Goal: Task Accomplishment & Management: Use online tool/utility

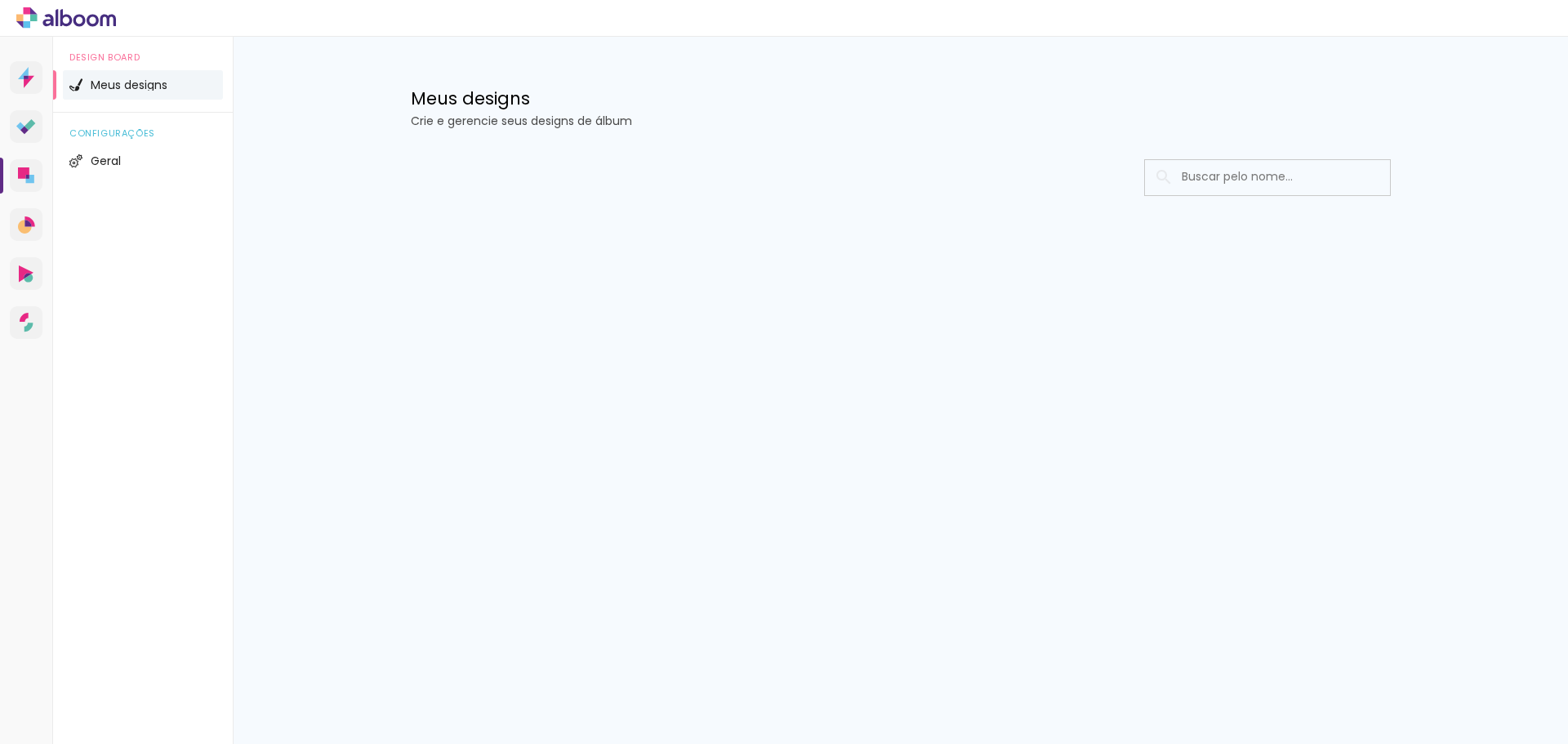
click at [78, 18] on icon at bounding box center [66, 18] width 100 height 21
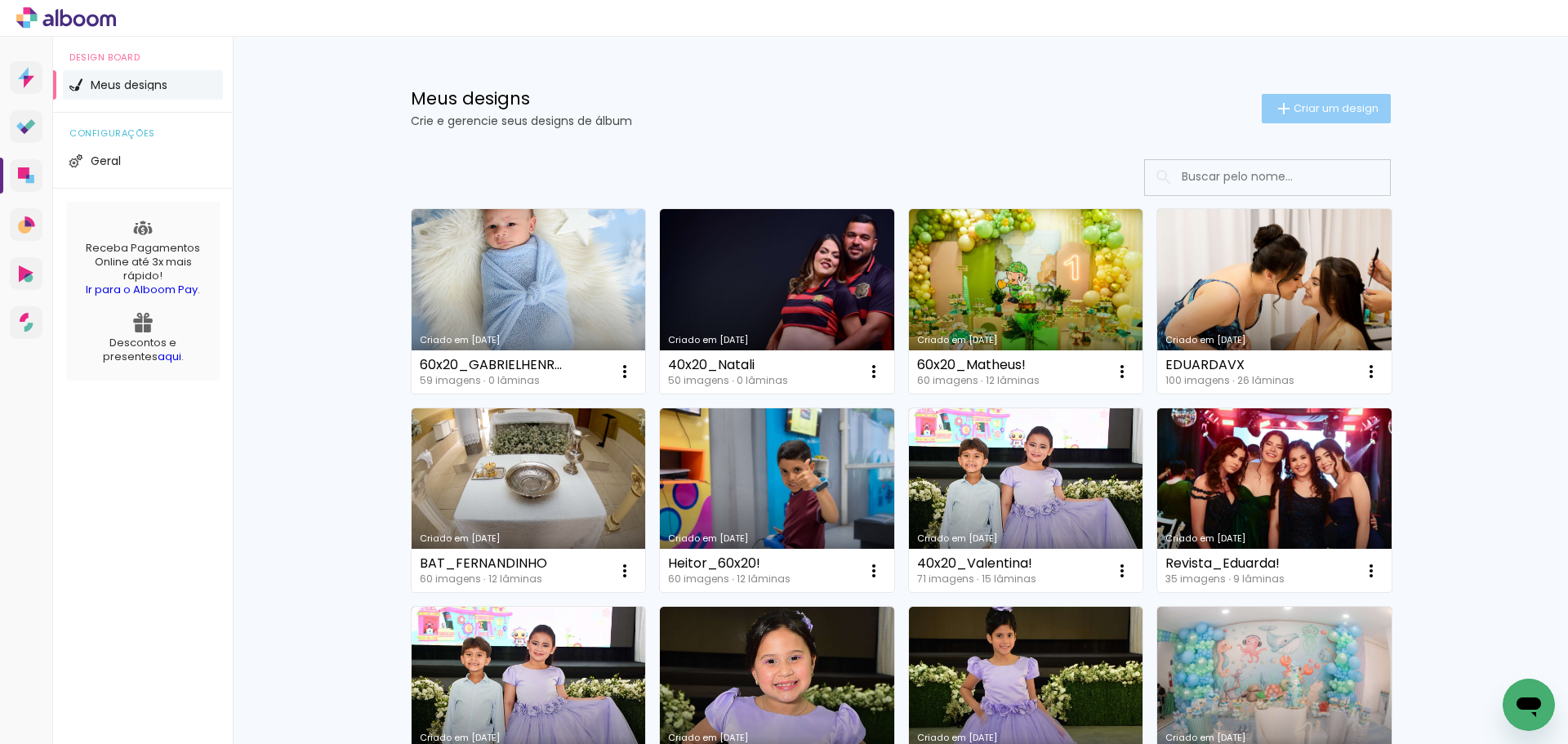
click at [1274, 111] on iron-icon at bounding box center [1284, 108] width 19 height 19
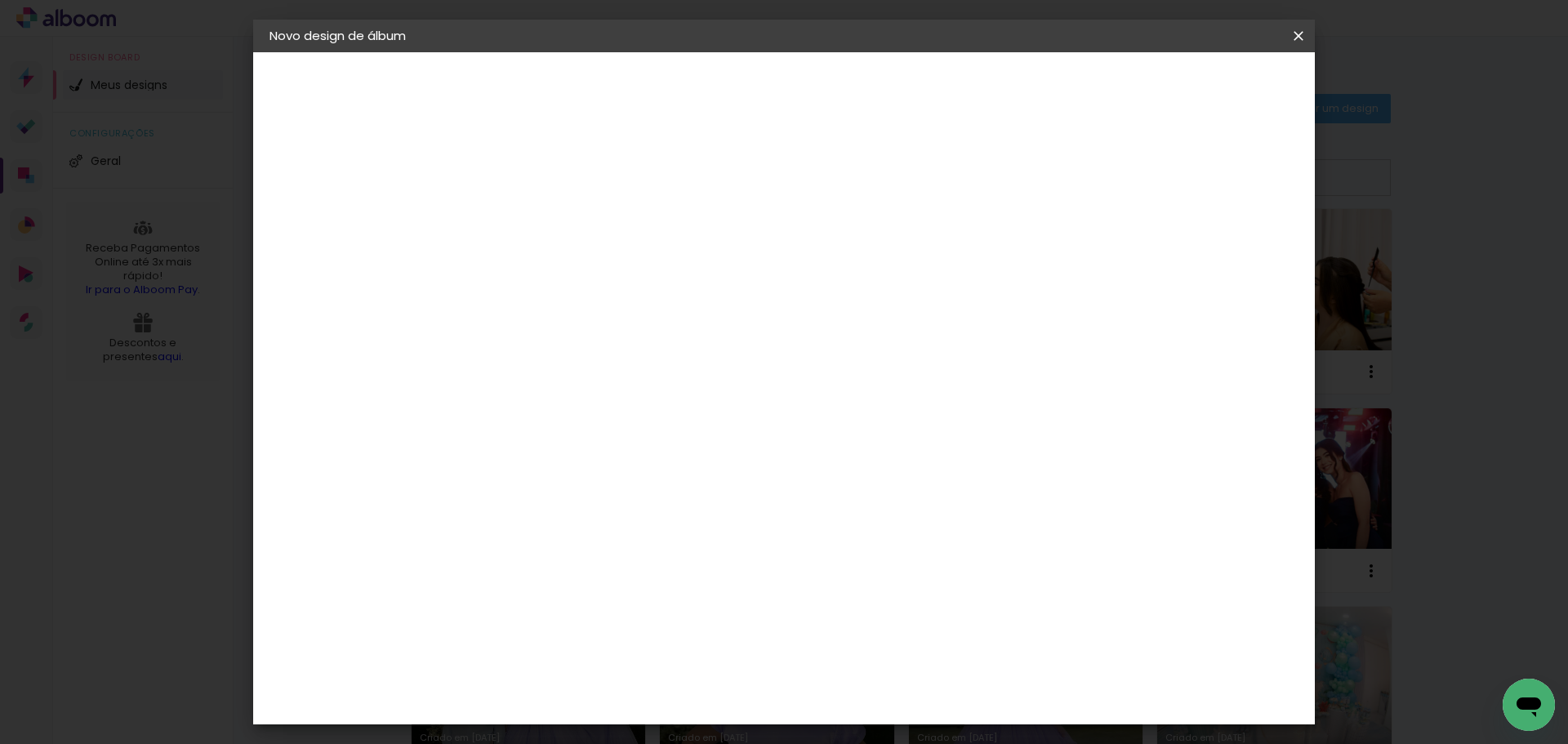
click at [536, 221] on input at bounding box center [536, 219] width 0 height 25
type input "60x20_"
type paper-input "60x20_"
click at [536, 218] on input "60x20_" at bounding box center [536, 219] width 0 height 25
type input "60x20_pedro manoel"
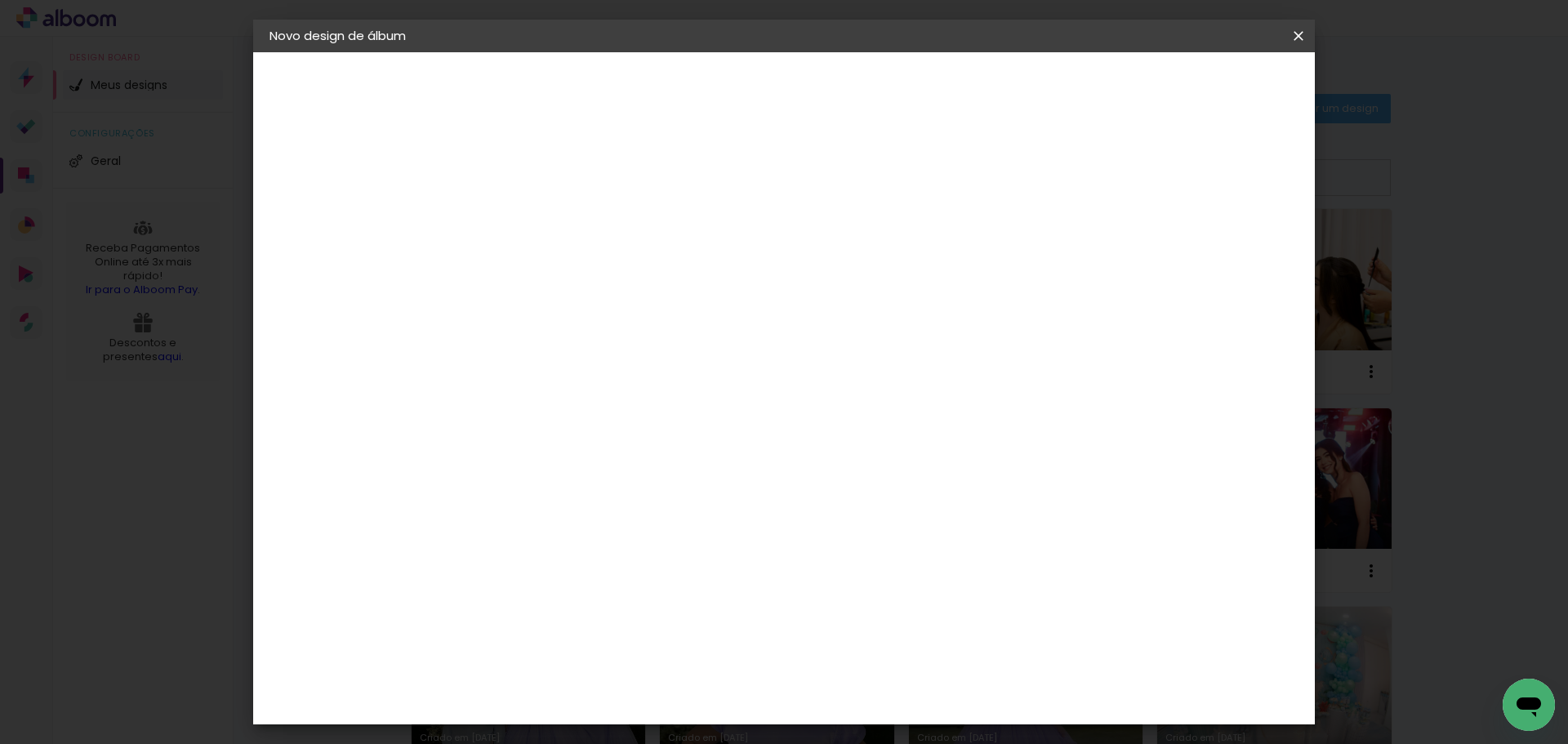
type paper-input "60x20_pedro manoel"
click at [705, 88] on paper-button "Avançar" at bounding box center [664, 86] width 80 height 28
click at [843, 251] on paper-item "Tamanho Livre" at bounding box center [764, 248] width 156 height 36
click at [0, 0] on slot "Avançar" at bounding box center [0, 0] width 0 height 0
drag, startPoint x: 503, startPoint y: 468, endPoint x: 480, endPoint y: 467, distance: 23.0
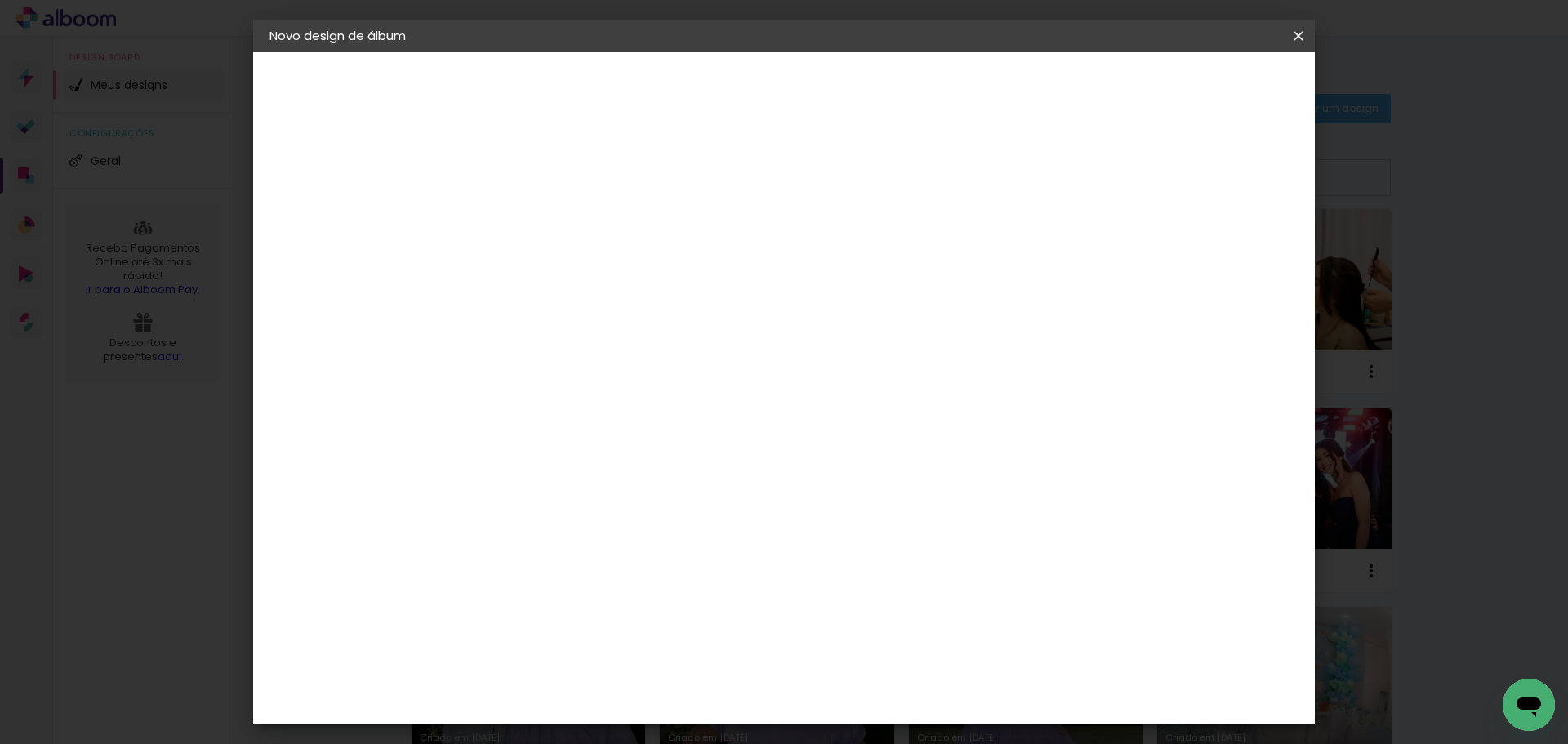
click at [480, 467] on input "30" at bounding box center [485, 464] width 43 height 24
type input "20"
type paper-input "20"
type input "4"
type paper-input "4"
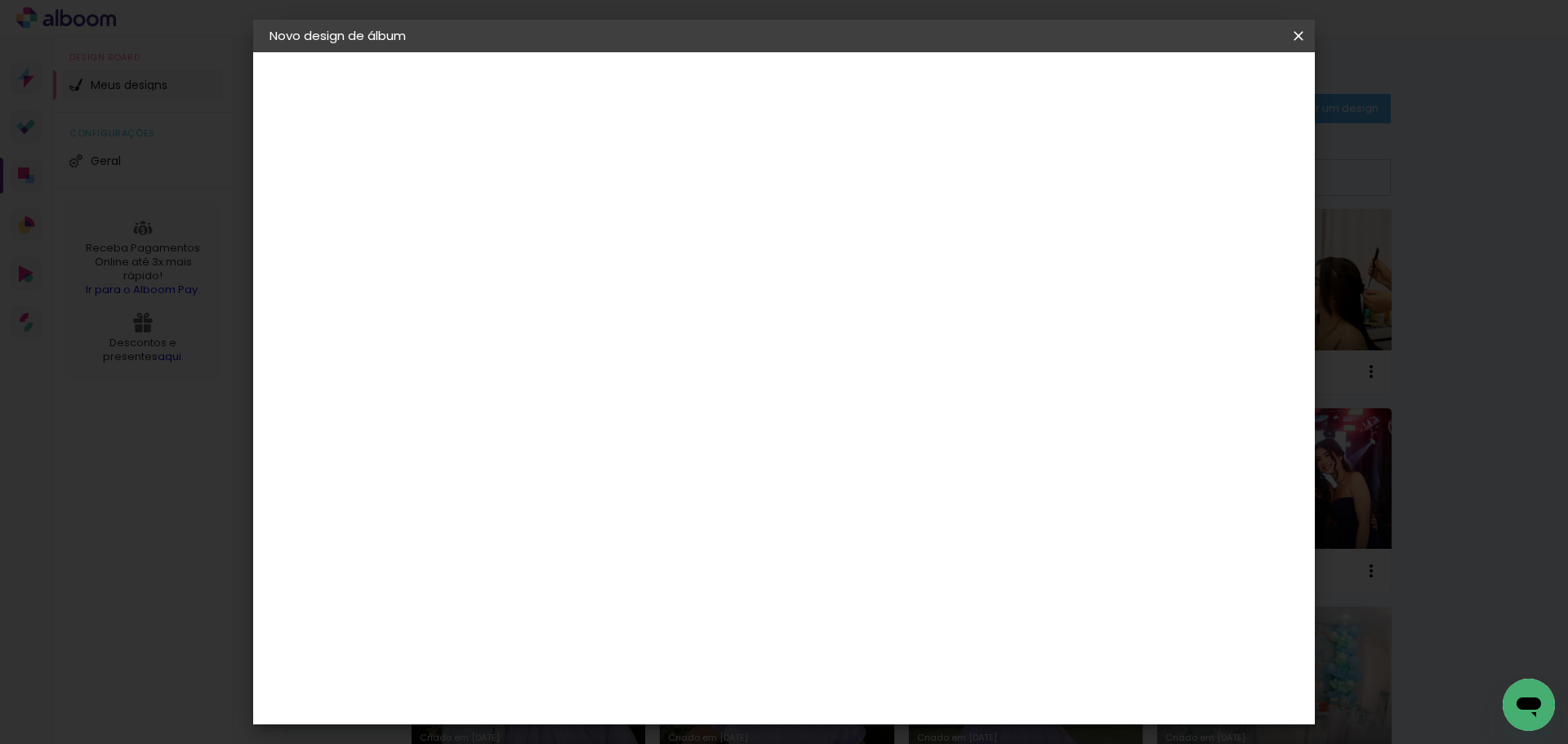
click at [1223, 254] on input "4" at bounding box center [1217, 246] width 29 height 24
type input "3"
type paper-input "3"
click at [1223, 254] on input "3" at bounding box center [1217, 246] width 29 height 24
type input "2"
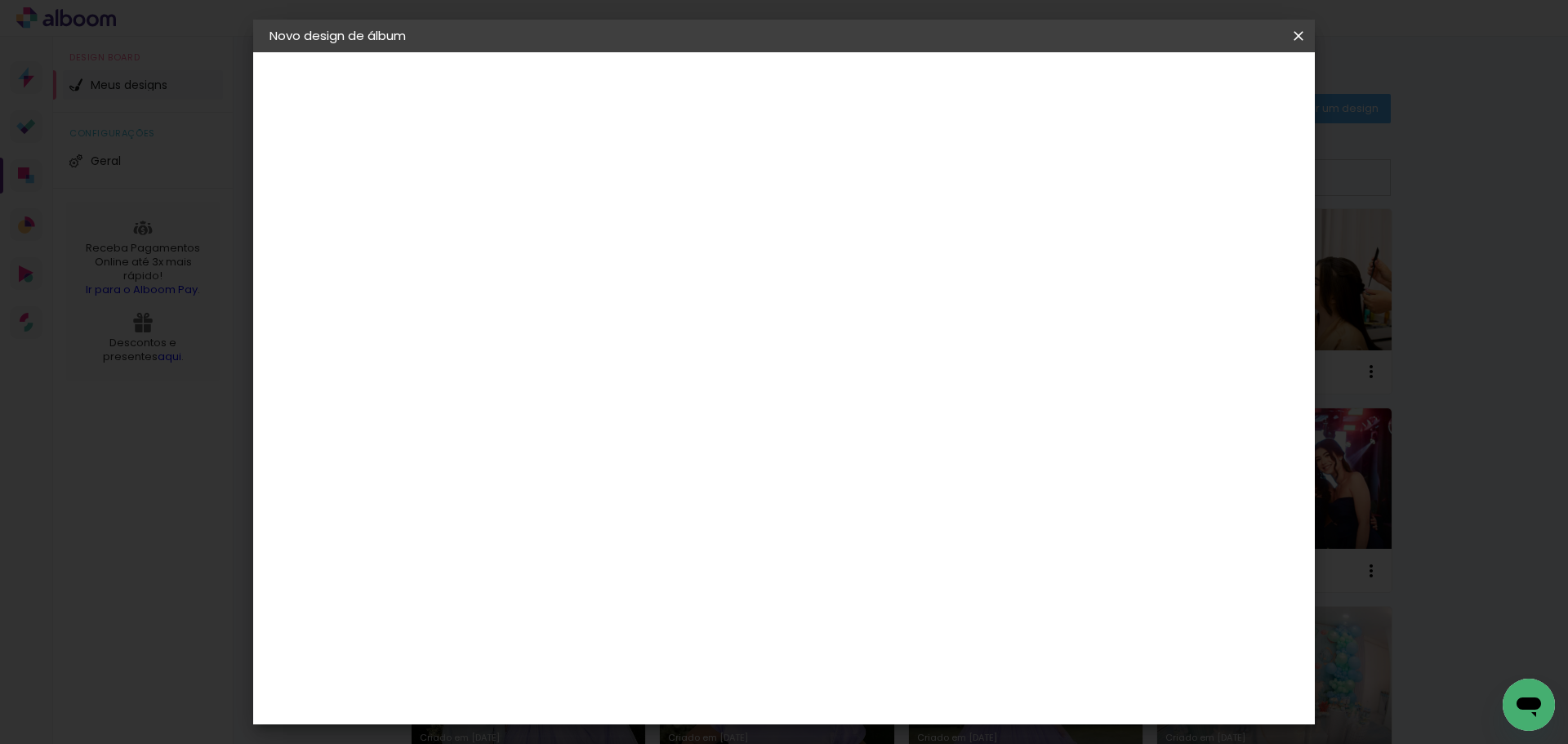
type paper-input "2"
click at [1223, 254] on input "2" at bounding box center [1218, 246] width 29 height 24
type input "1"
type paper-input "1"
click at [1223, 254] on input "1" at bounding box center [1221, 246] width 29 height 24
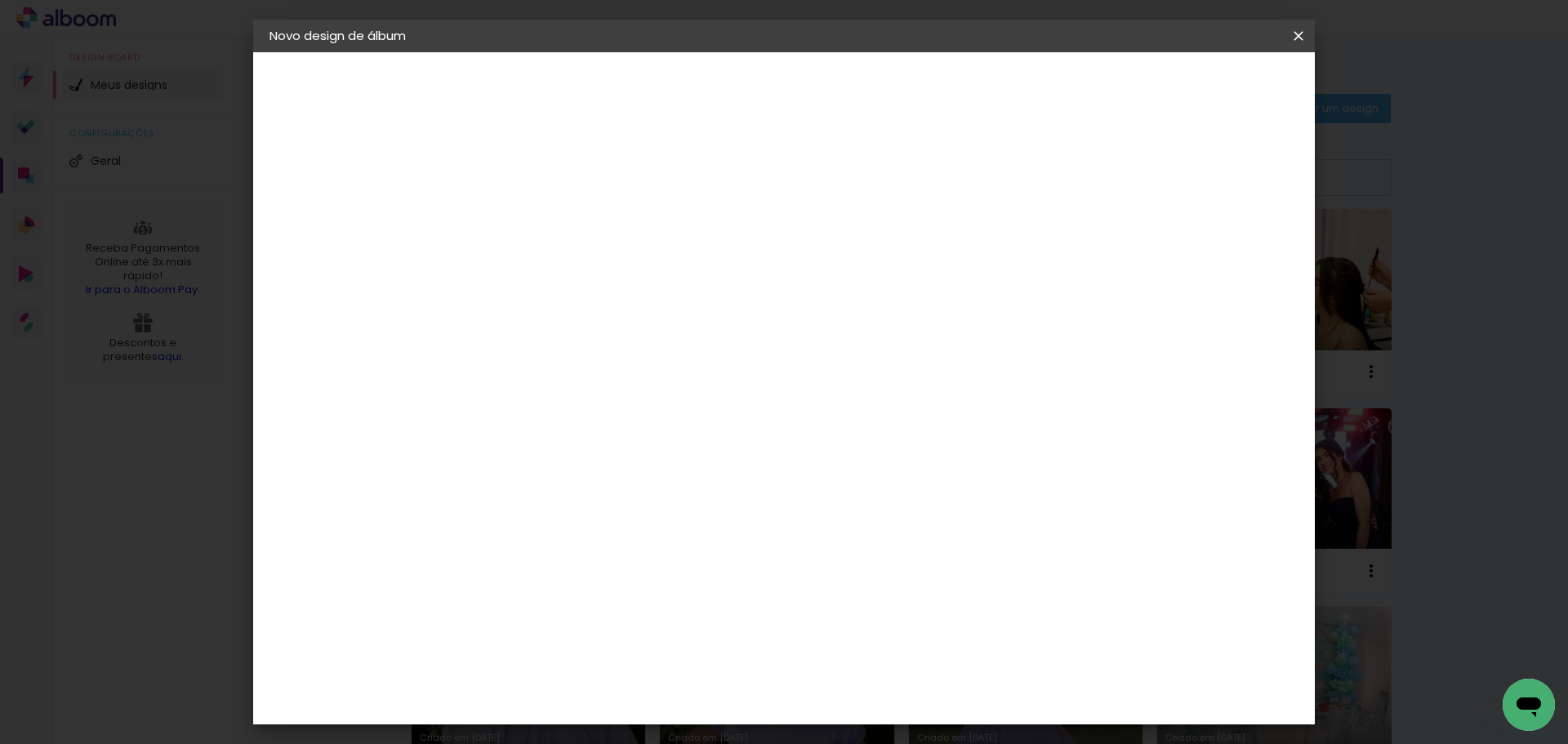
click at [1223, 254] on input "1" at bounding box center [1222, 246] width 29 height 24
type input "0"
click at [1230, 254] on input "0" at bounding box center [1222, 246] width 29 height 24
click at [1213, 74] on paper-button "Iniciar design" at bounding box center [1160, 86] width 107 height 28
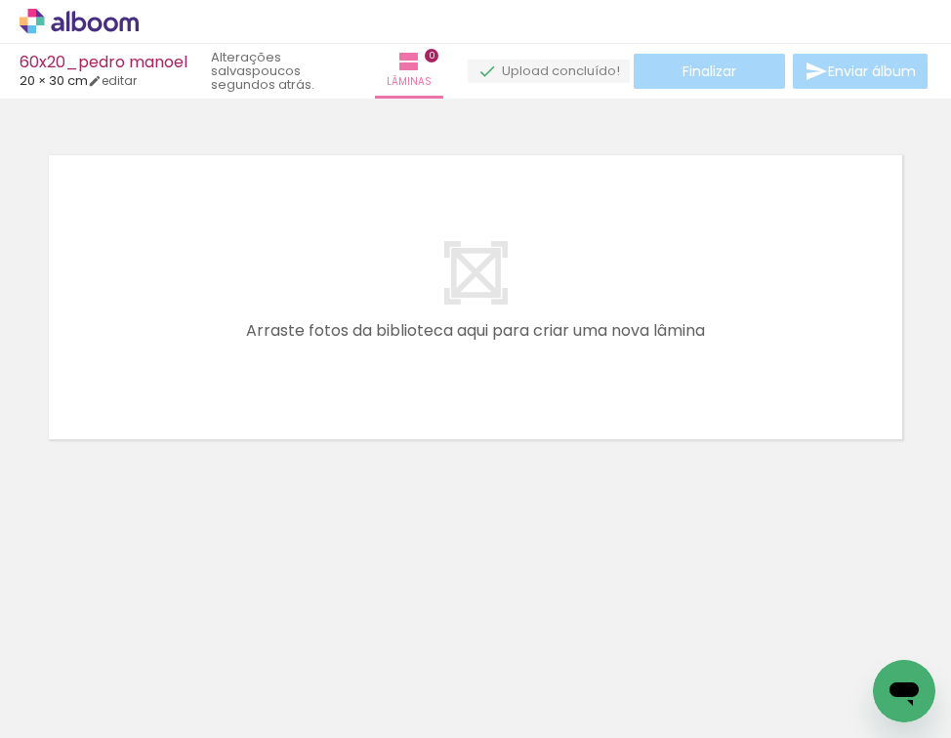
click at [72, 21] on icon at bounding box center [79, 21] width 15 height 21
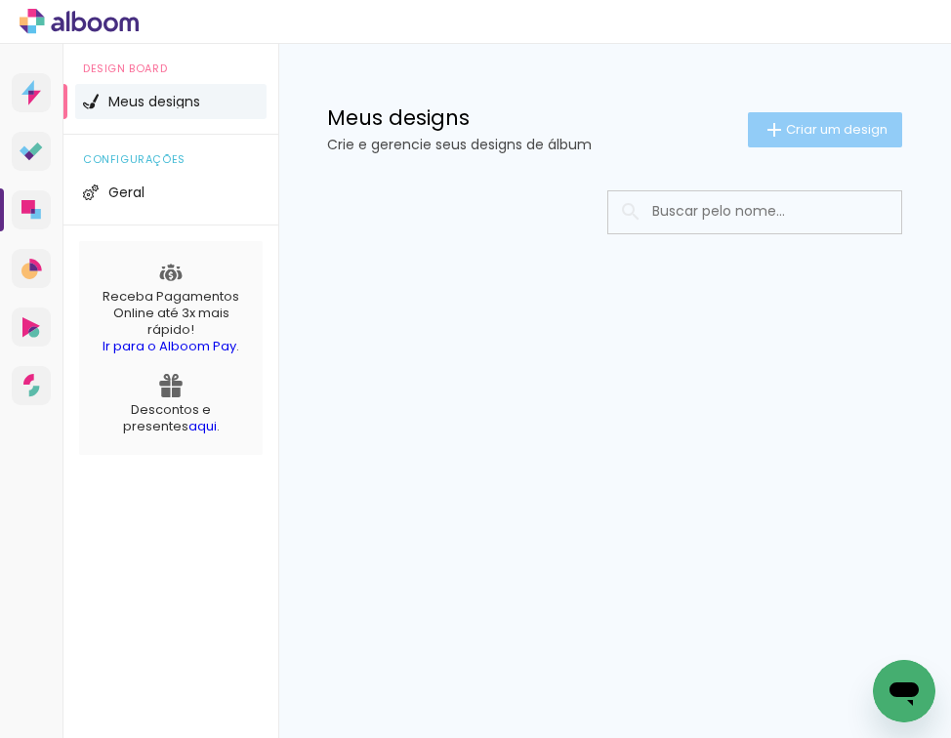
click at [793, 125] on span "Criar um design" at bounding box center [837, 129] width 102 height 13
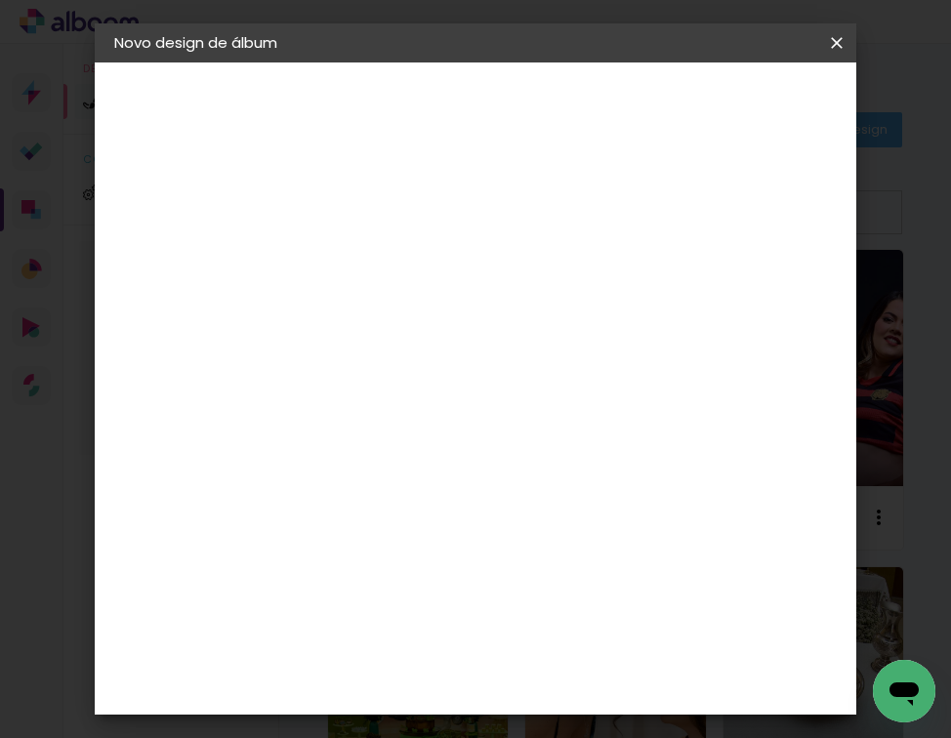
click at [433, 268] on input at bounding box center [433, 262] width 0 height 30
type input "60x20_Abimael"
type paper-input "60x20_Abimael"
click at [0, 0] on slot "Avançar" at bounding box center [0, 0] width 0 height 0
click at [0, 0] on slot "Tamanho Livre" at bounding box center [0, 0] width 0 height 0
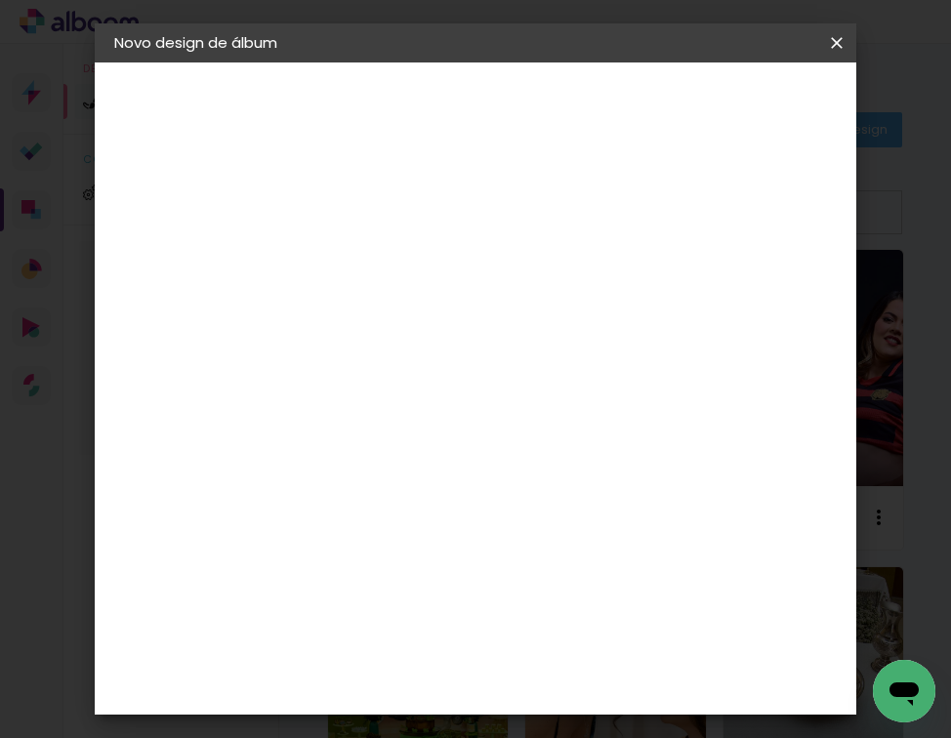
click at [0, 0] on slot "Avançar" at bounding box center [0, 0] width 0 height 0
drag, startPoint x: 384, startPoint y: 427, endPoint x: 369, endPoint y: 429, distance: 14.8
click at [369, 429] on input "30" at bounding box center [372, 427] width 51 height 29
type input "20"
type paper-input "20"
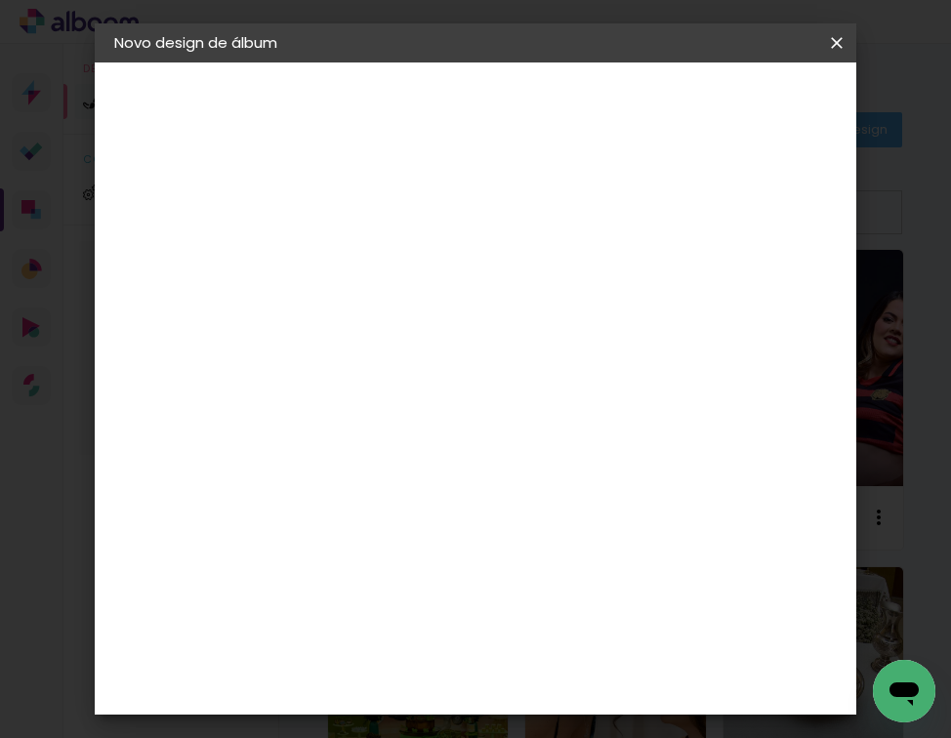
type input "4"
type paper-input "4"
click at [756, 299] on input "4" at bounding box center [743, 294] width 35 height 29
type input "3"
type paper-input "3"
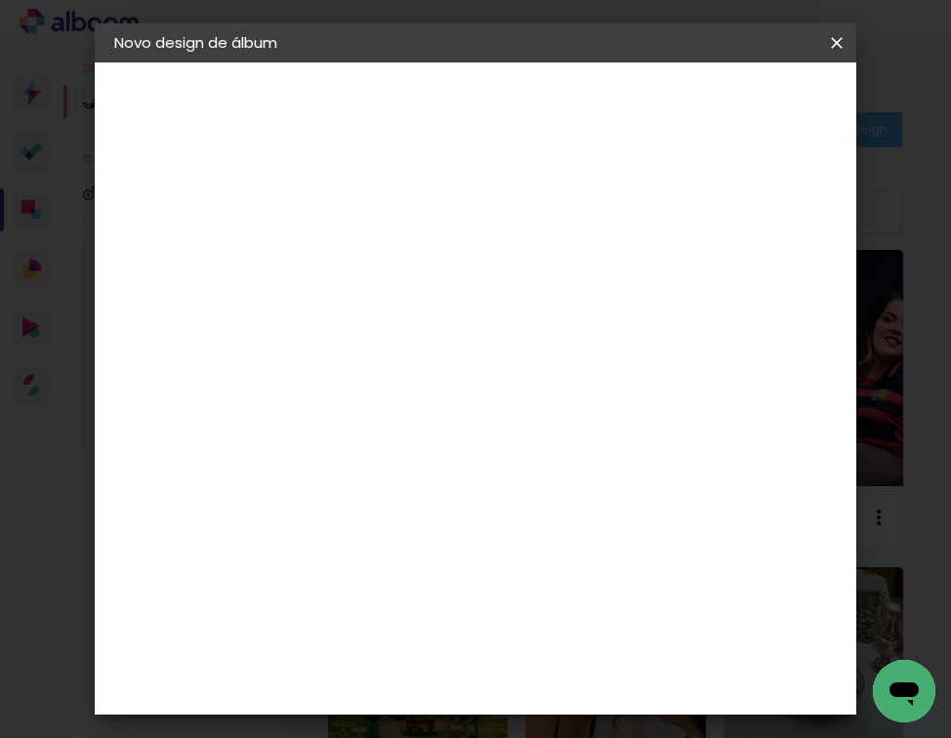
click at [756, 299] on input "3" at bounding box center [744, 294] width 35 height 29
type input "2"
type paper-input "2"
click at [756, 300] on input "2" at bounding box center [744, 294] width 35 height 29
type input "1"
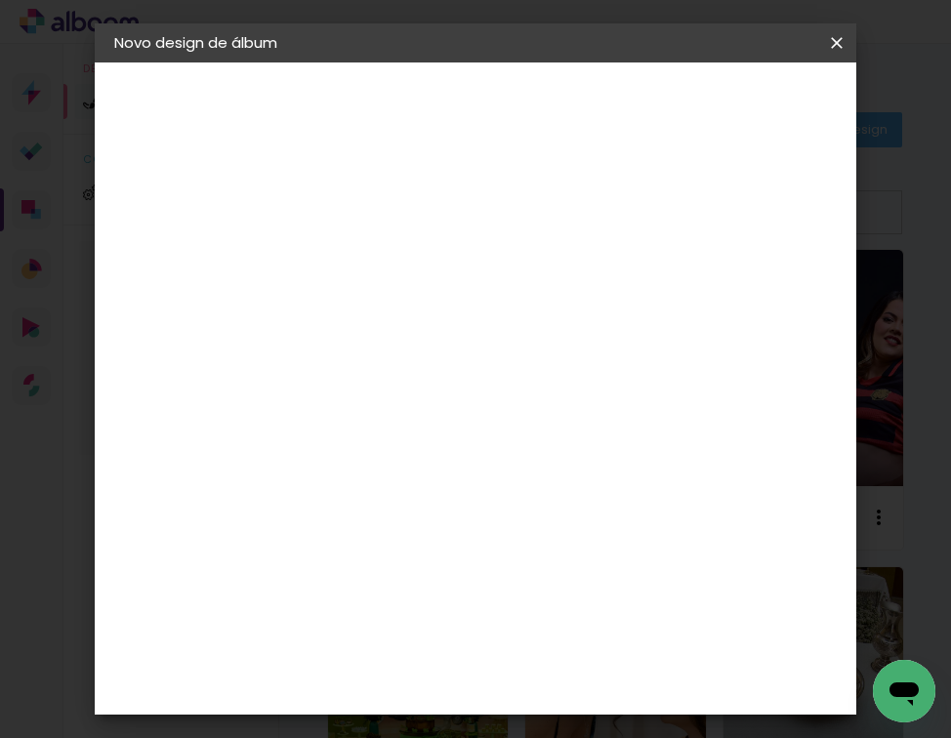
type paper-input "1"
click at [757, 300] on input "1" at bounding box center [745, 294] width 35 height 29
type input "0"
click at [757, 300] on input "0" at bounding box center [747, 294] width 35 height 29
click at [714, 110] on span "Iniciar design" at bounding box center [691, 110] width 45 height 27
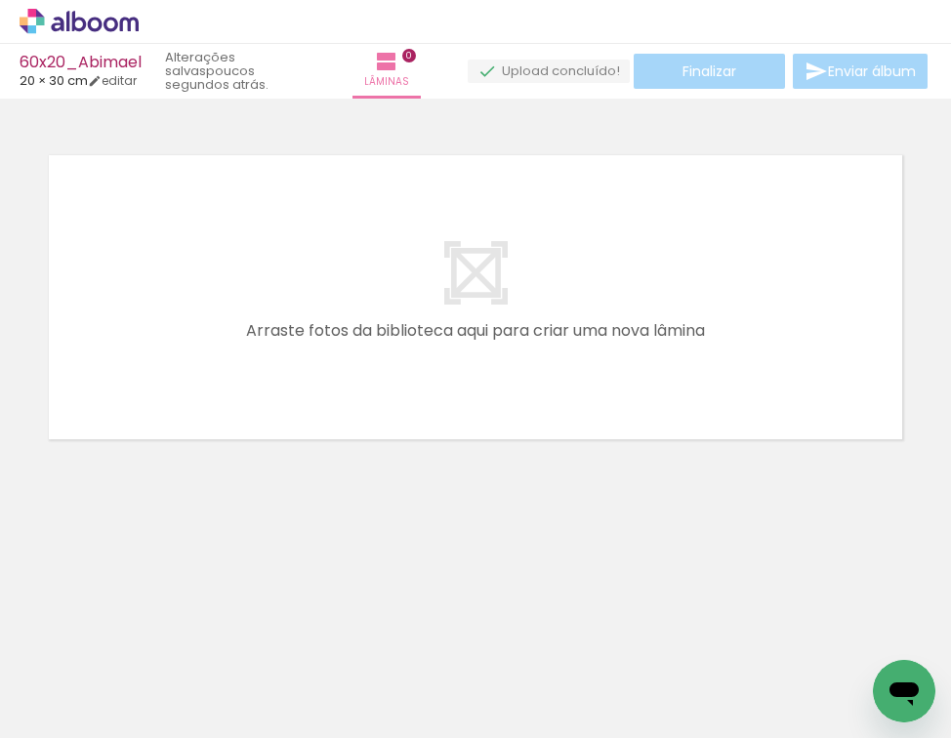
click at [112, 20] on icon at bounding box center [110, 24] width 15 height 15
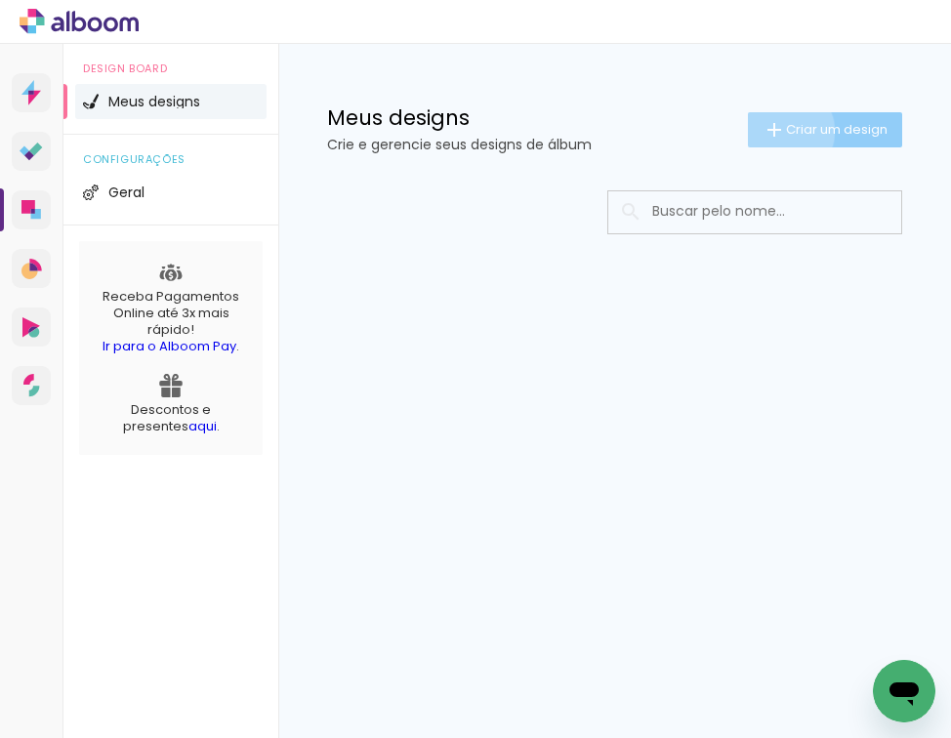
click at [782, 131] on iron-icon at bounding box center [773, 129] width 23 height 23
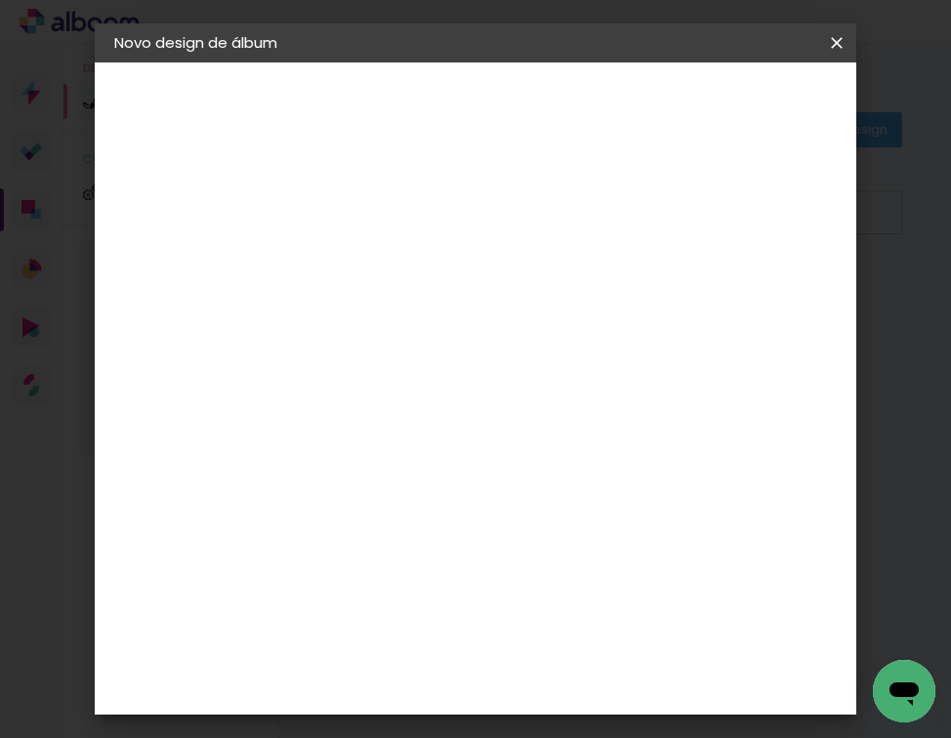
click at [433, 261] on input at bounding box center [433, 262] width 0 height 30
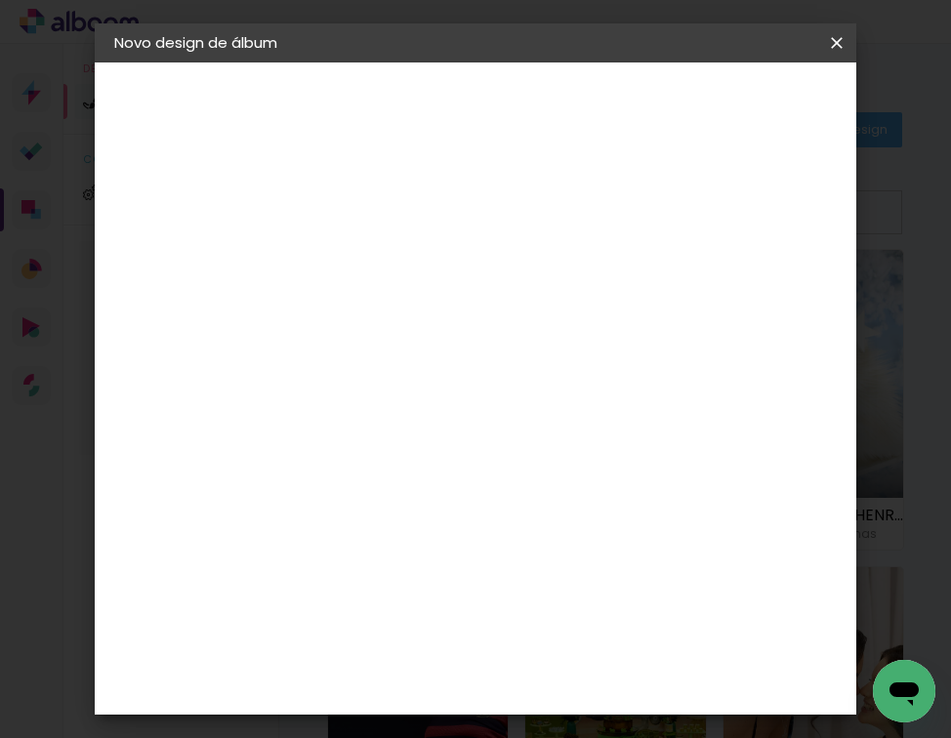
type input "60x20_joseDaniel"
type paper-input "60x20_joseDaniel"
click at [0, 0] on slot "Avançar" at bounding box center [0, 0] width 0 height 0
click at [0, 0] on slot "Tamanho Livre" at bounding box center [0, 0] width 0 height 0
drag, startPoint x: 764, startPoint y: 96, endPoint x: 731, endPoint y: 147, distance: 61.5
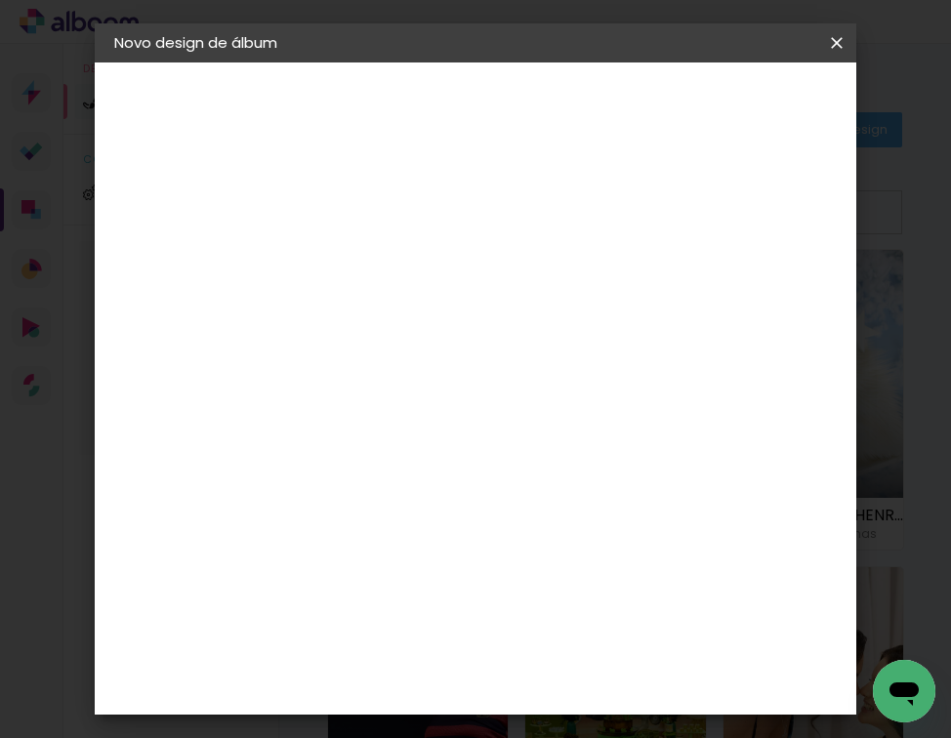
click at [0, 0] on slot "Avançar" at bounding box center [0, 0] width 0 height 0
drag, startPoint x: 383, startPoint y: 429, endPoint x: 371, endPoint y: 429, distance: 11.7
click at [372, 430] on input "30" at bounding box center [372, 427] width 51 height 29
type input "20"
type paper-input "20"
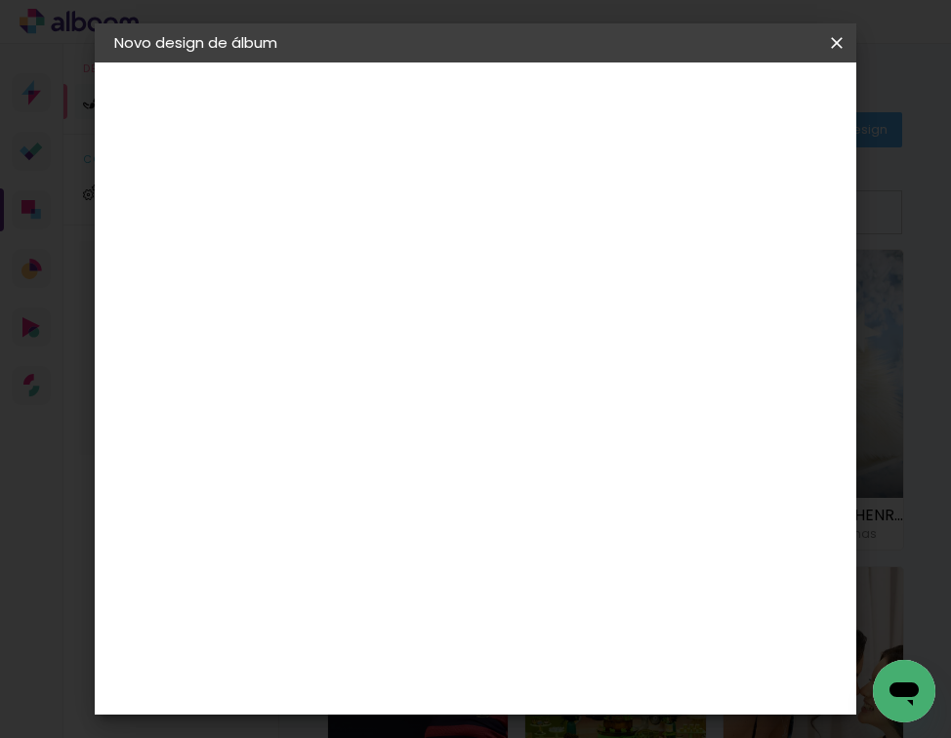
type input "4"
type paper-input "4"
click at [753, 301] on input "4" at bounding box center [743, 294] width 35 height 29
drag, startPoint x: 753, startPoint y: 301, endPoint x: 762, endPoint y: 303, distance: 10.0
type input "3"
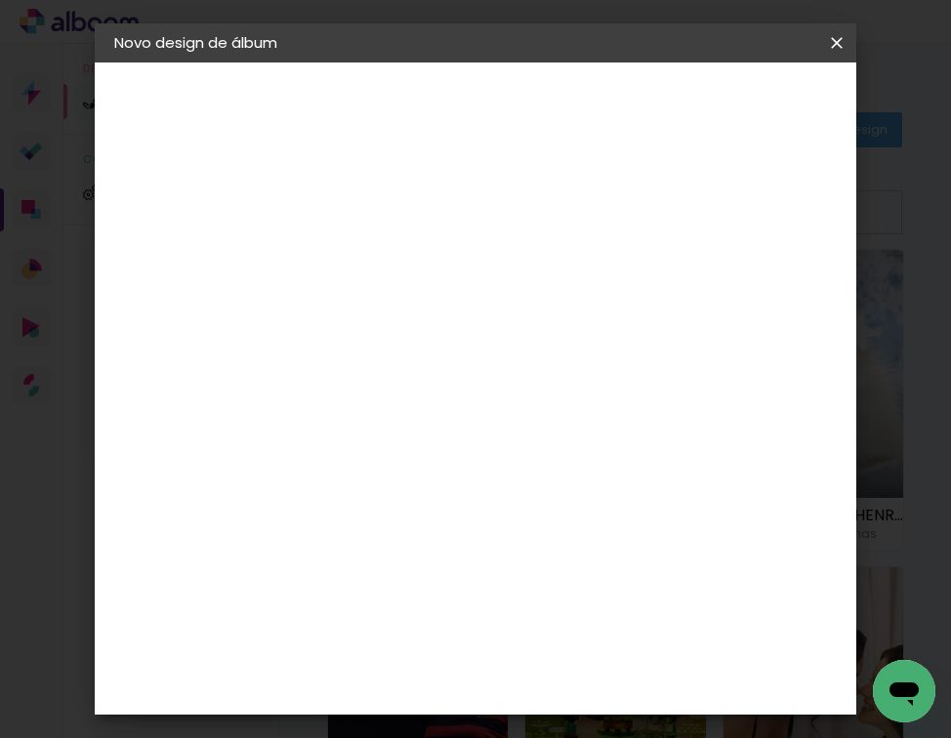
type paper-input "3"
click at [762, 303] on input "3" at bounding box center [744, 294] width 35 height 29
type input "2"
type paper-input "2"
click at [756, 303] on input "2" at bounding box center [745, 294] width 35 height 29
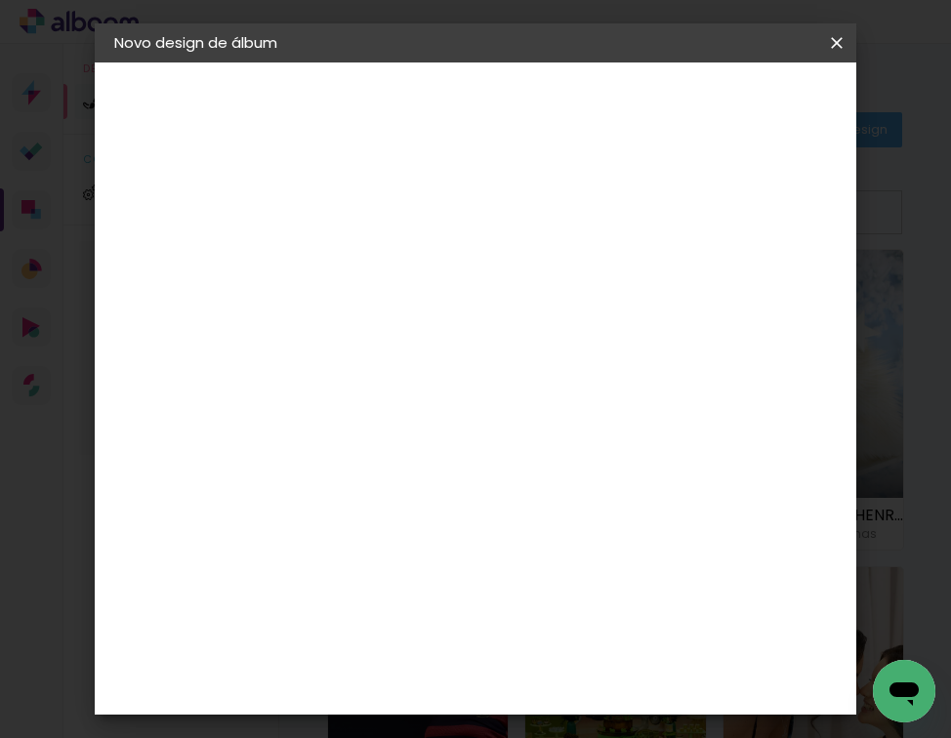
type input "1"
type paper-input "1"
click at [757, 303] on input "1" at bounding box center [745, 294] width 35 height 29
type input "0"
click at [759, 302] on input "0" at bounding box center [746, 294] width 35 height 29
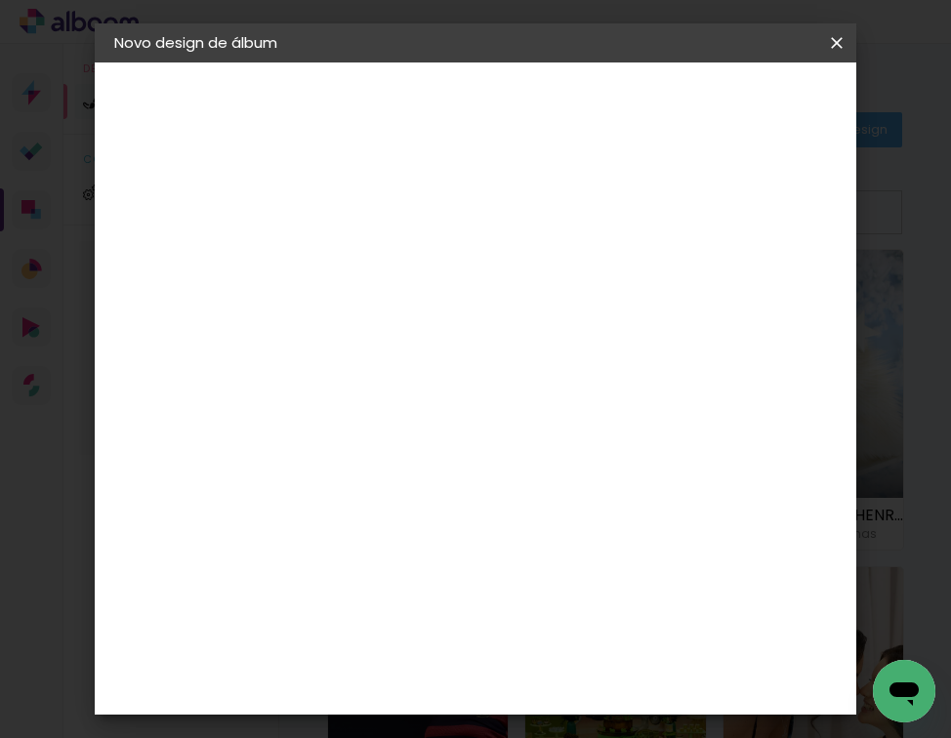
click at [714, 121] on span "Iniciar design" at bounding box center [691, 110] width 45 height 27
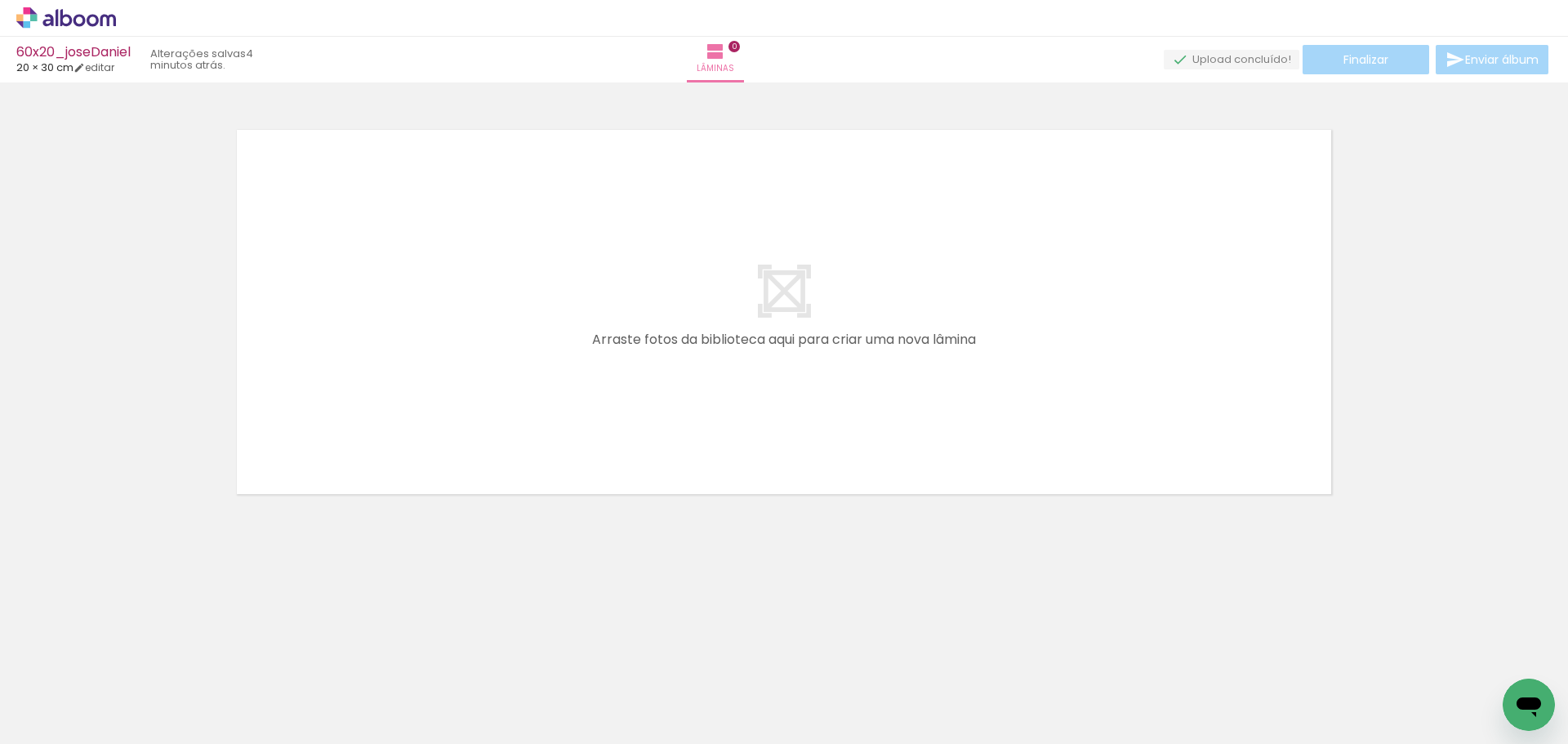
click at [79, 16] on icon at bounding box center [79, 20] width 13 height 13
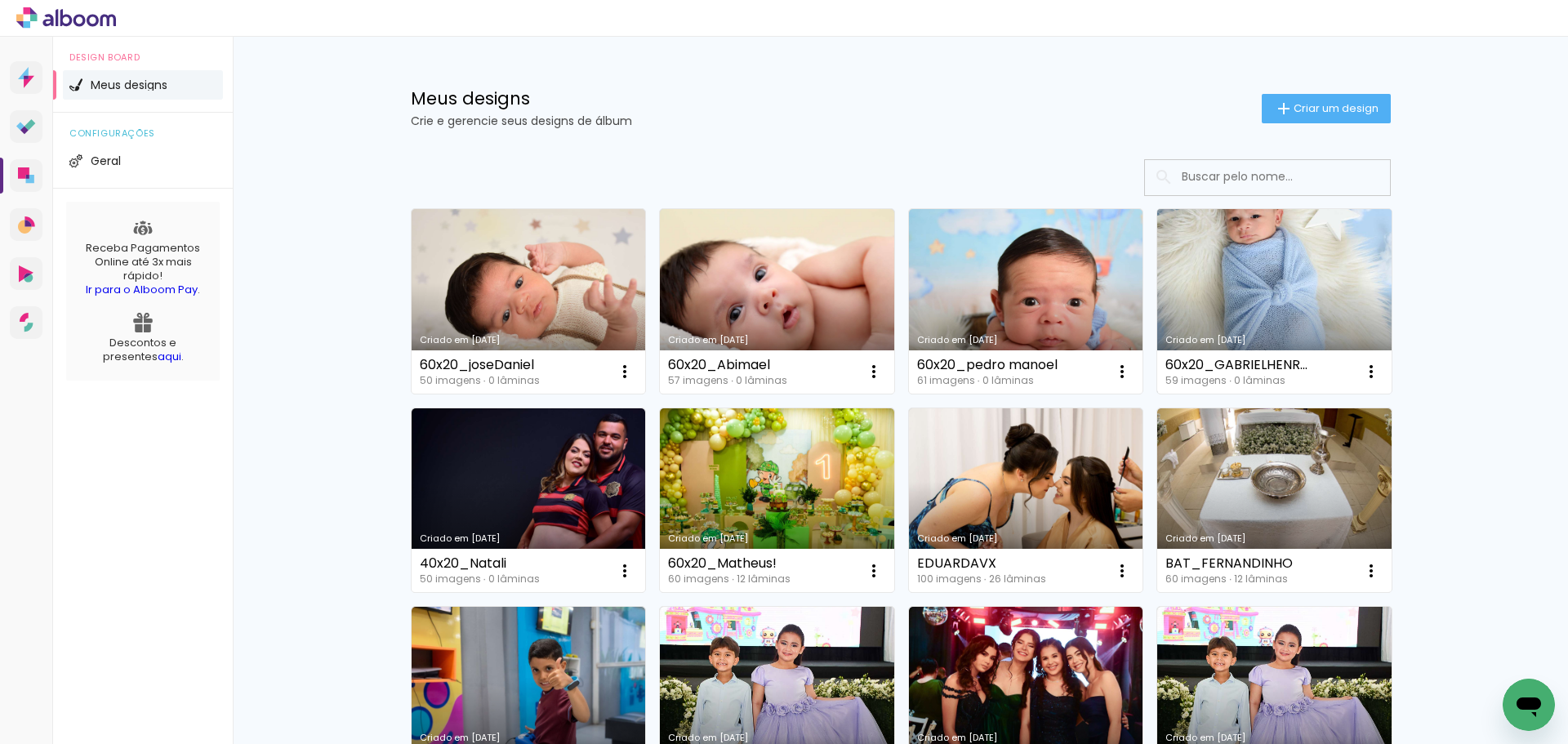
click at [1251, 272] on link "Criado em [DATE]" at bounding box center [1274, 301] width 234 height 185
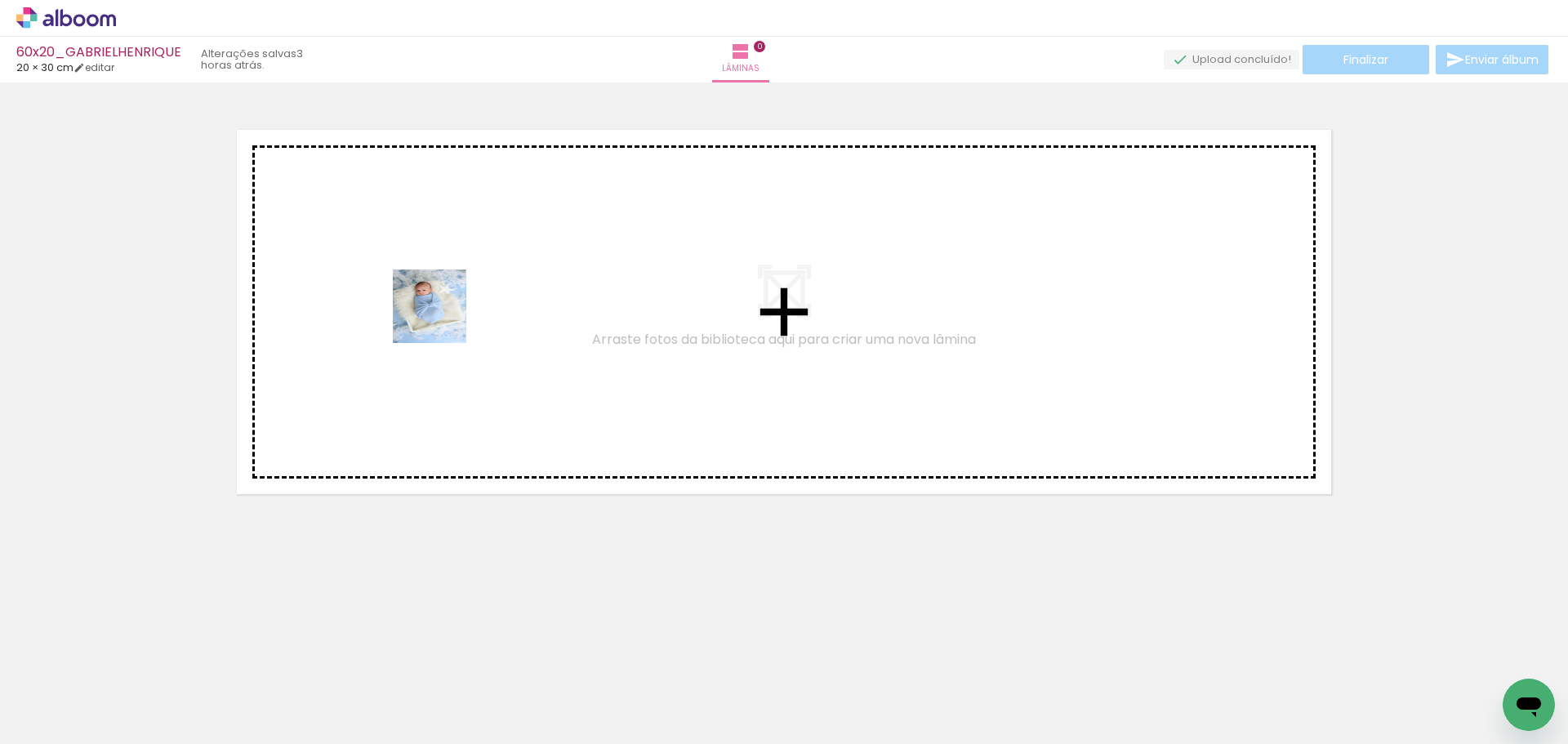
drag, startPoint x: 161, startPoint y: 690, endPoint x: 372, endPoint y: 390, distance: 366.8
click at [433, 331] on quentale-workspace at bounding box center [784, 372] width 1568 height 744
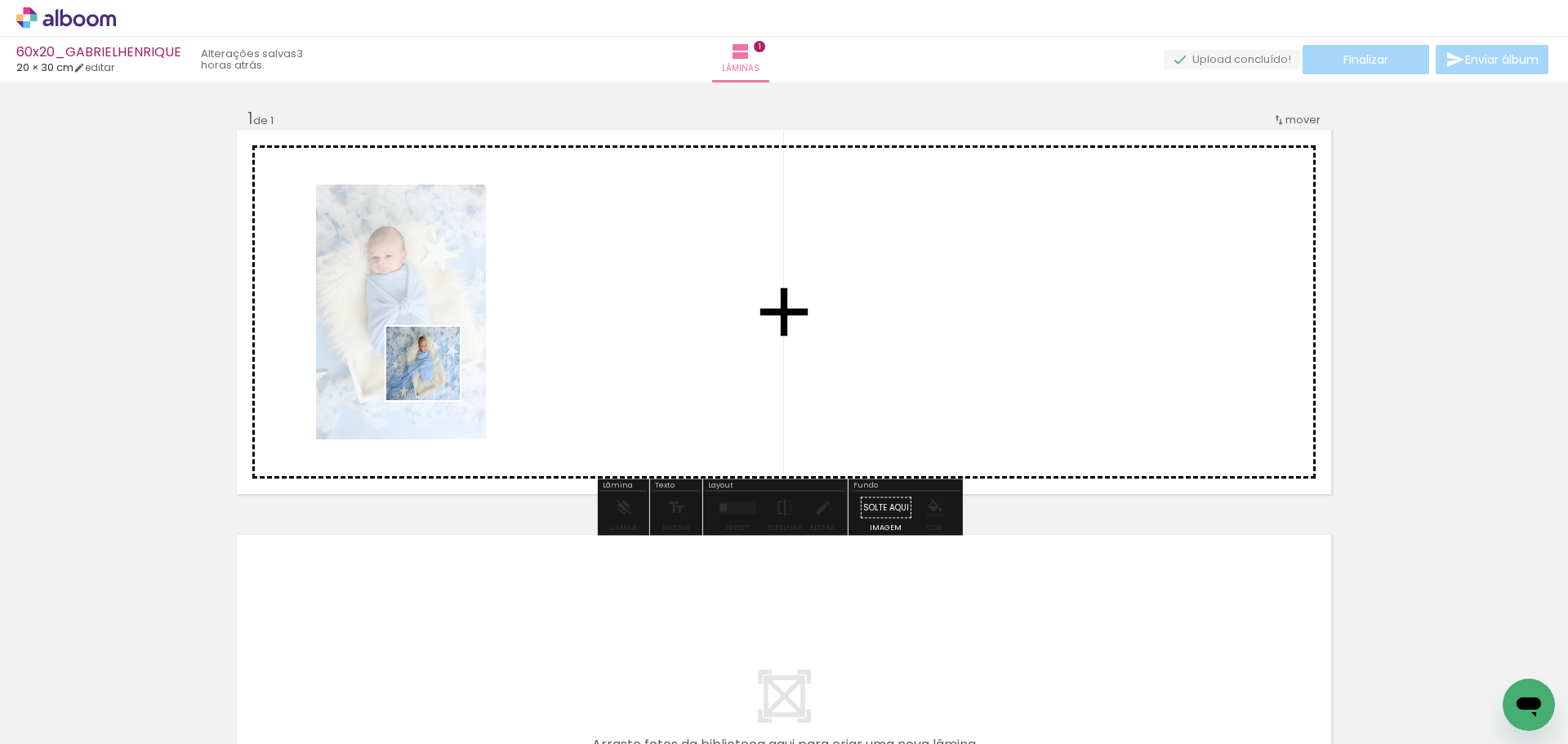
drag, startPoint x: 265, startPoint y: 697, endPoint x: 416, endPoint y: 477, distance: 266.8
click at [436, 361] on quentale-workspace at bounding box center [784, 372] width 1568 height 744
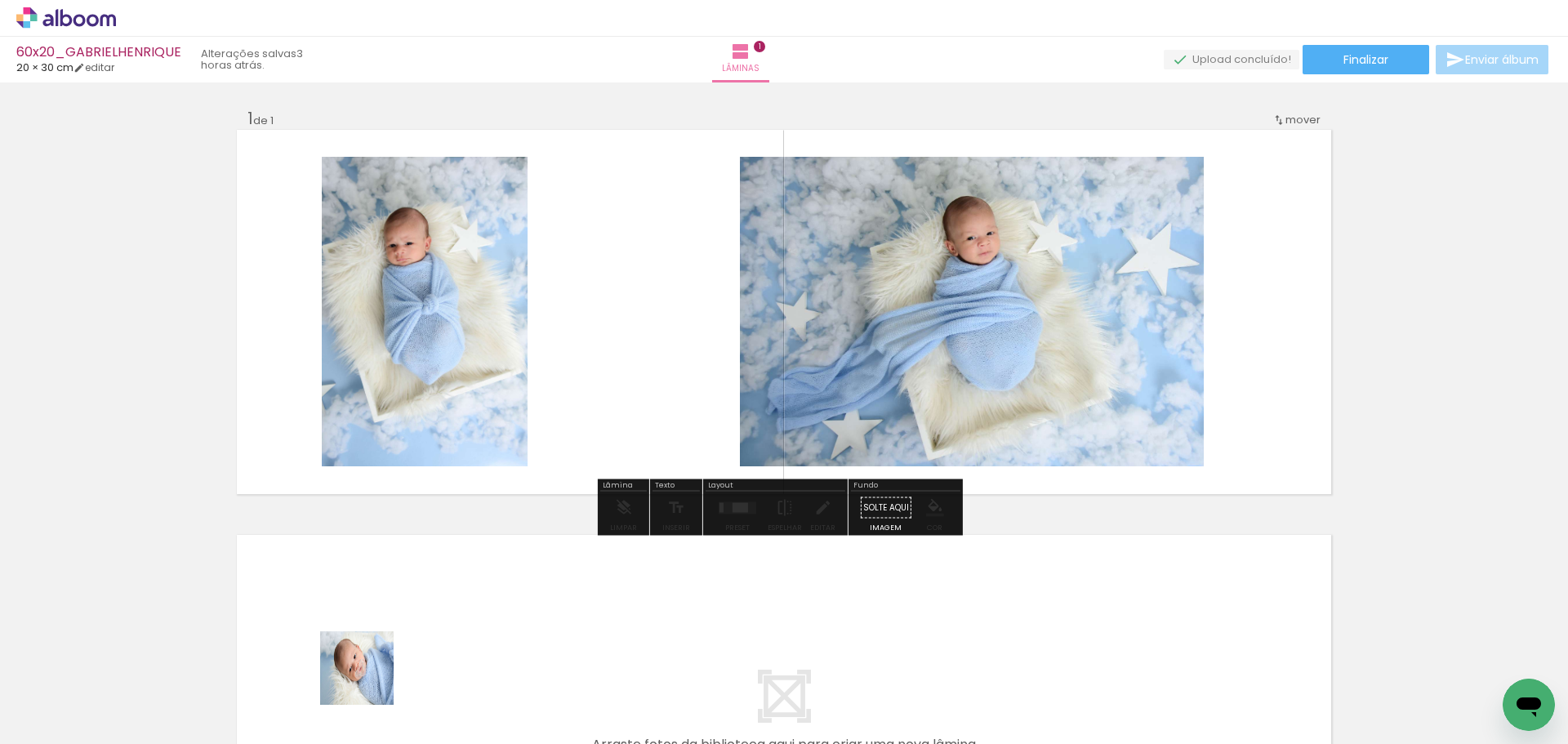
drag, startPoint x: 369, startPoint y: 680, endPoint x: 459, endPoint y: 569, distance: 142.9
click at [425, 449] on quentale-workspace at bounding box center [784, 372] width 1568 height 744
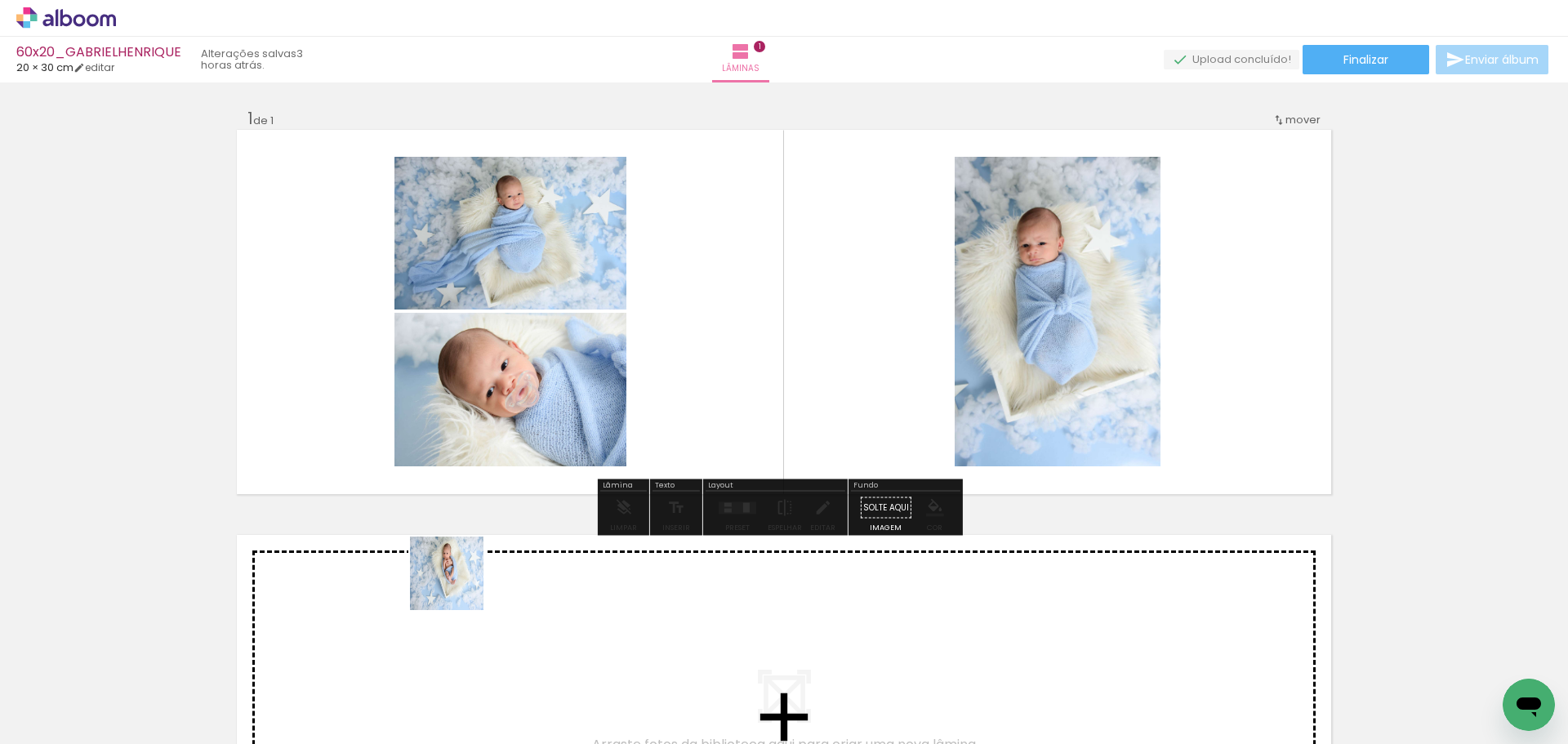
drag, startPoint x: 459, startPoint y: 681, endPoint x: 514, endPoint y: 678, distance: 55.1
click at [456, 393] on quentale-workspace at bounding box center [784, 372] width 1568 height 744
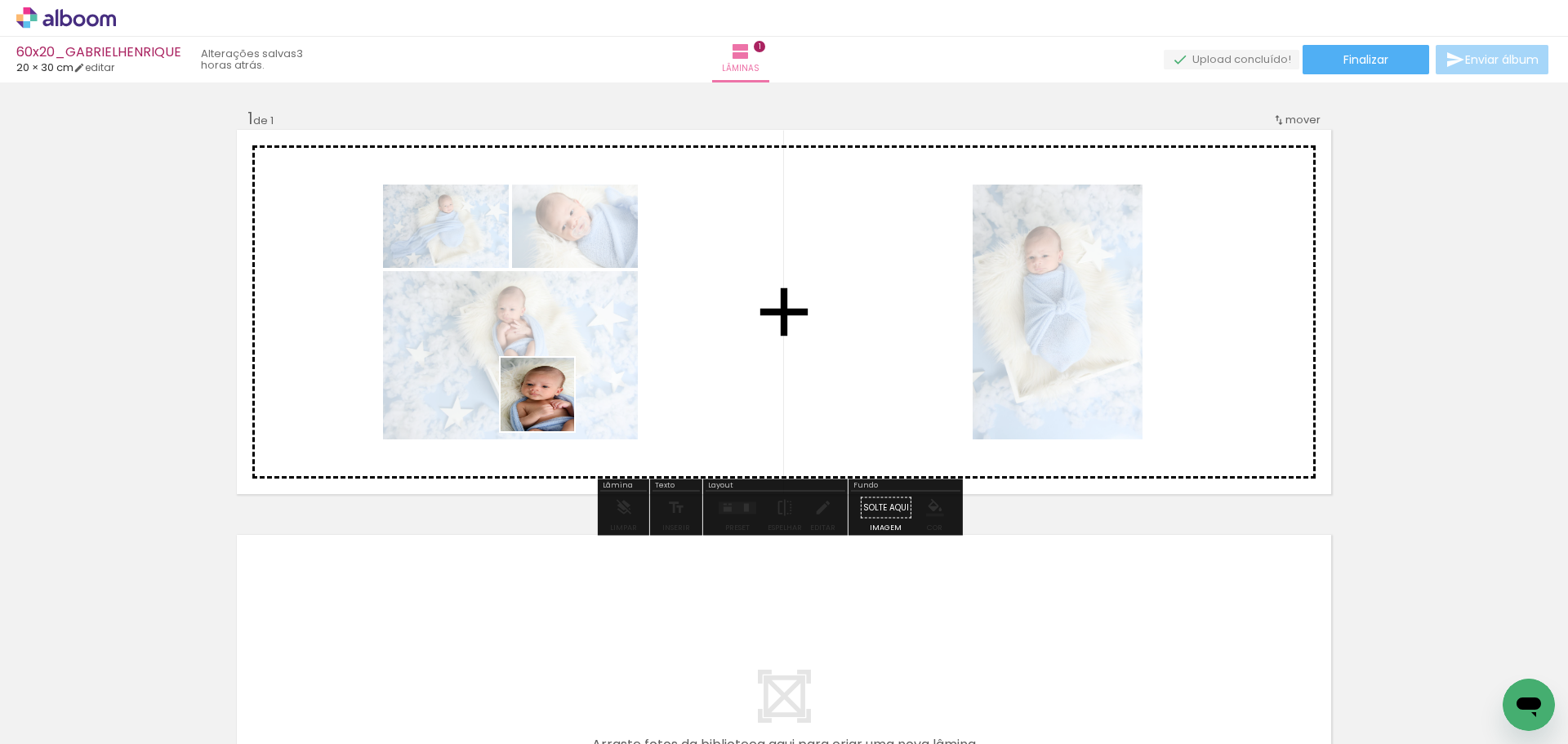
drag, startPoint x: 522, startPoint y: 703, endPoint x: 595, endPoint y: 490, distance: 225.2
click at [552, 413] on quentale-workspace at bounding box center [784, 372] width 1568 height 744
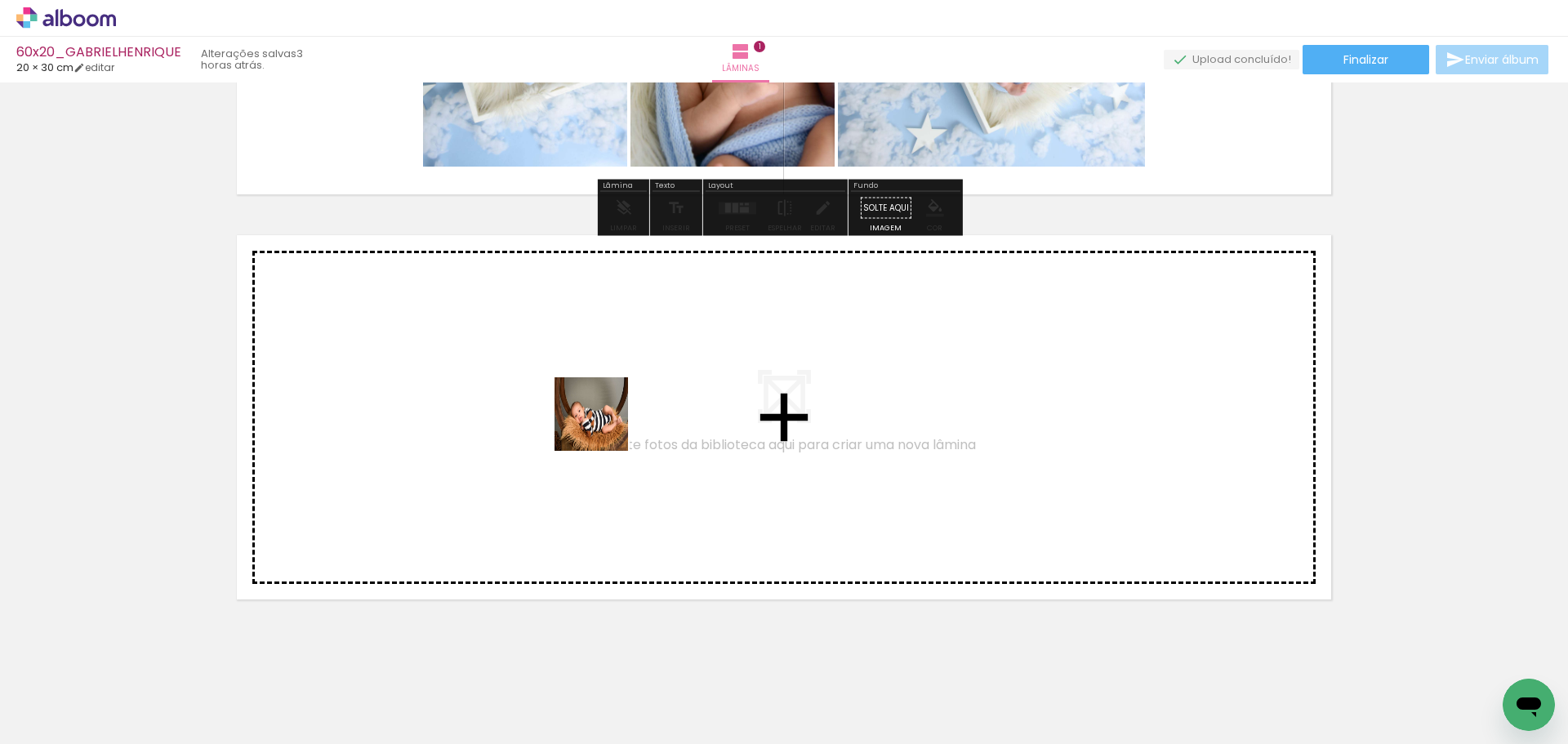
drag, startPoint x: 619, startPoint y: 675, endPoint x: 603, endPoint y: 409, distance: 266.5
click at [603, 409] on quentale-workspace at bounding box center [784, 372] width 1568 height 744
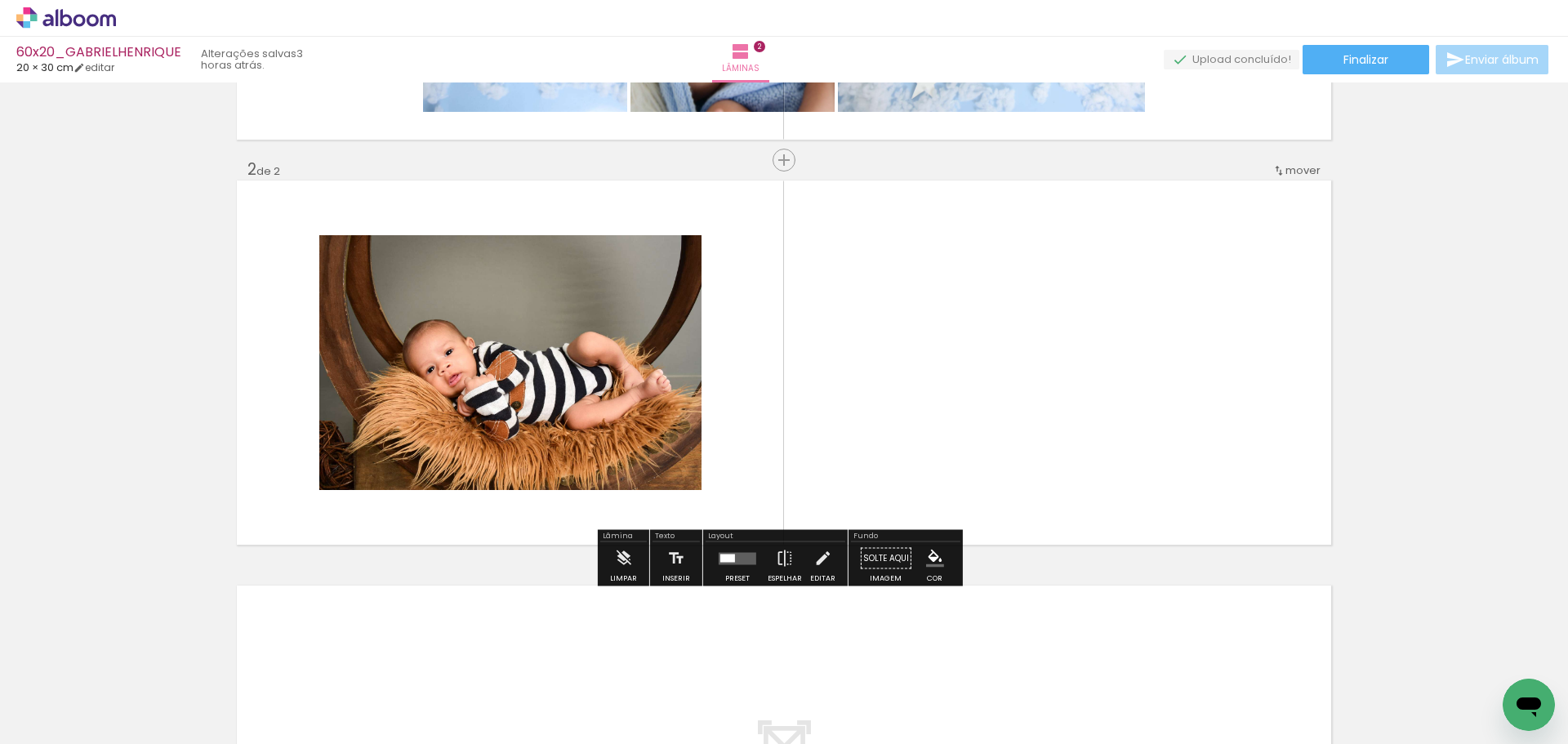
scroll to position [356, 0]
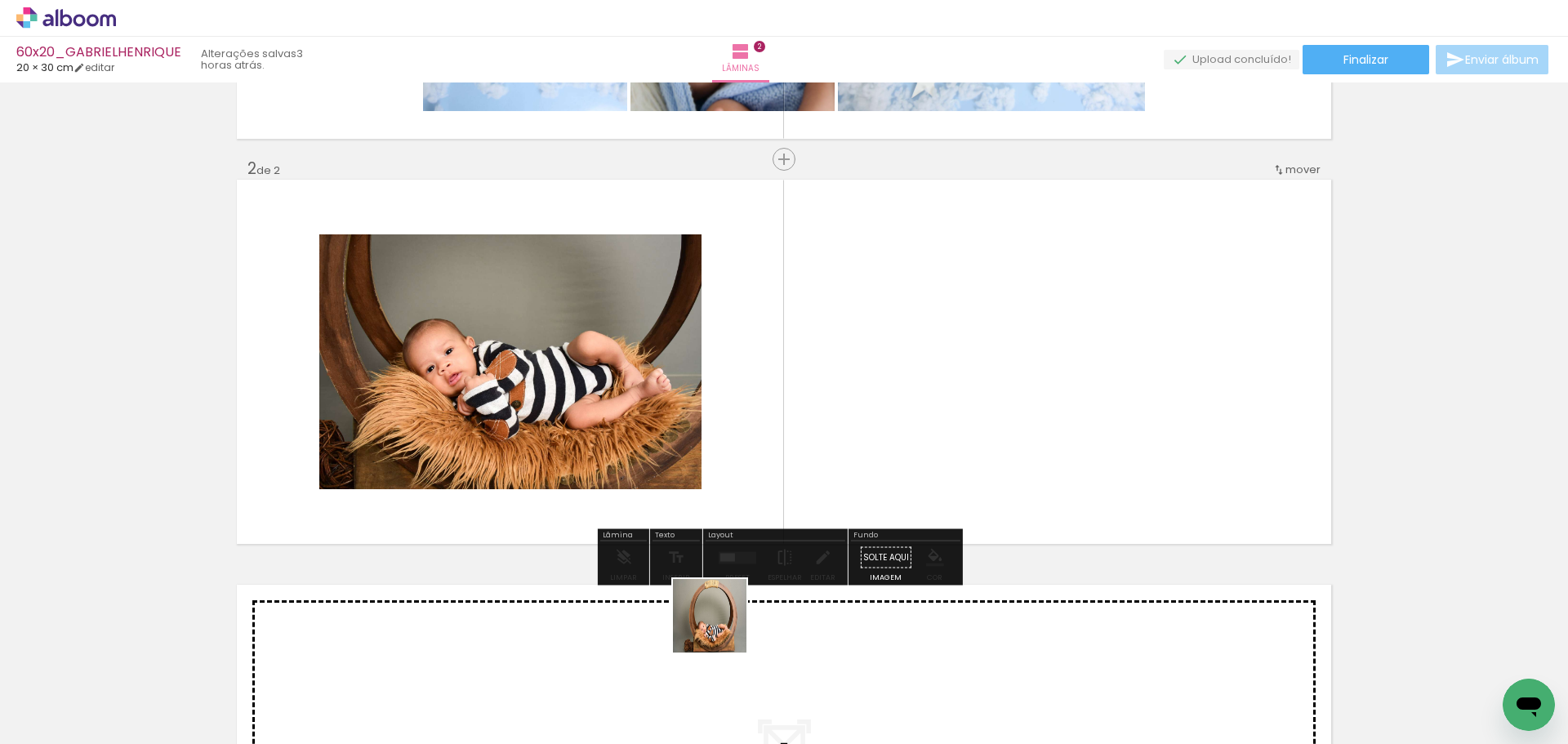
drag, startPoint x: 721, startPoint y: 692, endPoint x: 795, endPoint y: 565, distance: 147.0
click at [725, 426] on quentale-workspace at bounding box center [784, 372] width 1568 height 744
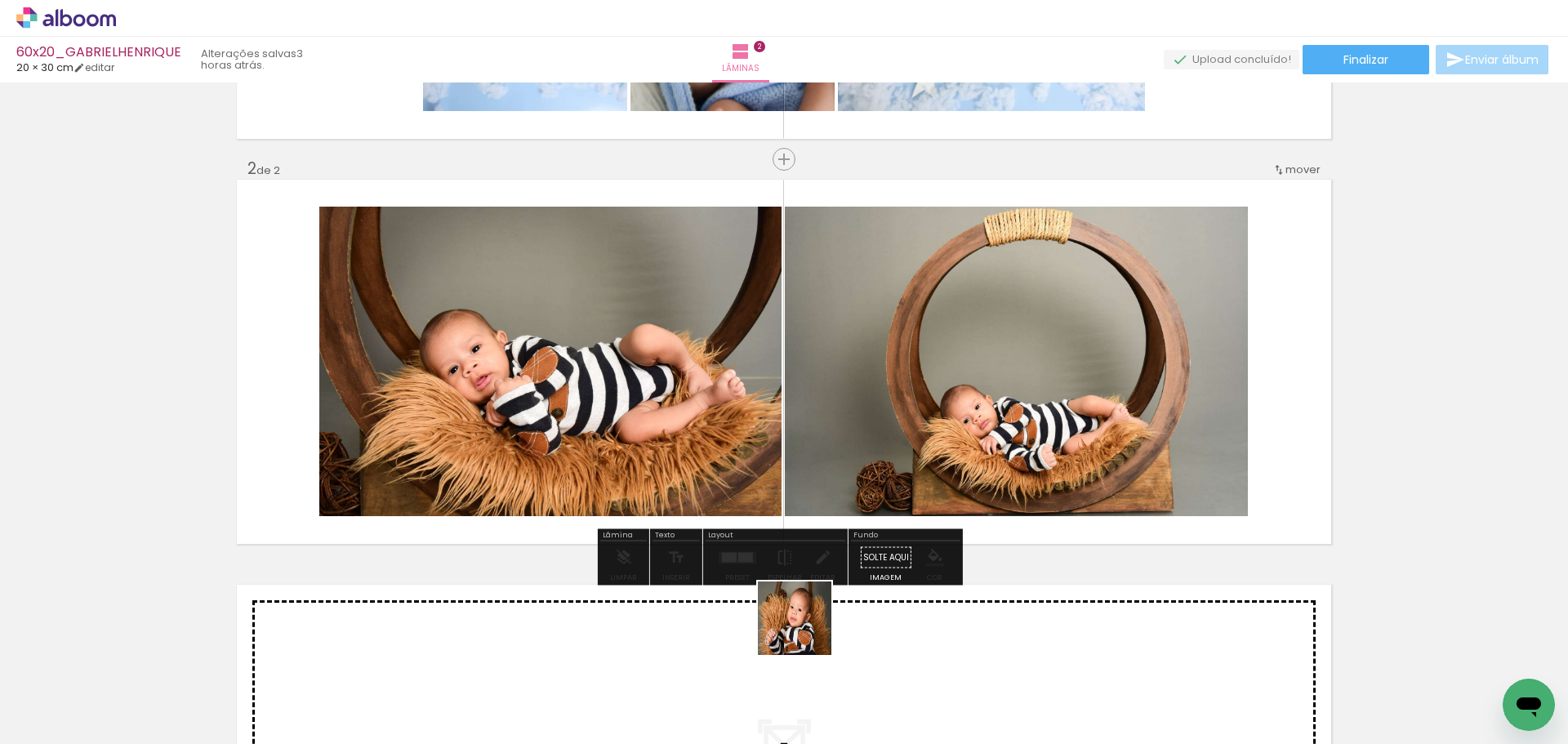
drag, startPoint x: 807, startPoint y: 631, endPoint x: 863, endPoint y: 628, distance: 56.1
click at [790, 385] on quentale-workspace at bounding box center [784, 372] width 1568 height 744
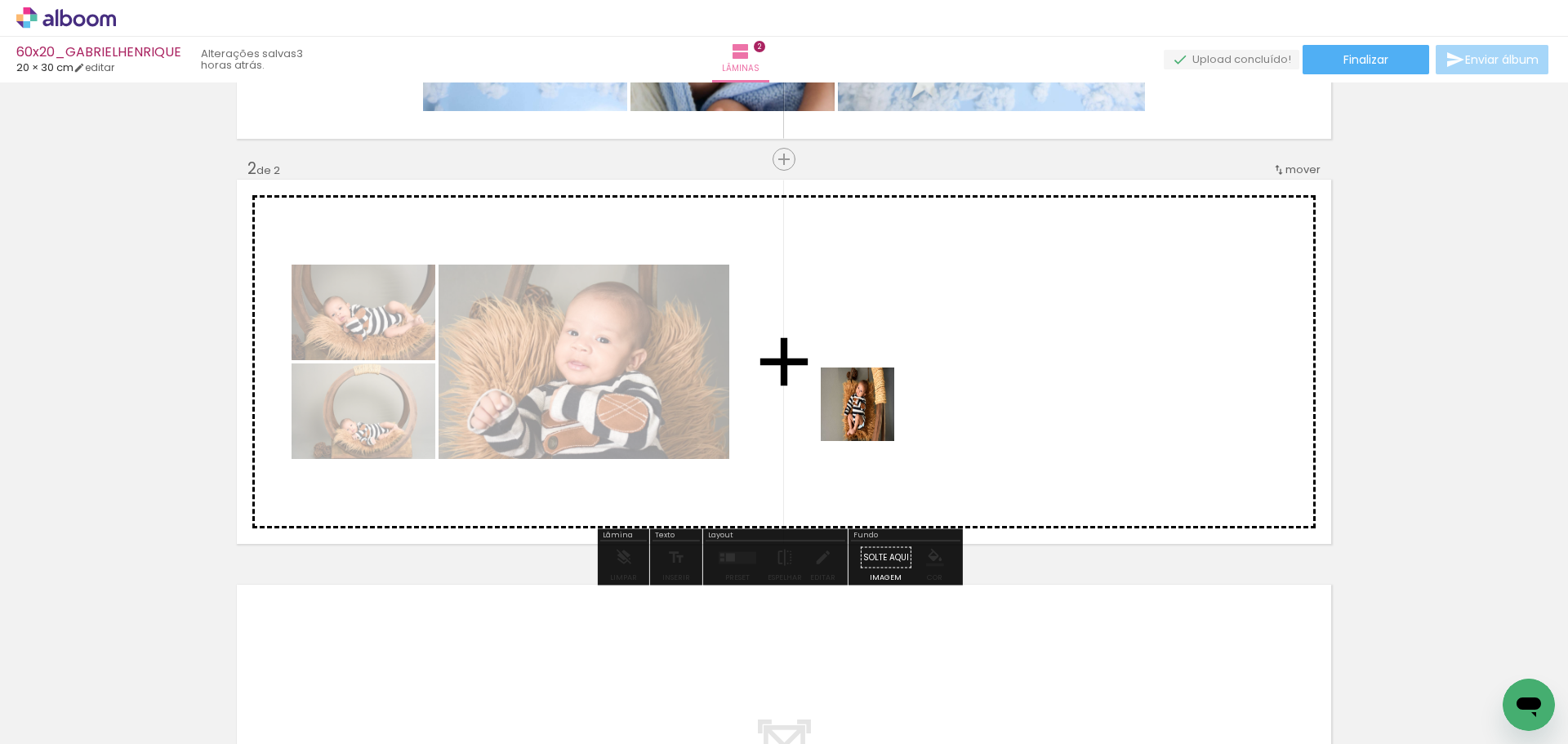
drag, startPoint x: 886, startPoint y: 685, endPoint x: 912, endPoint y: 515, distance: 172.0
click at [878, 386] on quentale-workspace at bounding box center [784, 372] width 1568 height 744
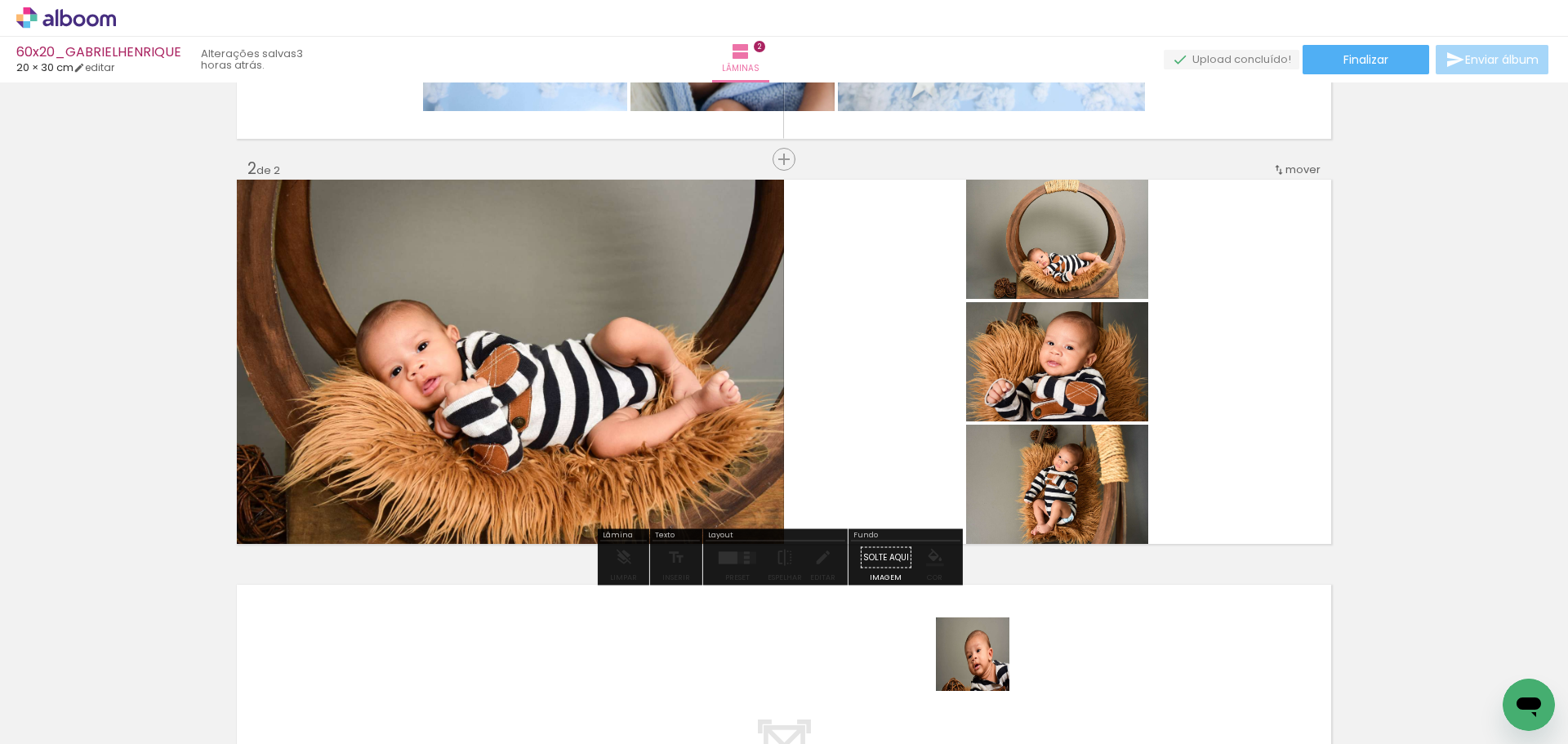
drag, startPoint x: 986, startPoint y: 688, endPoint x: 884, endPoint y: 362, distance: 341.6
click at [884, 362] on quentale-workspace at bounding box center [784, 372] width 1568 height 744
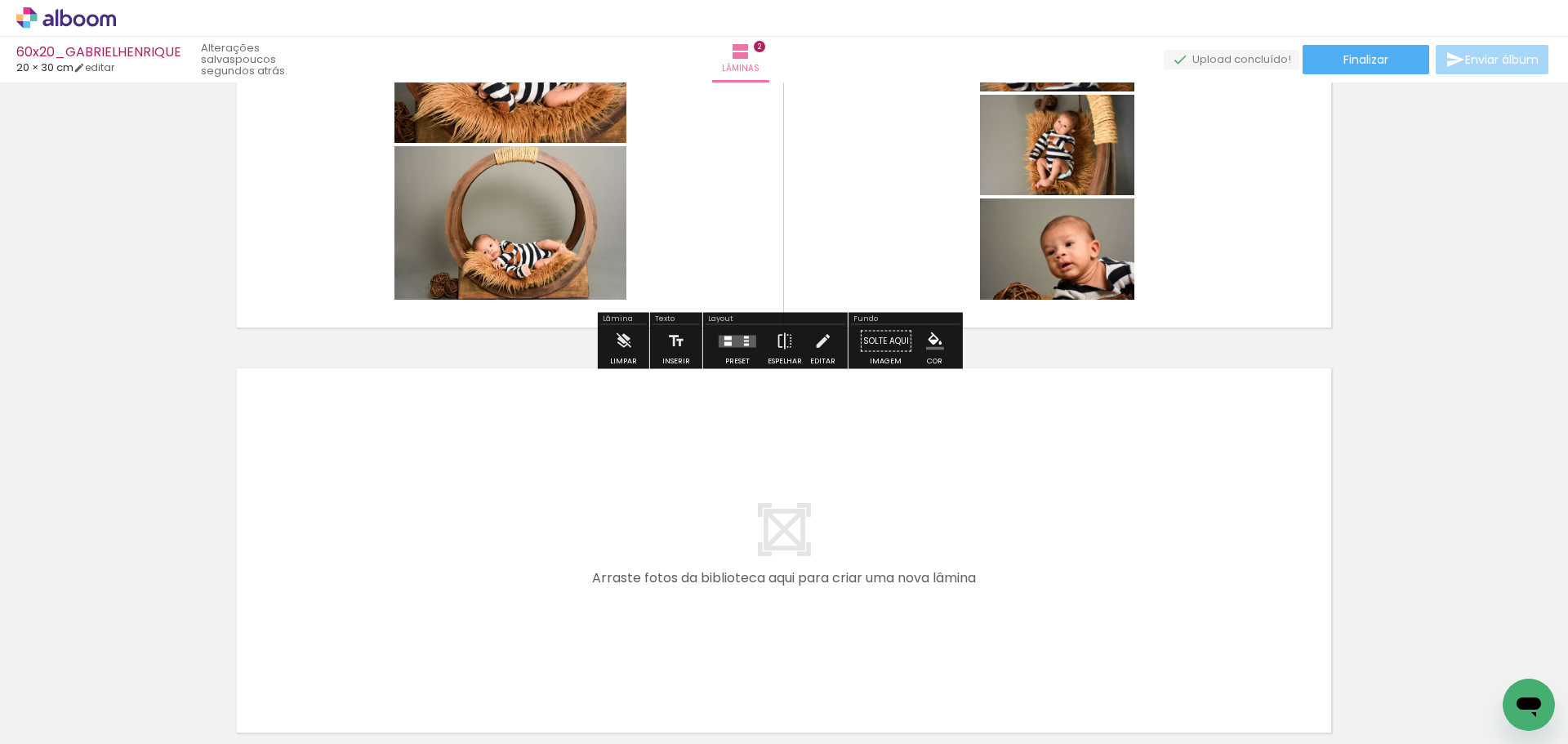
scroll to position [572, 0]
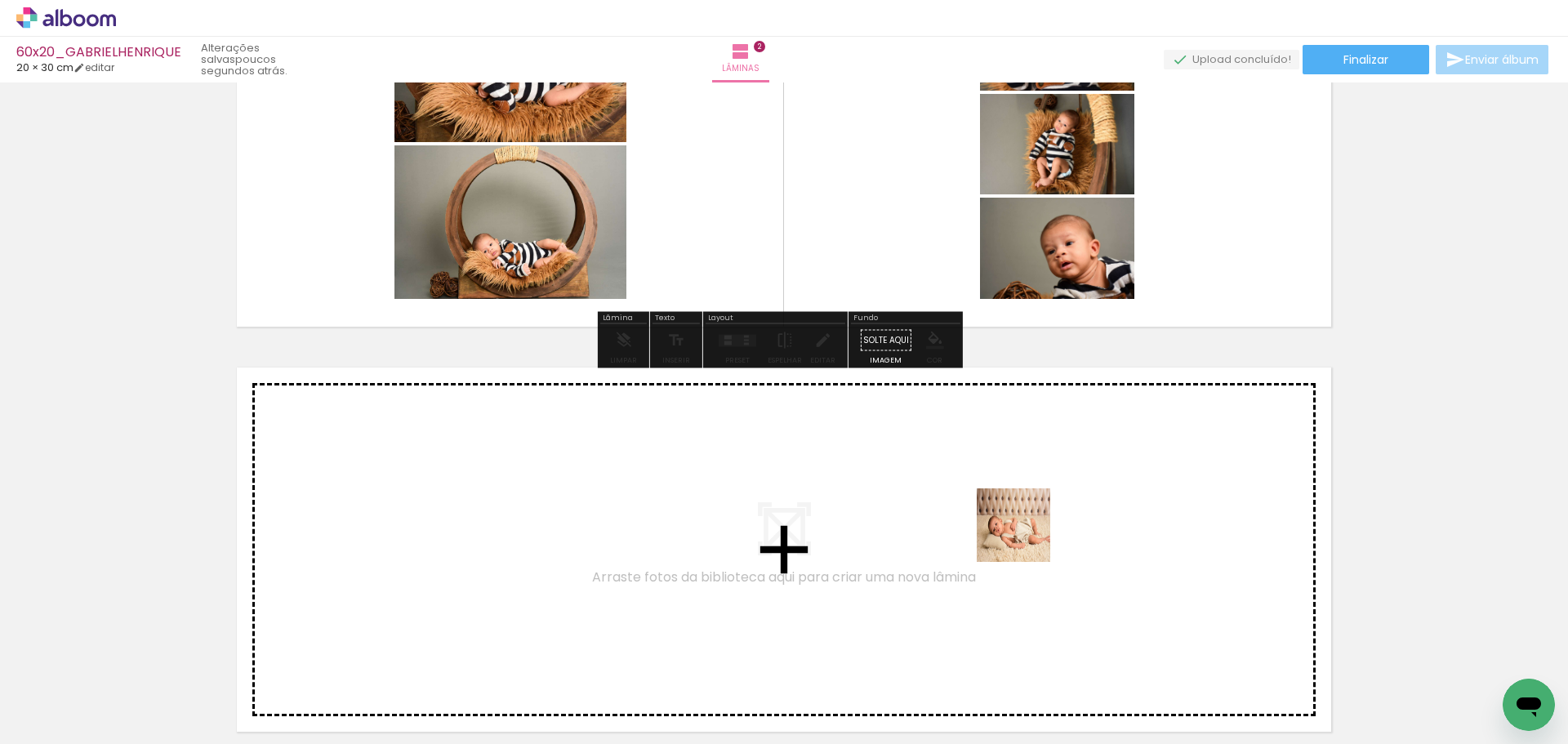
drag, startPoint x: 1089, startPoint y: 695, endPoint x: 1026, endPoint y: 538, distance: 169.2
click at [1026, 538] on quentale-workspace at bounding box center [784, 372] width 1568 height 744
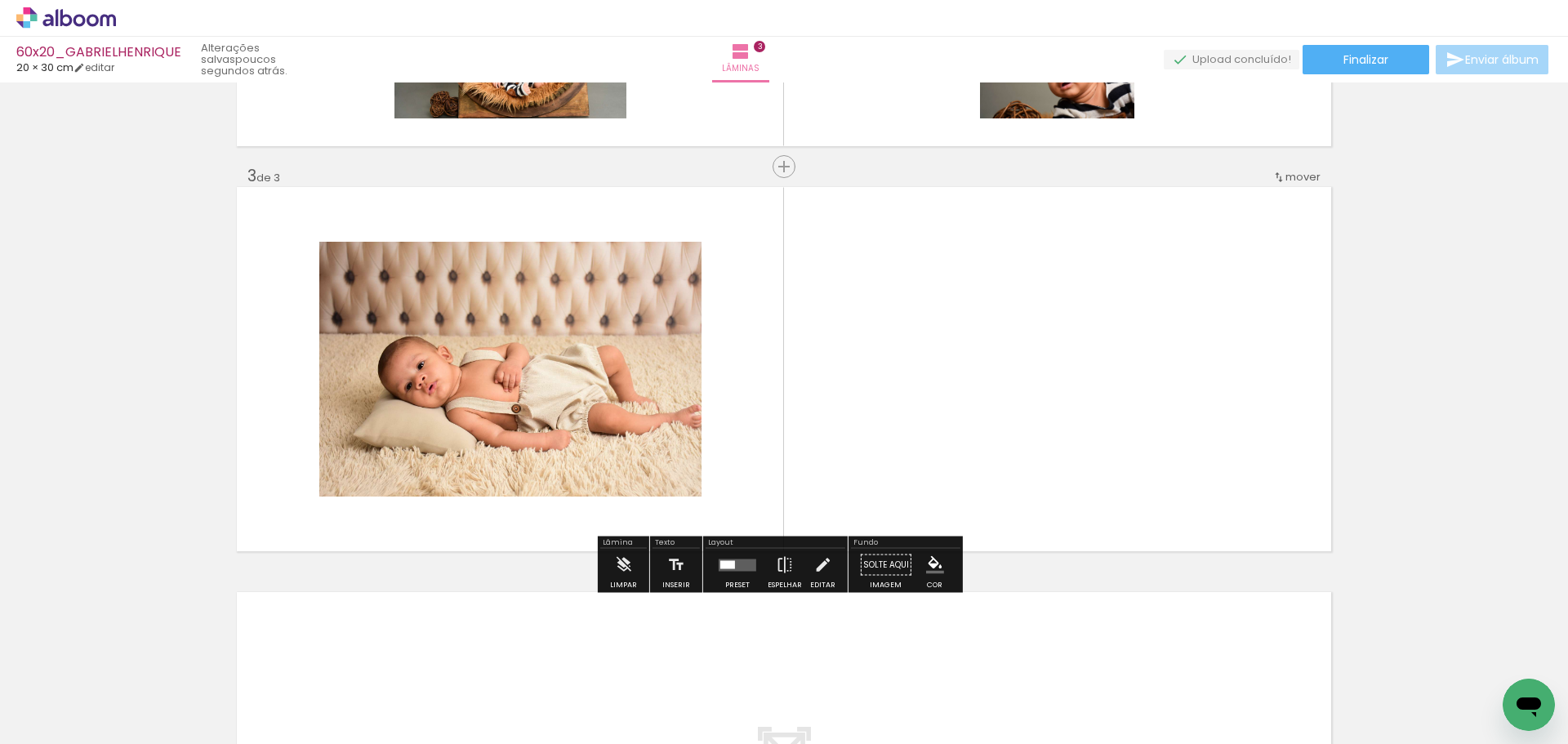
scroll to position [761, 0]
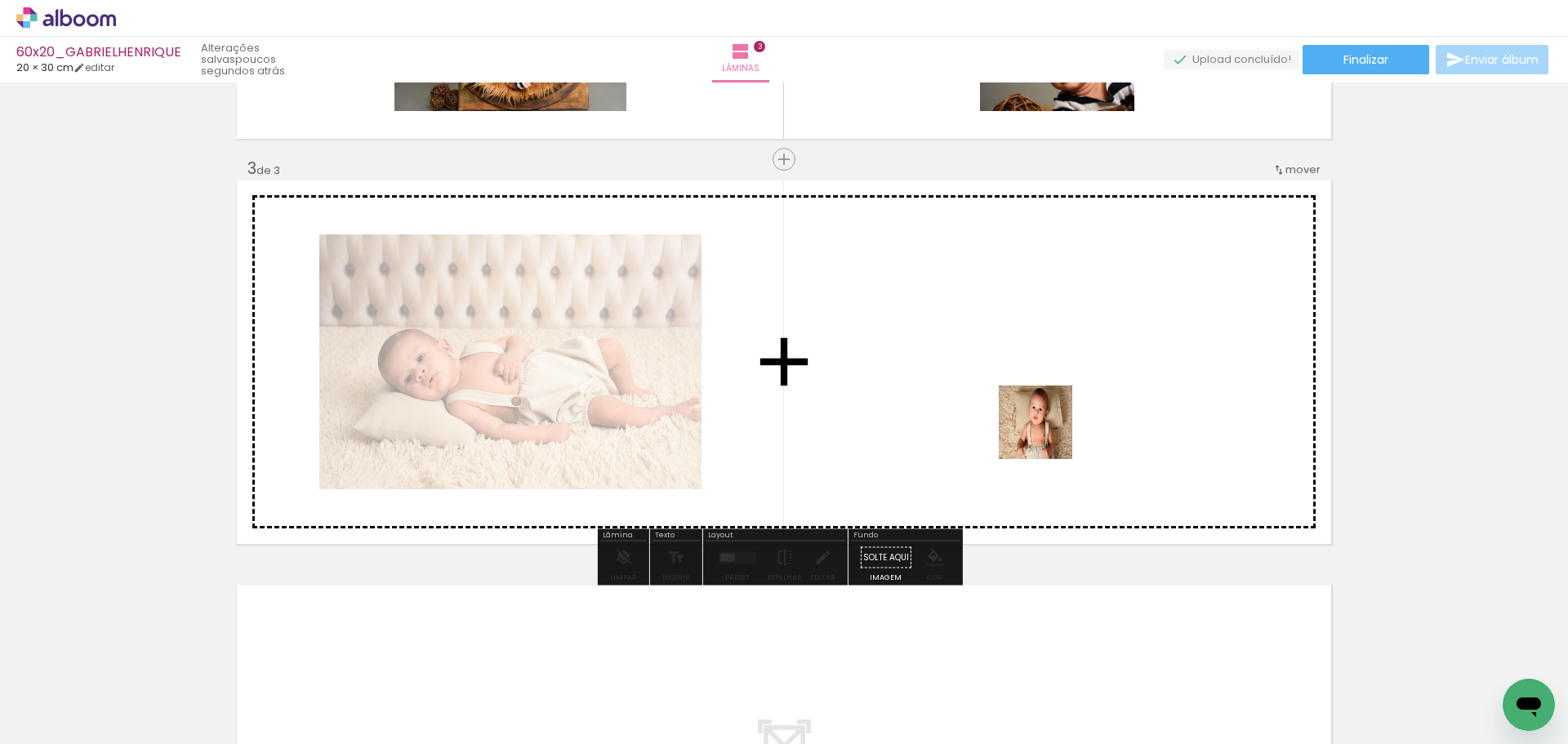
drag, startPoint x: 1193, startPoint y: 693, endPoint x: 1189, endPoint y: 631, distance: 62.1
click at [1048, 432] on quentale-workspace at bounding box center [784, 372] width 1568 height 744
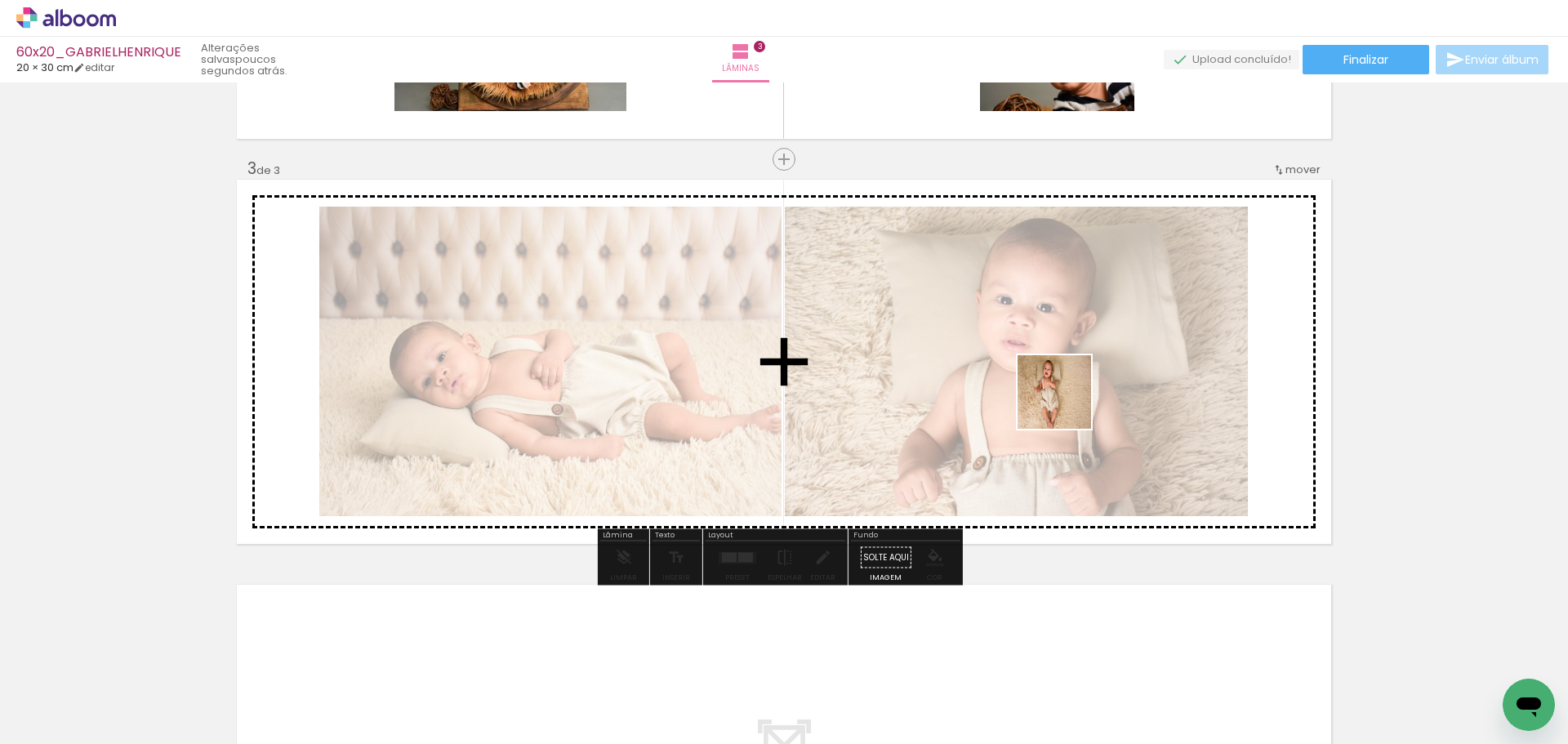
drag, startPoint x: 1235, startPoint y: 639, endPoint x: 1310, endPoint y: 670, distance: 81.2
click at [1067, 401] on quentale-workspace at bounding box center [784, 372] width 1568 height 744
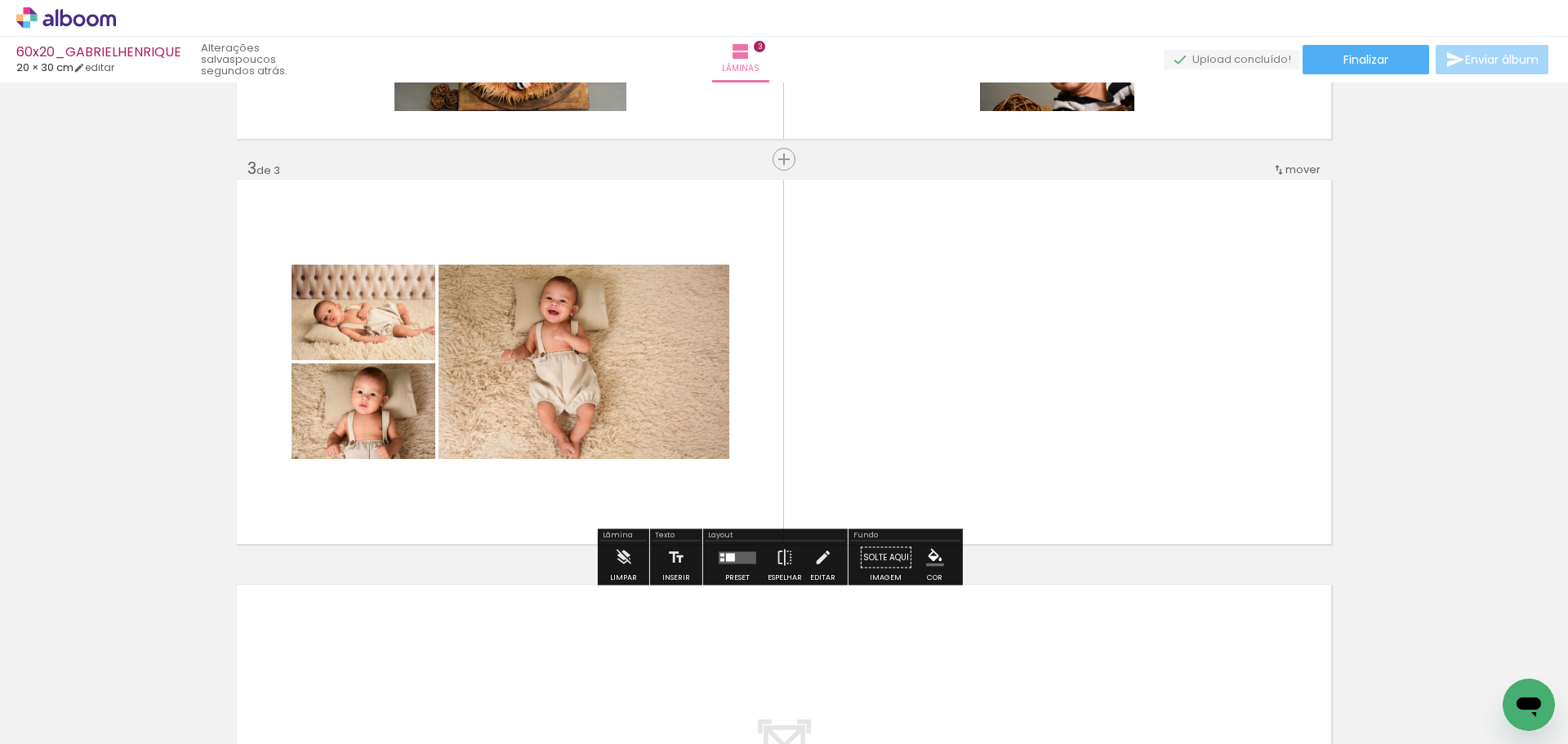
drag, startPoint x: 1359, startPoint y: 700, endPoint x: 1164, endPoint y: 480, distance: 294.0
click at [1070, 423] on quentale-workspace at bounding box center [784, 372] width 1568 height 744
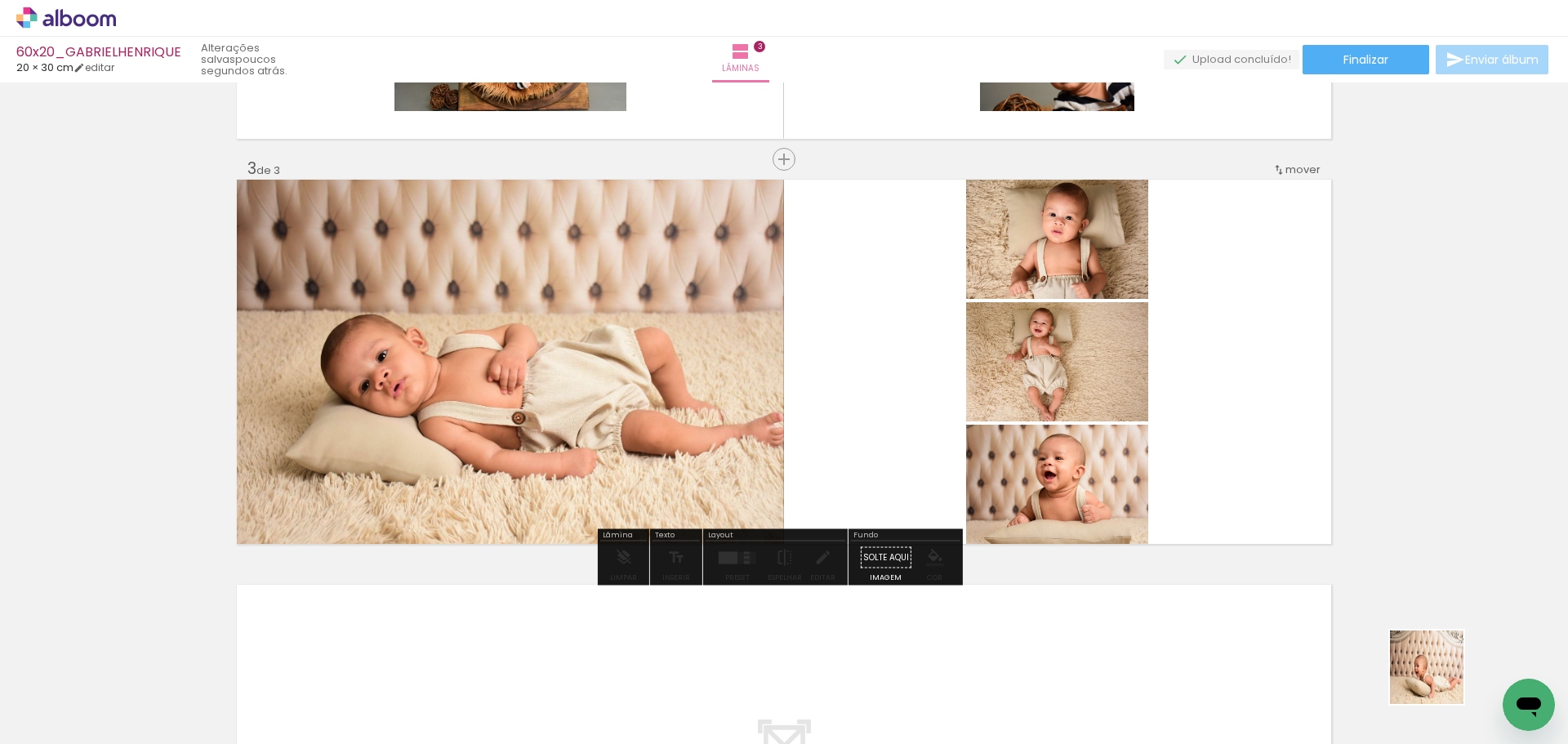
drag, startPoint x: 1448, startPoint y: 686, endPoint x: 981, endPoint y: 414, distance: 540.4
click at [981, 414] on quentale-workspace at bounding box center [784, 372] width 1568 height 744
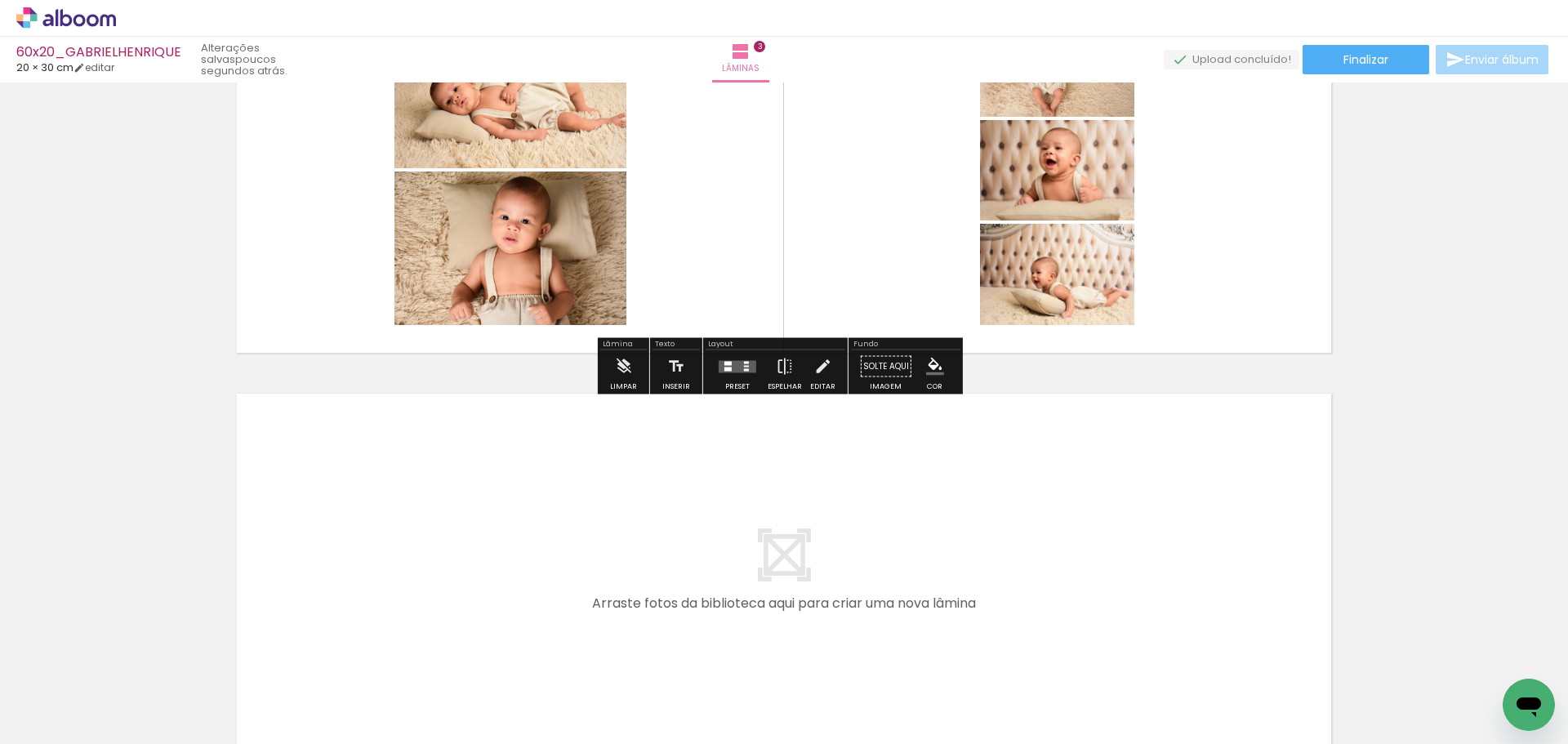
scroll to position [0, 1009]
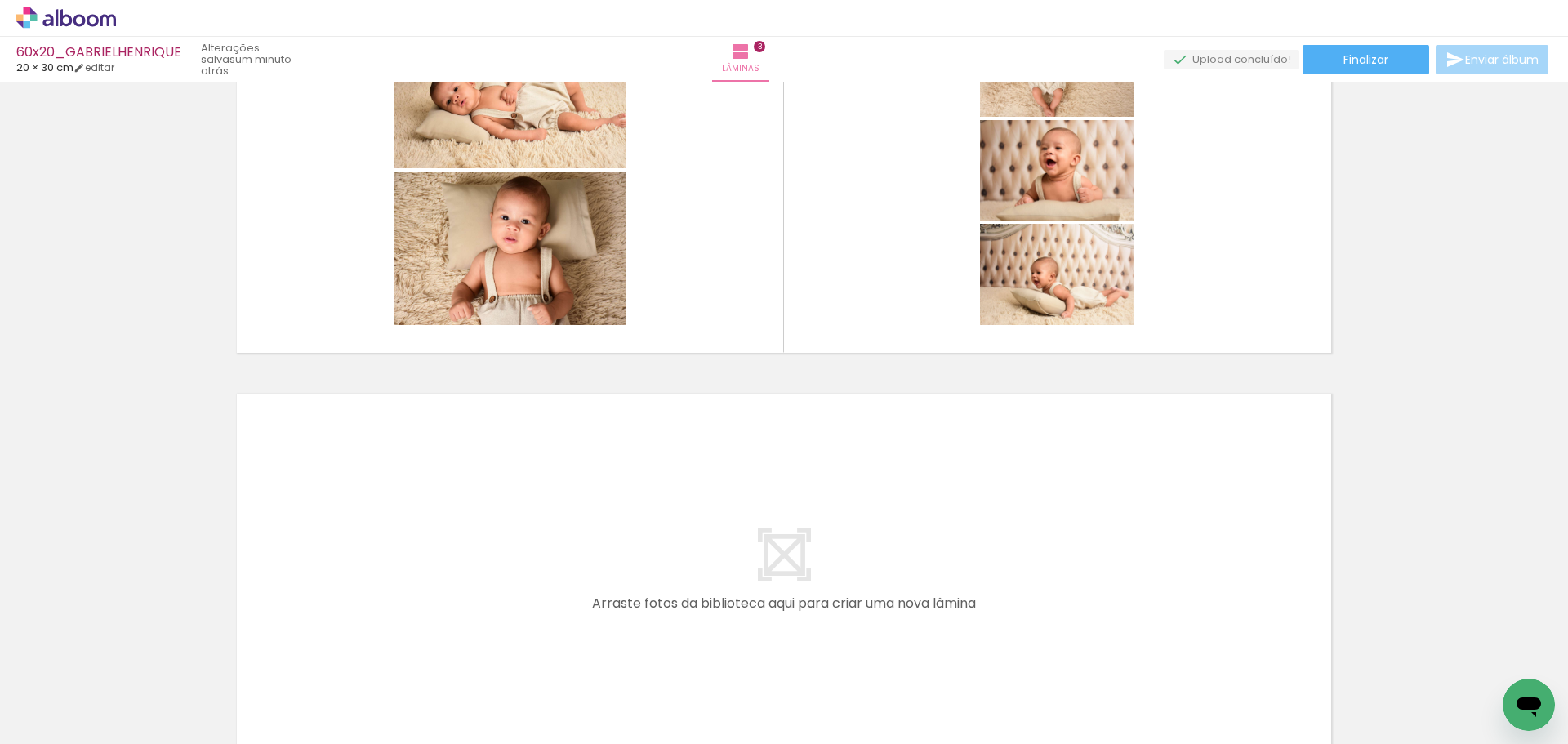
drag, startPoint x: 540, startPoint y: 690, endPoint x: 557, endPoint y: 503, distance: 187.8
click at [557, 503] on quentale-workspace at bounding box center [784, 372] width 1568 height 744
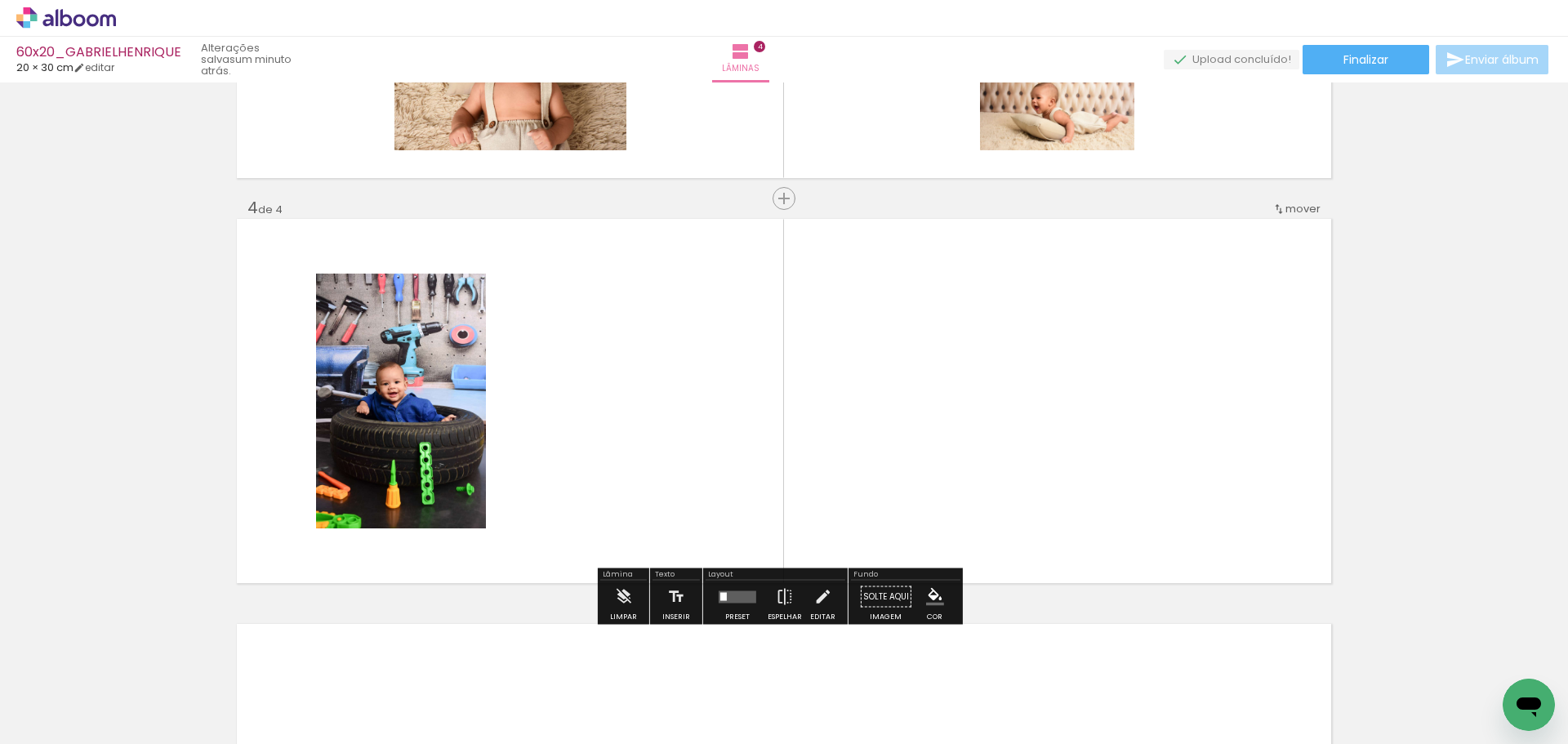
scroll to position [1166, 0]
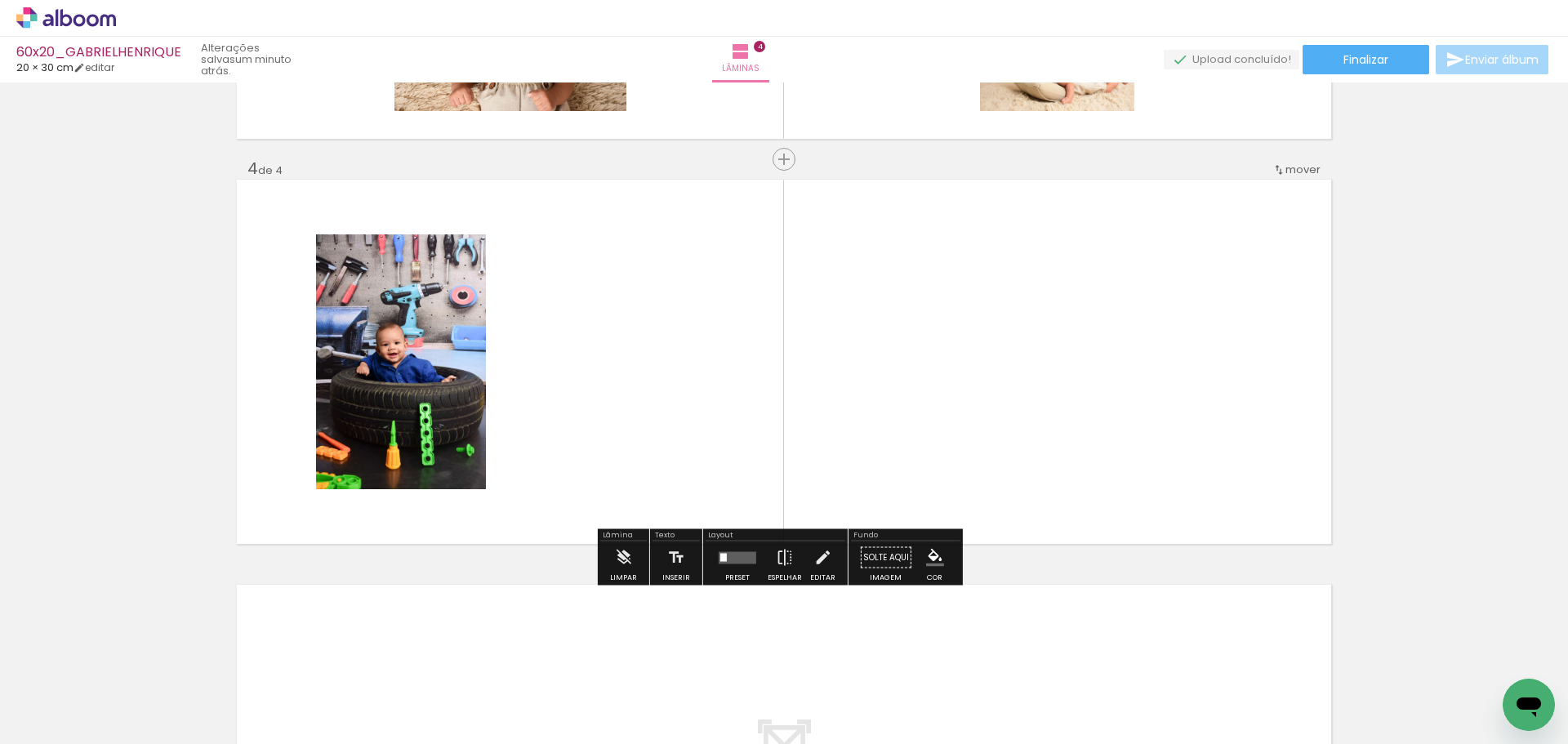
drag, startPoint x: 617, startPoint y: 689, endPoint x: 653, endPoint y: 493, distance: 199.3
click at [620, 393] on quentale-workspace at bounding box center [784, 372] width 1568 height 744
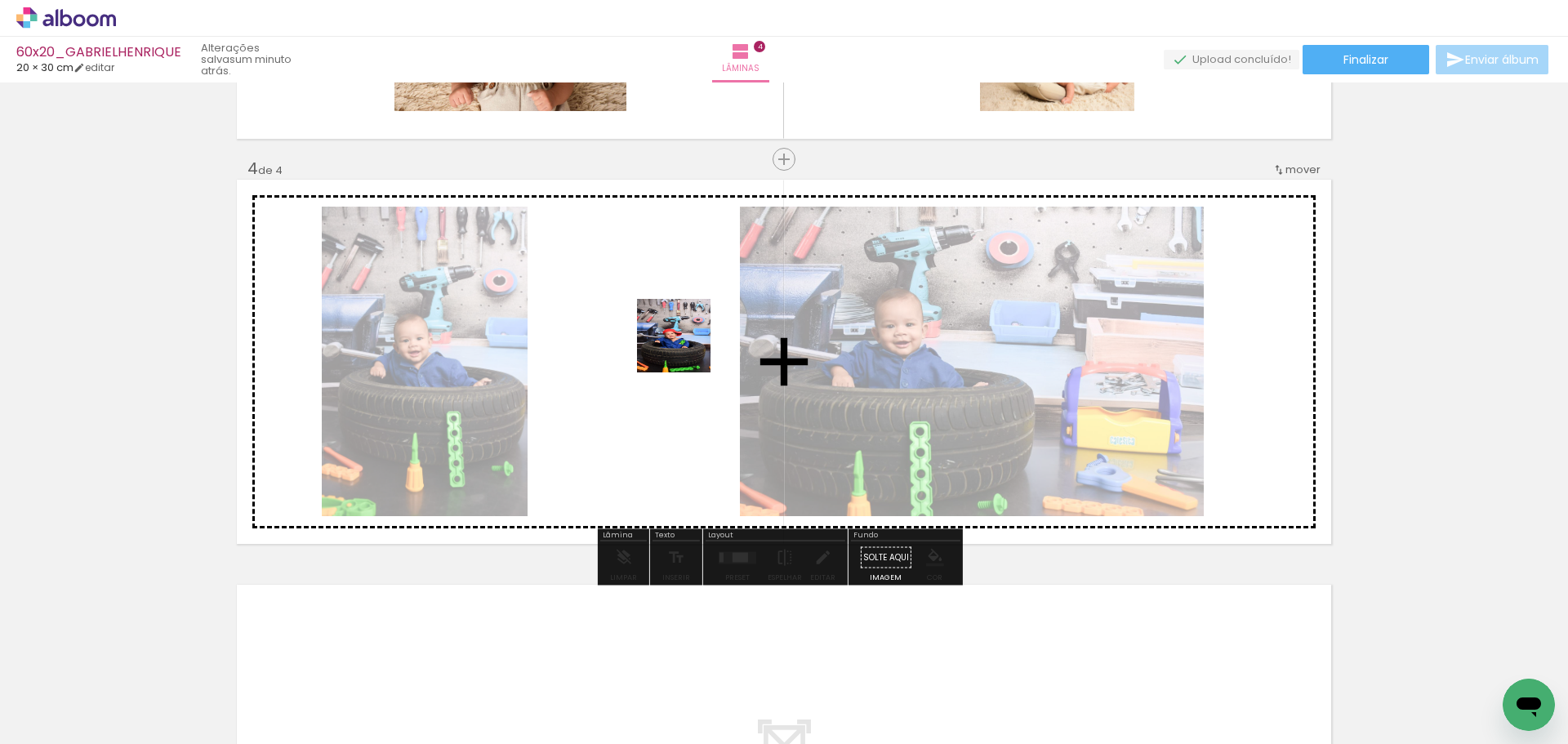
drag, startPoint x: 694, startPoint y: 454, endPoint x: 808, endPoint y: 562, distance: 157.0
click at [686, 346] on quentale-workspace at bounding box center [784, 372] width 1568 height 744
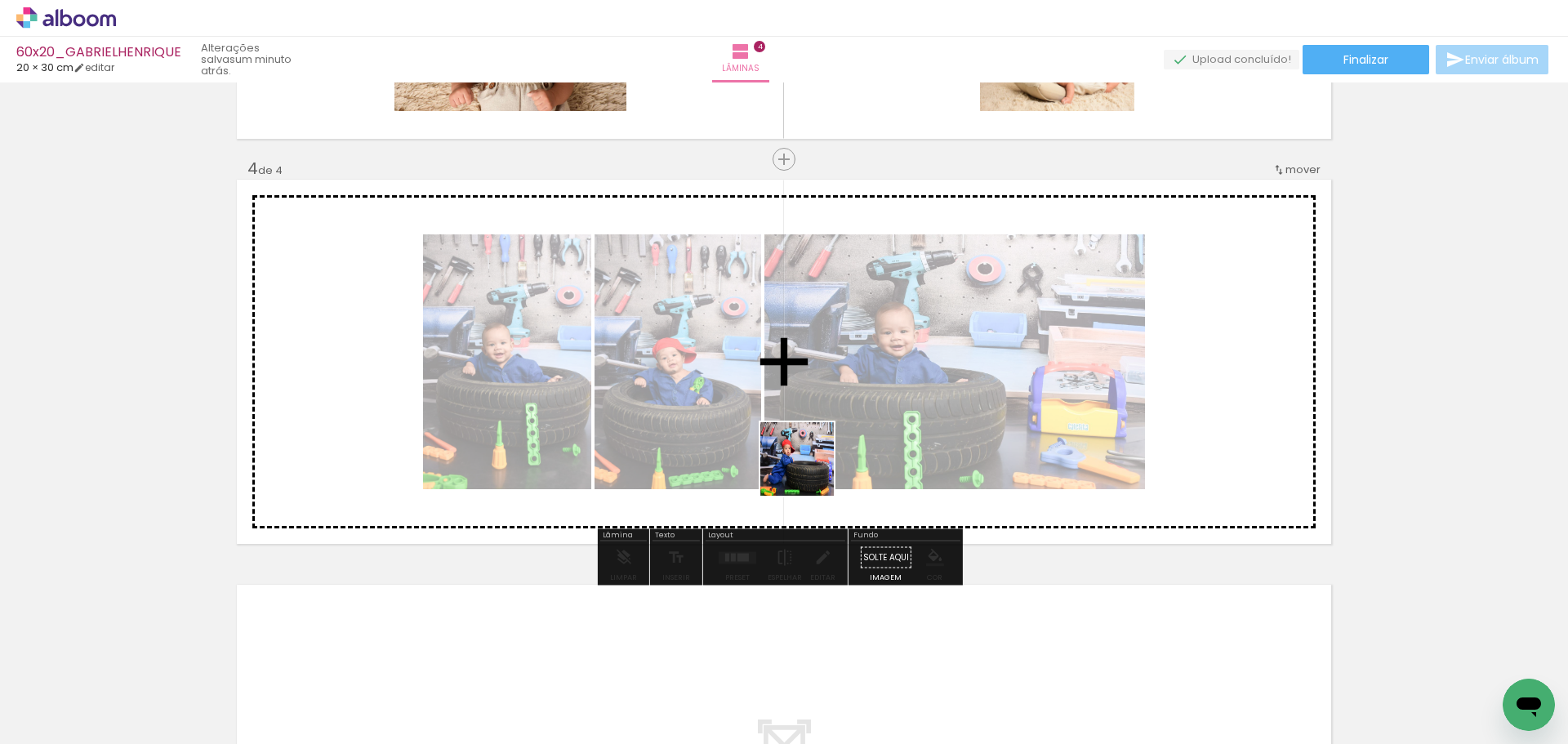
drag, startPoint x: 812, startPoint y: 695, endPoint x: 863, endPoint y: 552, distance: 151.8
click at [812, 401] on quentale-workspace at bounding box center [784, 372] width 1568 height 744
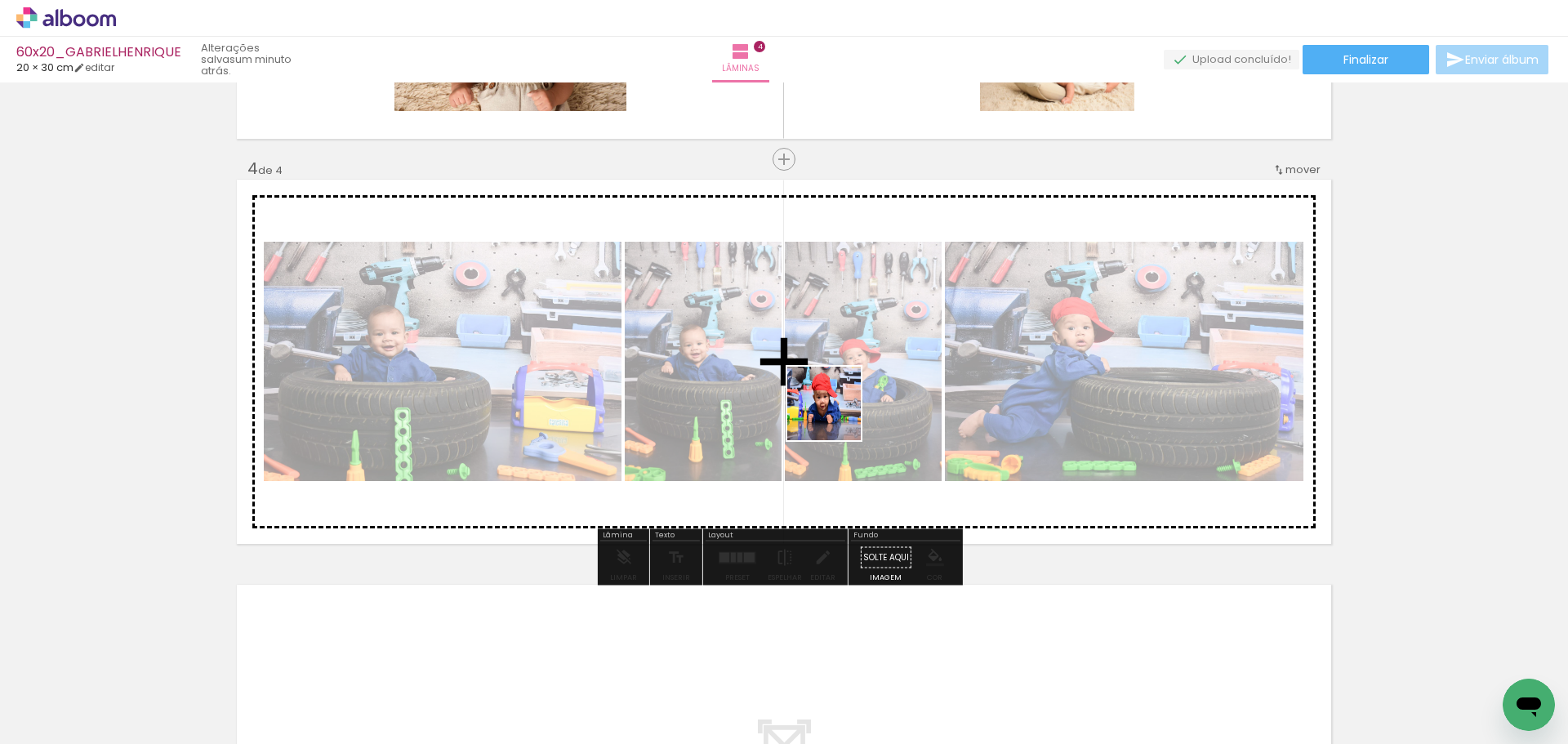
drag, startPoint x: 885, startPoint y: 613, endPoint x: 872, endPoint y: 538, distance: 76.1
click at [842, 403] on quentale-workspace at bounding box center [784, 372] width 1568 height 744
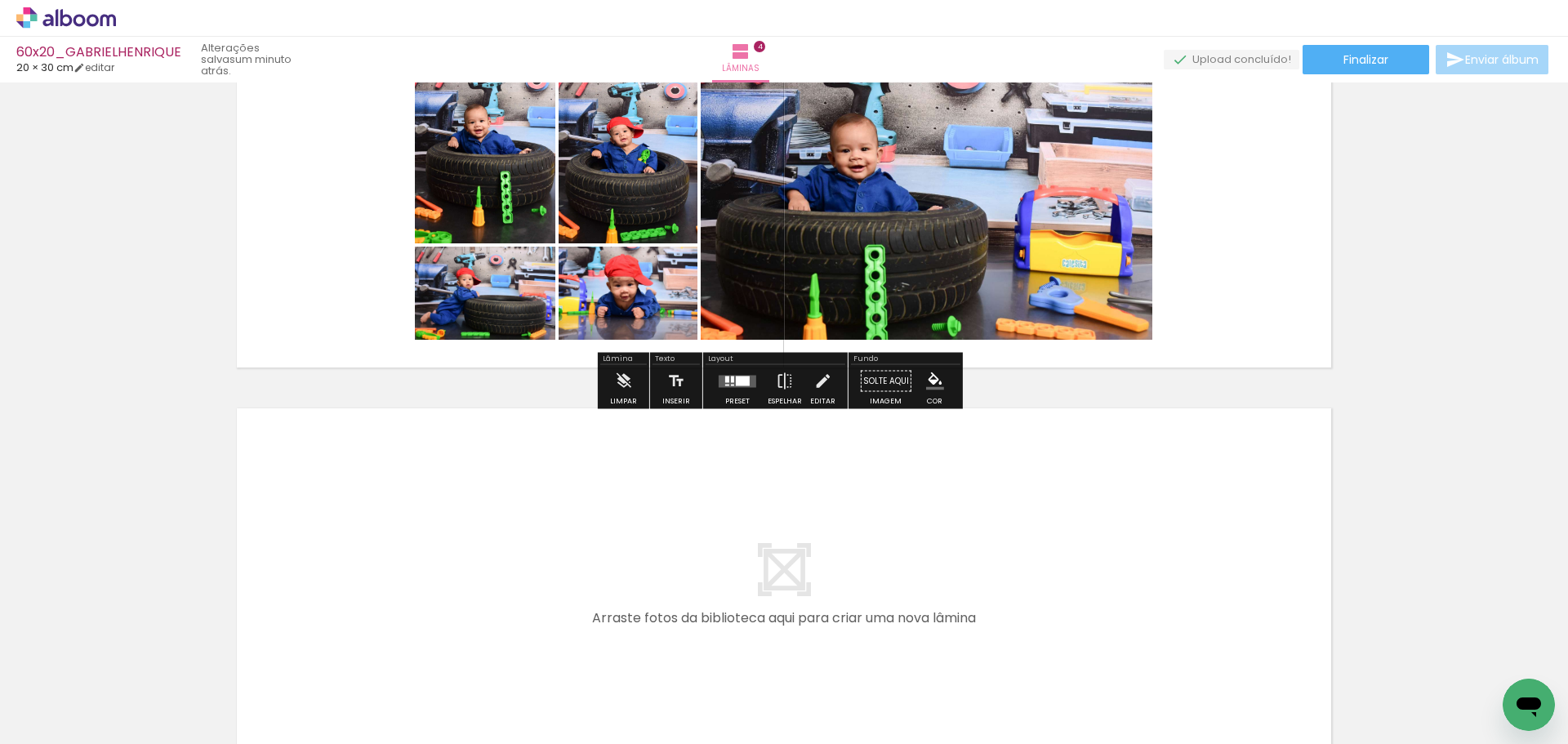
scroll to position [1411, 0]
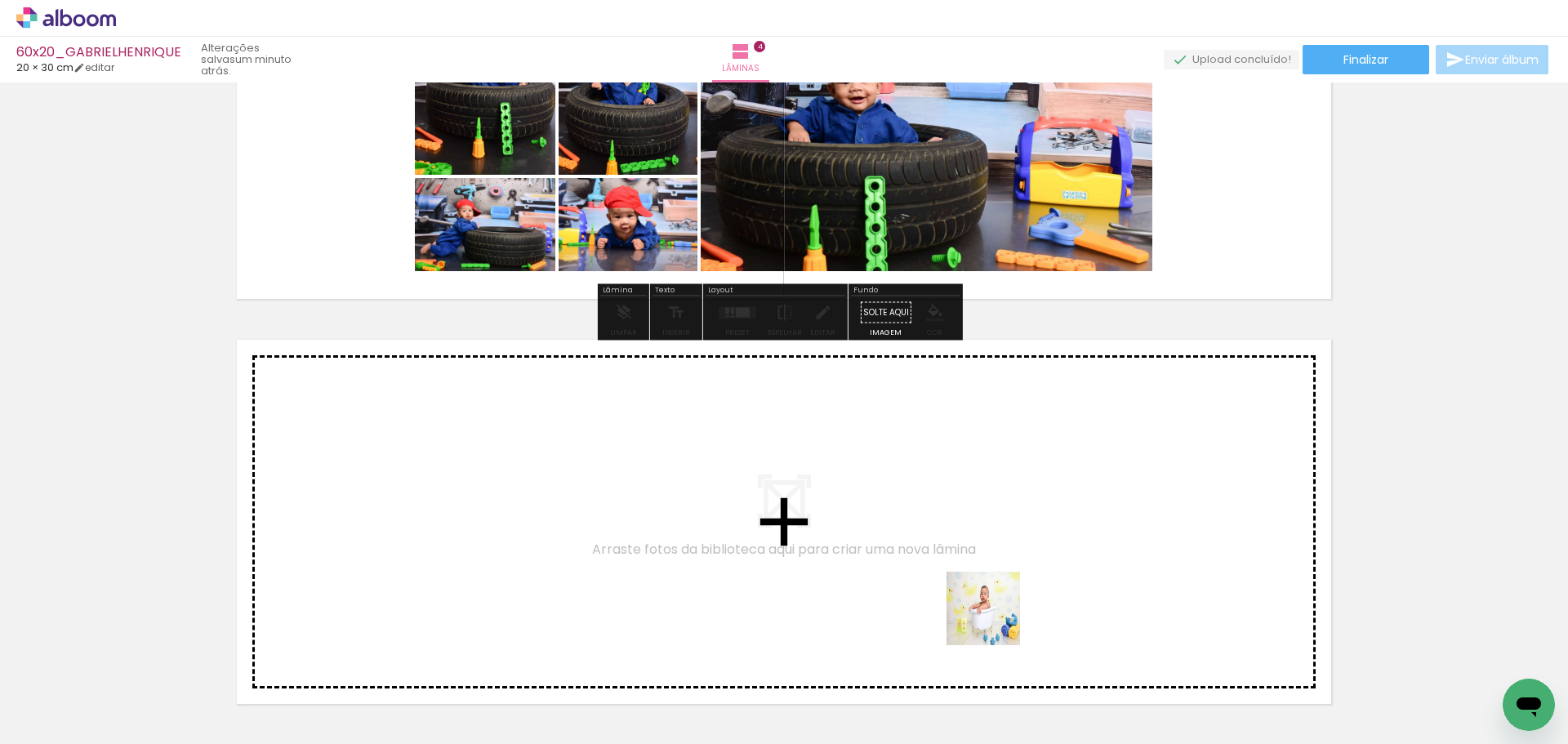
drag, startPoint x: 998, startPoint y: 674, endPoint x: 997, endPoint y: 497, distance: 177.0
click at [997, 497] on quentale-workspace at bounding box center [784, 372] width 1568 height 744
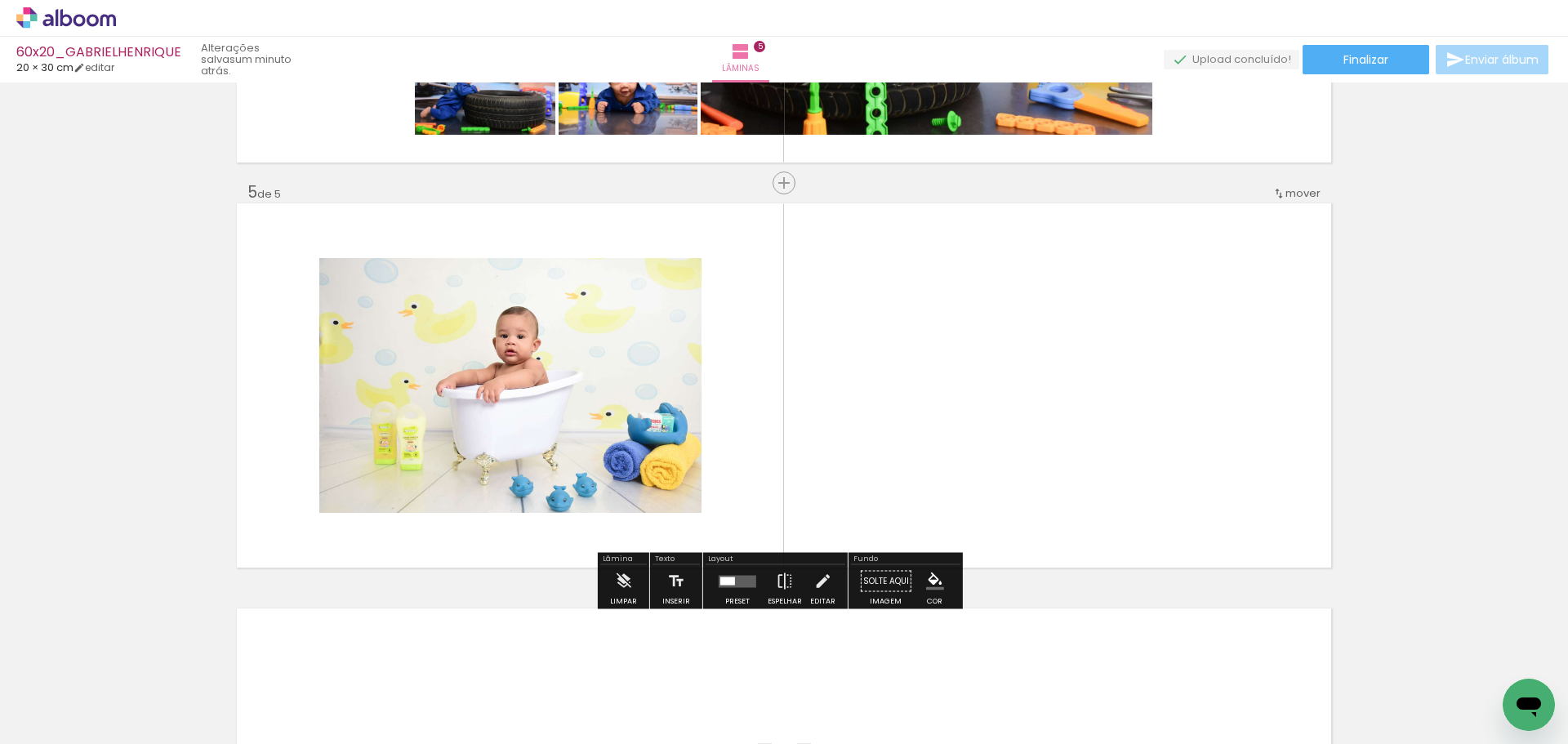
scroll to position [1571, 0]
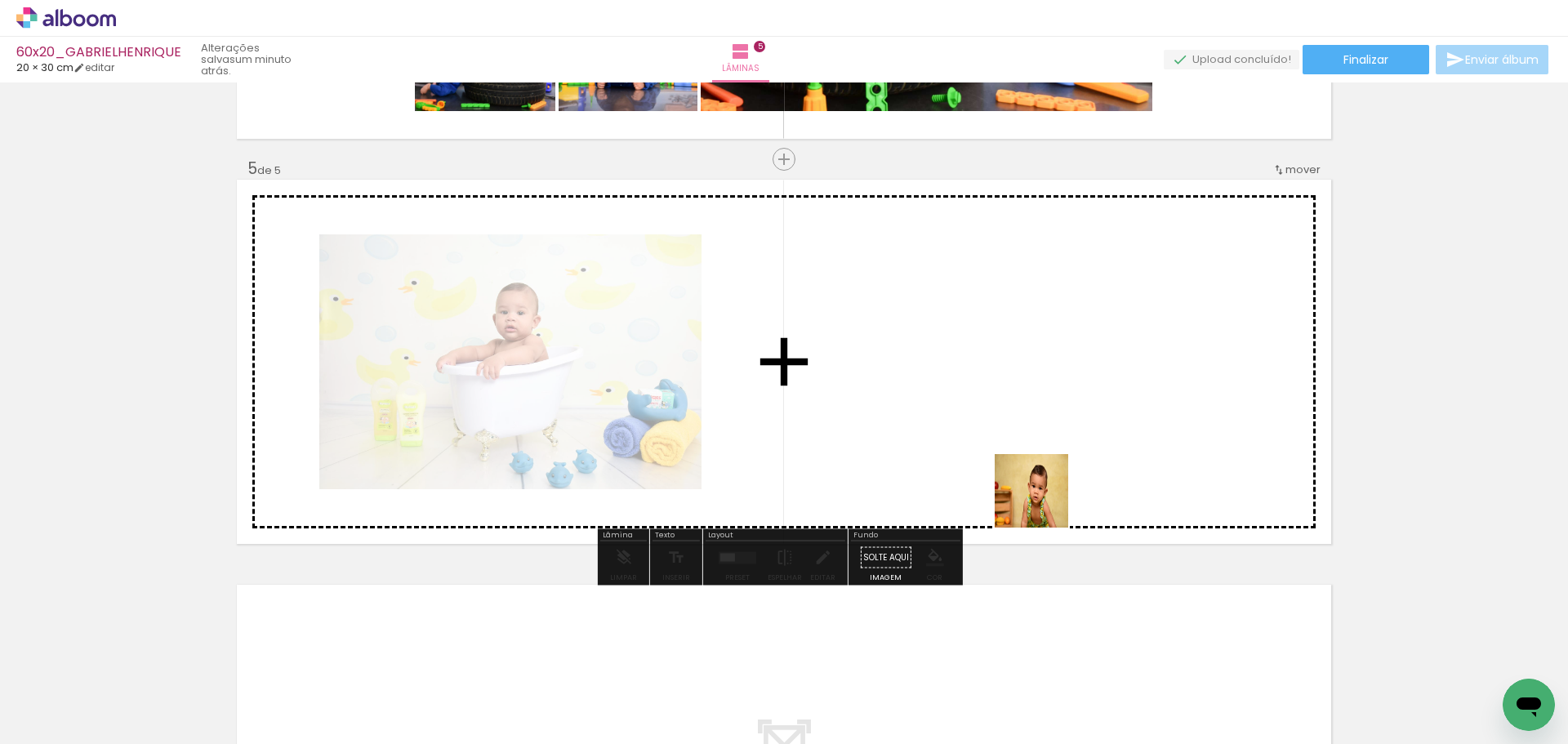
drag, startPoint x: 1085, startPoint y: 695, endPoint x: 999, endPoint y: 398, distance: 309.2
click at [999, 398] on quentale-workspace at bounding box center [784, 372] width 1568 height 744
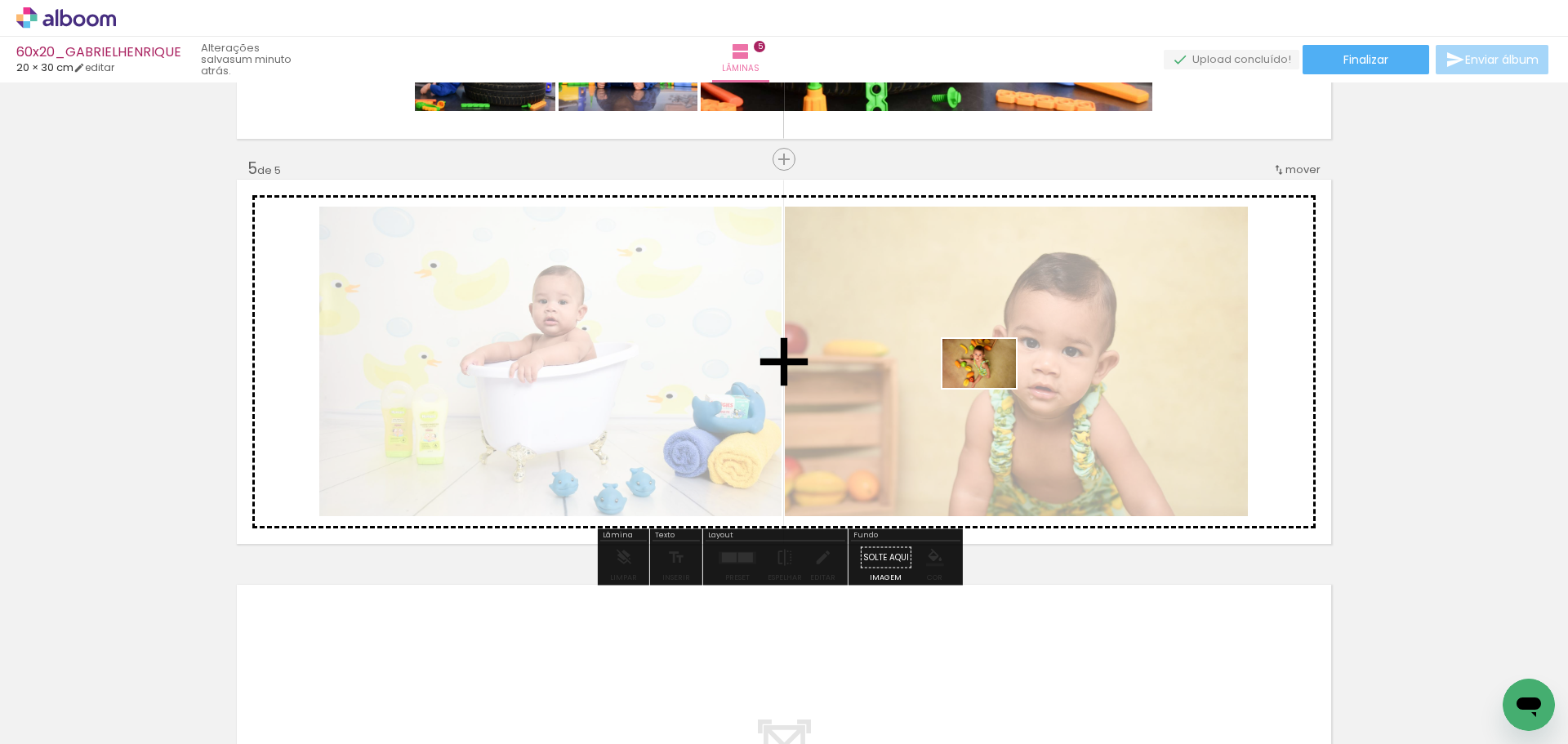
drag, startPoint x: 1174, startPoint y: 698, endPoint x: 1000, endPoint y: 415, distance: 332.2
click at [993, 393] on quentale-workspace at bounding box center [784, 372] width 1568 height 744
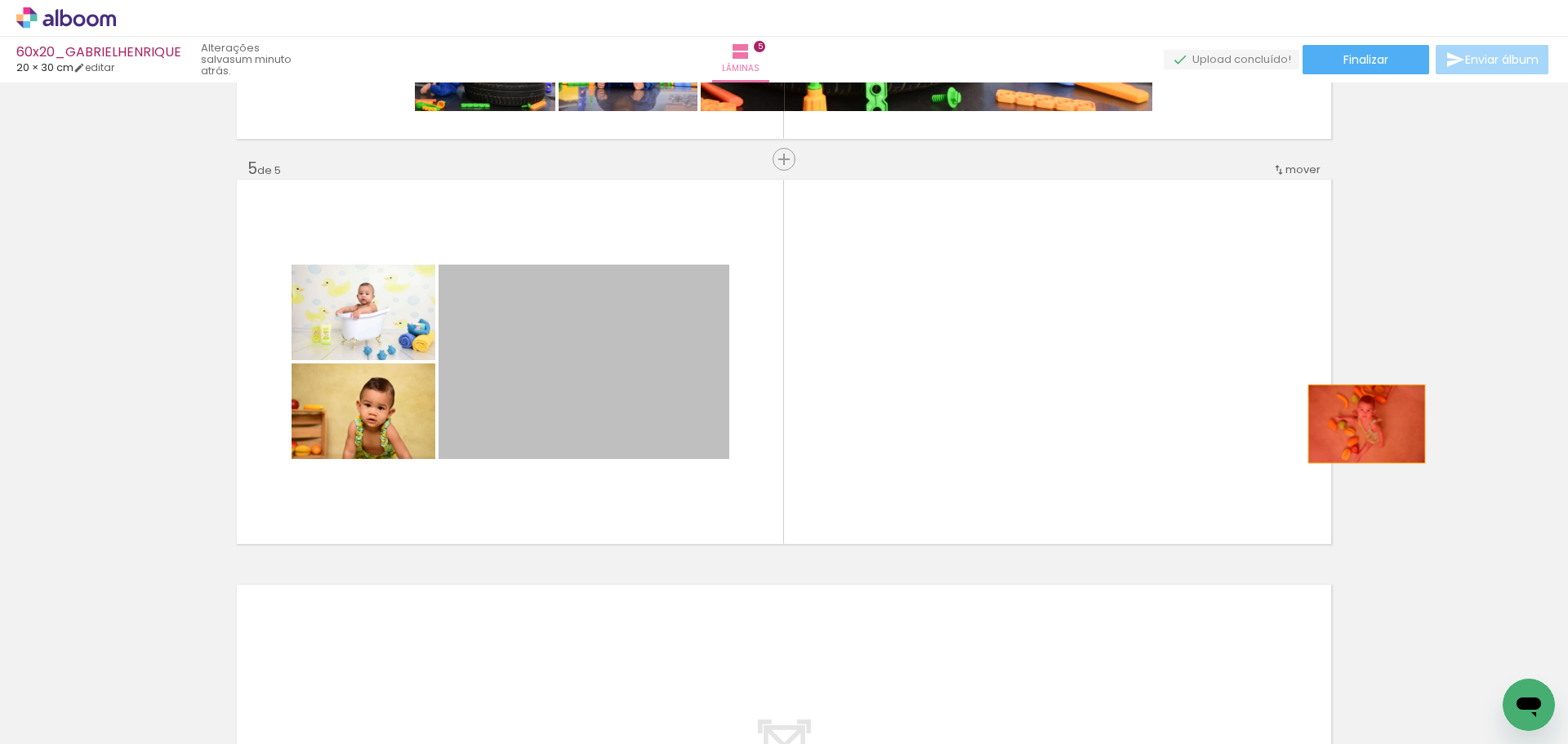
drag, startPoint x: 945, startPoint y: 373, endPoint x: 1316, endPoint y: 441, distance: 377.2
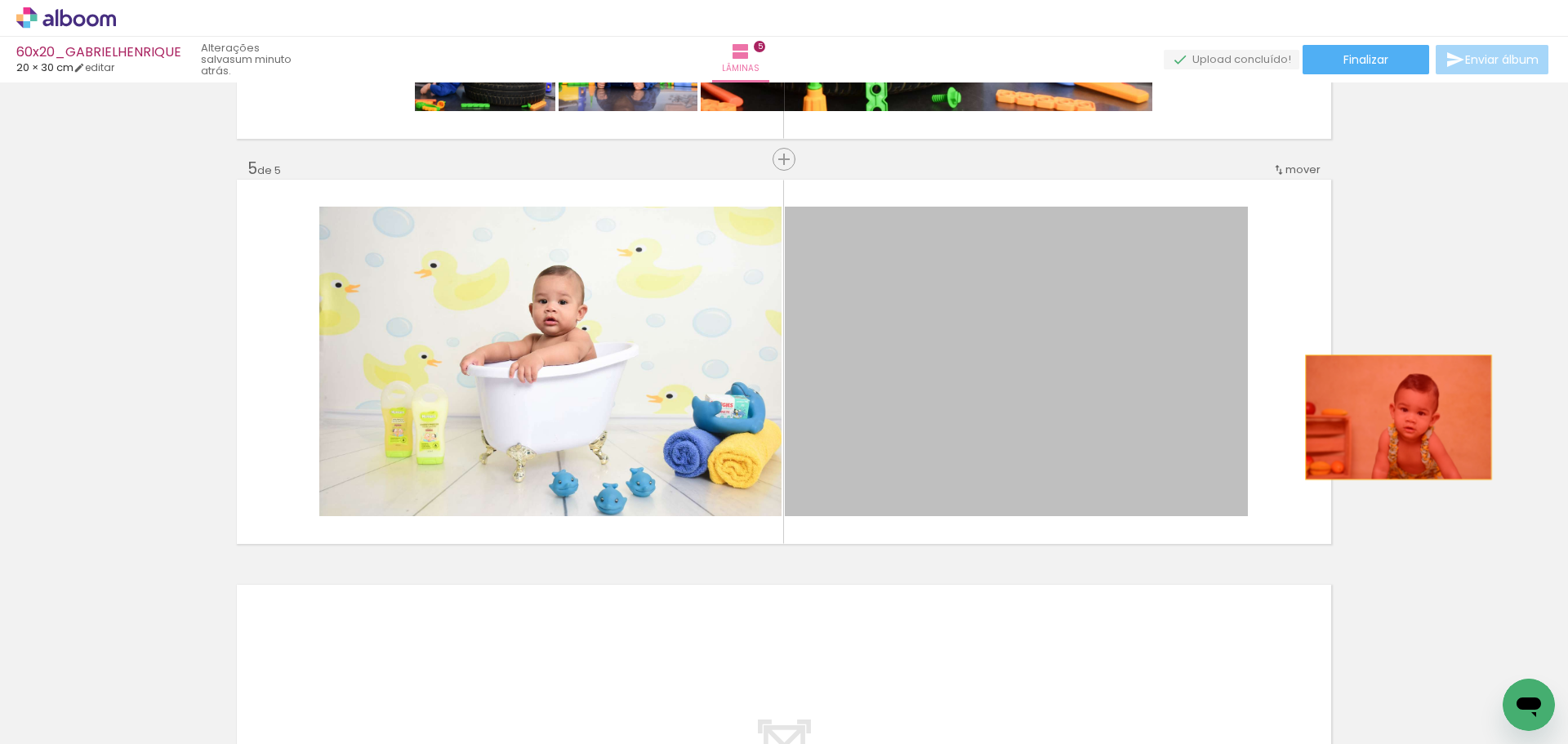
drag, startPoint x: 1000, startPoint y: 387, endPoint x: 1393, endPoint y: 418, distance: 394.2
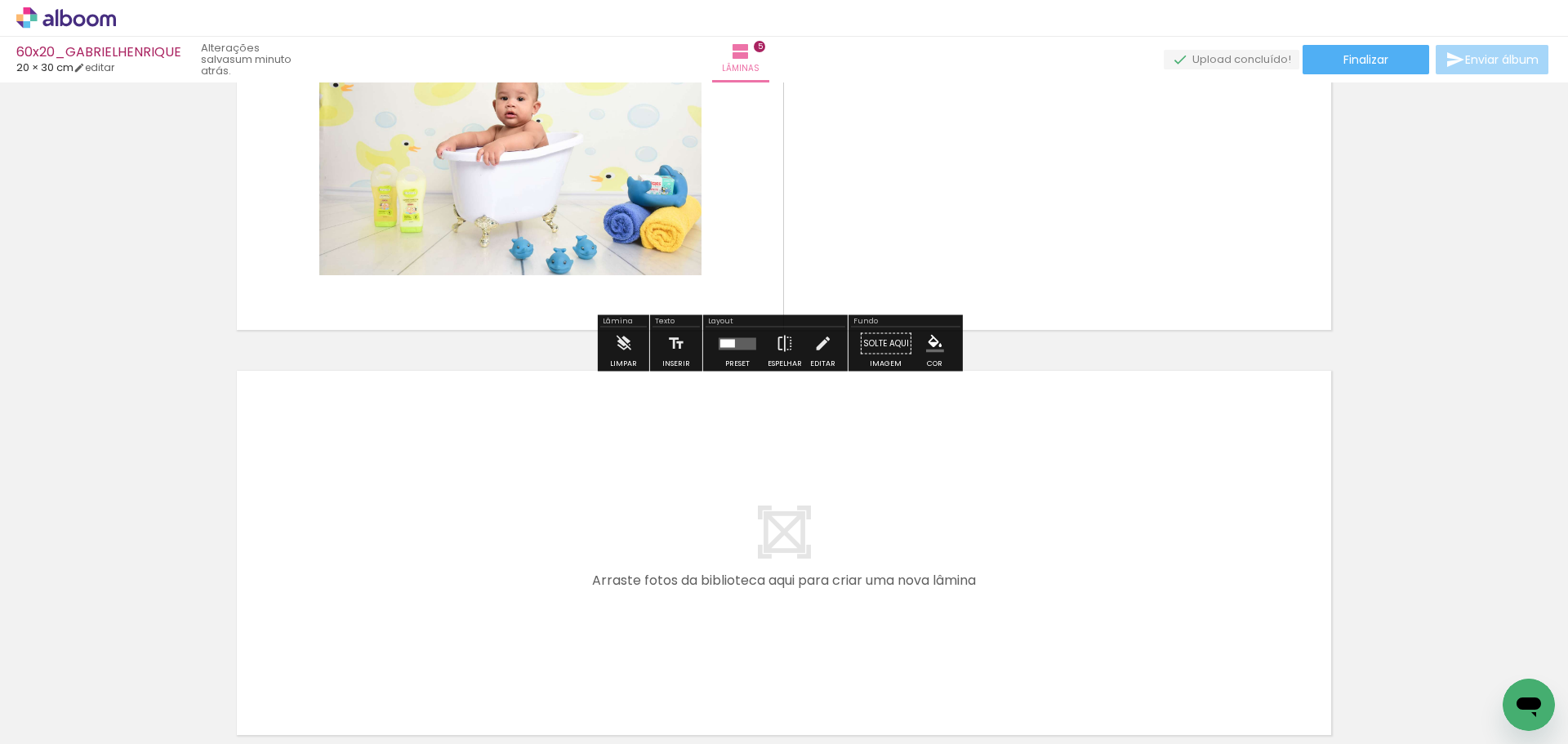
scroll to position [1788, 0]
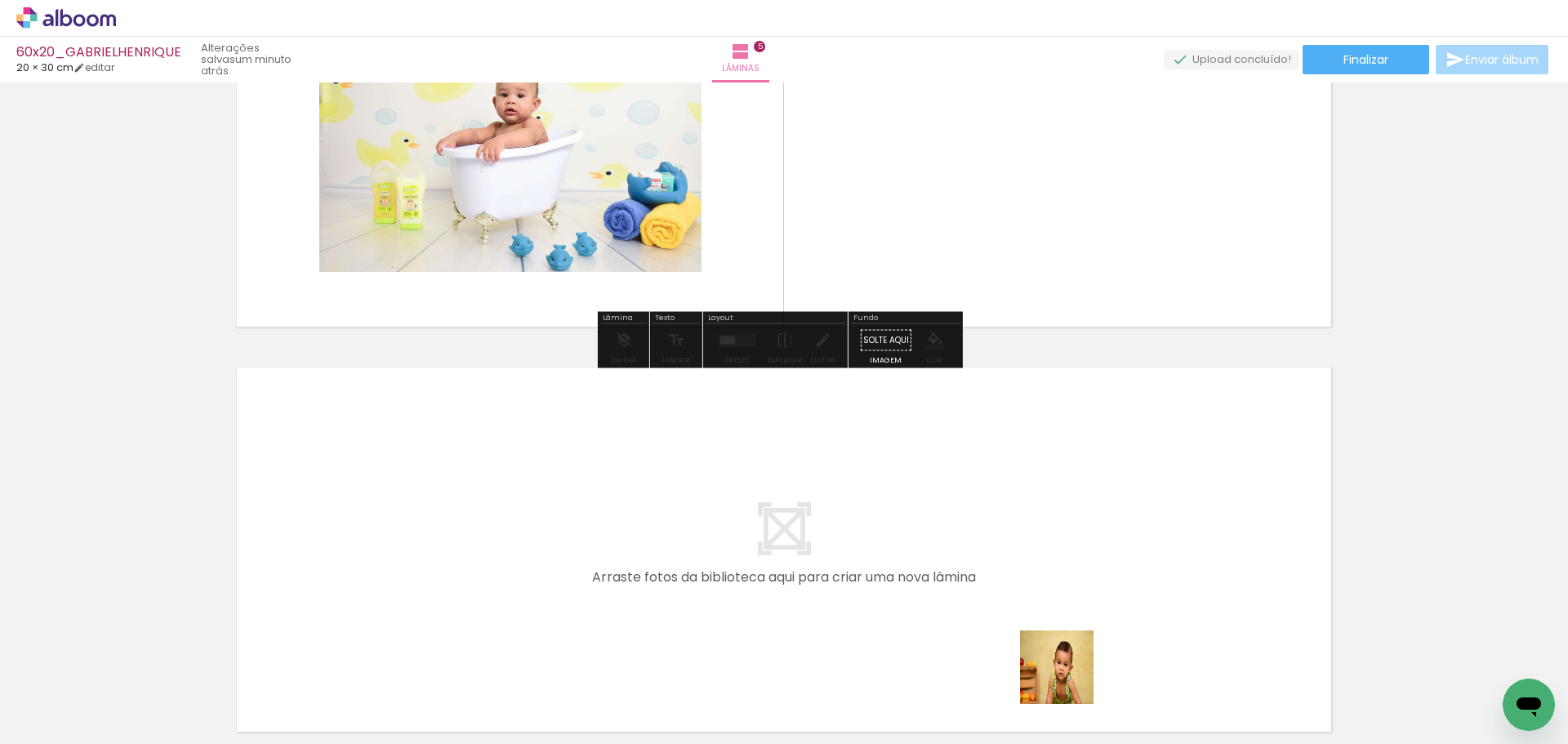
drag, startPoint x: 1083, startPoint y: 704, endPoint x: 1176, endPoint y: 718, distance: 94.0
click at [803, 583] on quentale-workspace at bounding box center [784, 372] width 1568 height 744
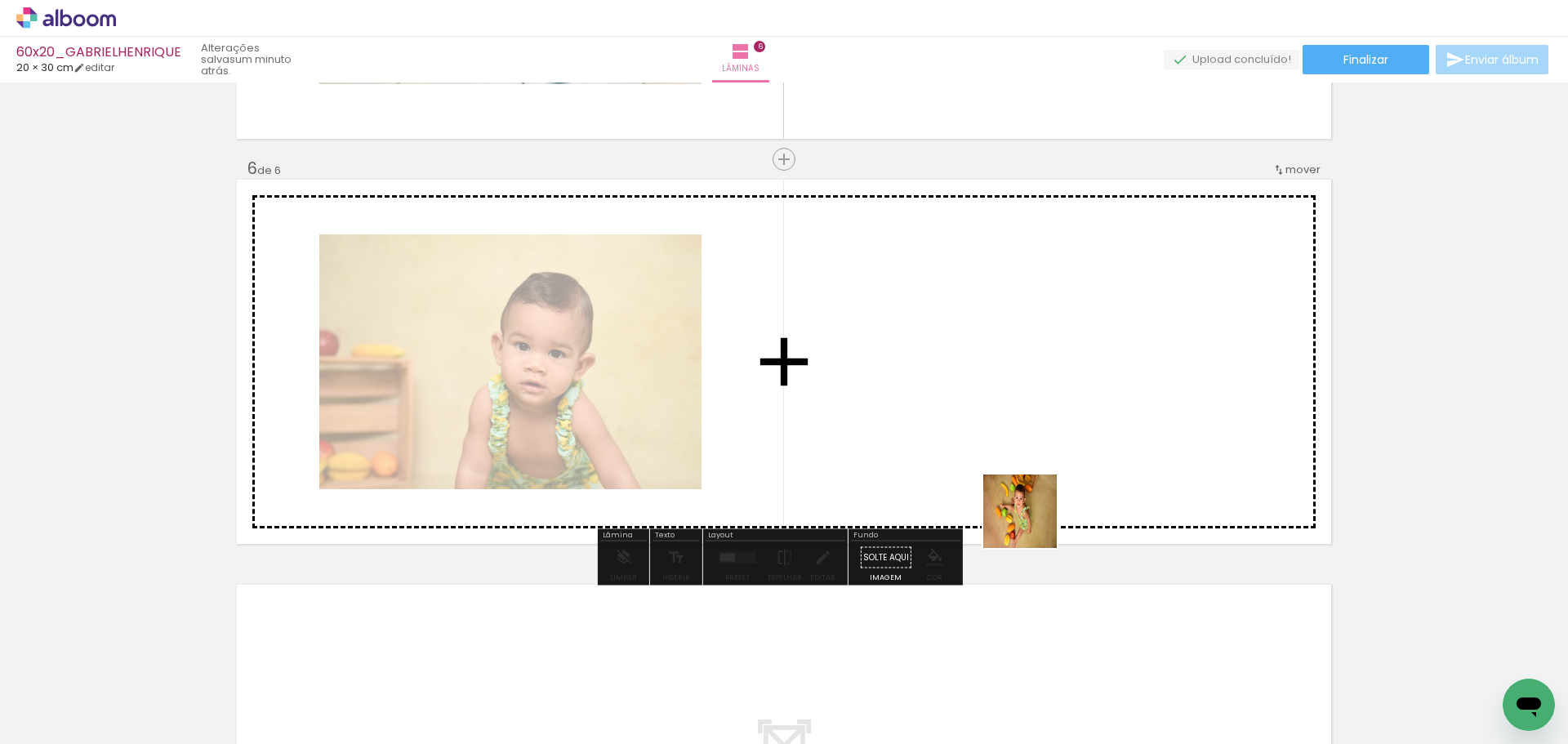
drag, startPoint x: 1181, startPoint y: 700, endPoint x: 988, endPoint y: 434, distance: 328.6
click at [988, 434] on quentale-workspace at bounding box center [784, 372] width 1568 height 744
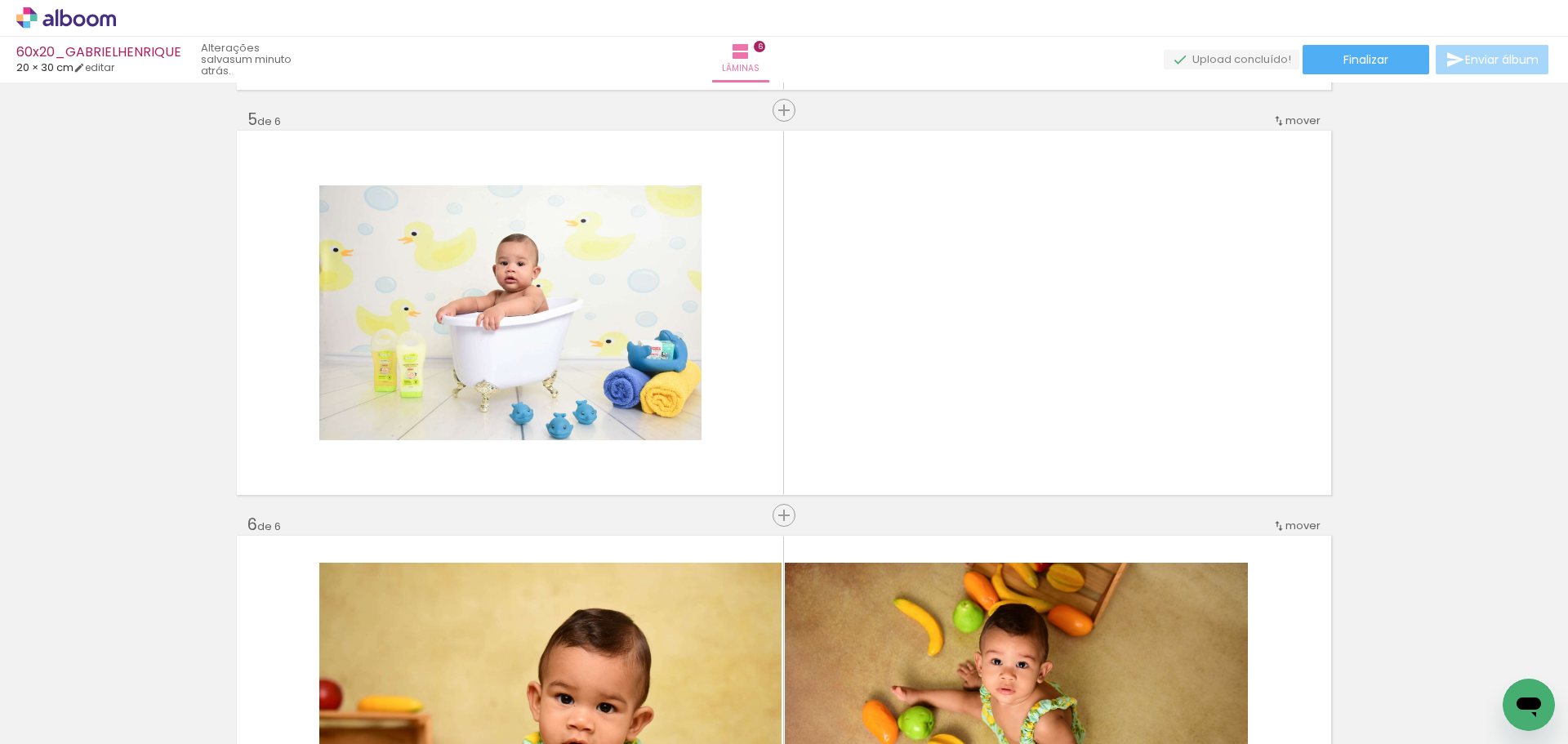
scroll to position [1541, 0]
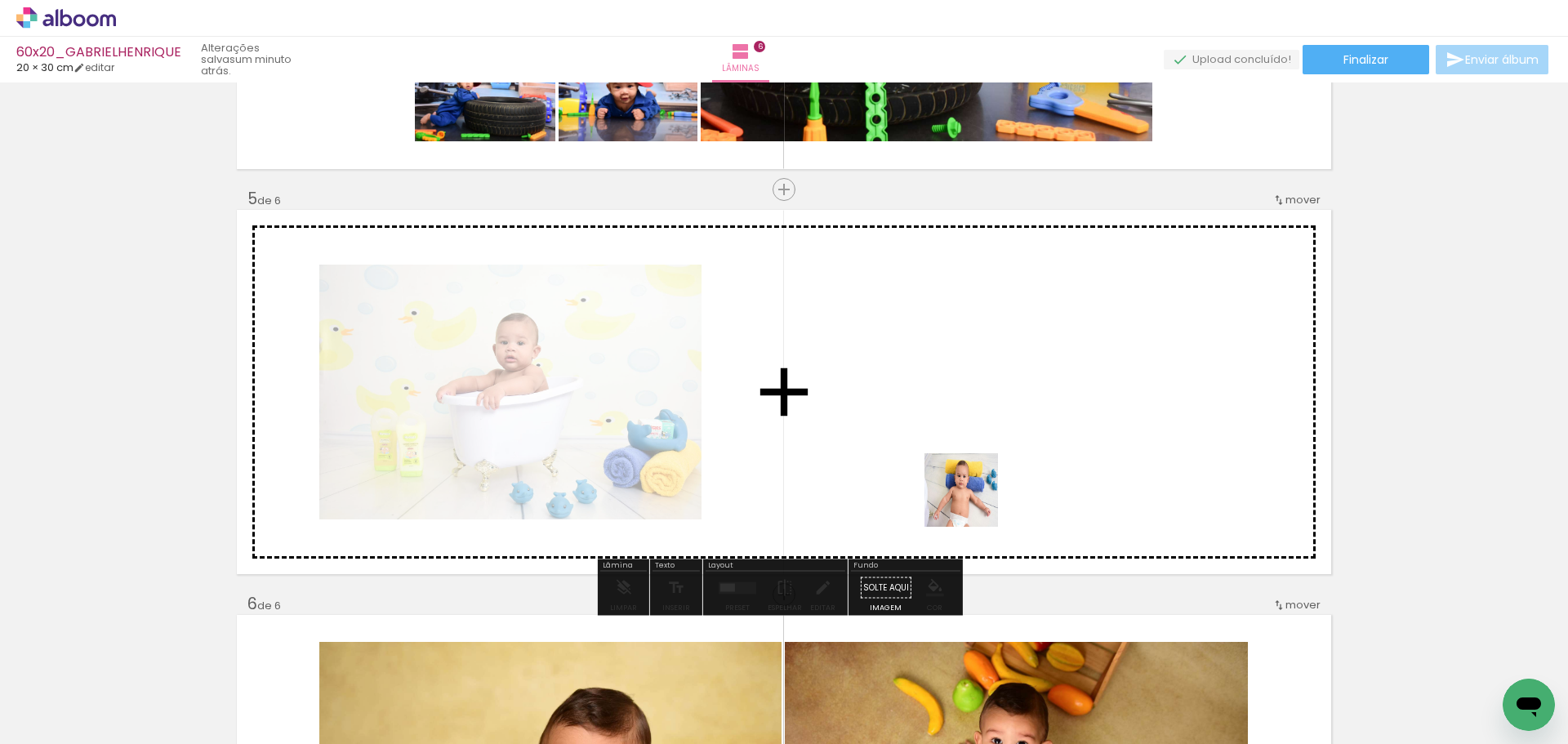
drag, startPoint x: 1273, startPoint y: 706, endPoint x: 1059, endPoint y: 569, distance: 254.1
click at [961, 473] on quentale-workspace at bounding box center [784, 372] width 1568 height 744
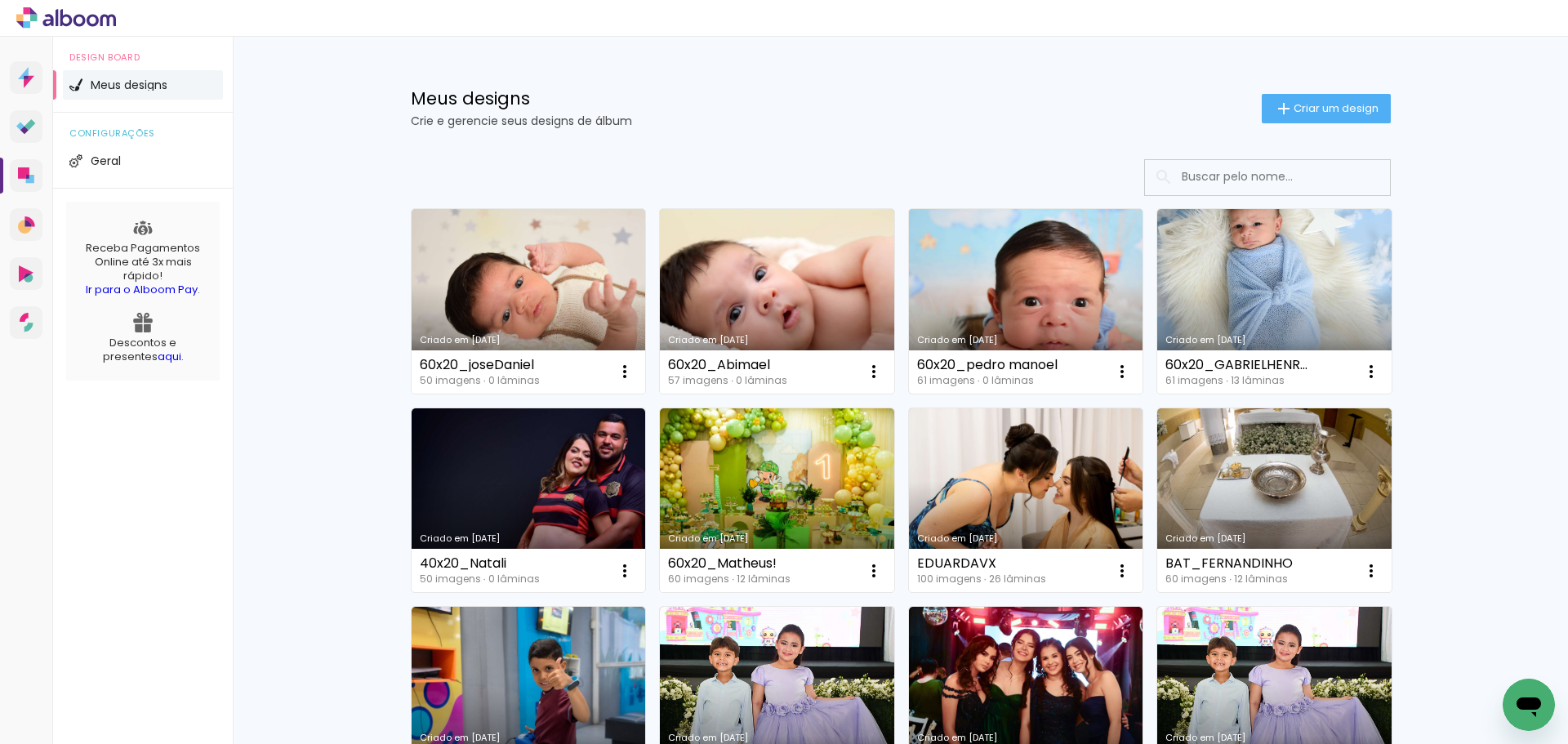
click at [1006, 287] on link "Criado em [DATE]" at bounding box center [1027, 301] width 234 height 185
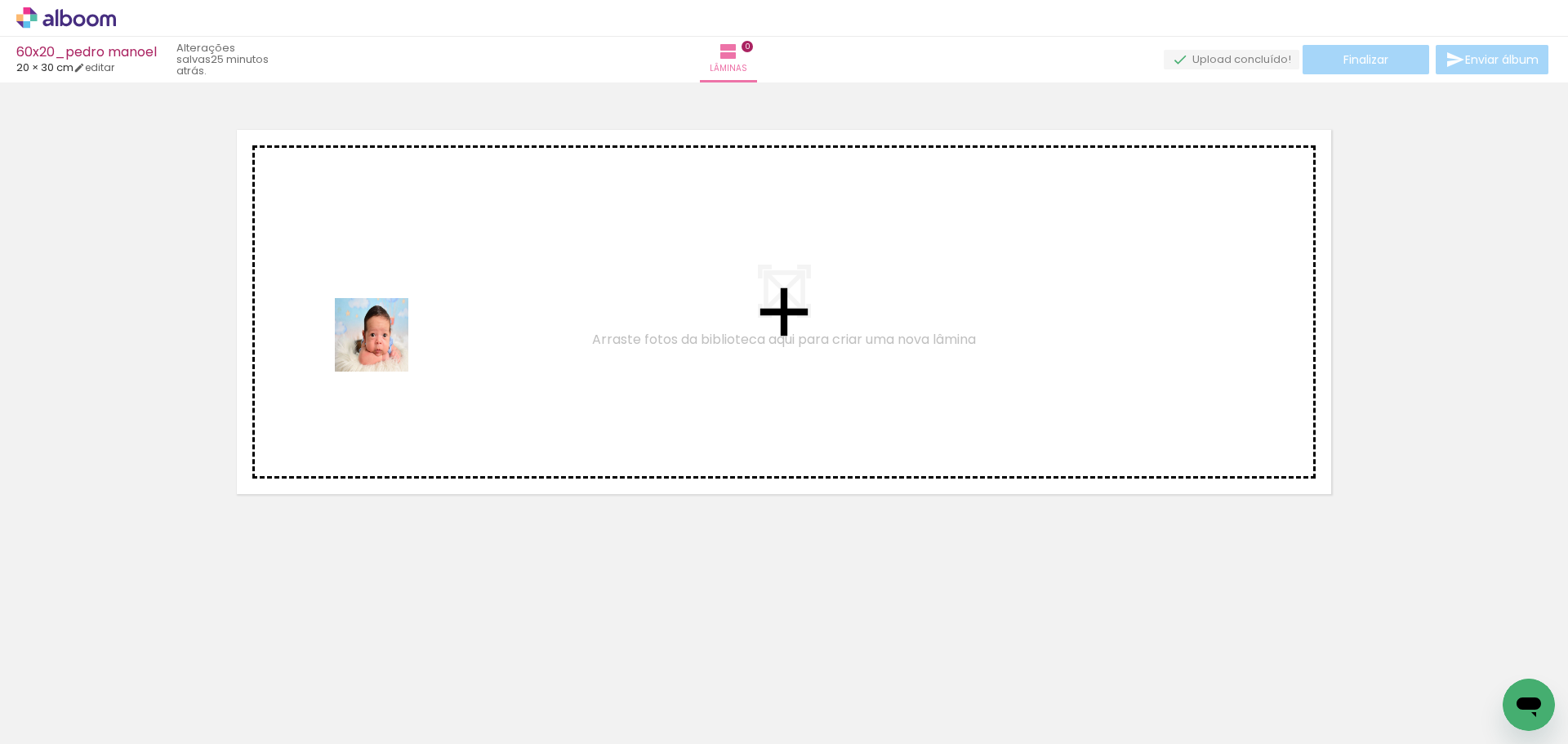
drag, startPoint x: 270, startPoint y: 557, endPoint x: 331, endPoint y: 613, distance: 82.8
click at [389, 325] on quentale-workspace at bounding box center [784, 372] width 1568 height 744
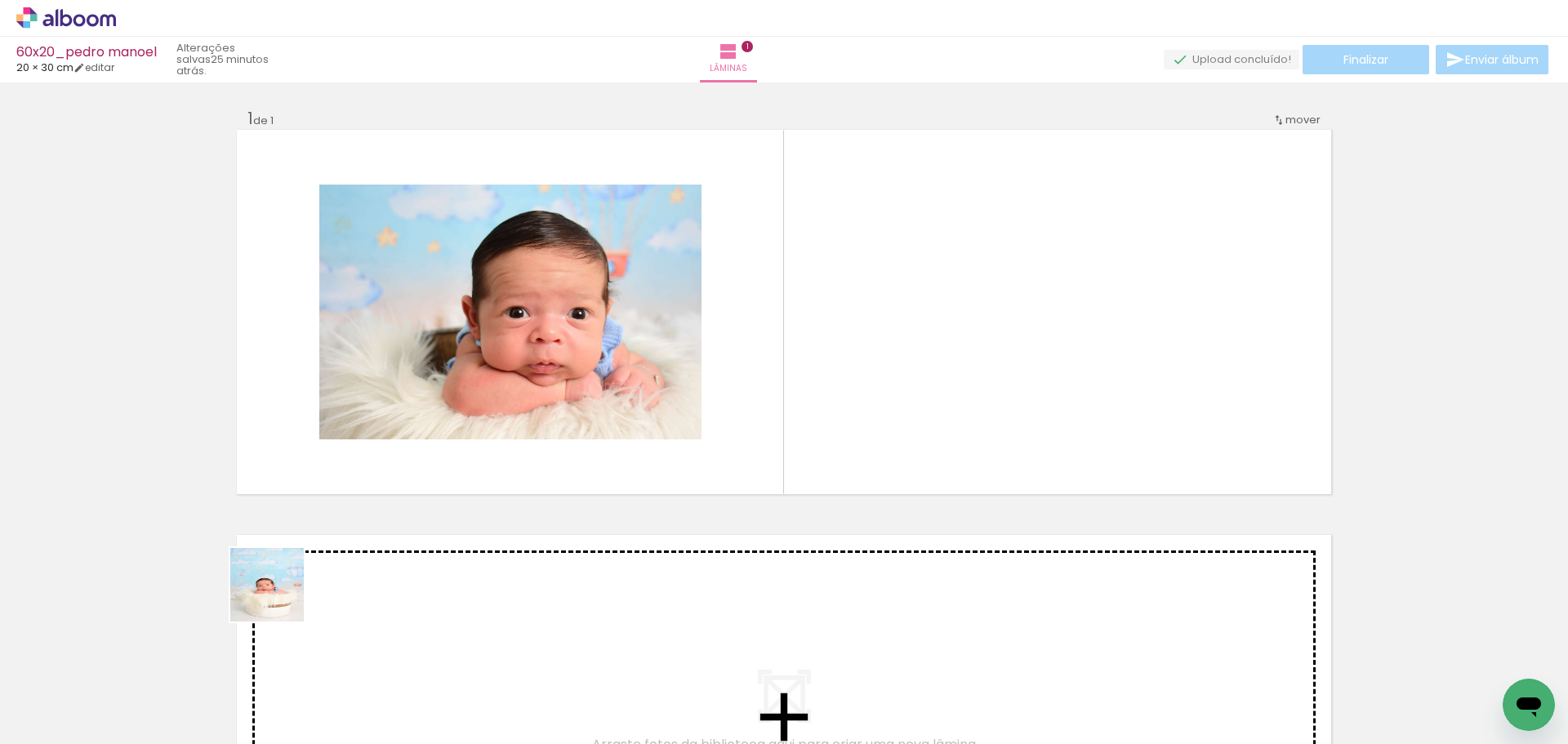
drag, startPoint x: 269, startPoint y: 654, endPoint x: 414, endPoint y: 615, distance: 150.2
click at [413, 334] on quentale-workspace at bounding box center [784, 372] width 1568 height 744
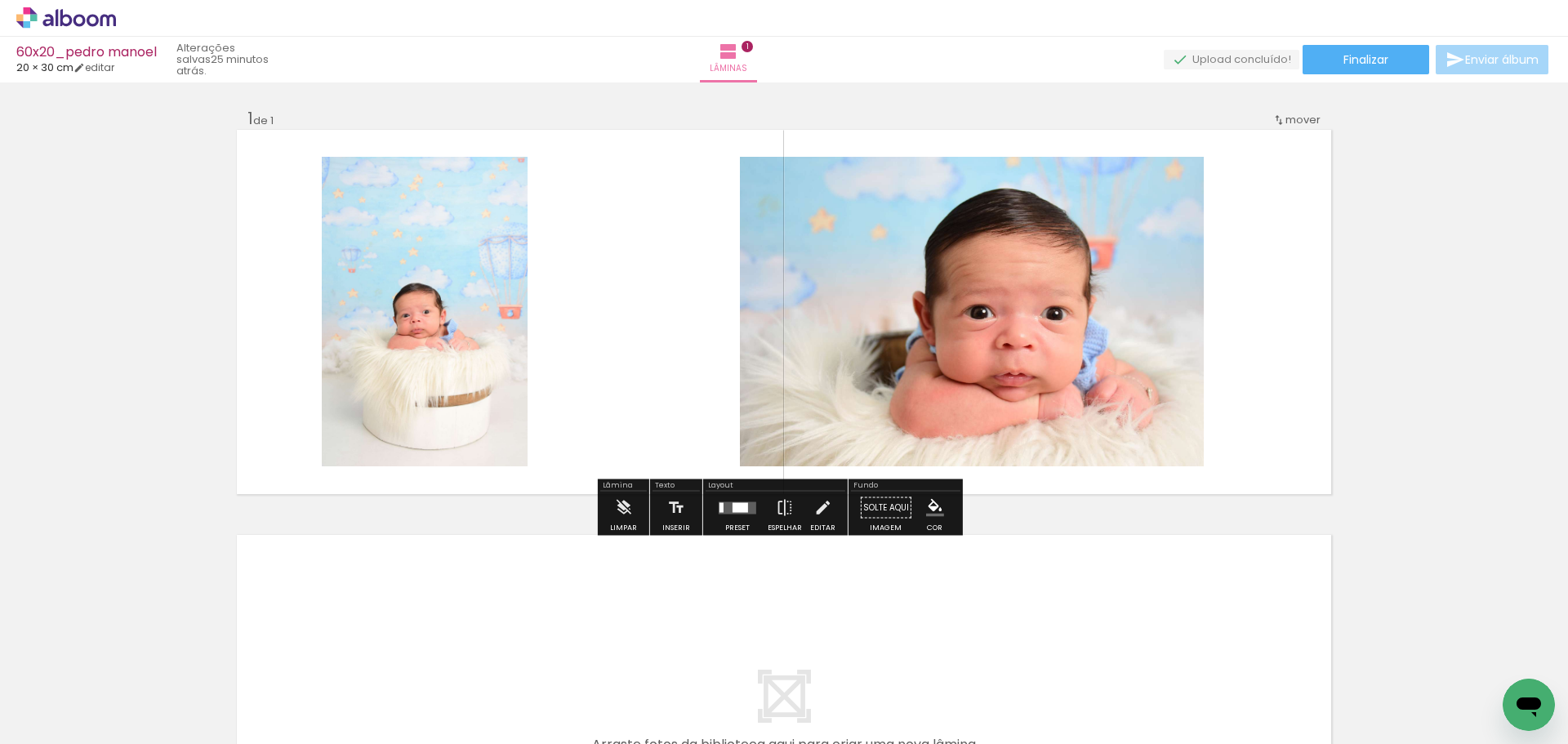
drag, startPoint x: 346, startPoint y: 688, endPoint x: 475, endPoint y: 644, distance: 136.3
click at [413, 366] on quentale-workspace at bounding box center [784, 372] width 1568 height 744
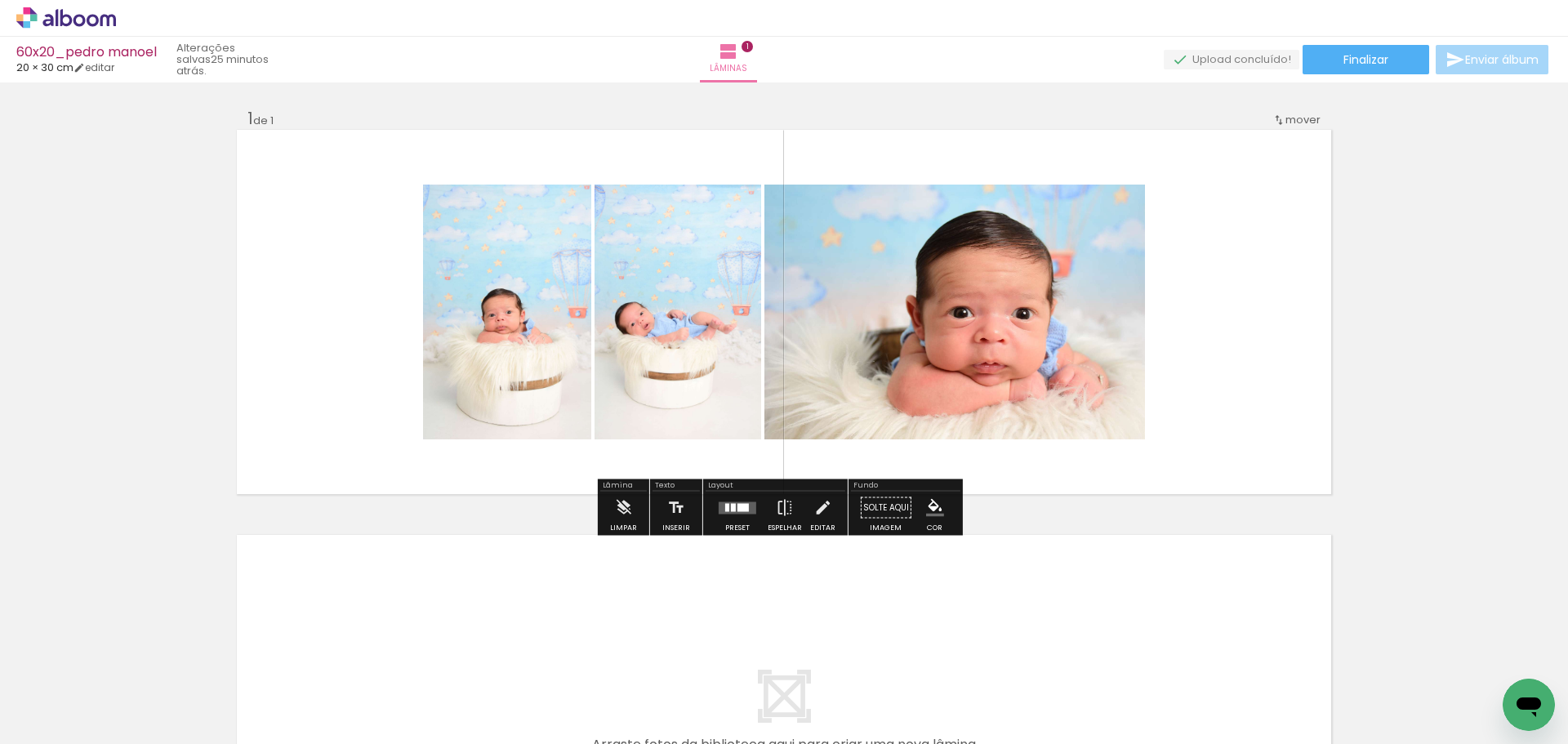
drag, startPoint x: 446, startPoint y: 695, endPoint x: 489, endPoint y: 490, distance: 209.5
click at [454, 365] on quentale-workspace at bounding box center [784, 372] width 1568 height 744
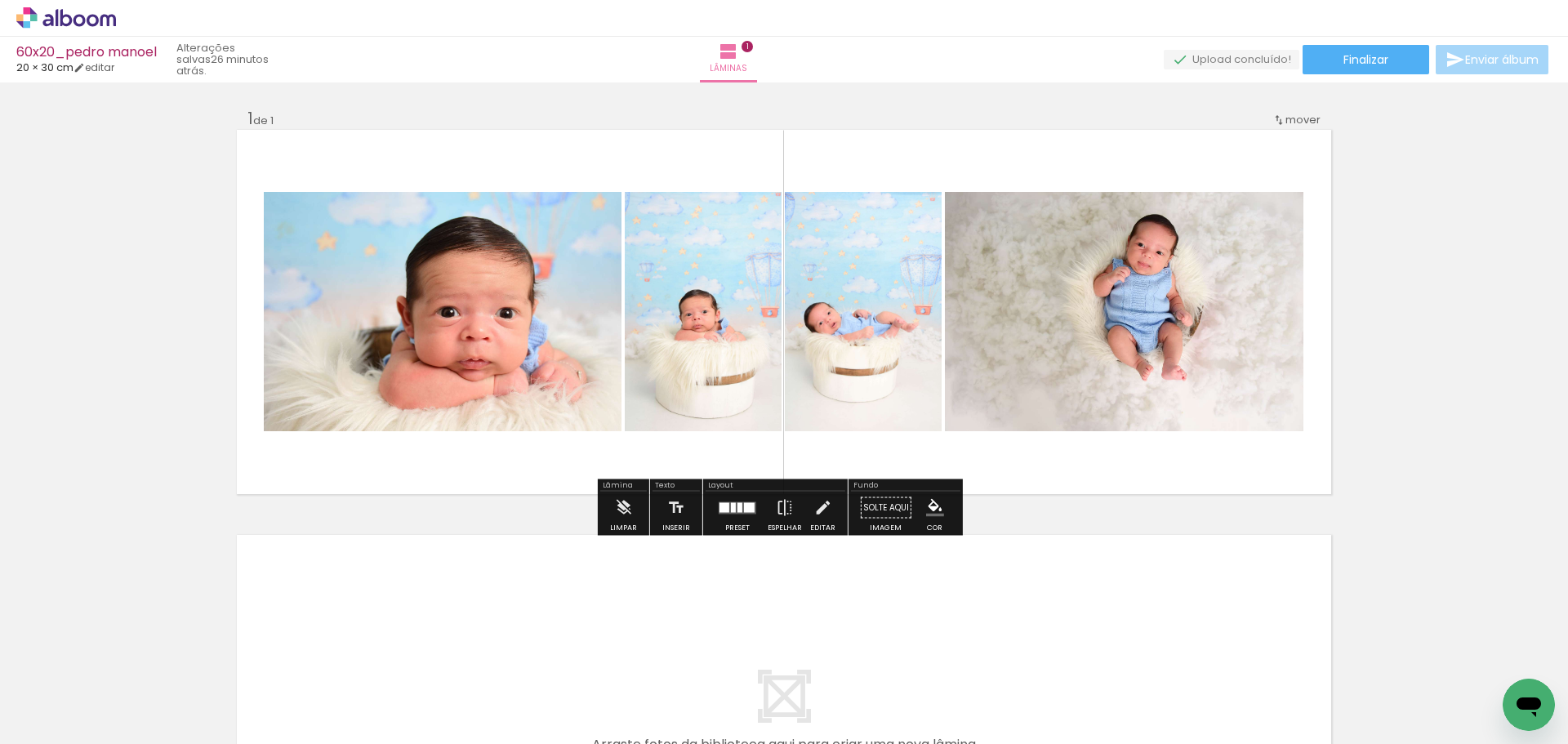
drag, startPoint x: 529, startPoint y: 696, endPoint x: 598, endPoint y: 500, distance: 207.8
click at [495, 329] on quentale-workspace at bounding box center [784, 372] width 1568 height 744
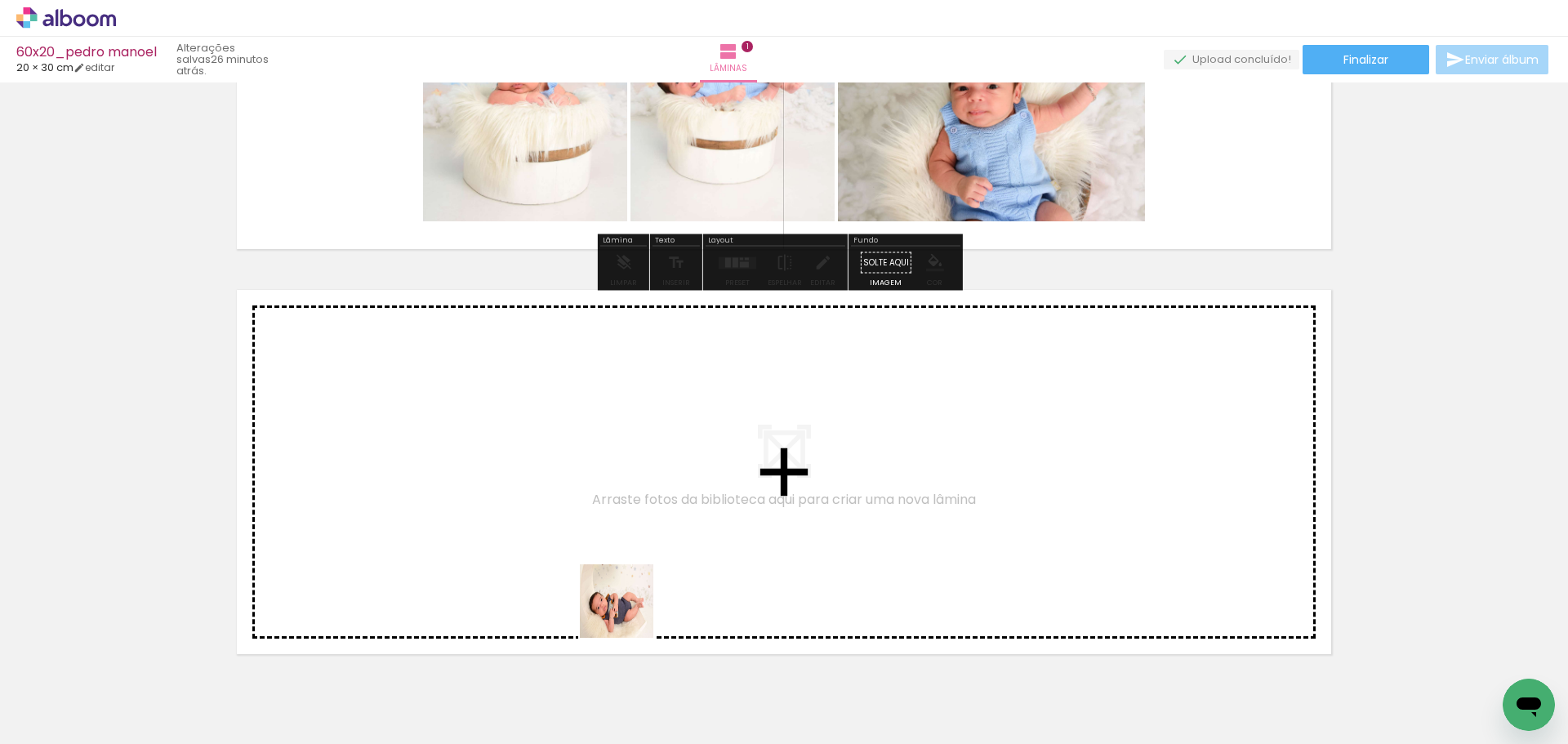
drag, startPoint x: 631, startPoint y: 683, endPoint x: 661, endPoint y: 495, distance: 190.4
click at [661, 495] on quentale-workspace at bounding box center [784, 372] width 1568 height 744
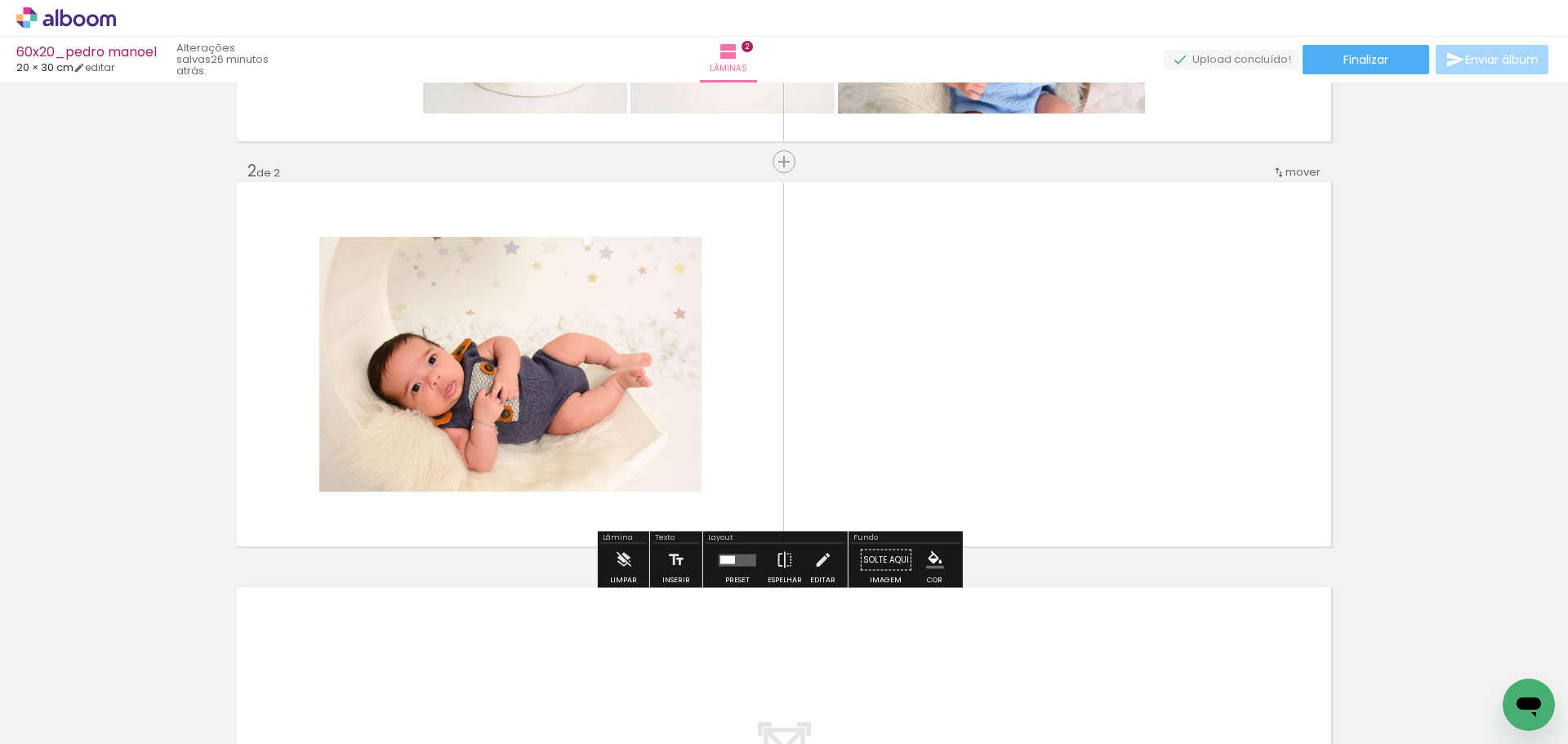
scroll to position [356, 0]
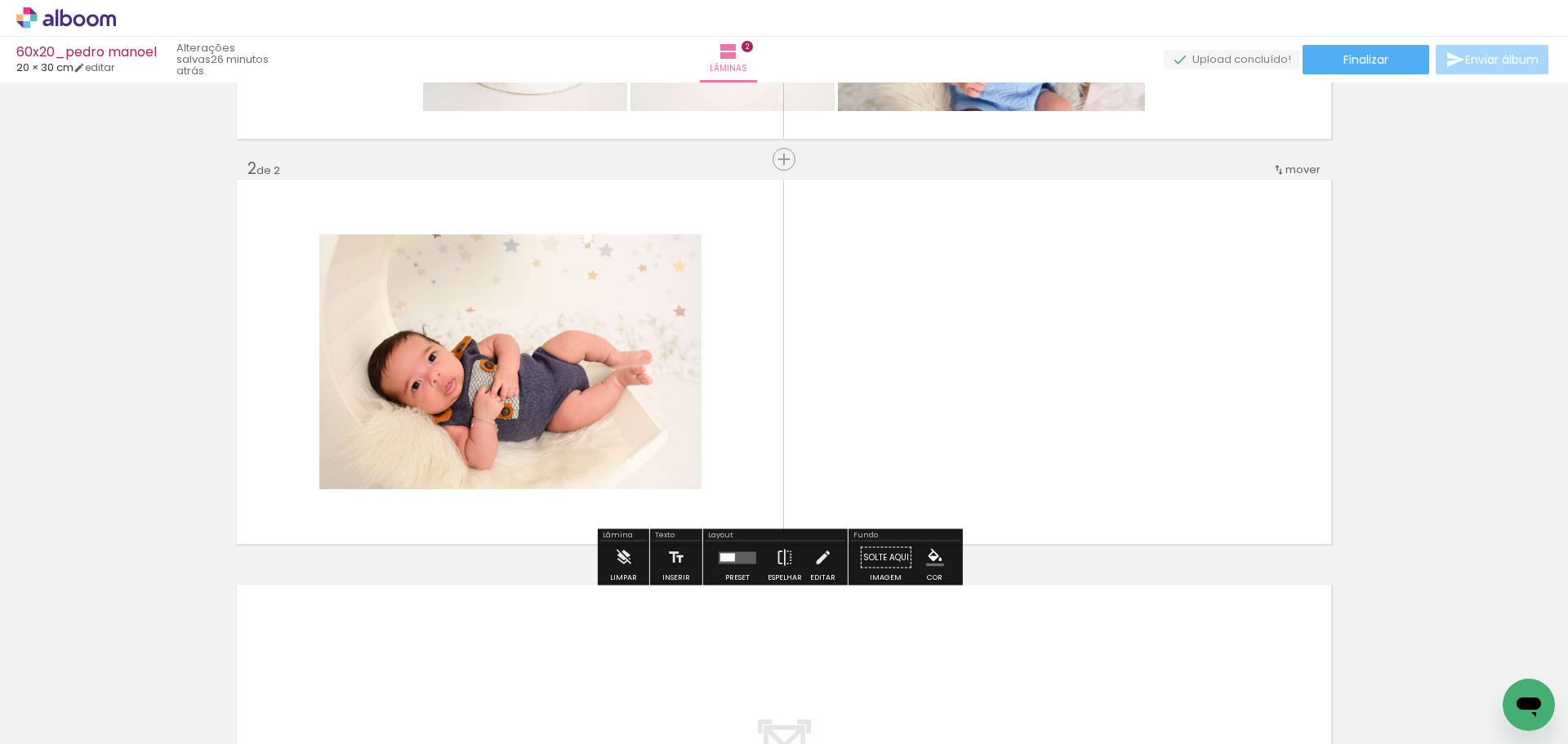
drag, startPoint x: 723, startPoint y: 699, endPoint x: 769, endPoint y: 484, distance: 219.9
click at [722, 381] on quentale-workspace at bounding box center [784, 372] width 1568 height 744
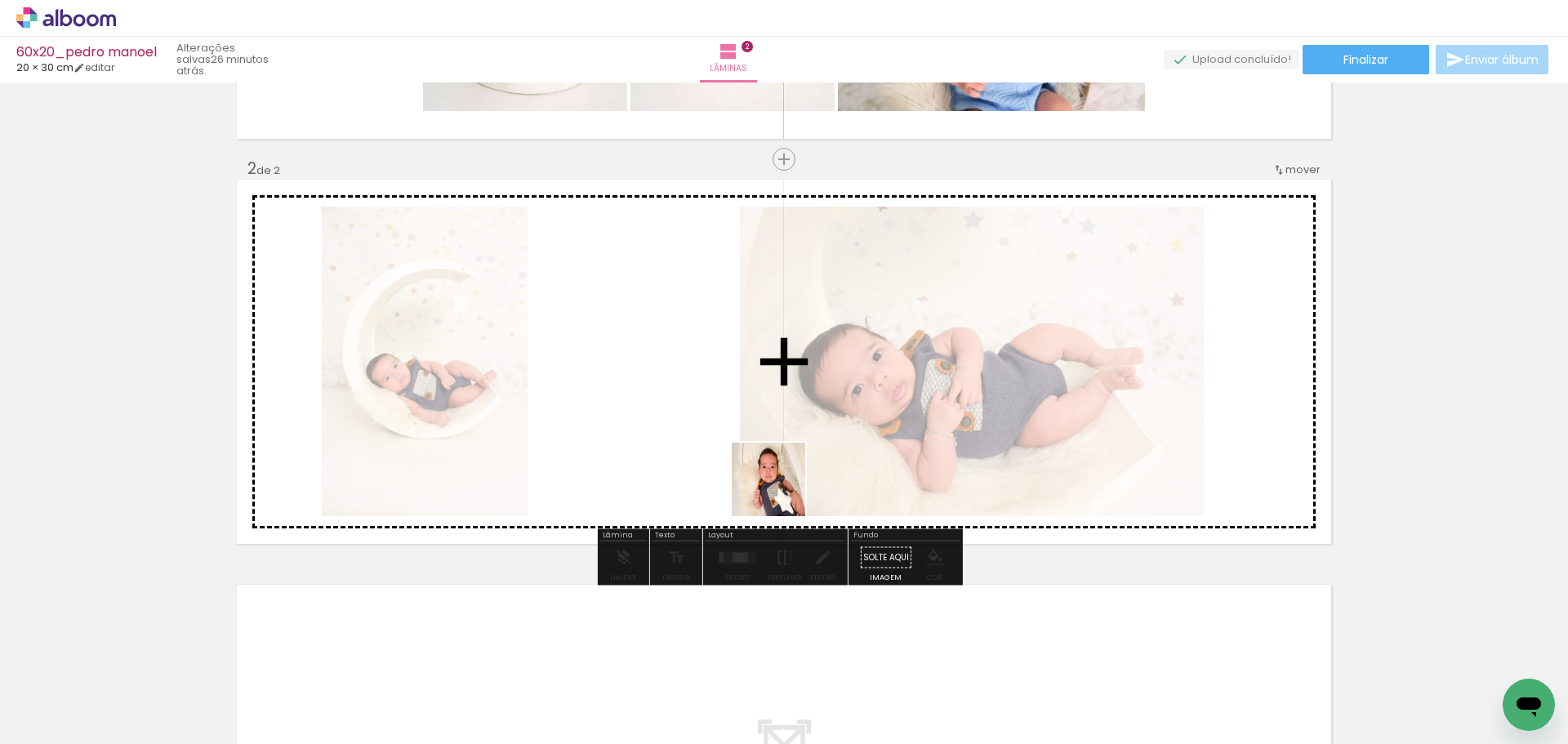
drag, startPoint x: 800, startPoint y: 694, endPoint x: 879, endPoint y: 633, distance: 99.8
click at [785, 397] on quentale-workspace at bounding box center [784, 372] width 1568 height 744
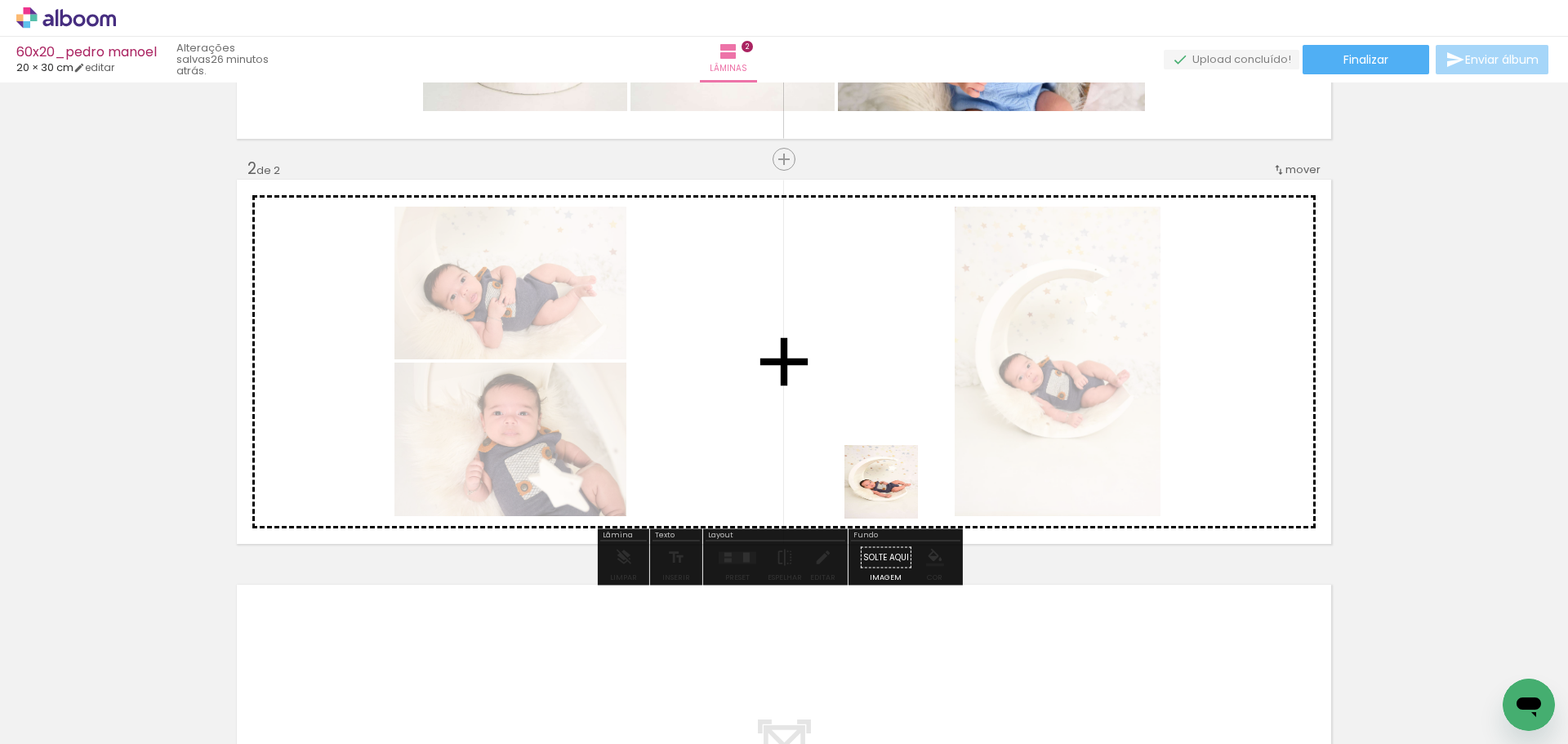
drag, startPoint x: 905, startPoint y: 673, endPoint x: 954, endPoint y: 653, distance: 52.9
click at [884, 449] on quentale-workspace at bounding box center [784, 372] width 1568 height 744
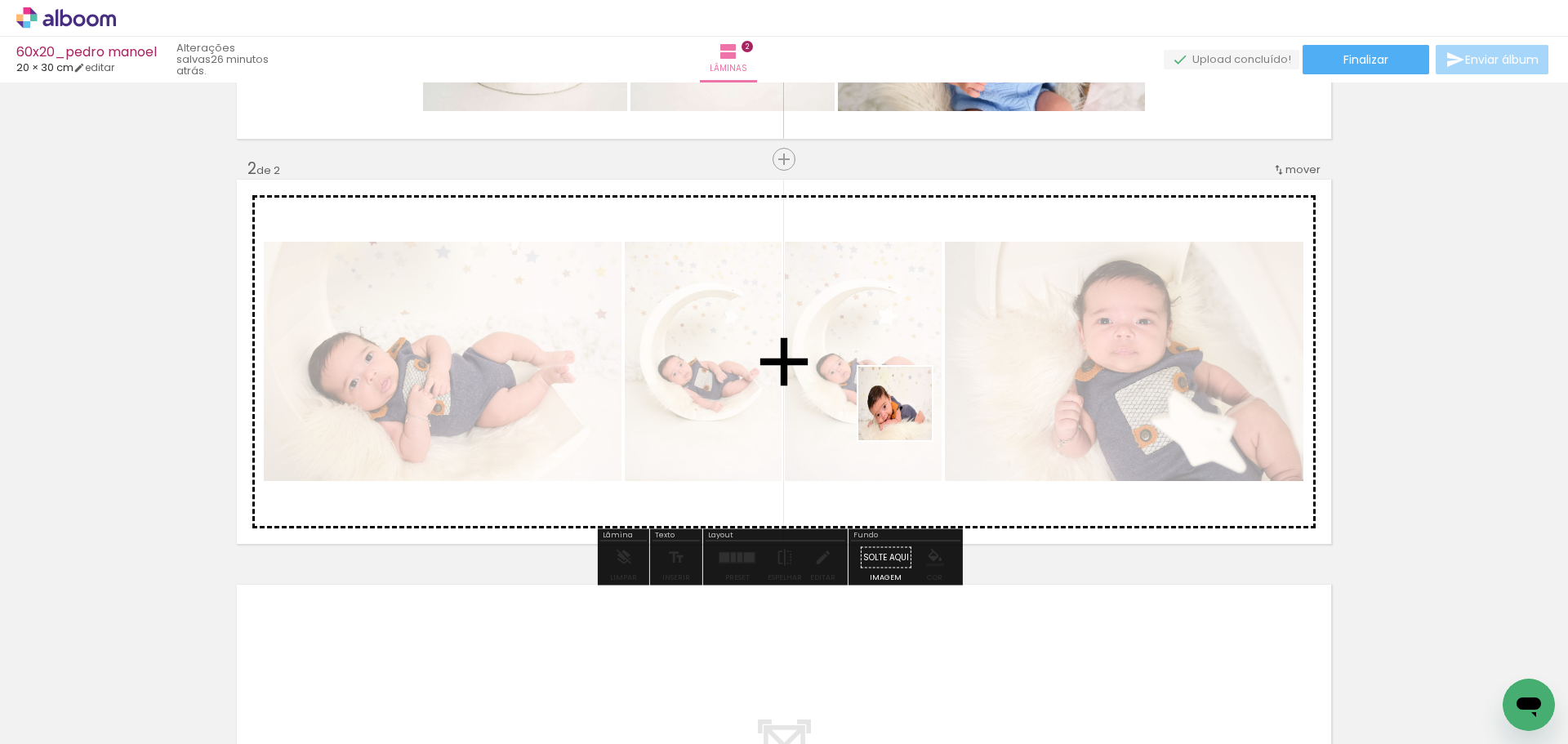
drag, startPoint x: 947, startPoint y: 588, endPoint x: 915, endPoint y: 379, distance: 211.4
click at [915, 379] on quentale-workspace at bounding box center [784, 372] width 1568 height 744
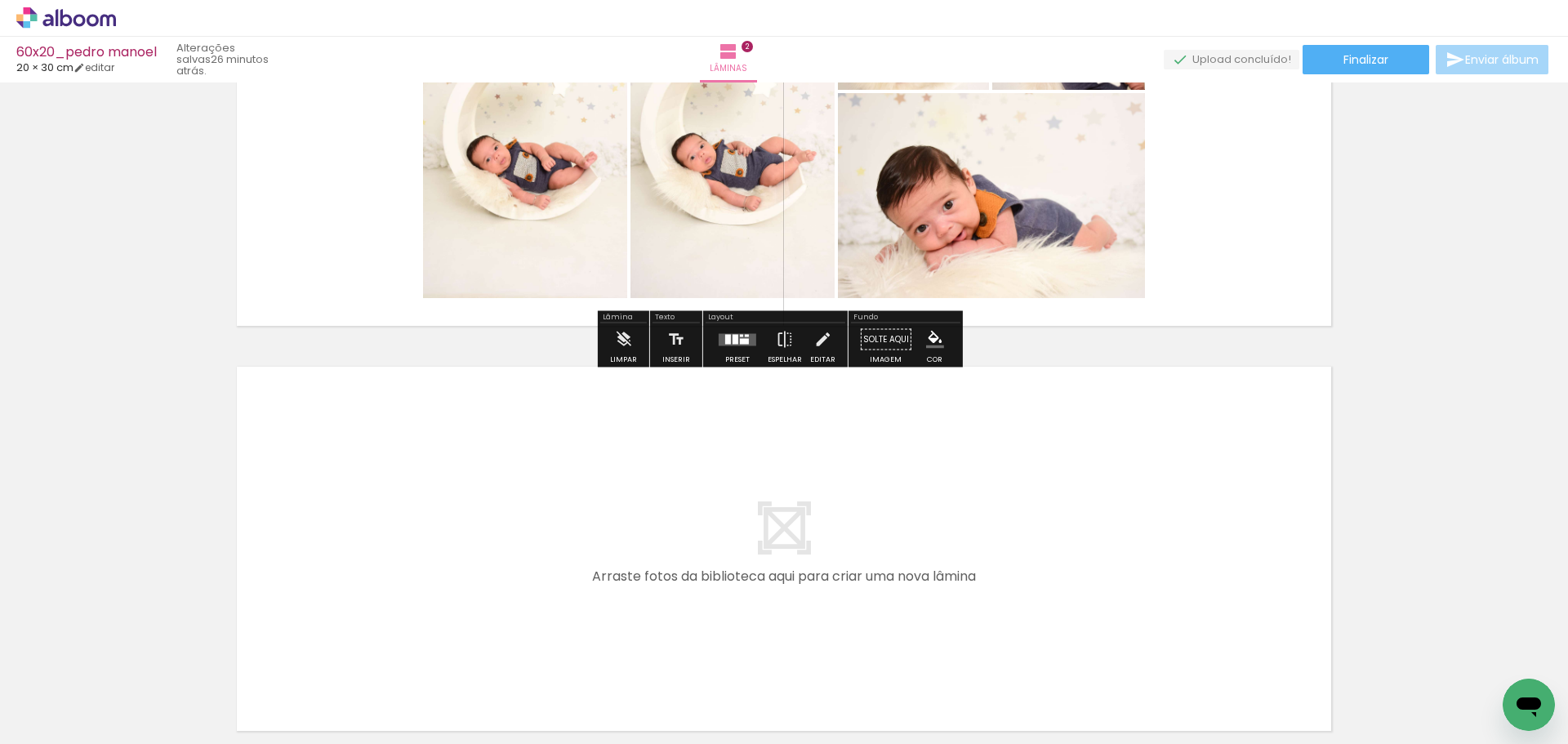
drag, startPoint x: 1093, startPoint y: 695, endPoint x: 986, endPoint y: 511, distance: 212.8
click at [986, 511] on quentale-workspace at bounding box center [784, 372] width 1568 height 744
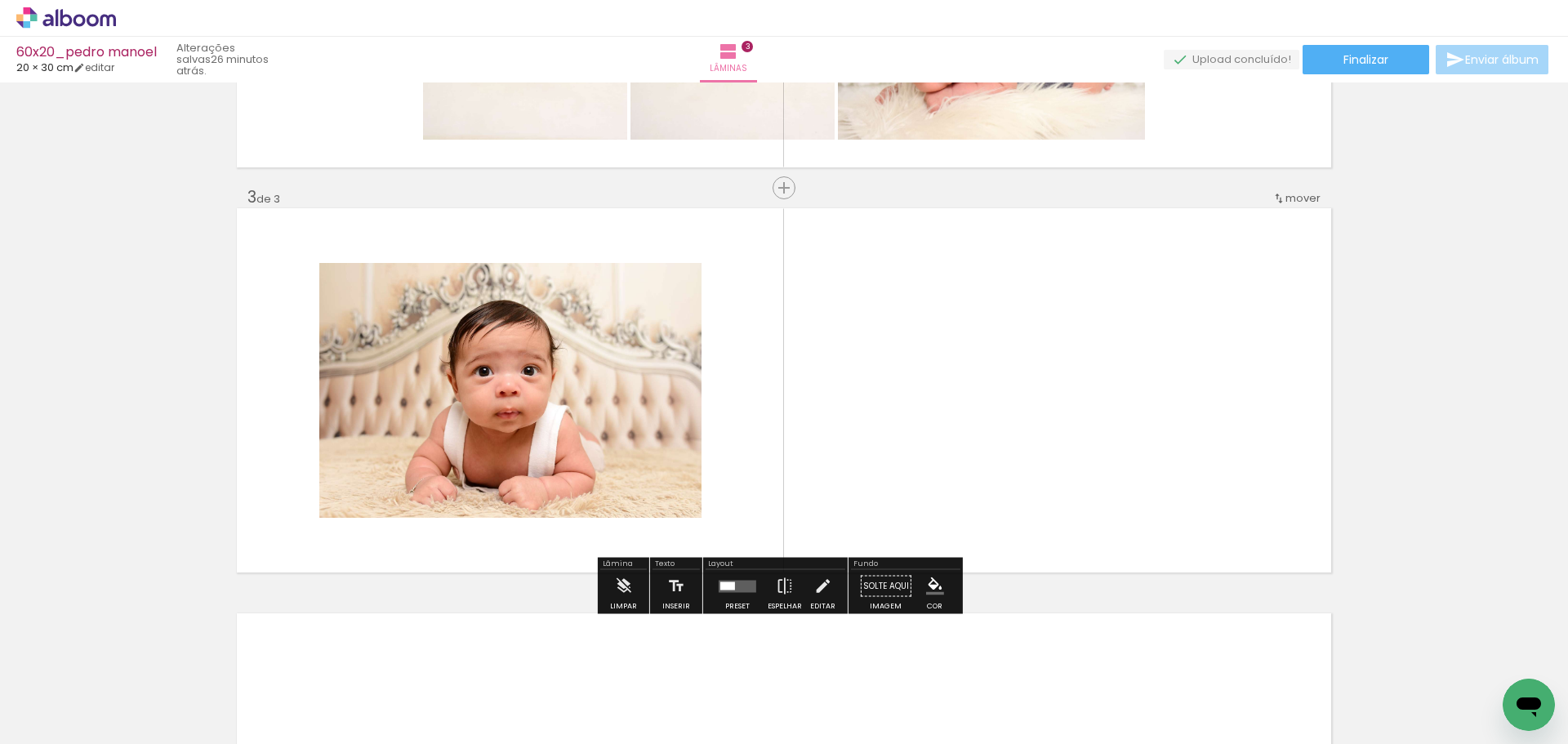
scroll to position [761, 0]
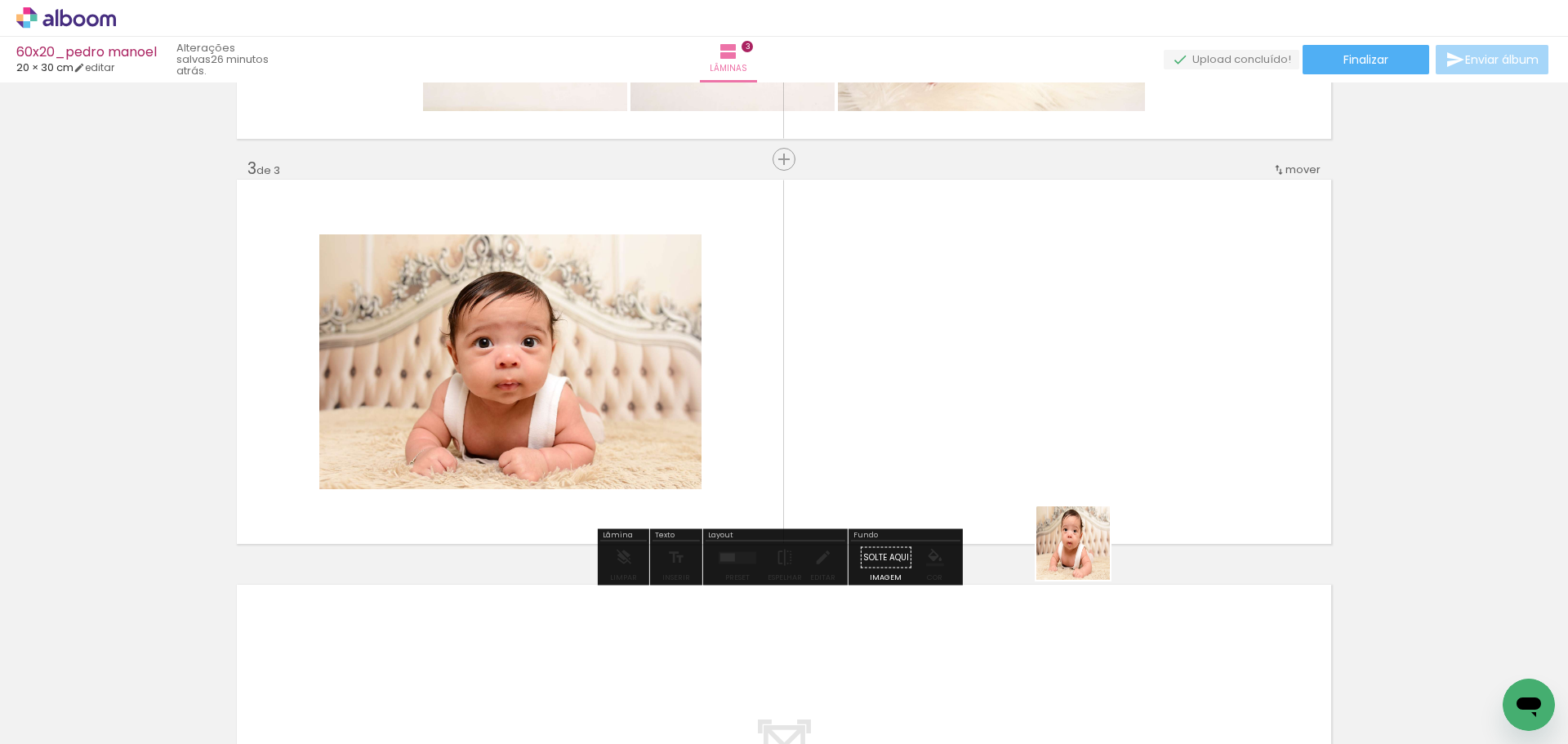
drag, startPoint x: 1185, startPoint y: 704, endPoint x: 1062, endPoint y: 440, distance: 291.2
click at [1062, 440] on quentale-workspace at bounding box center [784, 372] width 1568 height 744
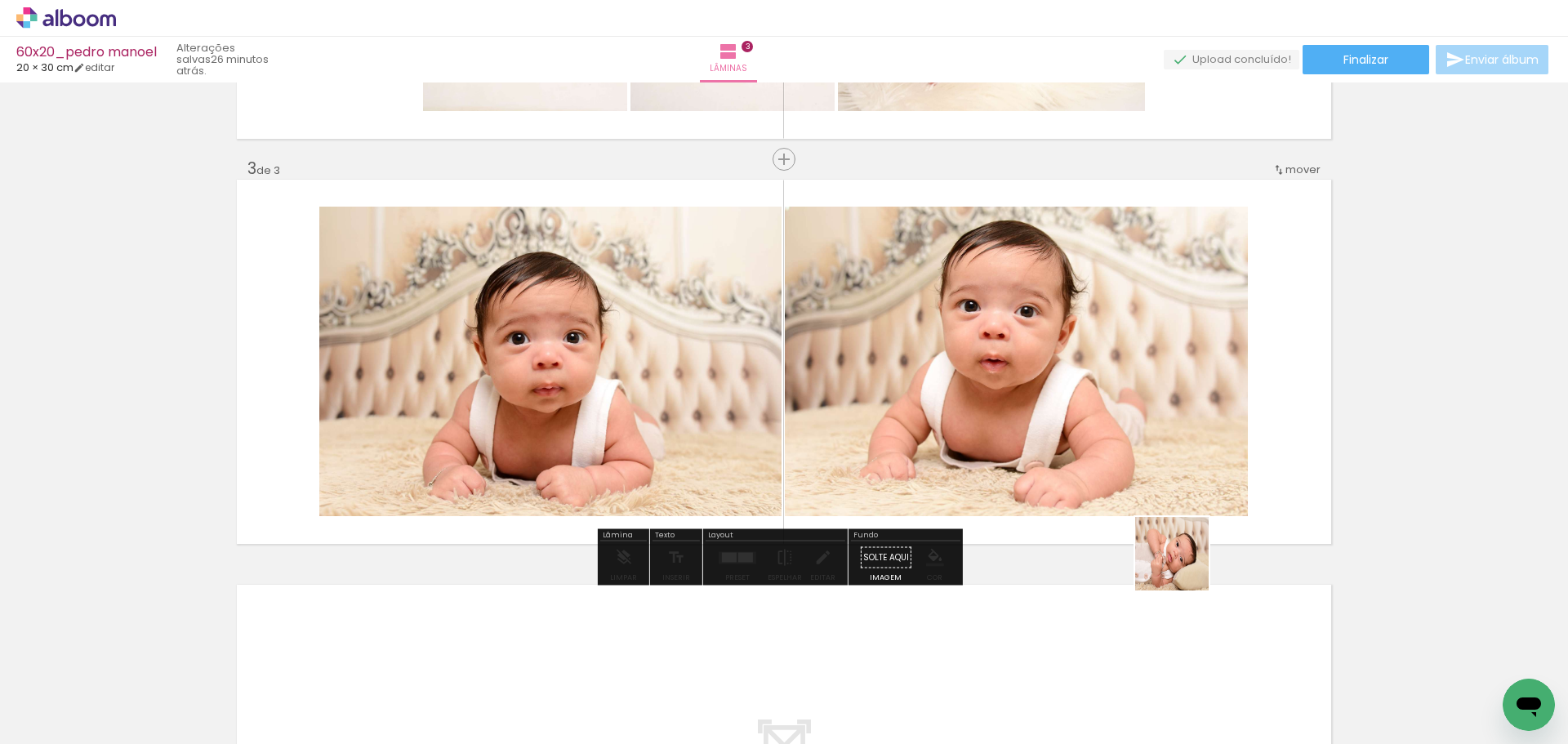
drag, startPoint x: 1247, startPoint y: 664, endPoint x: 1228, endPoint y: 586, distance: 80.3
click at [1088, 382] on quentale-workspace at bounding box center [784, 372] width 1568 height 744
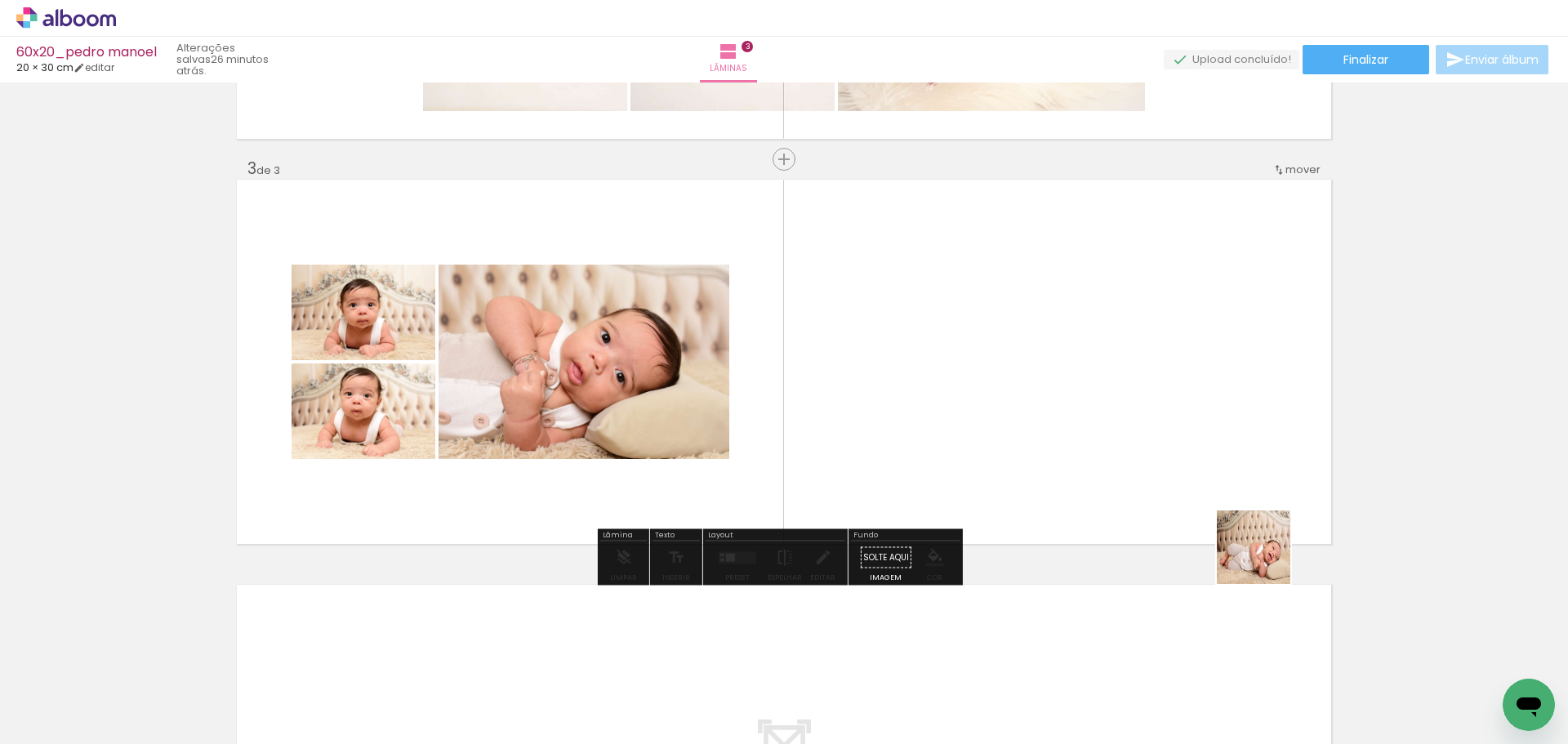
drag, startPoint x: 1357, startPoint y: 685, endPoint x: 1321, endPoint y: 634, distance: 62.4
click at [1124, 418] on quentale-workspace at bounding box center [784, 372] width 1568 height 744
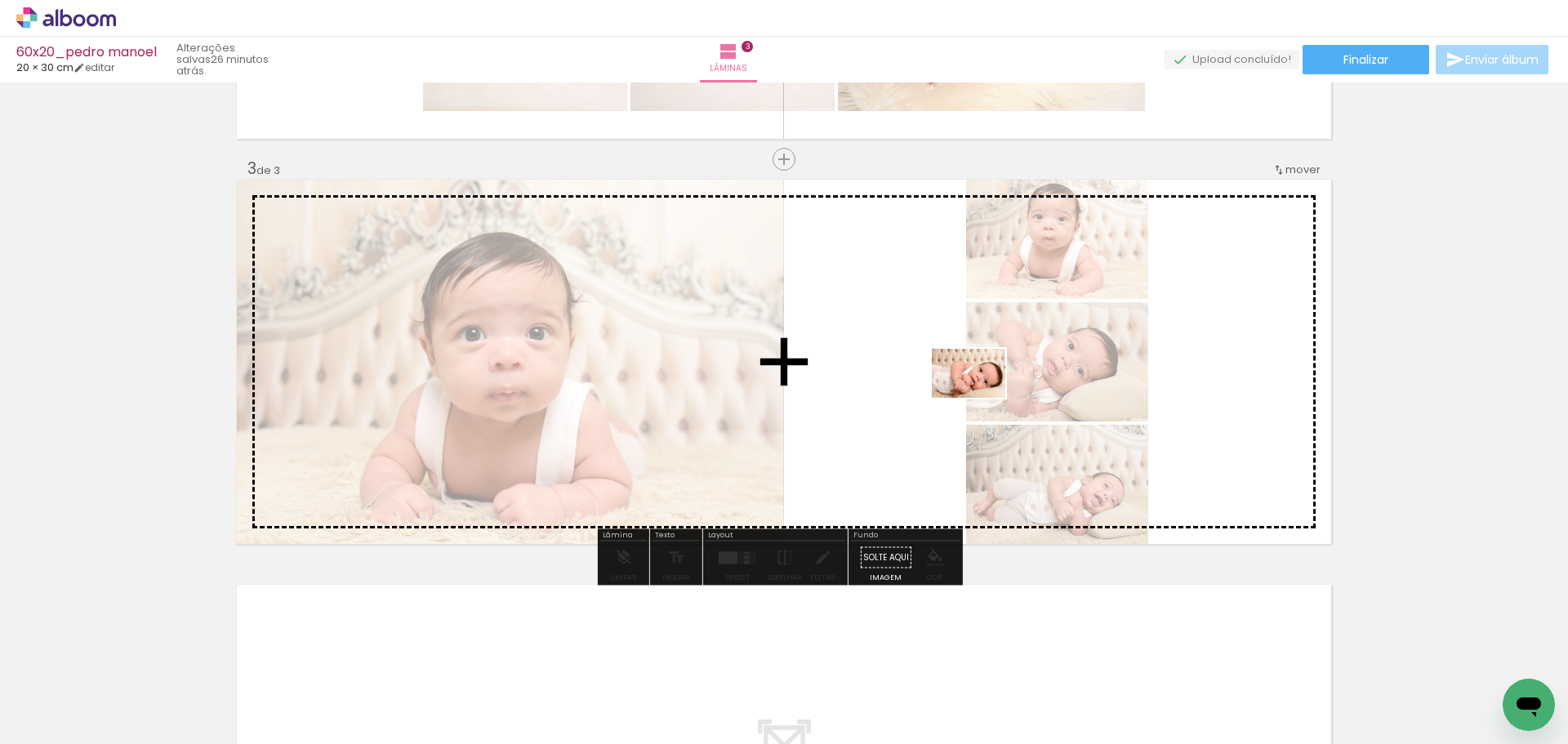
drag, startPoint x: 1431, startPoint y: 685, endPoint x: 979, endPoint y: 416, distance: 526.0
click at [997, 396] on quentale-workspace at bounding box center [784, 372] width 1568 height 744
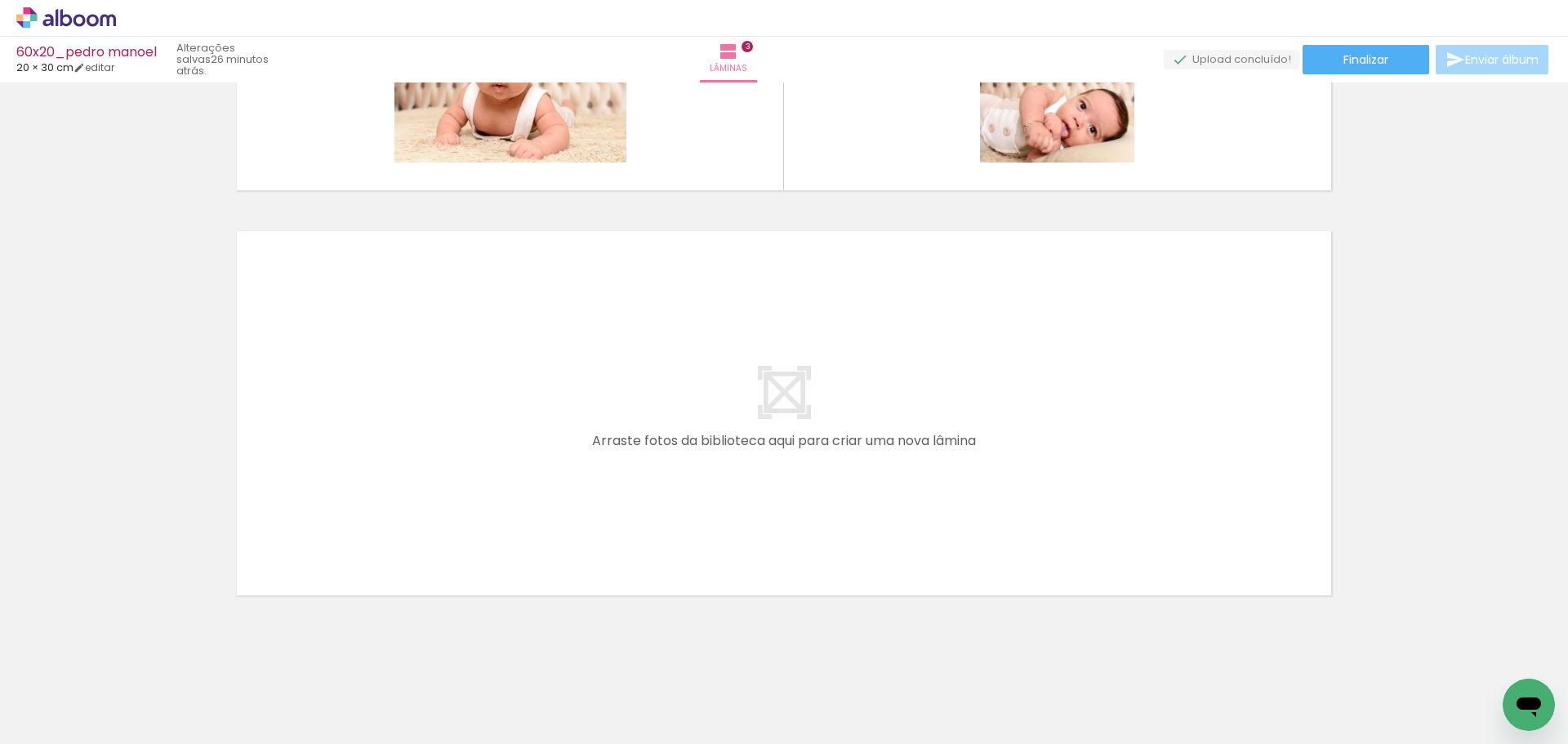
scroll to position [0, 921]
drag, startPoint x: 623, startPoint y: 688, endPoint x: 652, endPoint y: 615, distance: 78.5
click at [617, 447] on quentale-workspace at bounding box center [784, 372] width 1568 height 744
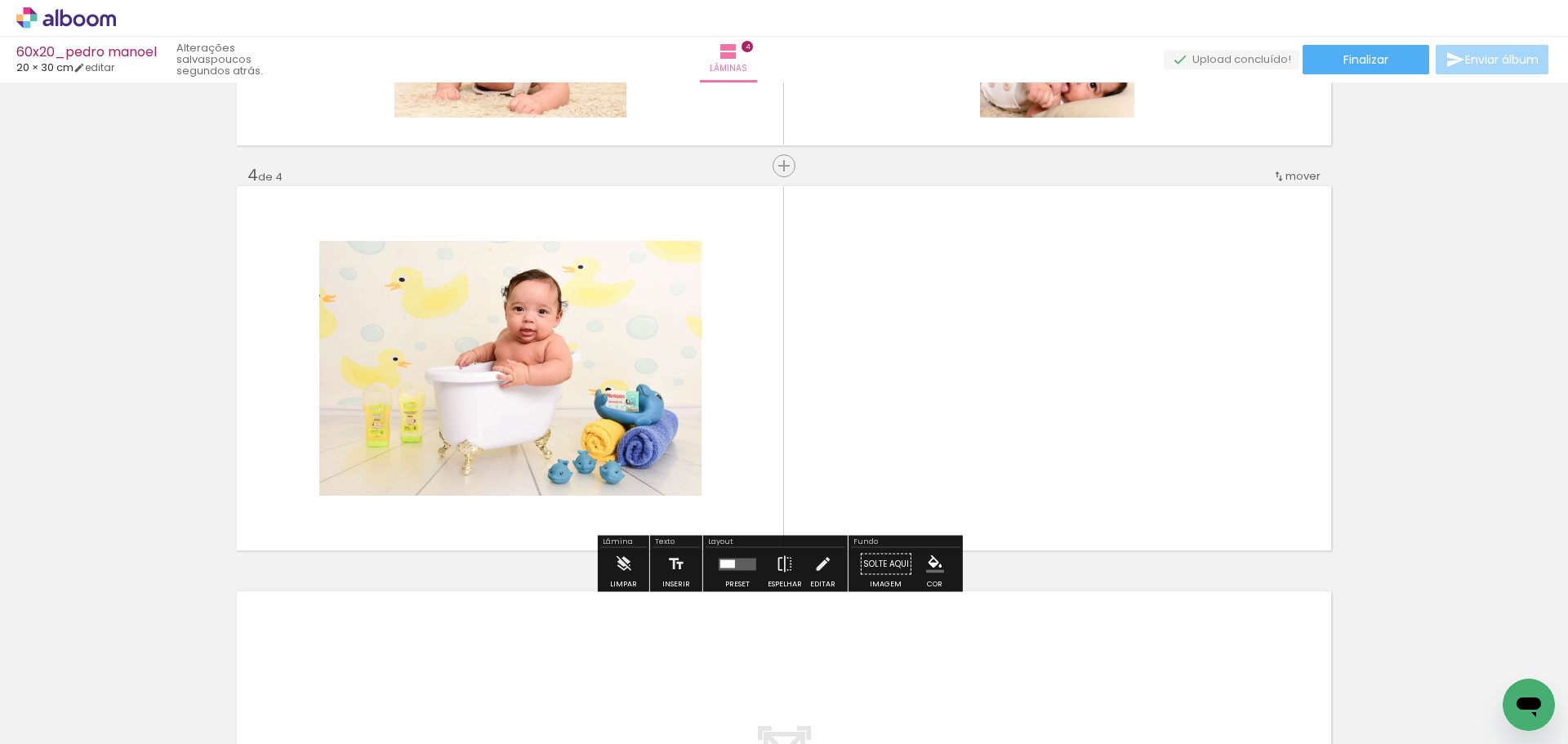
scroll to position [1166, 0]
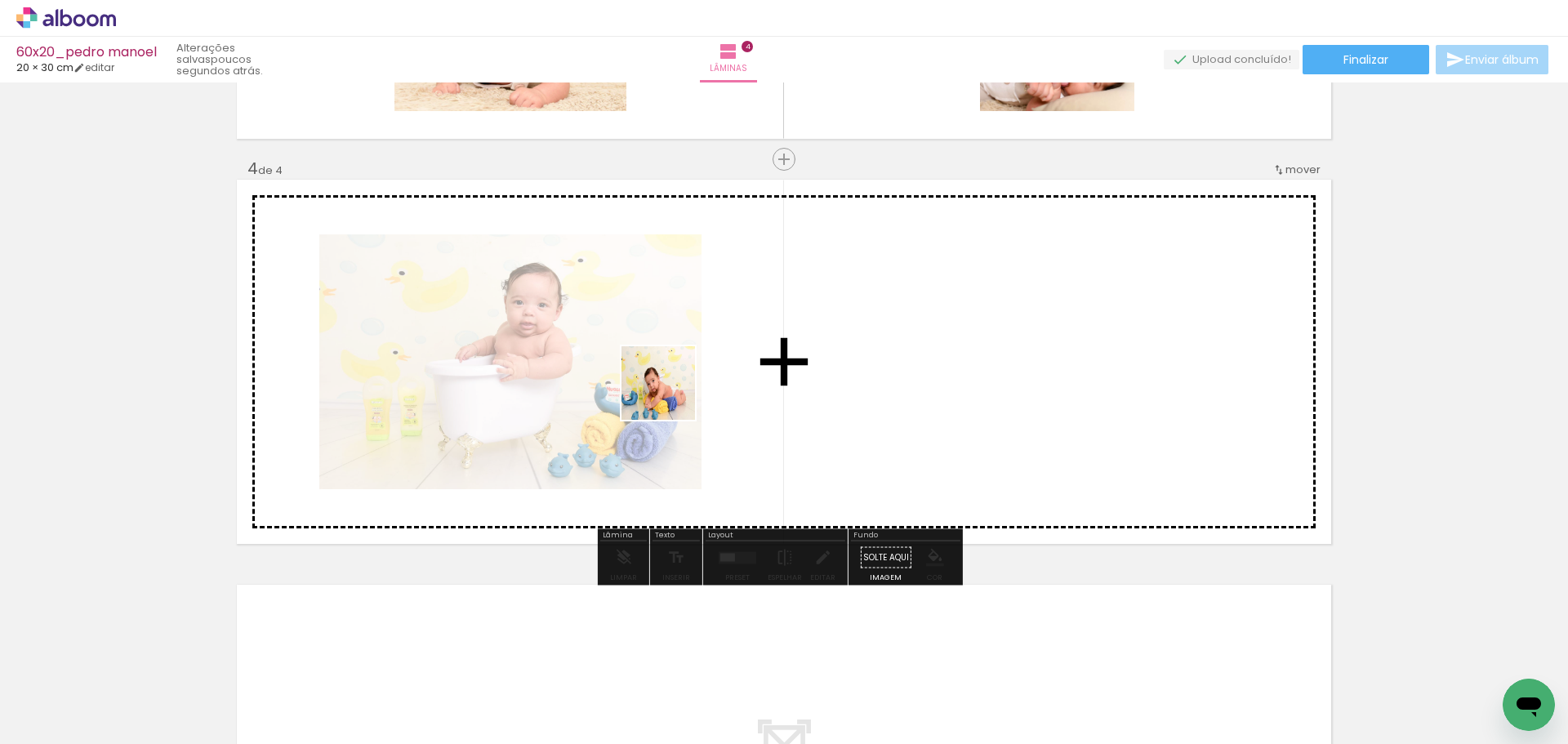
drag, startPoint x: 700, startPoint y: 679, endPoint x: 801, endPoint y: 724, distance: 110.6
click at [672, 387] on quentale-workspace at bounding box center [784, 372] width 1568 height 744
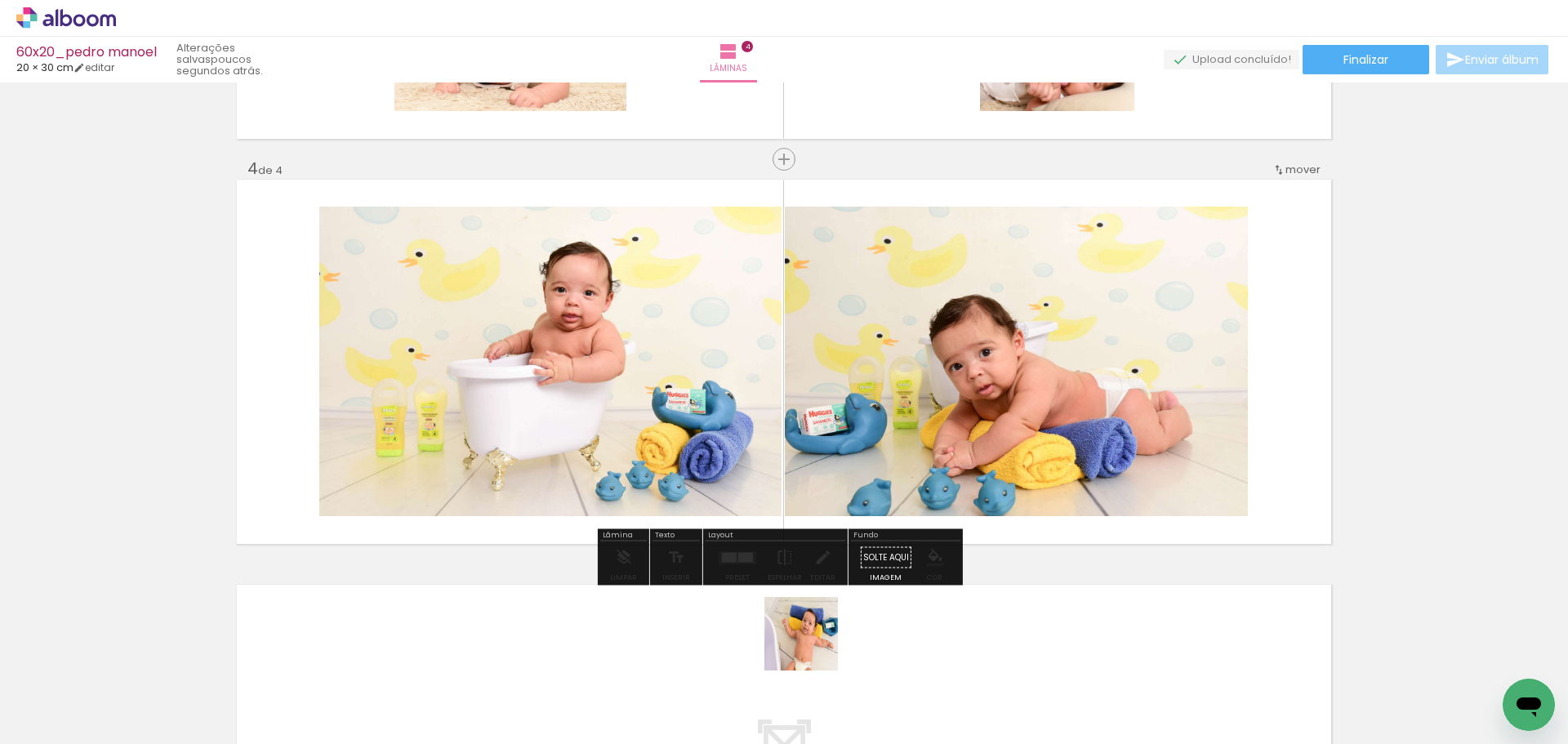
drag, startPoint x: 813, startPoint y: 646, endPoint x: 903, endPoint y: 625, distance: 92.4
click at [786, 417] on quentale-workspace at bounding box center [784, 372] width 1568 height 744
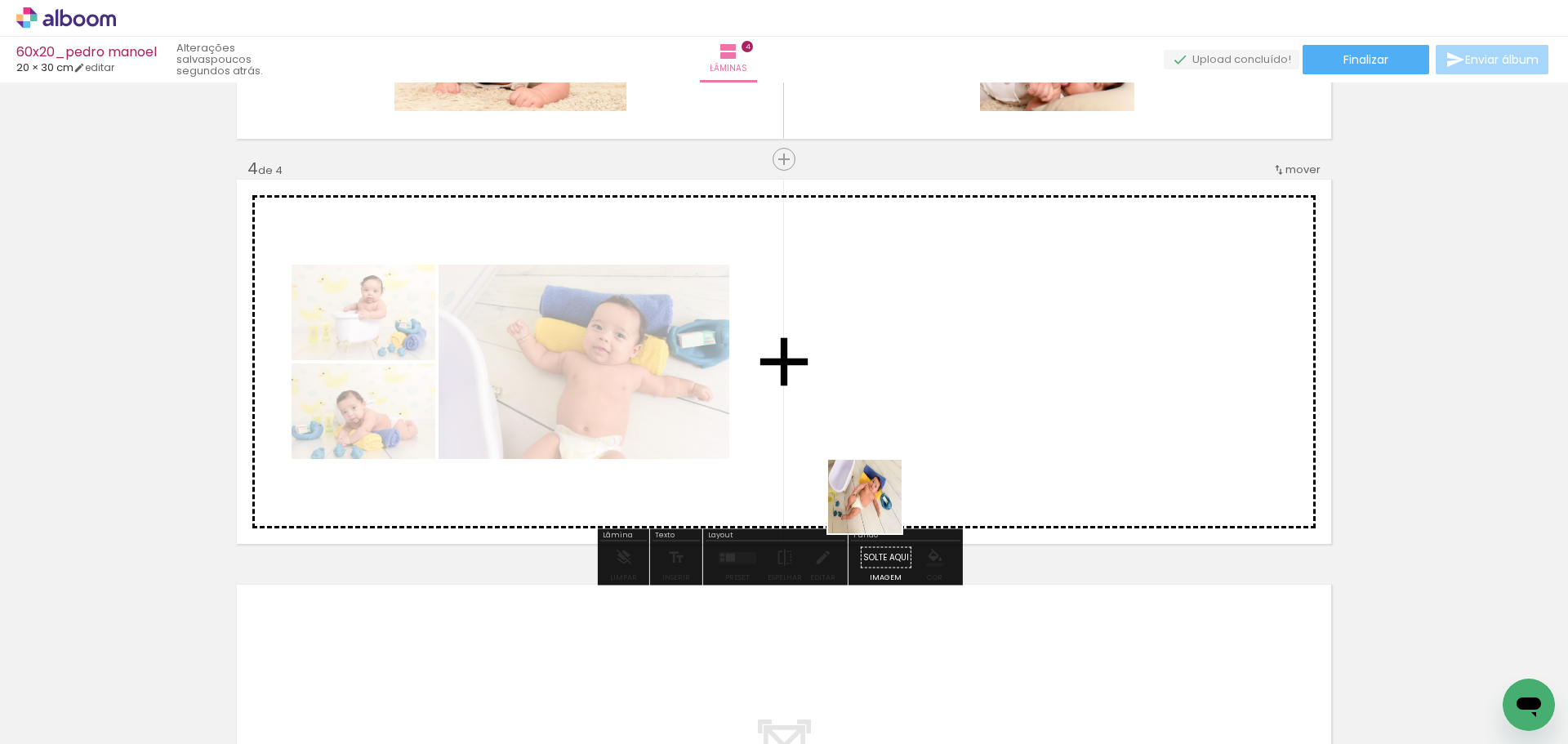
drag, startPoint x: 902, startPoint y: 685, endPoint x: 882, endPoint y: 500, distance: 186.1
click at [852, 431] on quentale-workspace at bounding box center [784, 372] width 1568 height 744
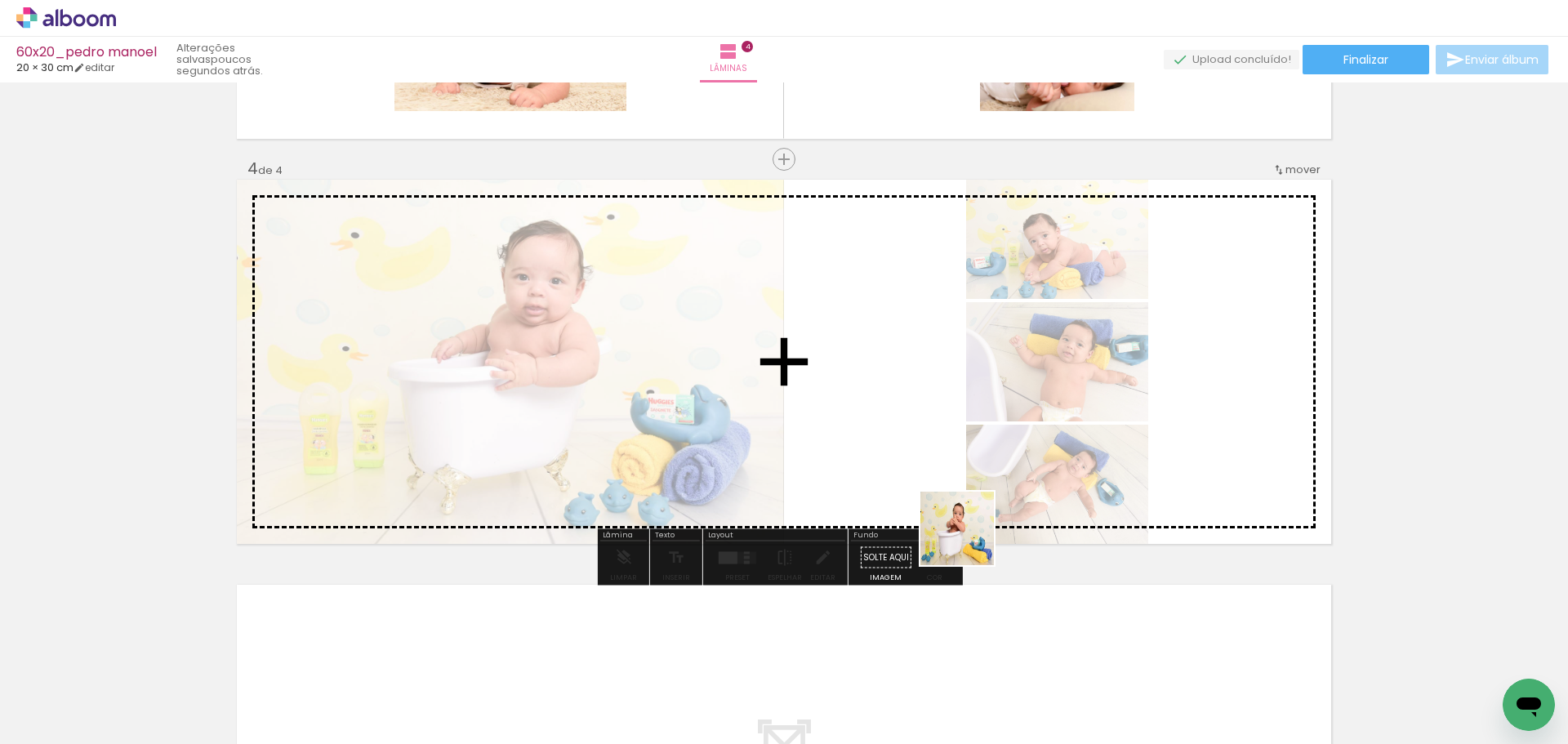
drag, startPoint x: 1004, startPoint y: 690, endPoint x: 909, endPoint y: 410, distance: 295.7
click at [908, 390] on quentale-workspace at bounding box center [784, 372] width 1568 height 744
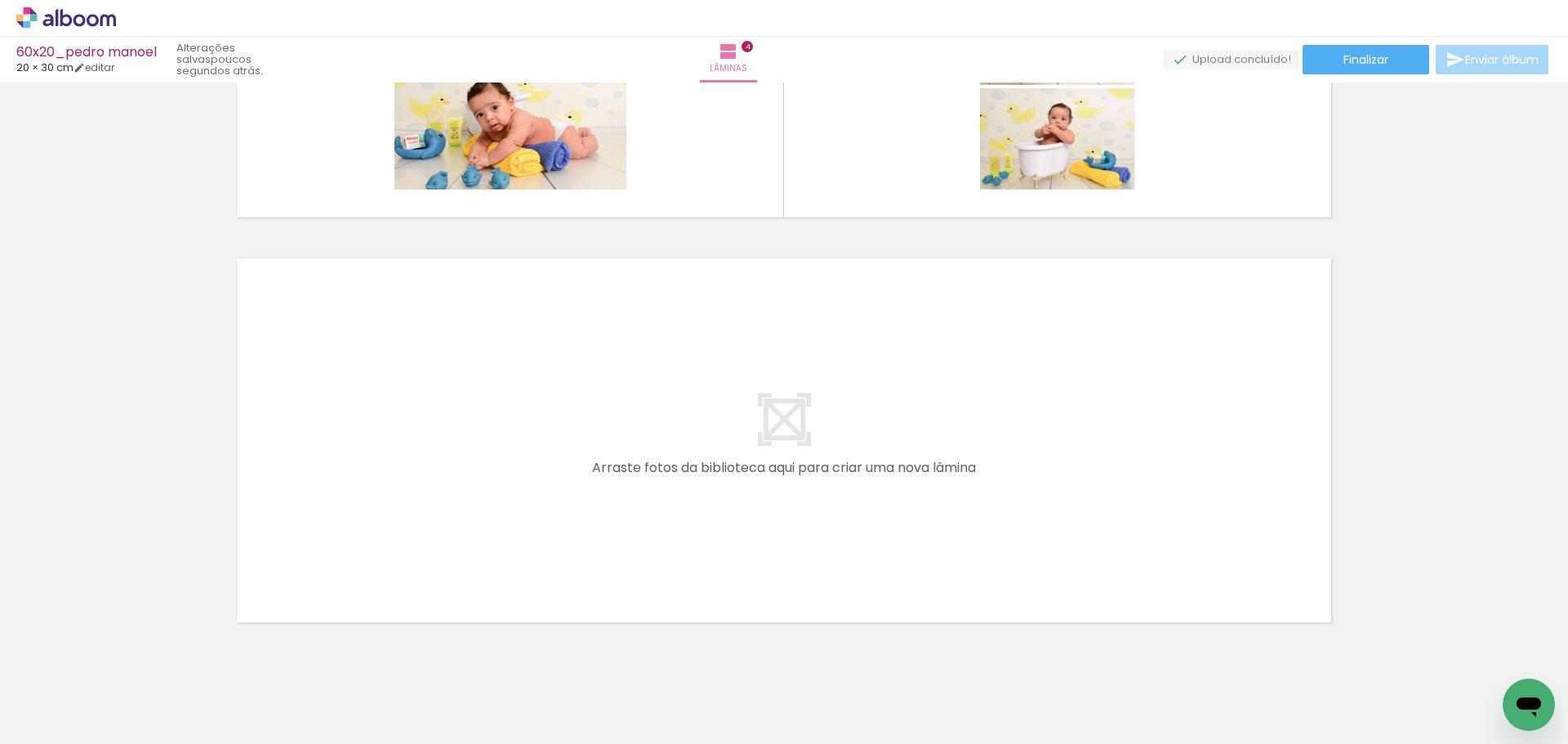
scroll to position [0, 1386]
drag, startPoint x: 624, startPoint y: 685, endPoint x: 685, endPoint y: 653, distance: 68.9
click at [610, 506] on quentale-workspace at bounding box center [784, 372] width 1568 height 744
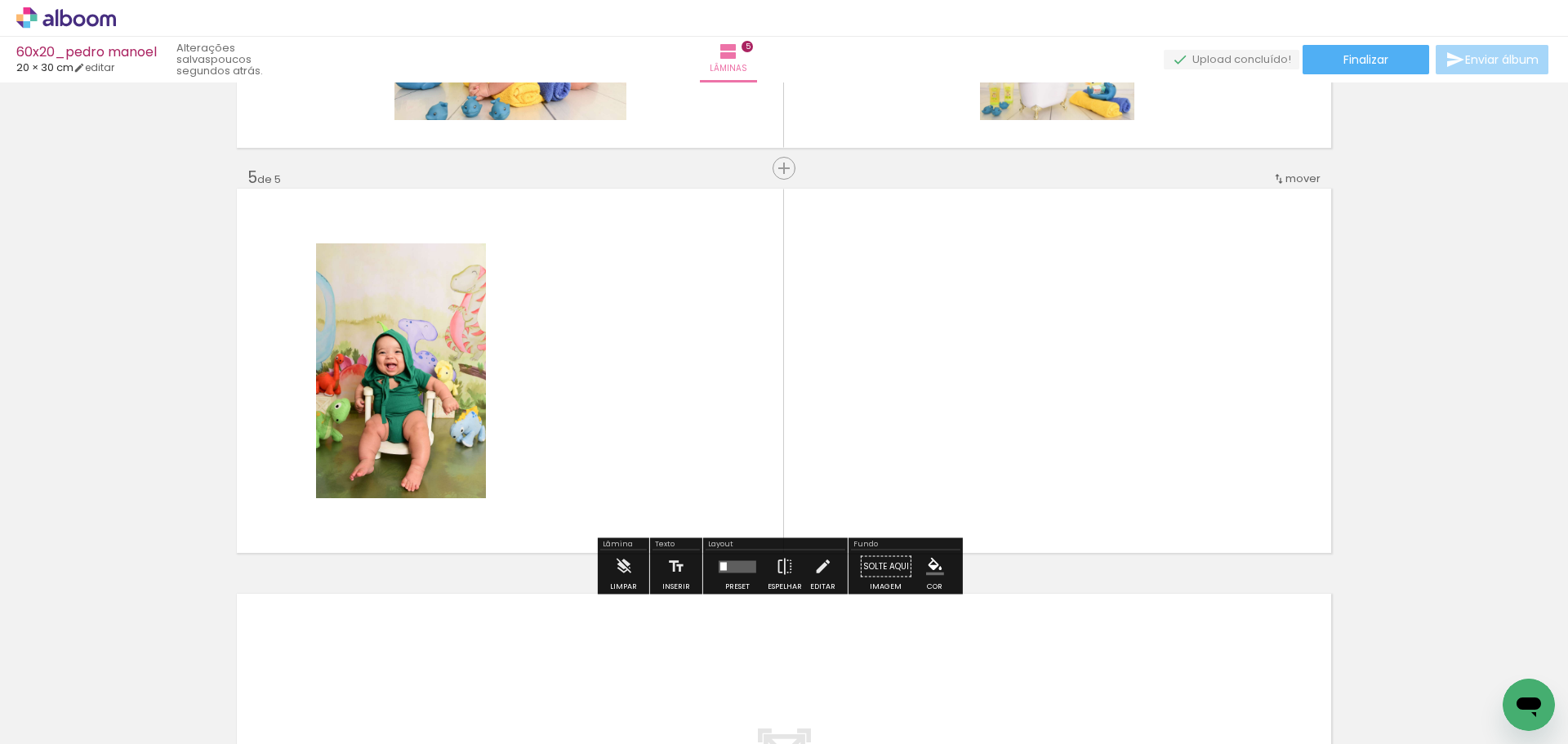
scroll to position [1571, 0]
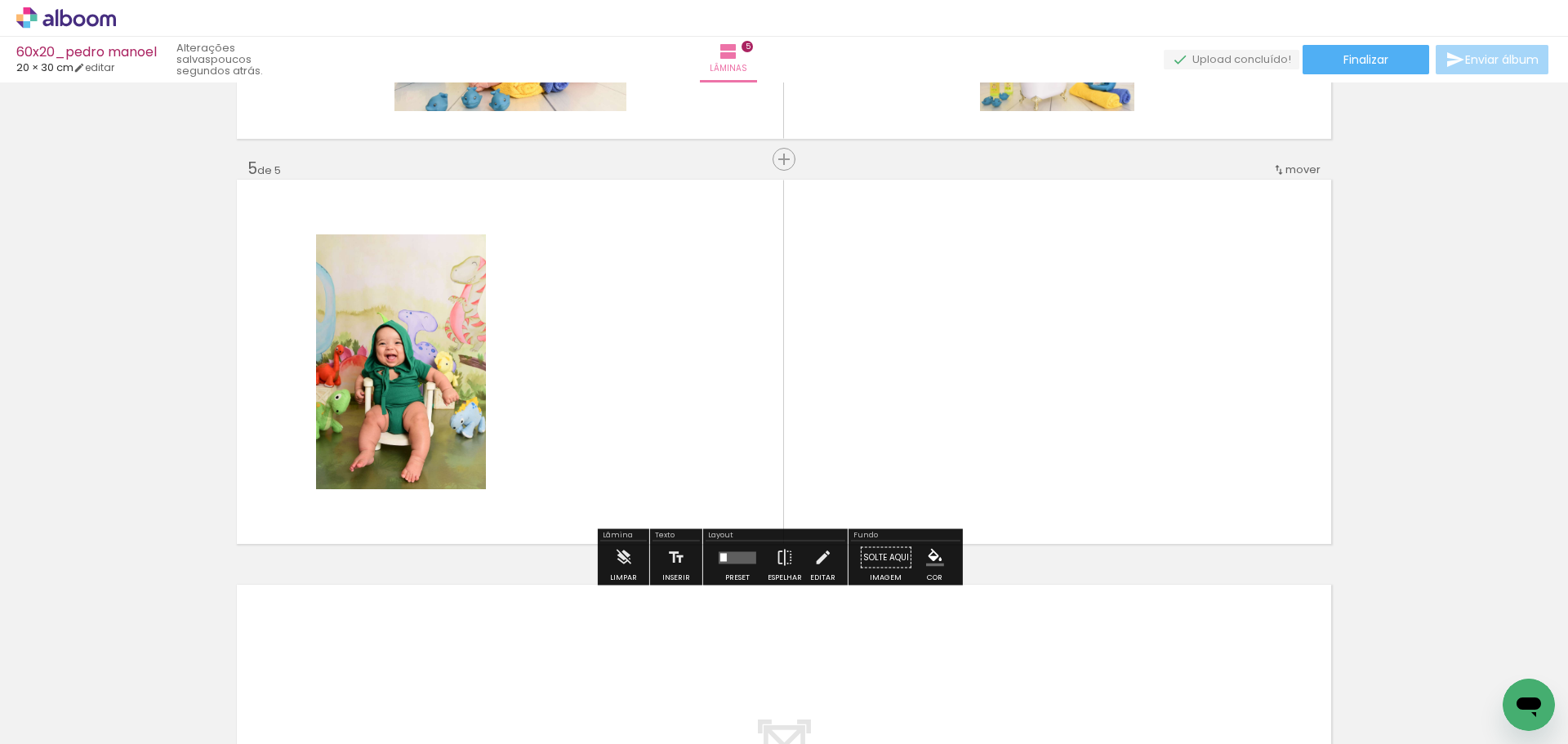
drag, startPoint x: 704, startPoint y: 673, endPoint x: 689, endPoint y: 465, distance: 208.5
click at [669, 393] on quentale-workspace at bounding box center [784, 372] width 1568 height 744
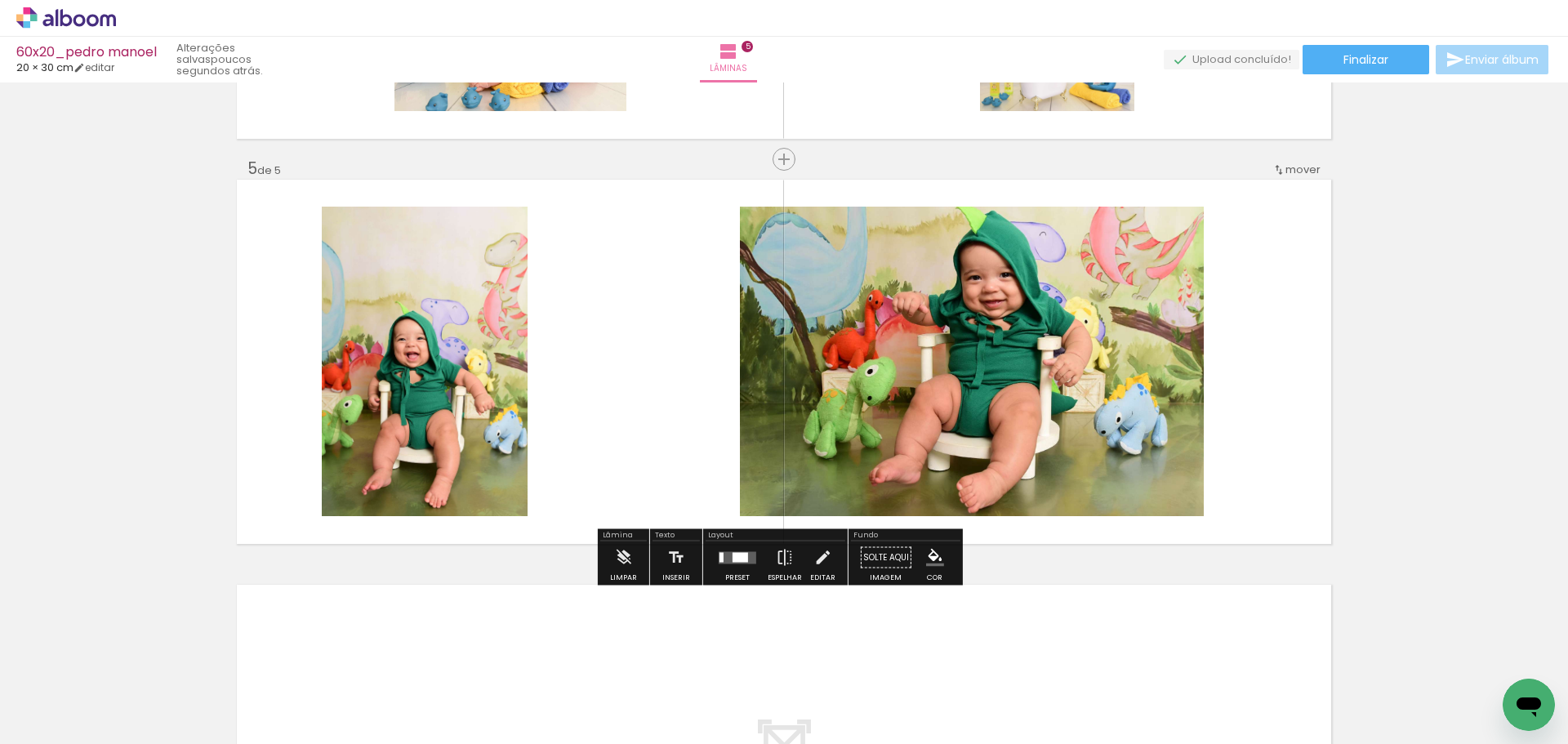
drag, startPoint x: 787, startPoint y: 680, endPoint x: 812, endPoint y: 514, distance: 167.9
click at [676, 354] on quentale-workspace at bounding box center [784, 372] width 1568 height 744
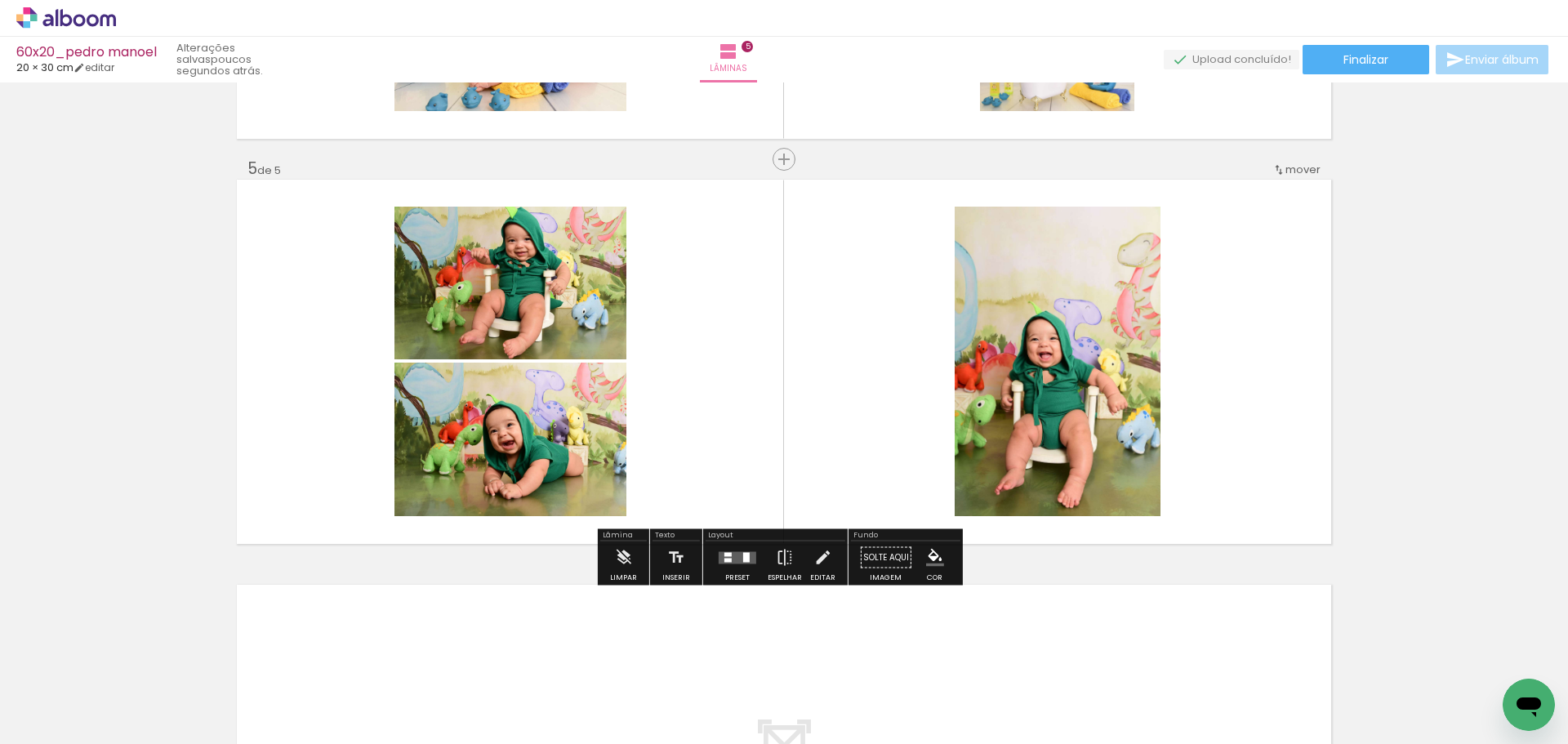
drag, startPoint x: 879, startPoint y: 680, endPoint x: 921, endPoint y: 577, distance: 111.2
click at [844, 404] on quentale-workspace at bounding box center [784, 372] width 1568 height 744
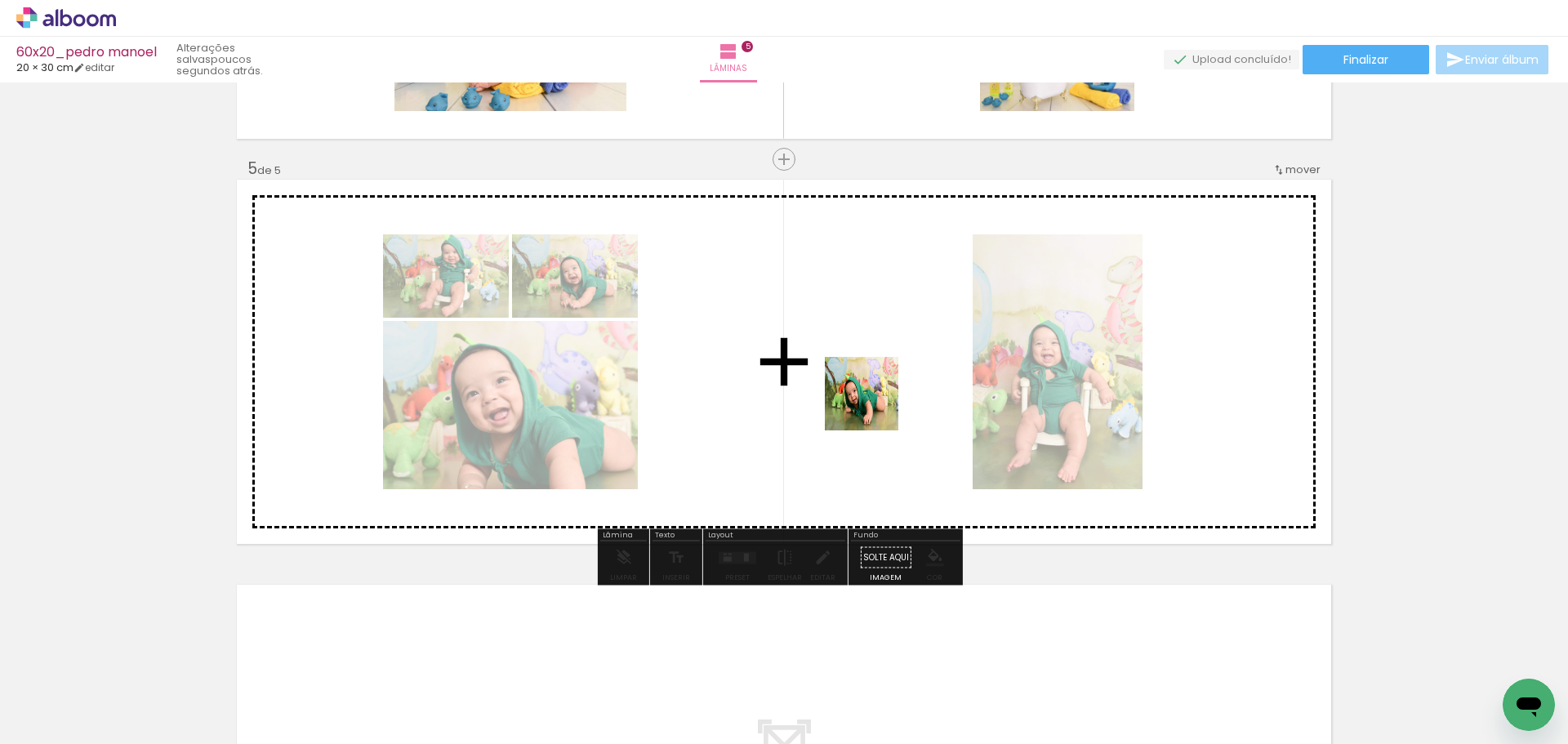
drag, startPoint x: 990, startPoint y: 684, endPoint x: 883, endPoint y: 431, distance: 274.7
click at [875, 406] on quentale-workspace at bounding box center [784, 372] width 1568 height 744
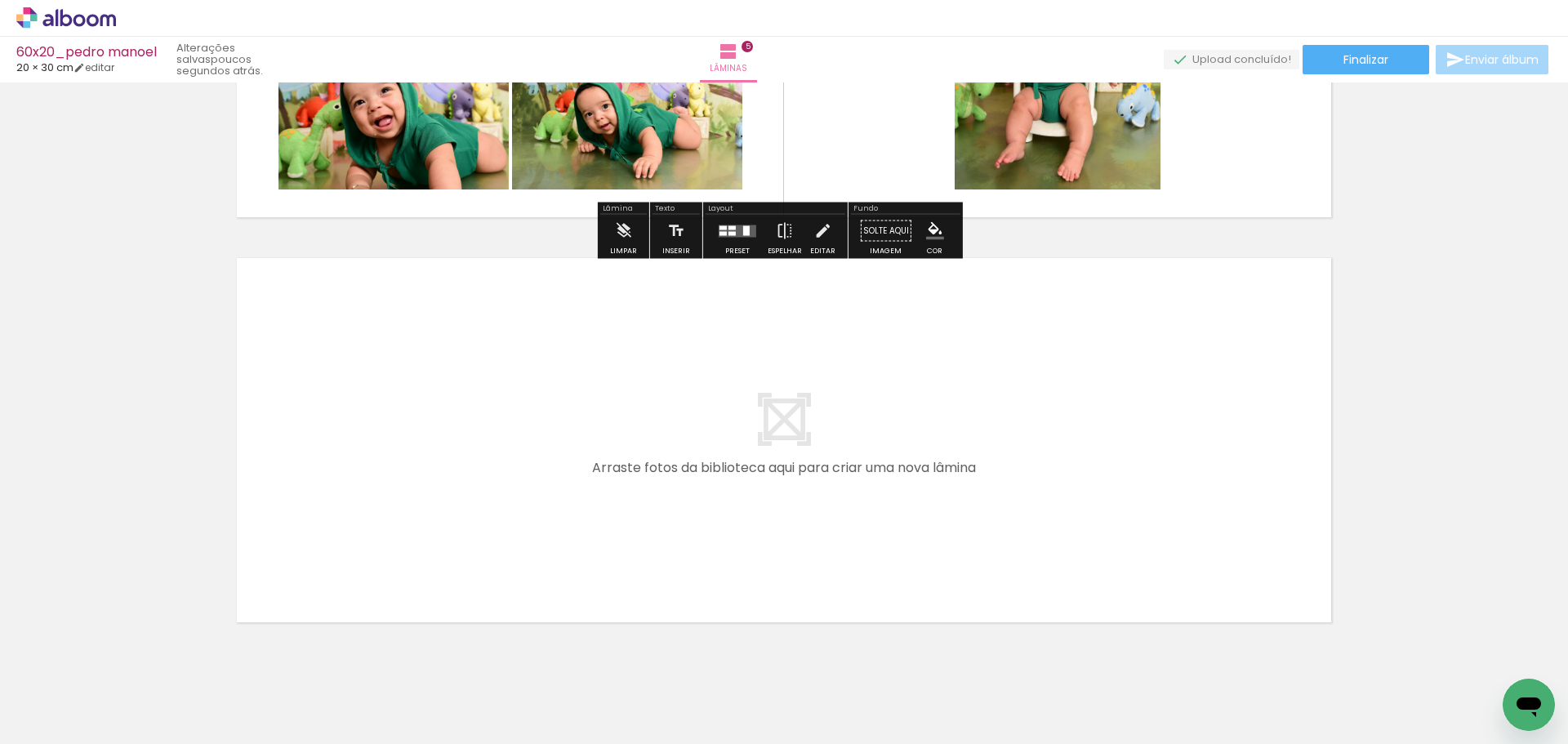
scroll to position [0, 1735]
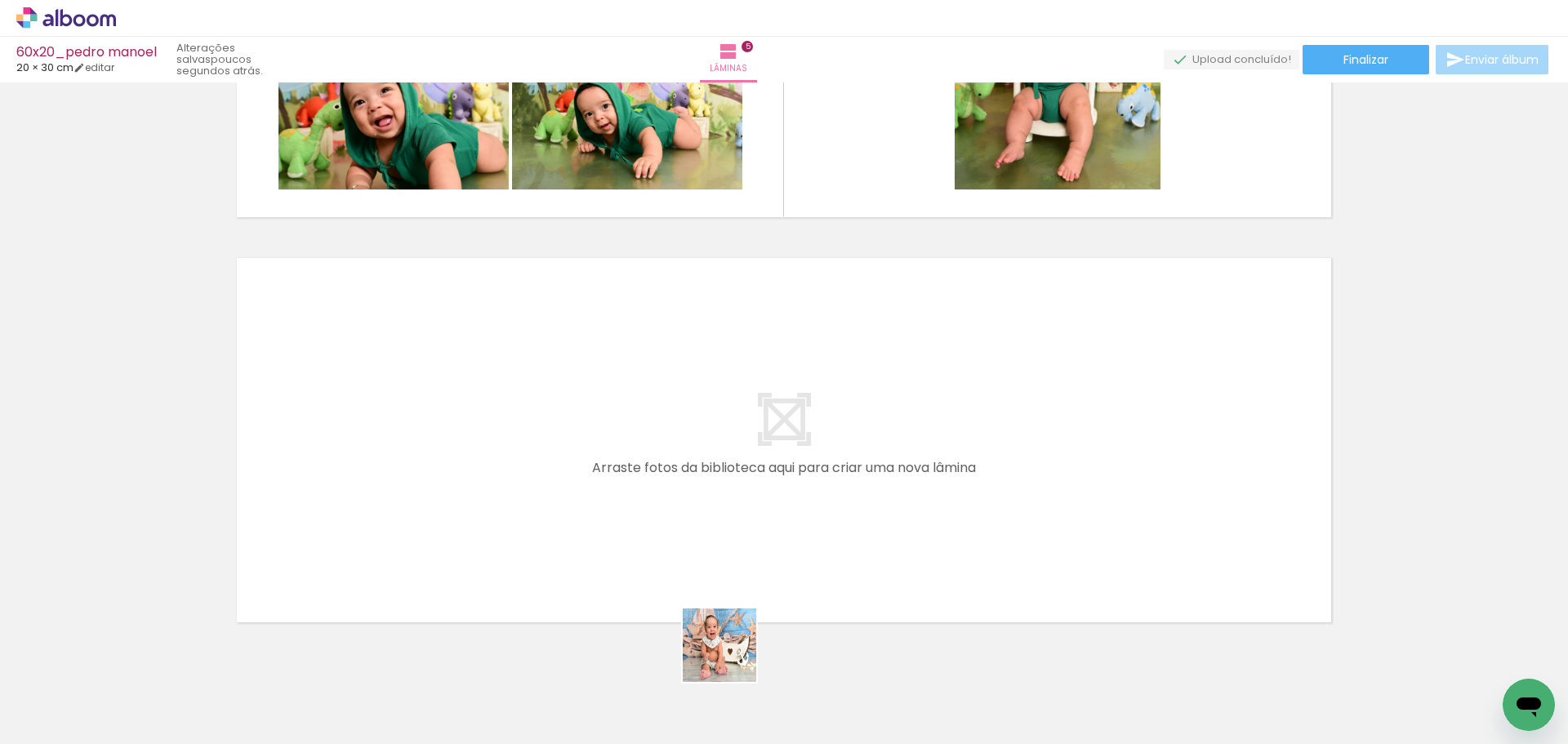
drag, startPoint x: 737, startPoint y: 695, endPoint x: 690, endPoint y: 489, distance: 211.3
click at [690, 489] on quentale-workspace at bounding box center [784, 372] width 1568 height 744
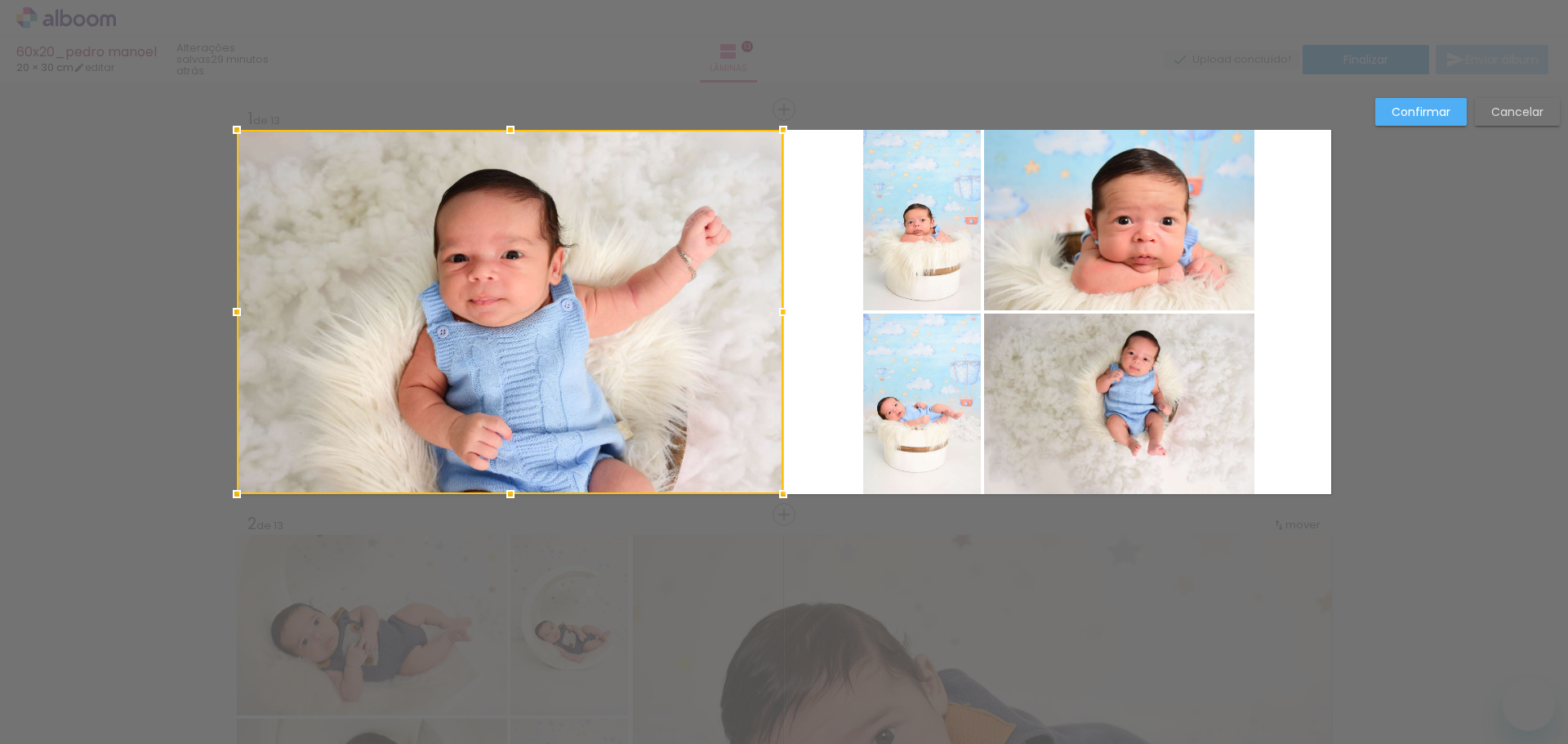
click at [1150, 267] on quentale-photo at bounding box center [1119, 220] width 270 height 181
click at [783, 233] on div at bounding box center [510, 311] width 546 height 364
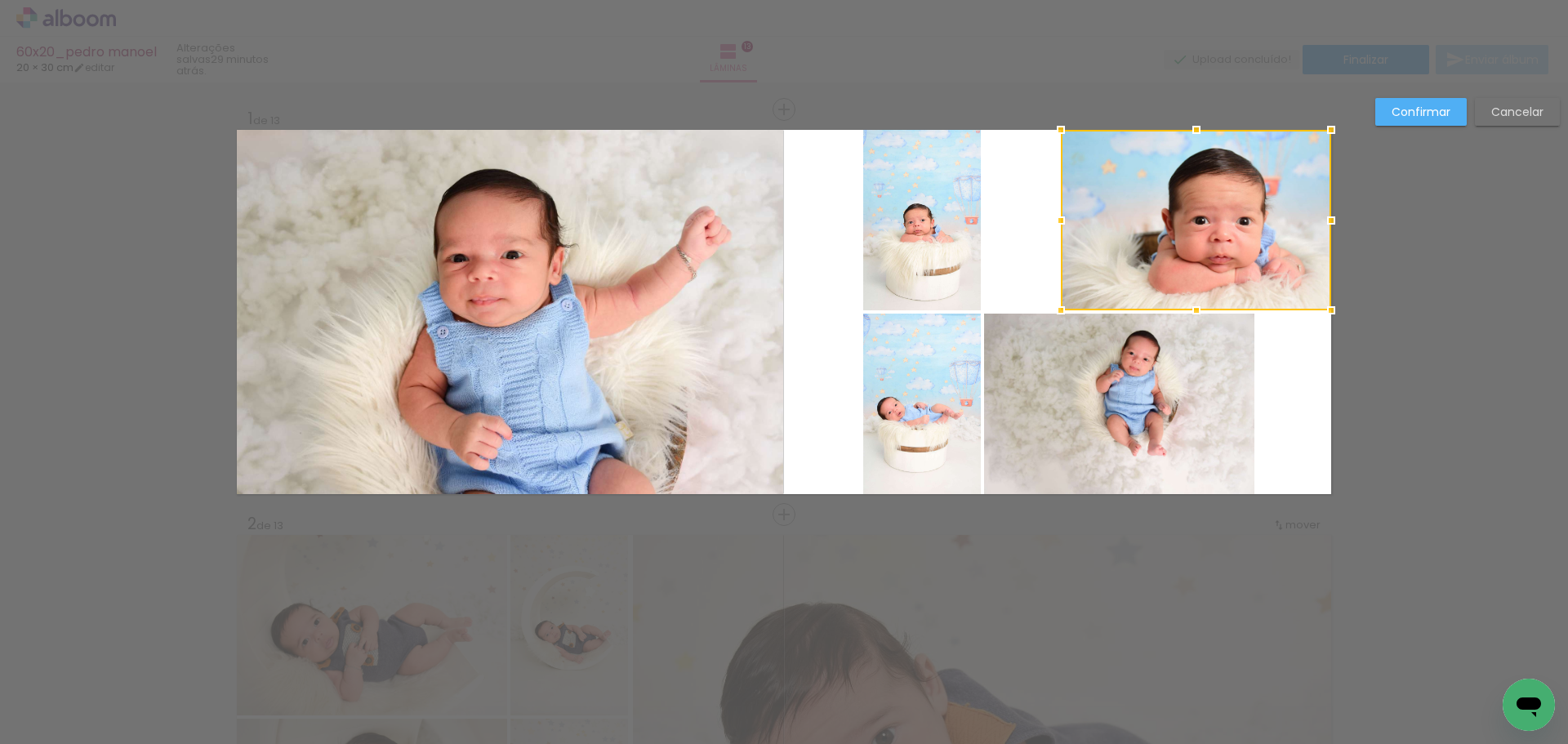
click at [1109, 244] on div at bounding box center [1196, 220] width 270 height 181
click at [1125, 374] on quentale-photo at bounding box center [1119, 404] width 270 height 181
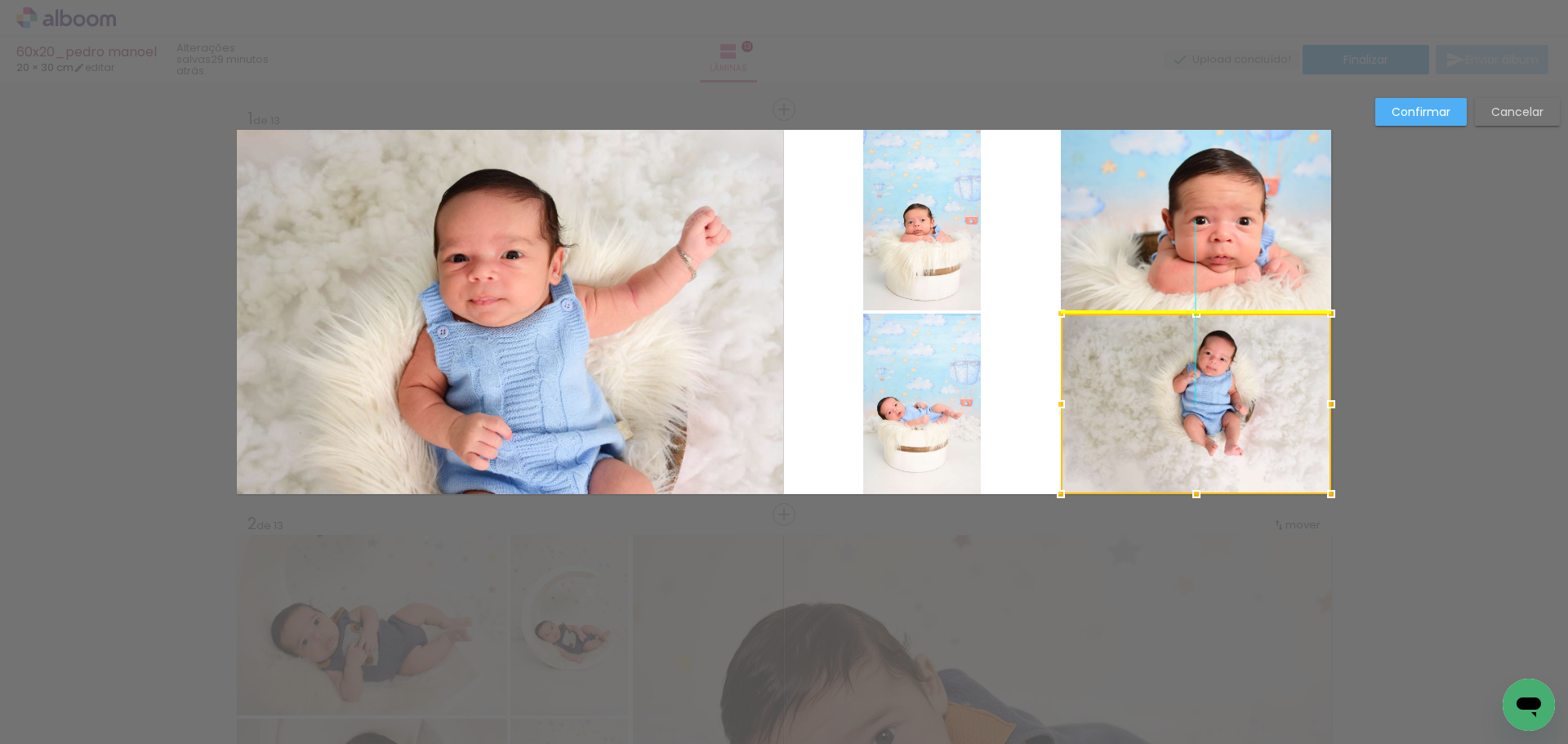
drag, startPoint x: 1110, startPoint y: 383, endPoint x: 1193, endPoint y: 392, distance: 83.5
click at [1193, 392] on div at bounding box center [1196, 404] width 270 height 181
click at [933, 264] on quentale-photo at bounding box center [922, 220] width 118 height 181
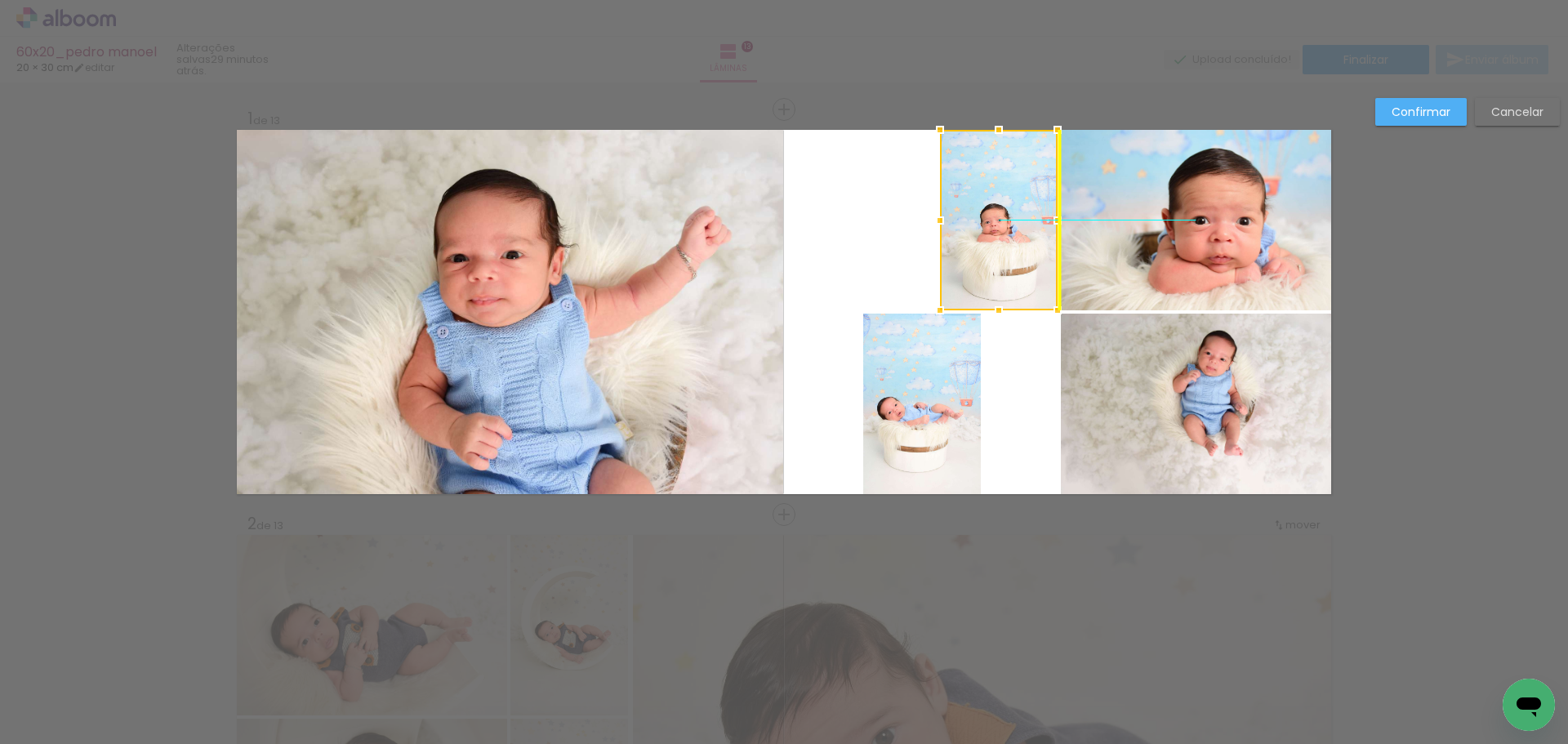
drag, startPoint x: 962, startPoint y: 237, endPoint x: 993, endPoint y: 239, distance: 31.1
click at [993, 239] on div at bounding box center [999, 220] width 118 height 181
click at [946, 384] on quentale-photo at bounding box center [922, 404] width 118 height 181
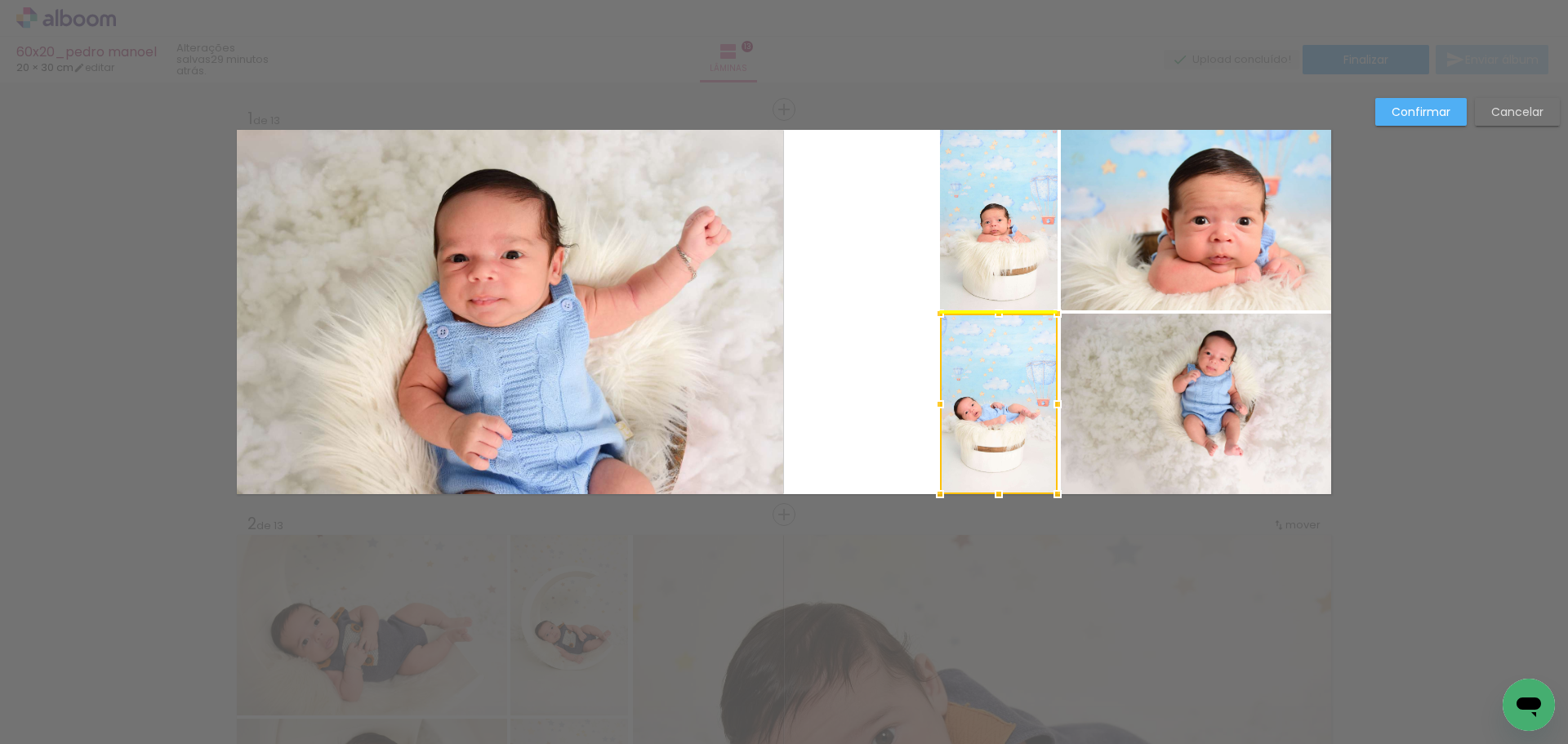
drag, startPoint x: 913, startPoint y: 396, endPoint x: 992, endPoint y: 412, distance: 80.6
click at [992, 412] on div at bounding box center [999, 404] width 118 height 181
drag, startPoint x: 623, startPoint y: 365, endPoint x: 665, endPoint y: 358, distance: 42.6
click at [624, 365] on quentale-photo at bounding box center [510, 311] width 546 height 364
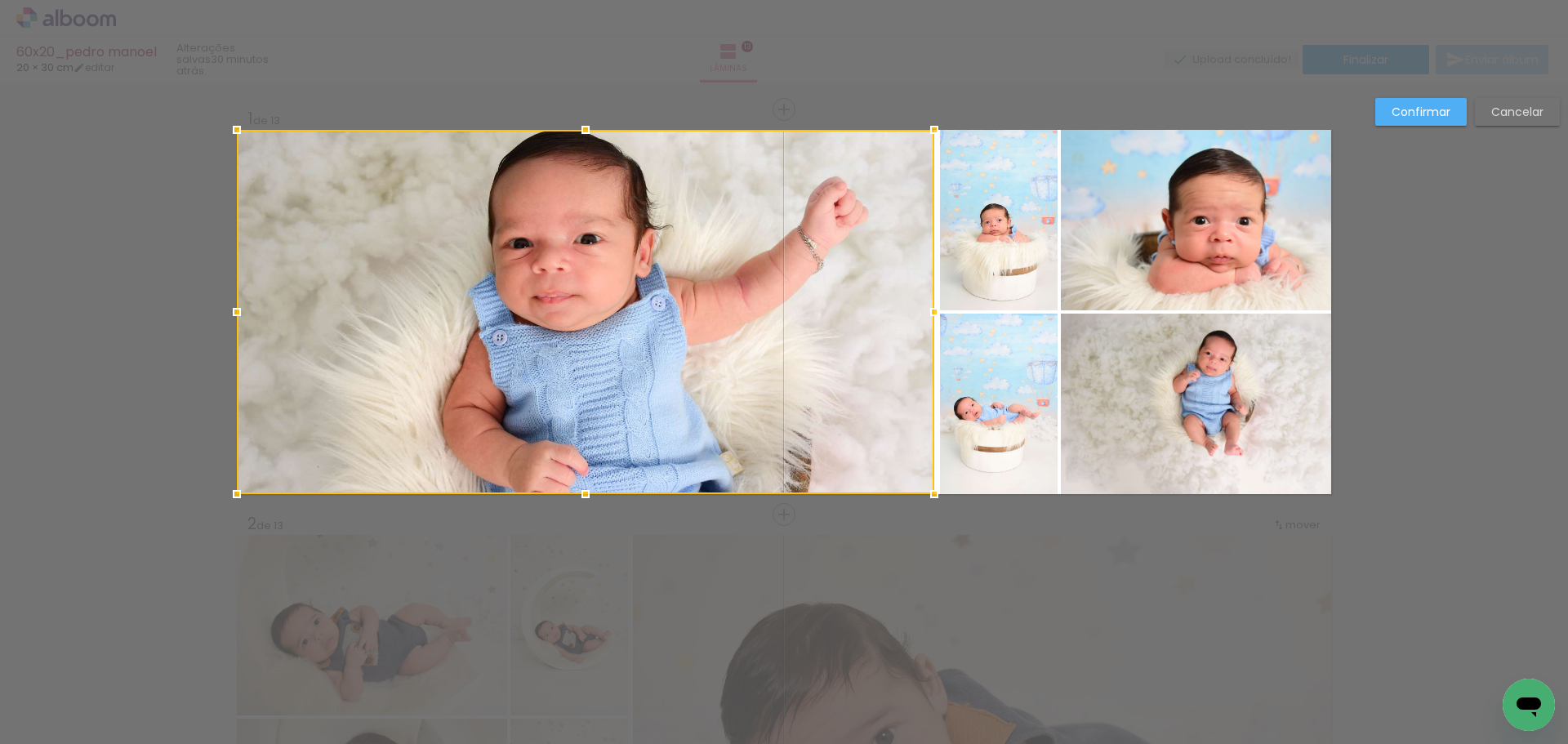
drag, startPoint x: 781, startPoint y: 310, endPoint x: 929, endPoint y: 316, distance: 148.1
click at [929, 316] on div at bounding box center [934, 311] width 33 height 33
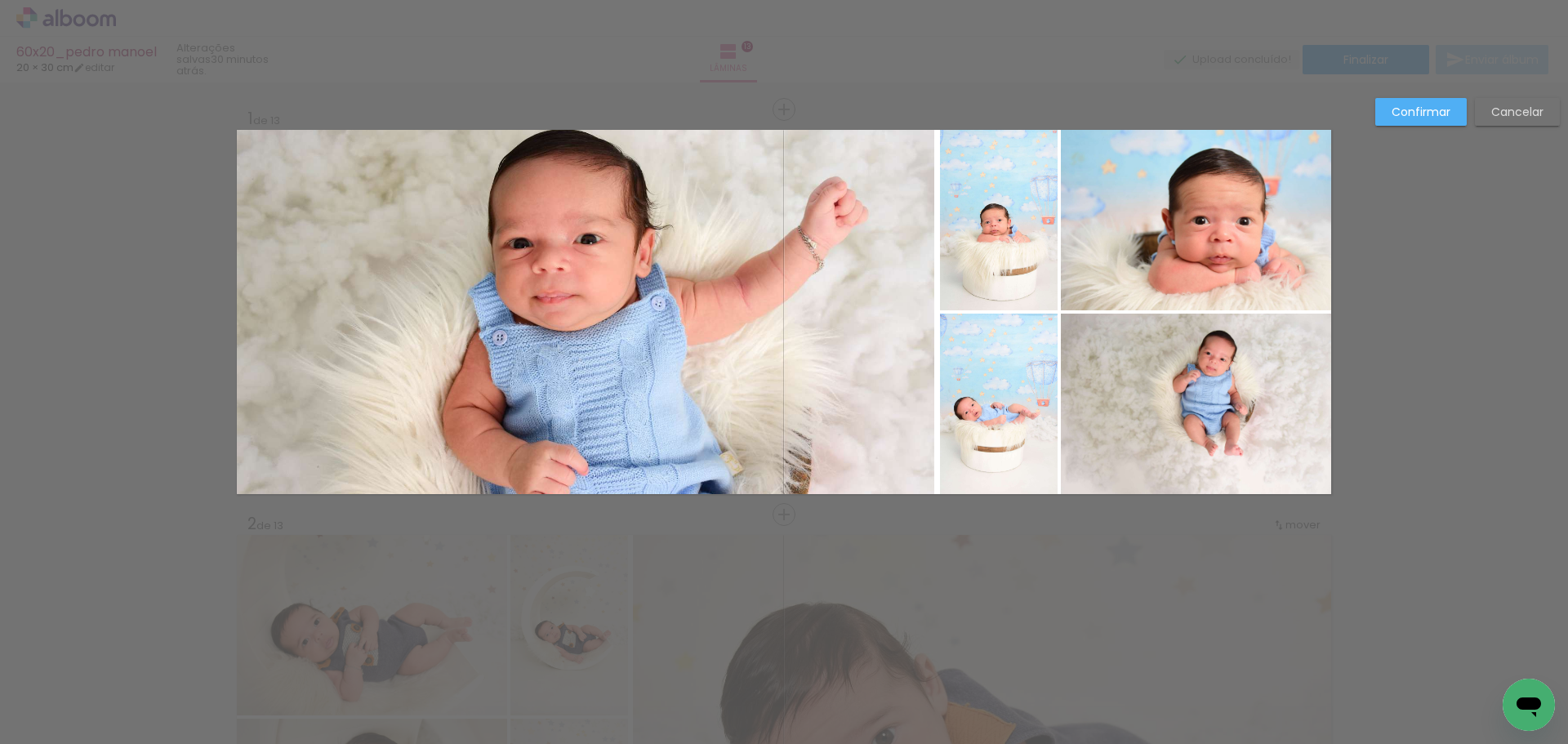
click at [1178, 264] on quentale-photo at bounding box center [1196, 220] width 270 height 181
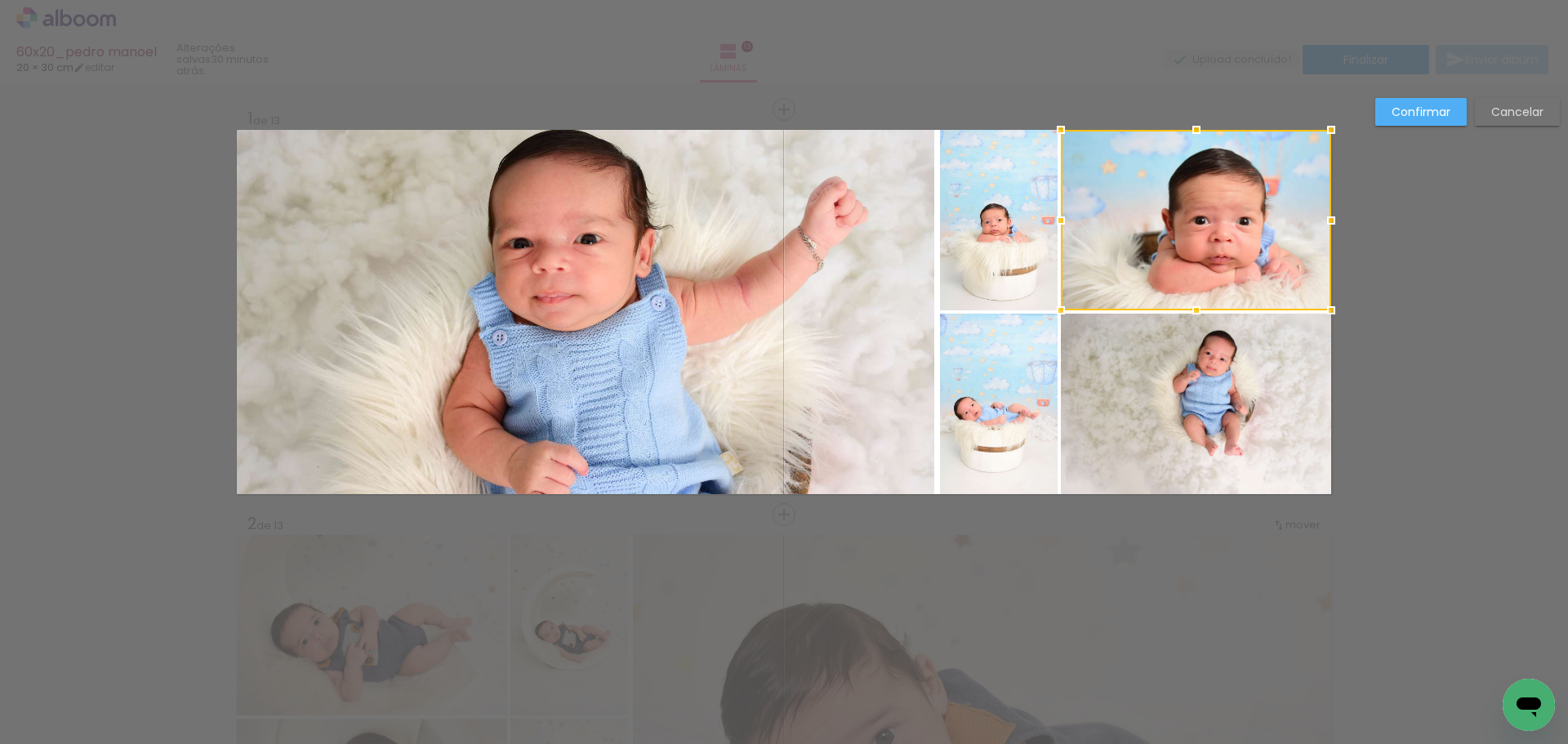
click at [807, 380] on quentale-photo at bounding box center [586, 311] width 698 height 364
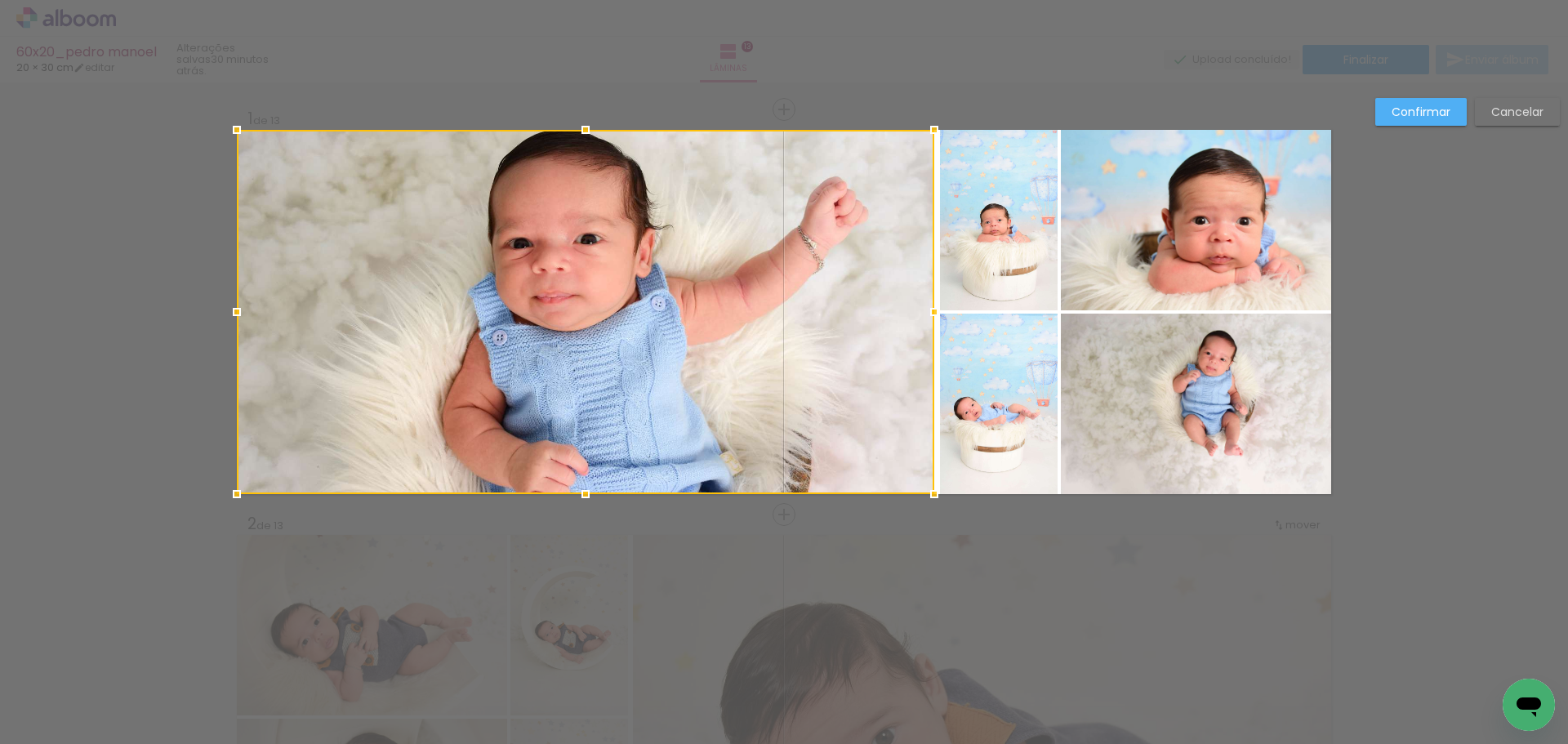
drag, startPoint x: 1431, startPoint y: 118, endPoint x: 1369, endPoint y: 139, distance: 65.5
click at [0, 0] on slot "Confirmar" at bounding box center [0, 0] width 0 height 0
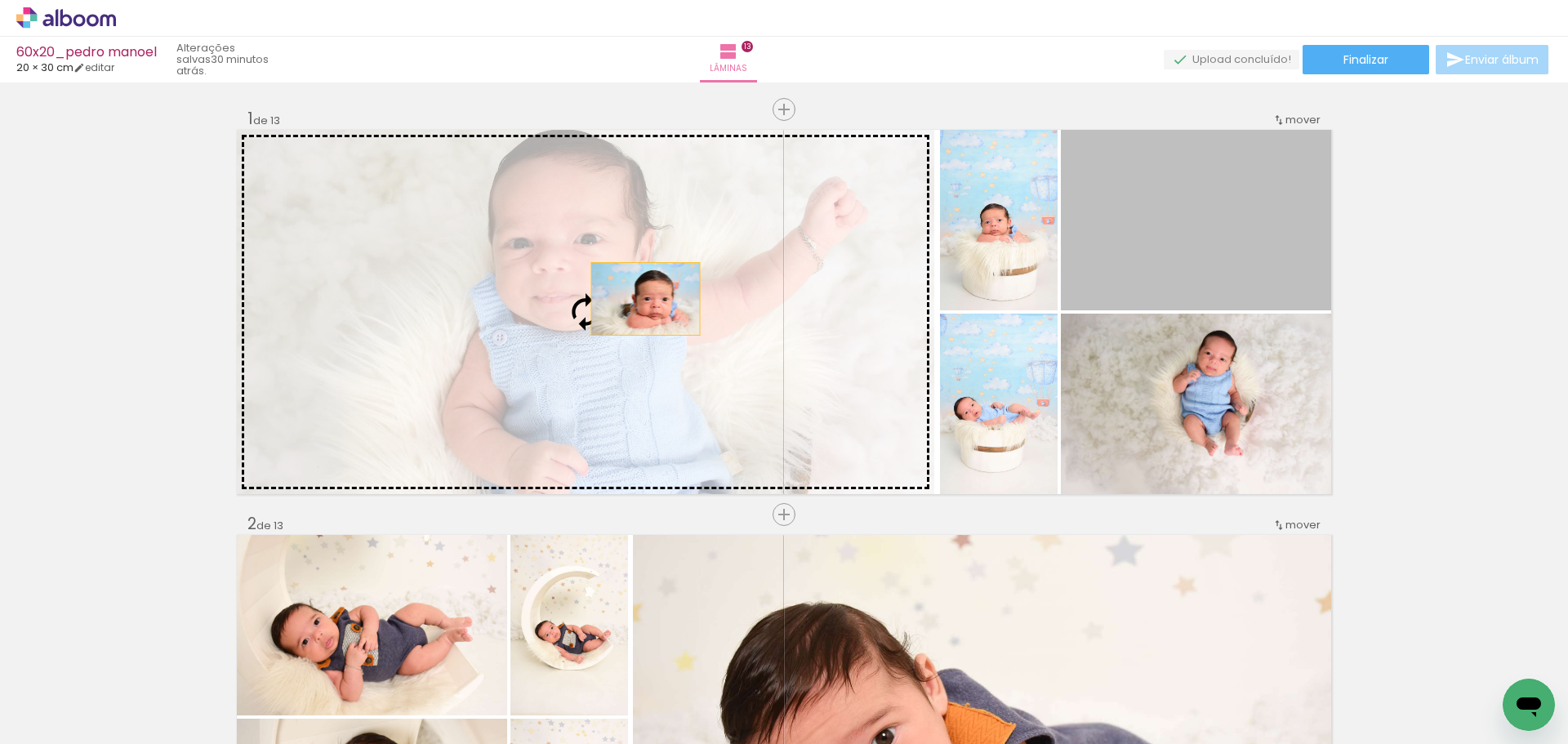
drag, startPoint x: 1218, startPoint y: 214, endPoint x: 644, endPoint y: 300, distance: 580.4
click at [0, 0] on slot at bounding box center [0, 0] width 0 height 0
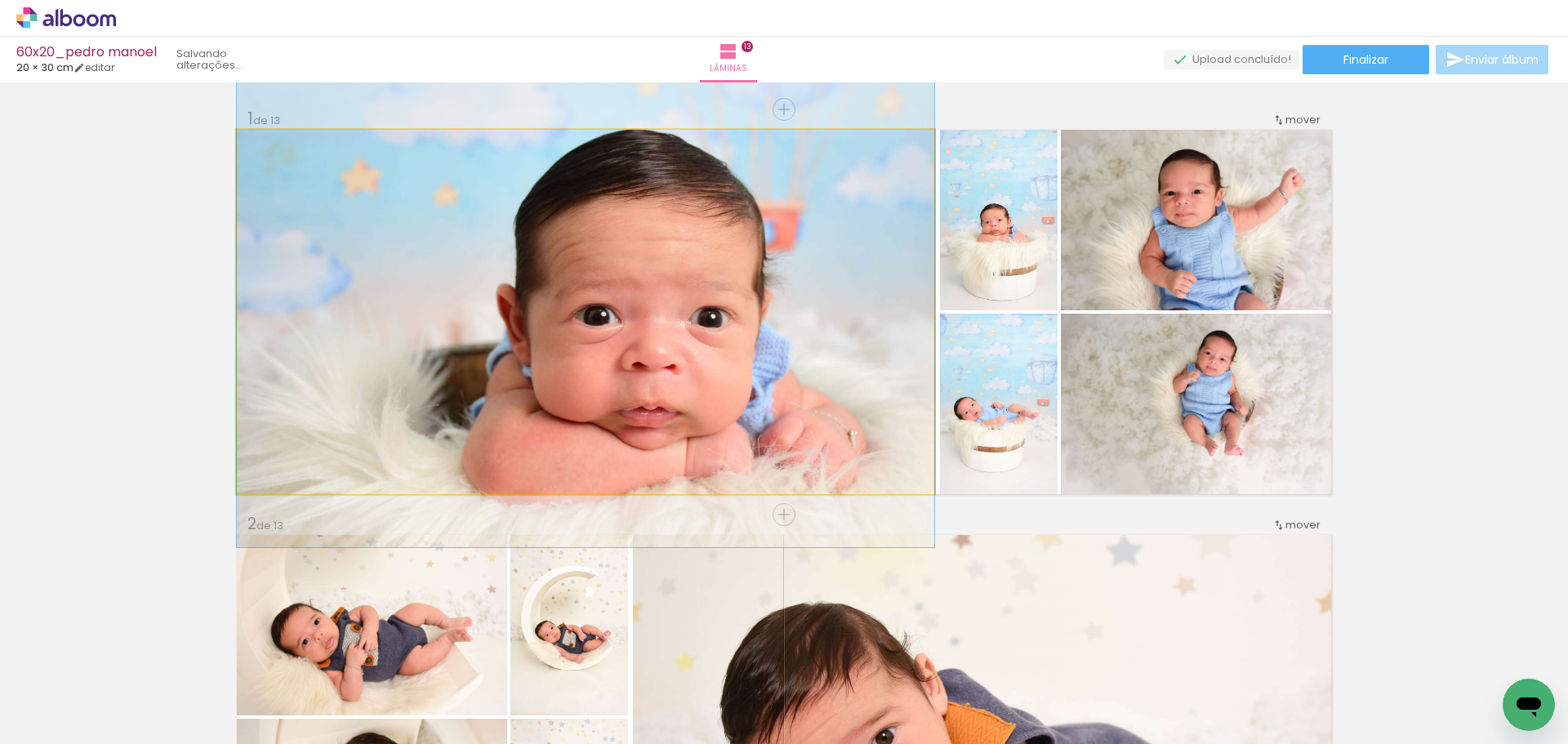
drag, startPoint x: 622, startPoint y: 314, endPoint x: 597, endPoint y: 325, distance: 27.3
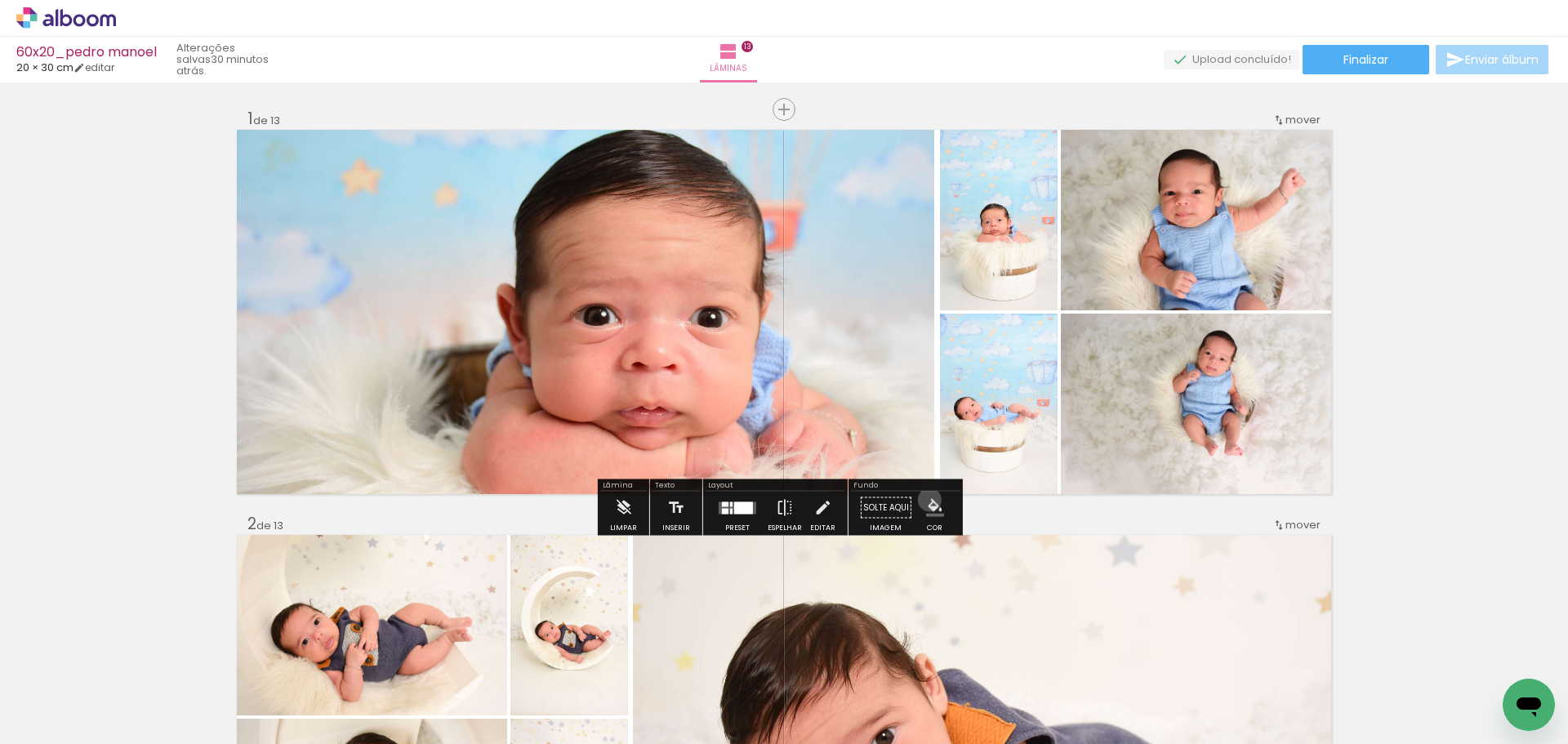
click at [926, 500] on iron-icon "color picker" at bounding box center [935, 508] width 18 height 18
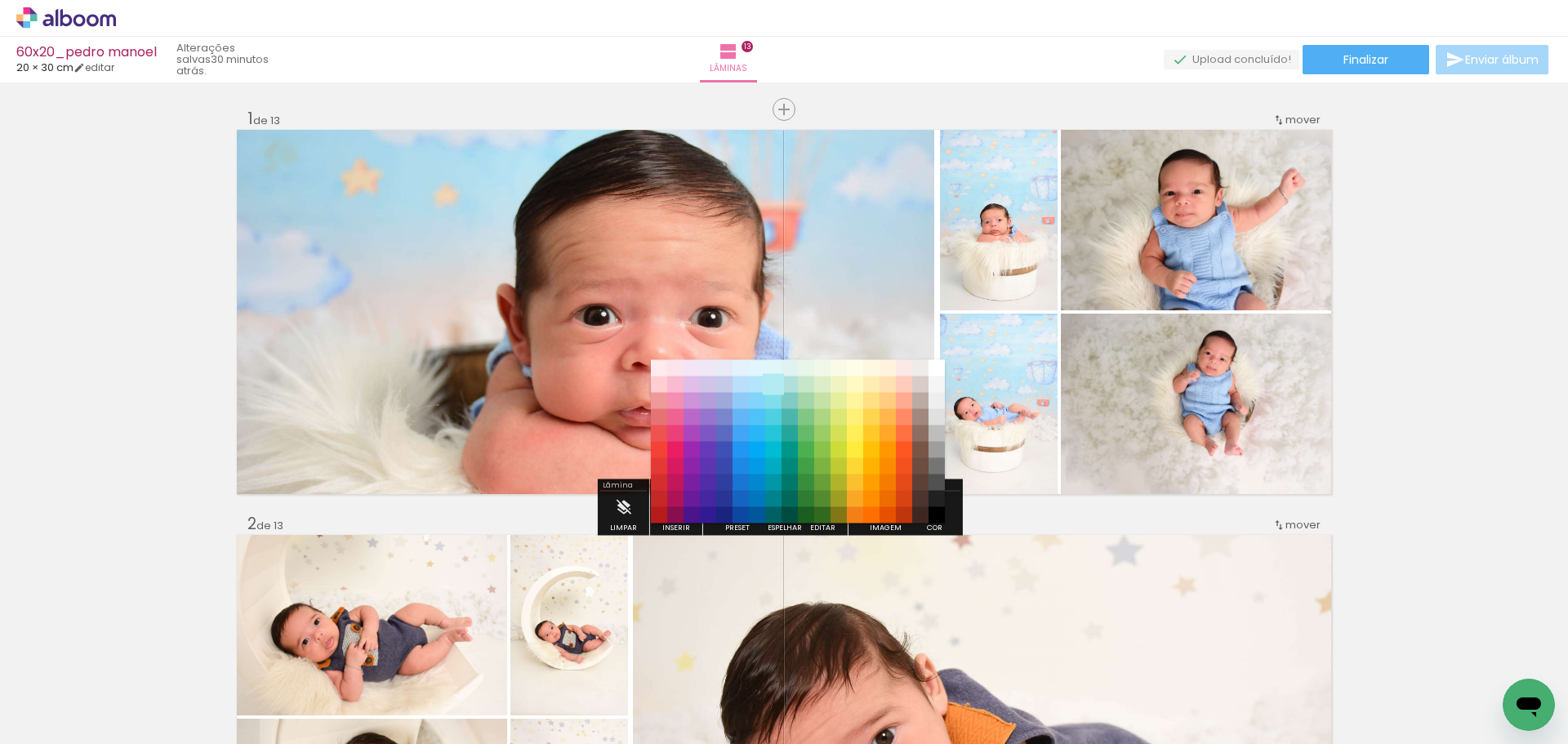
click at [774, 389] on paper-item "#b2ebf2" at bounding box center [774, 385] width 17 height 17
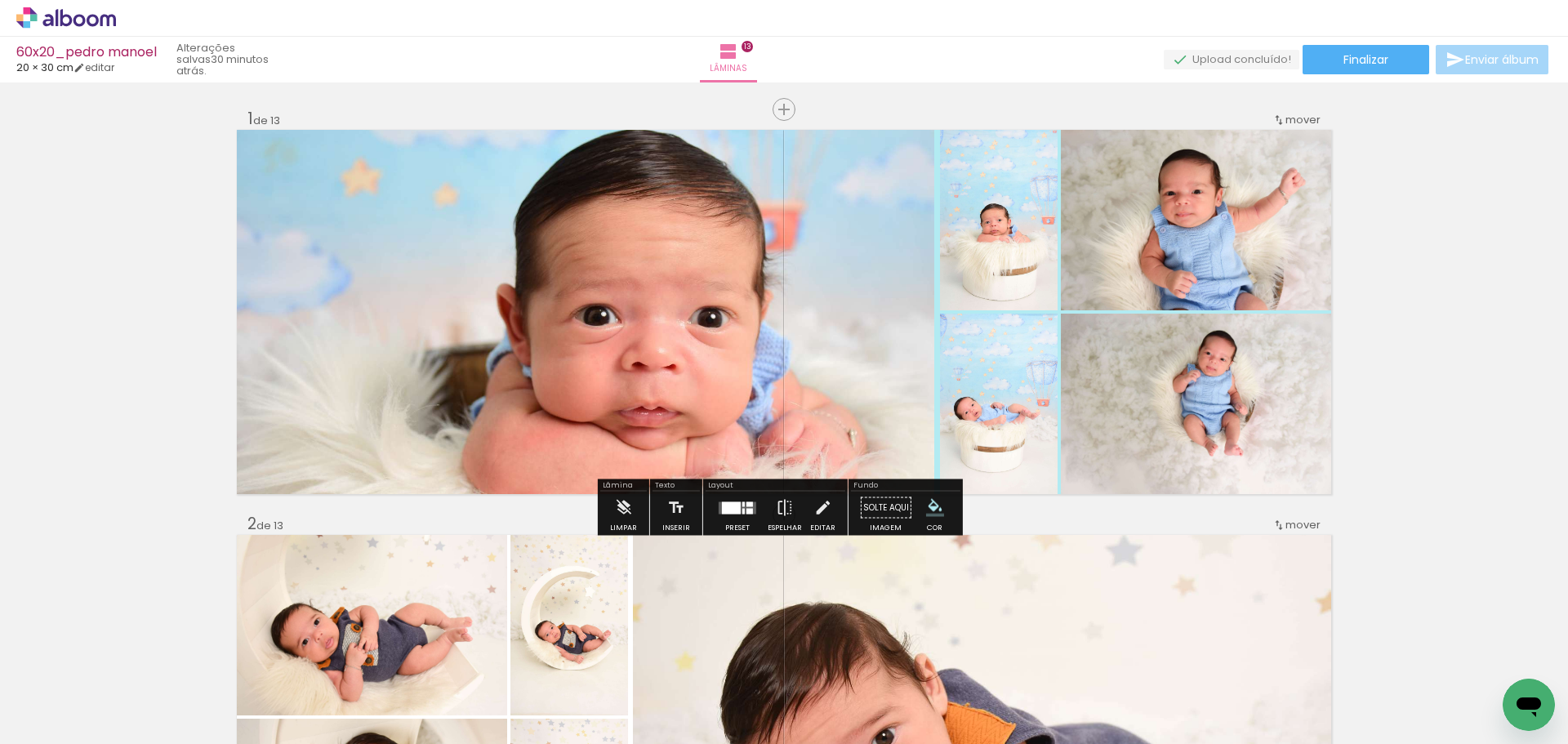
click at [926, 500] on iron-icon "color picker" at bounding box center [935, 508] width 18 height 18
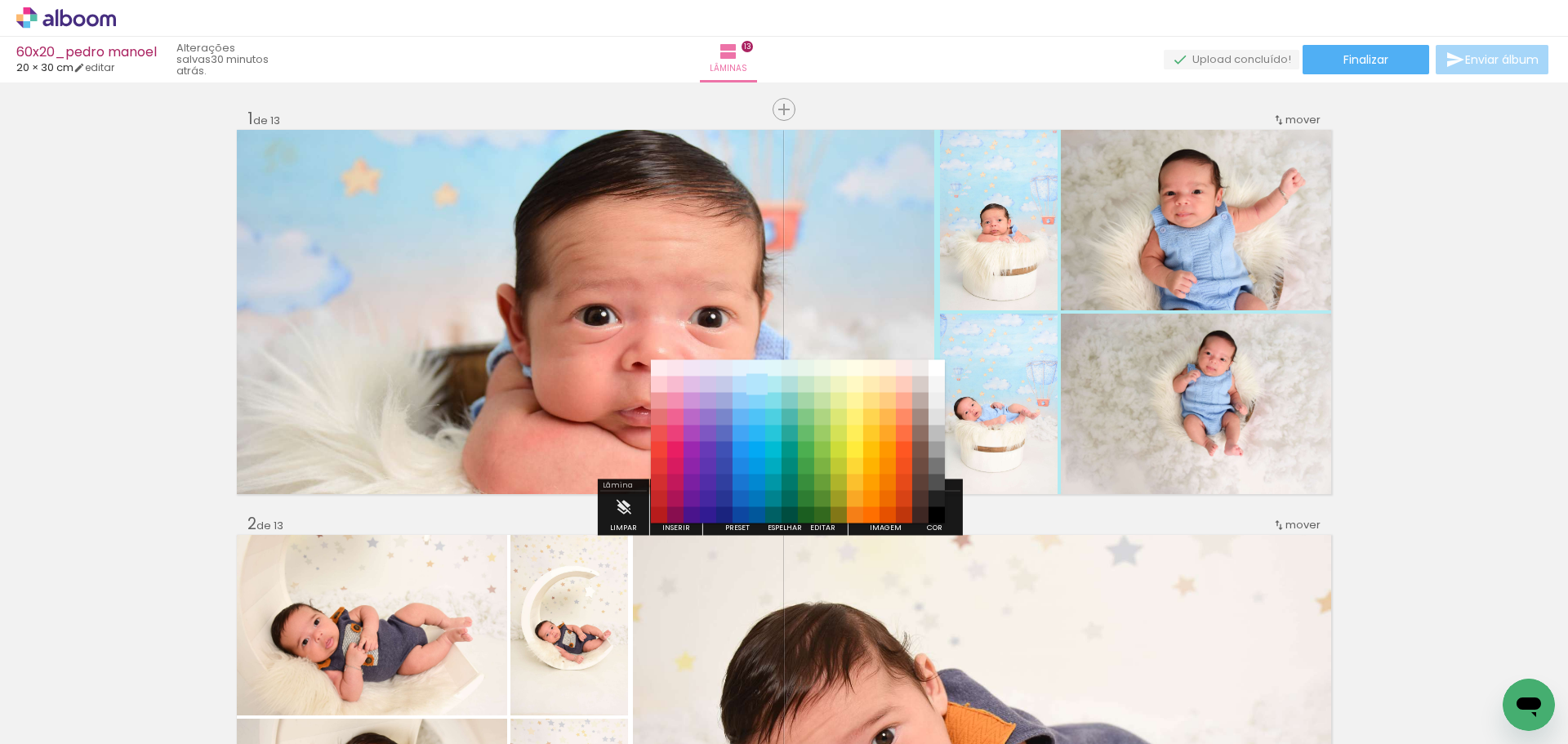
click at [757, 383] on paper-item "#b3e5fc" at bounding box center [757, 385] width 17 height 17
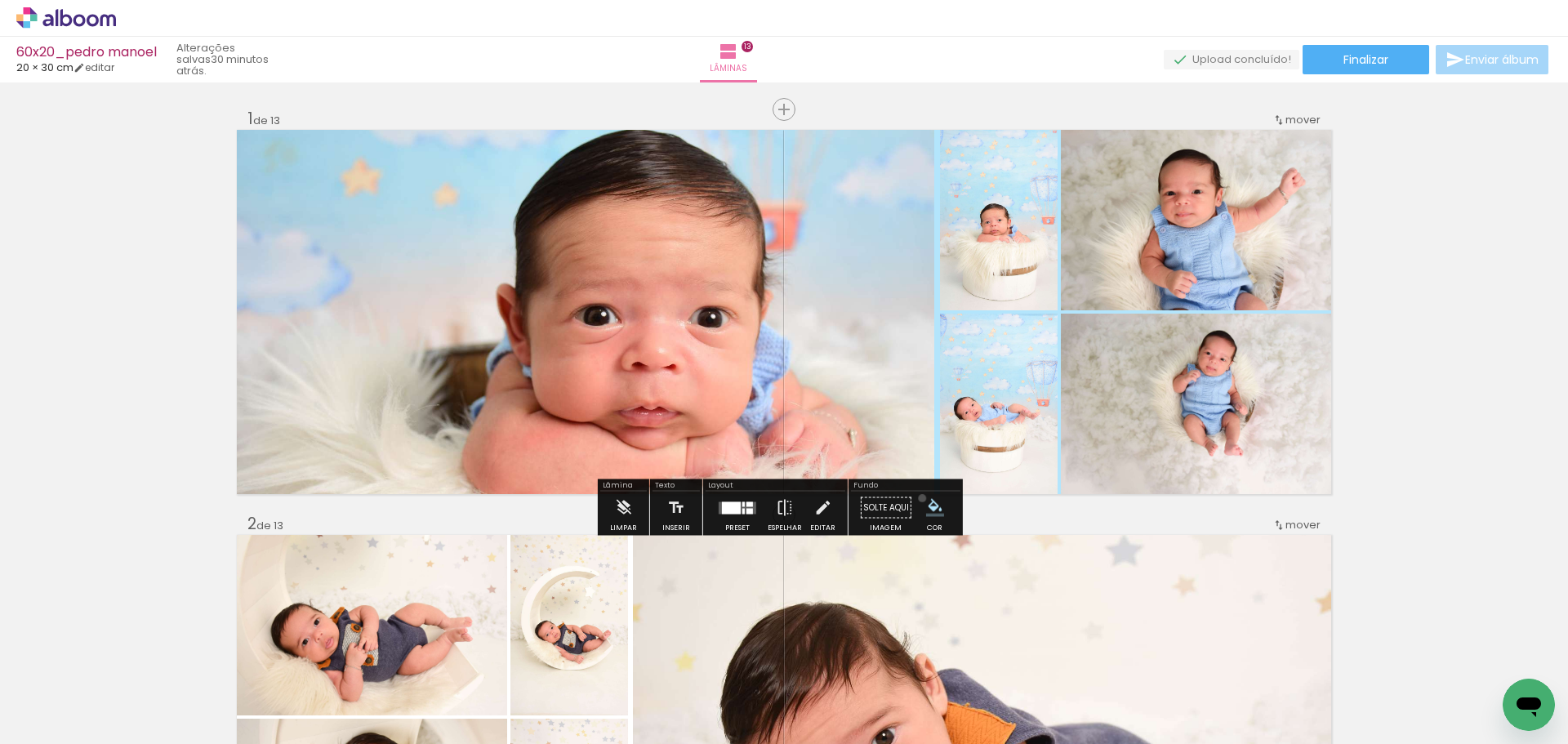
click at [920, 499] on paper-menu-button "#ffebee #ffcdd2 #ef9a9a #e57373 #ef5350 #f44336 #e53935 #d32f2f #c62828 #b71c1c…" at bounding box center [935, 508] width 31 height 31
click at [929, 506] on iron-icon "color picker" at bounding box center [935, 508] width 18 height 18
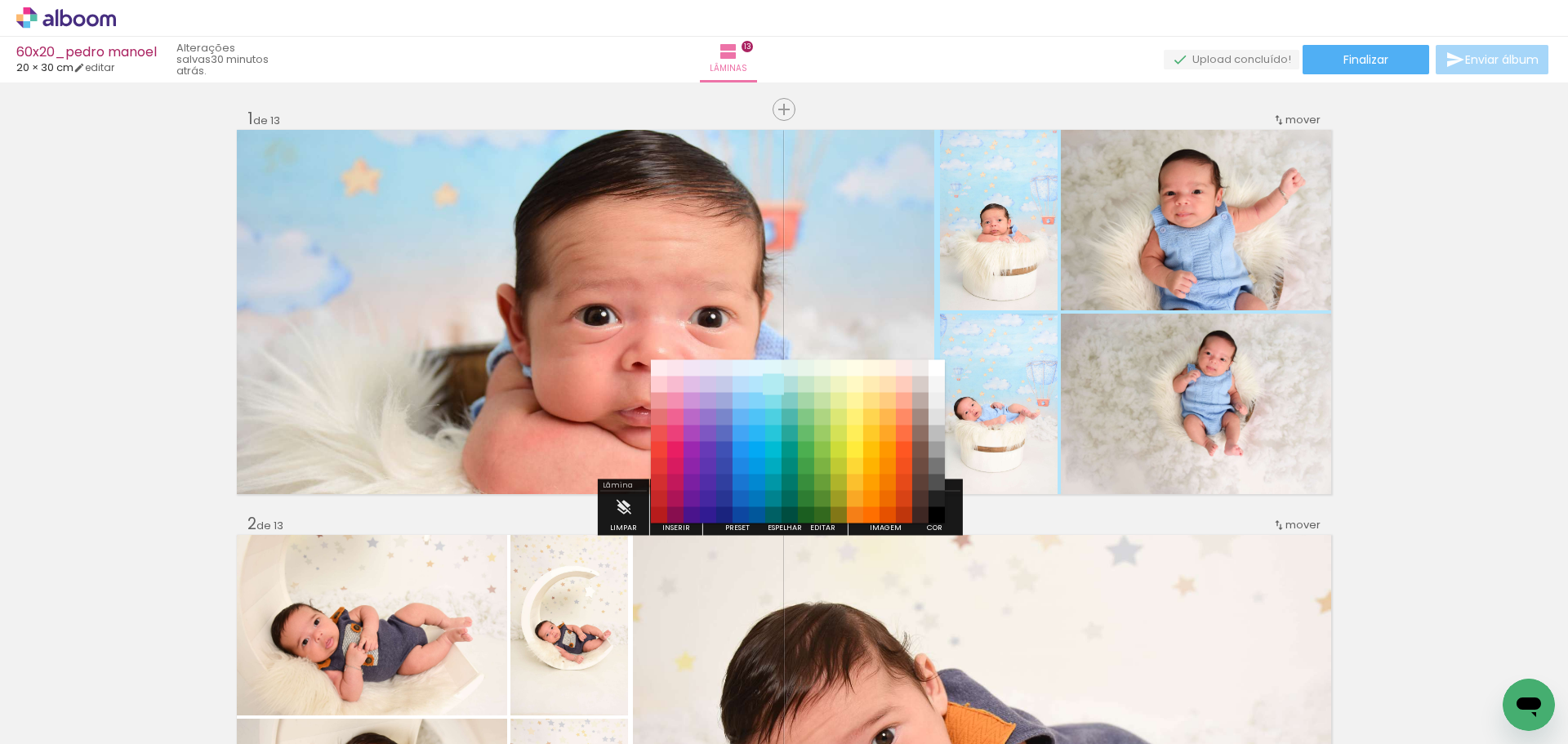
click at [773, 386] on paper-item "#b2ebf2" at bounding box center [774, 385] width 17 height 17
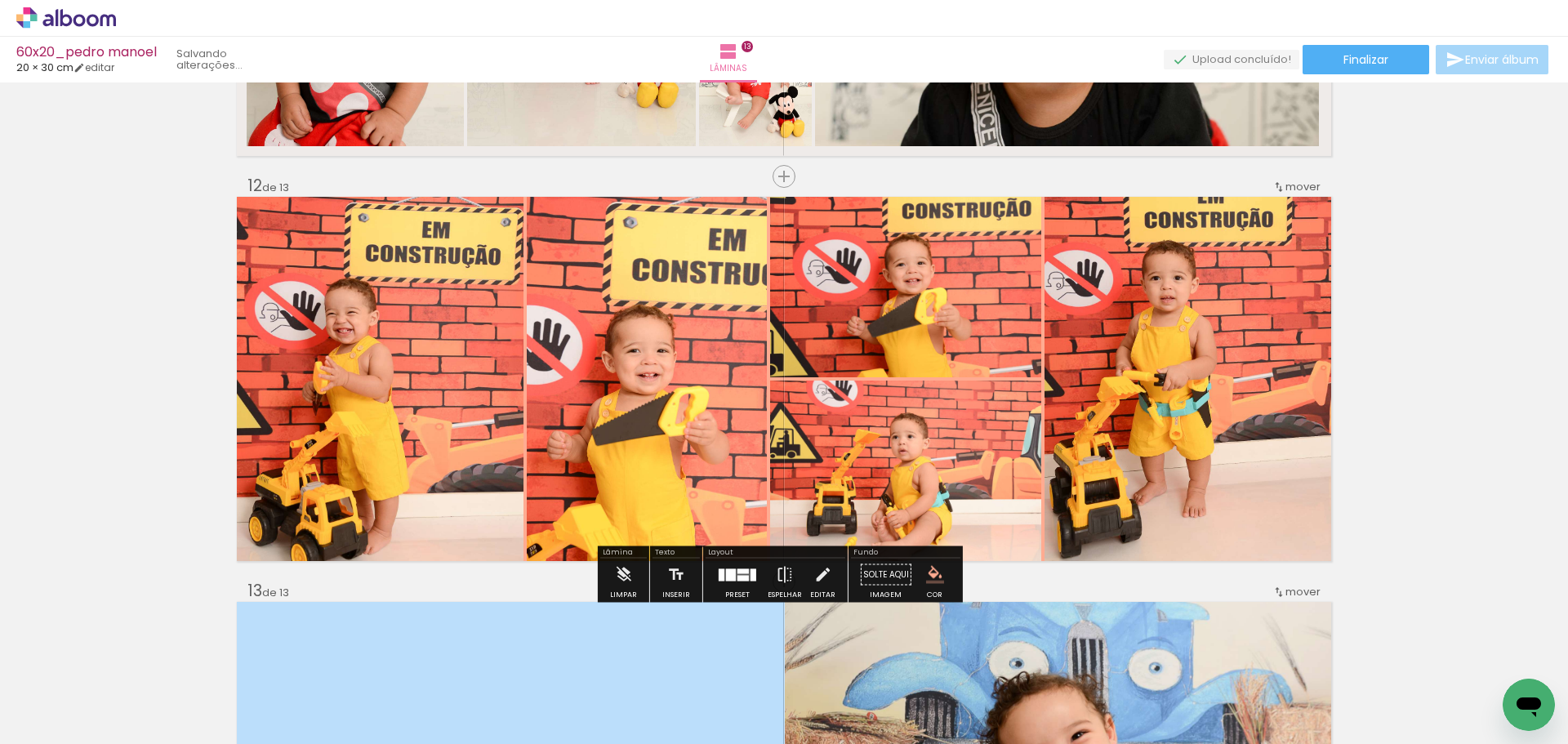
scroll to position [4358, 0]
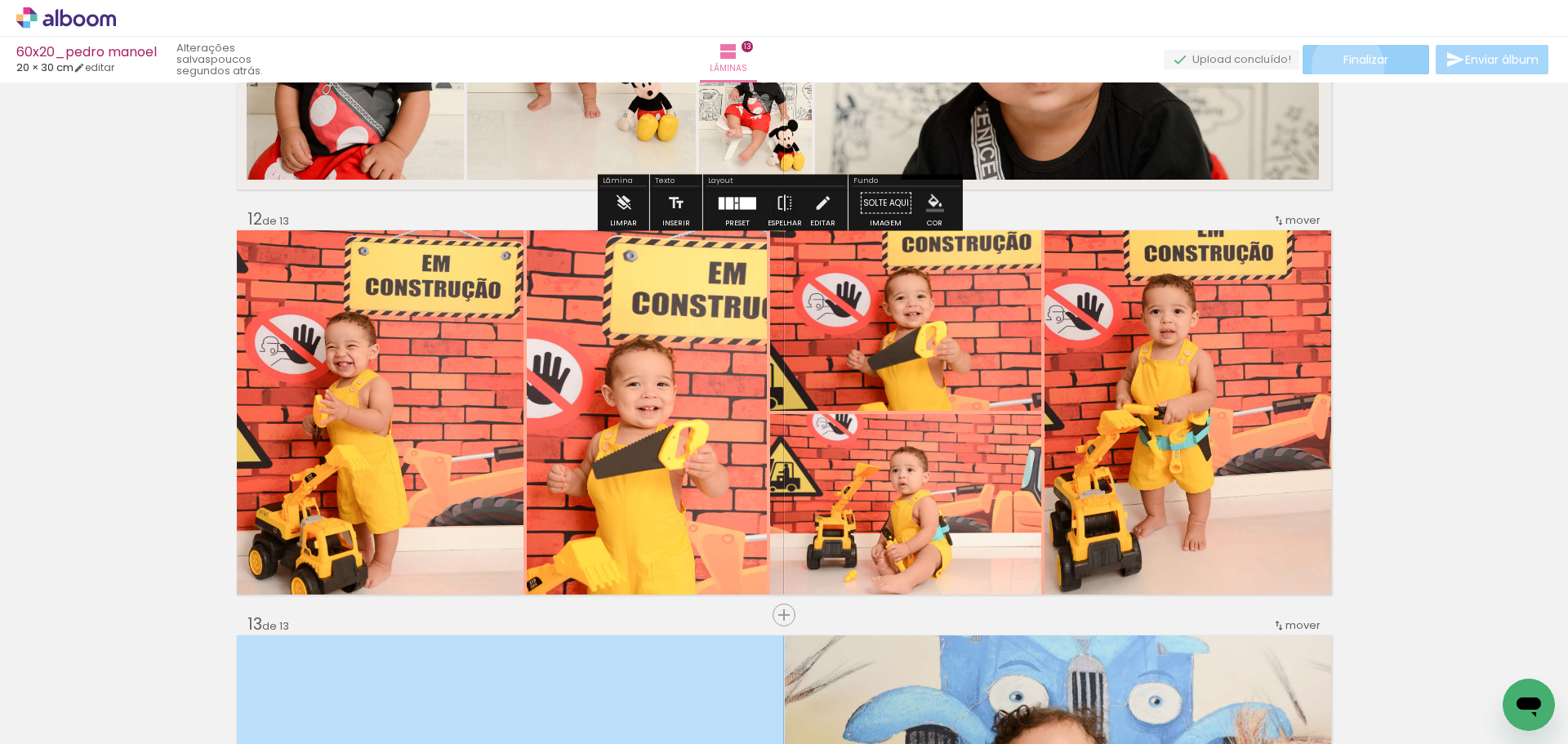
click at [1344, 65] on span "Finalizar" at bounding box center [1366, 59] width 45 height 12
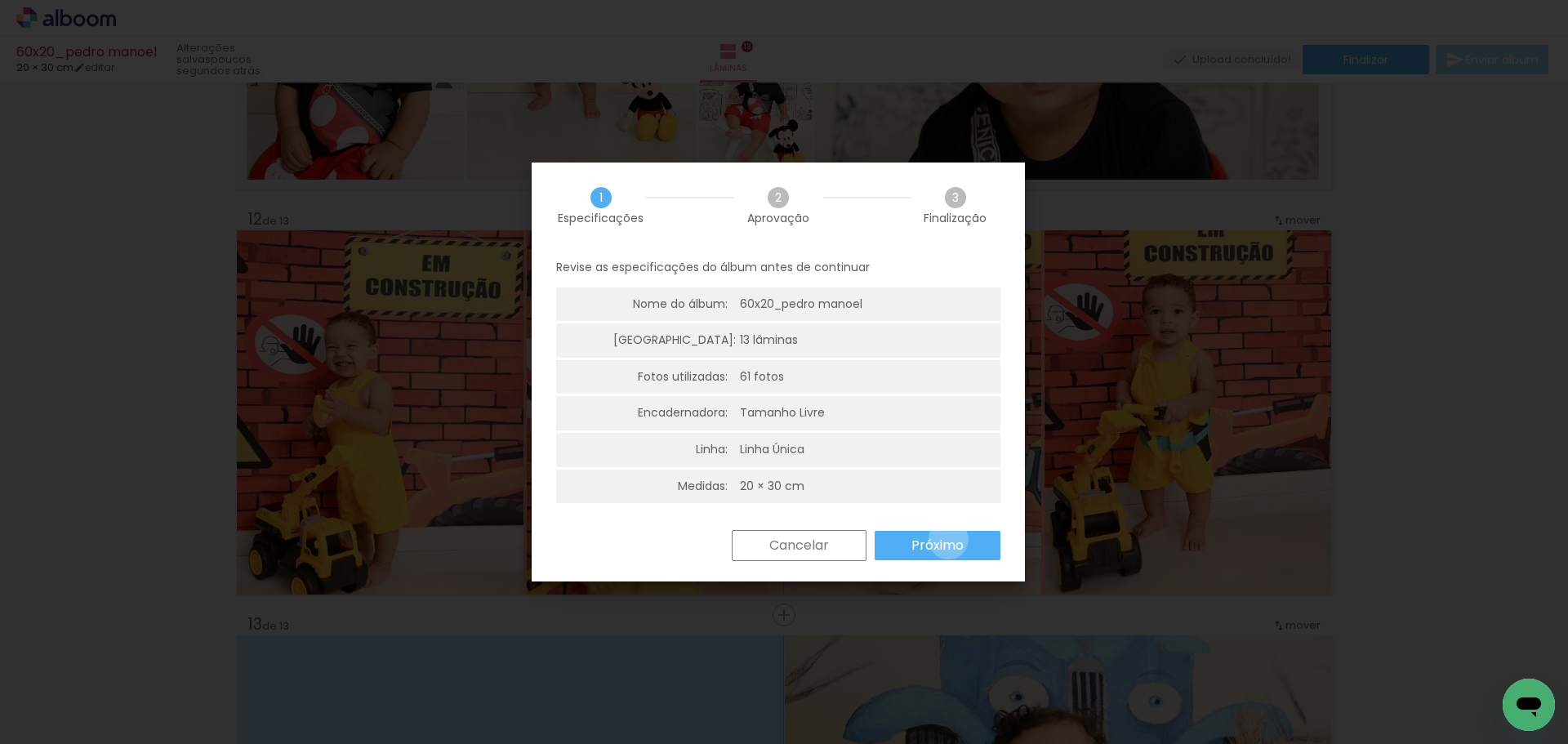
click at [0, 0] on slot "Próximo" at bounding box center [0, 0] width 0 height 0
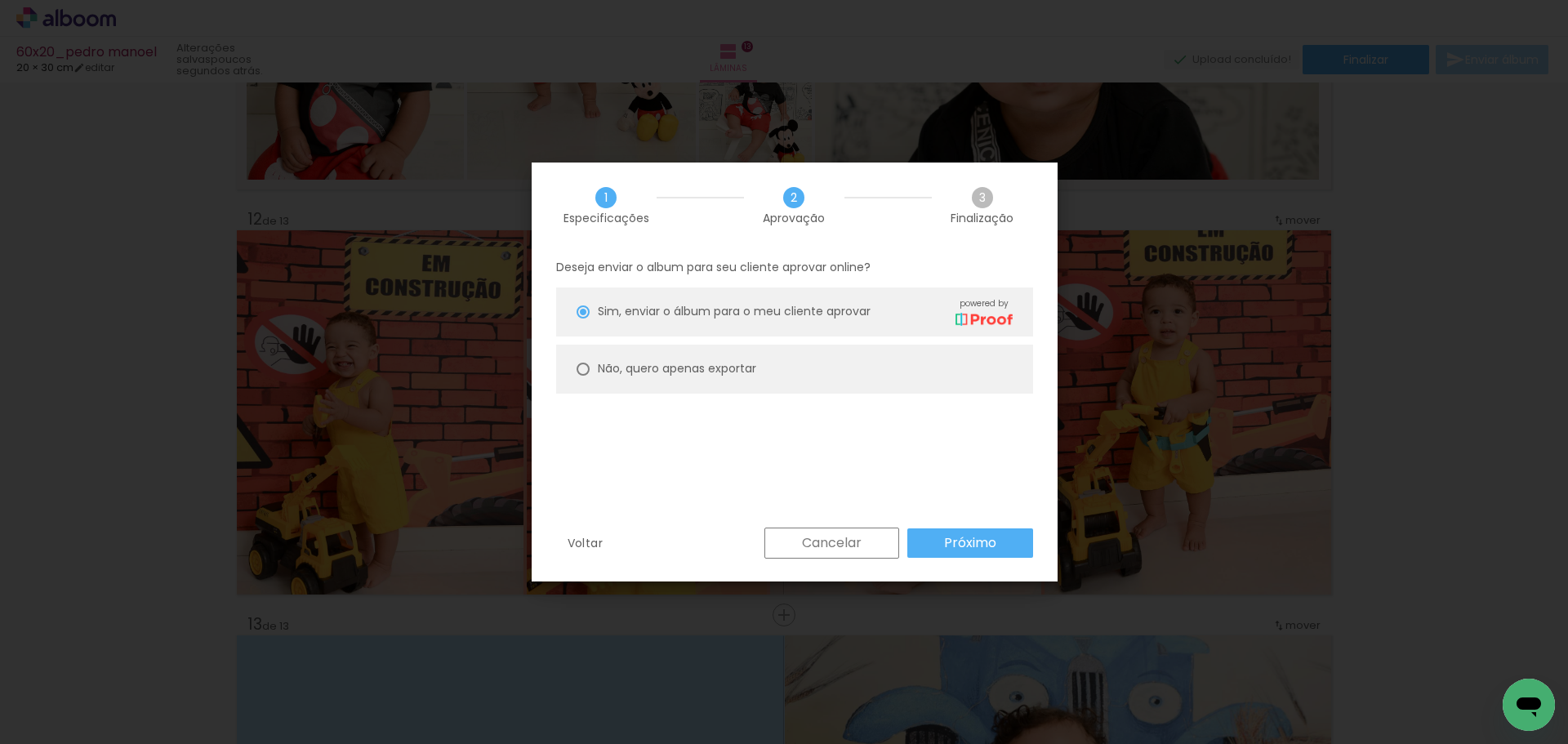
click at [0, 0] on slot "Não, quero apenas exportar" at bounding box center [0, 0] width 0 height 0
type paper-radio-button "on"
click at [0, 0] on slot "Próximo" at bounding box center [0, 0] width 0 height 0
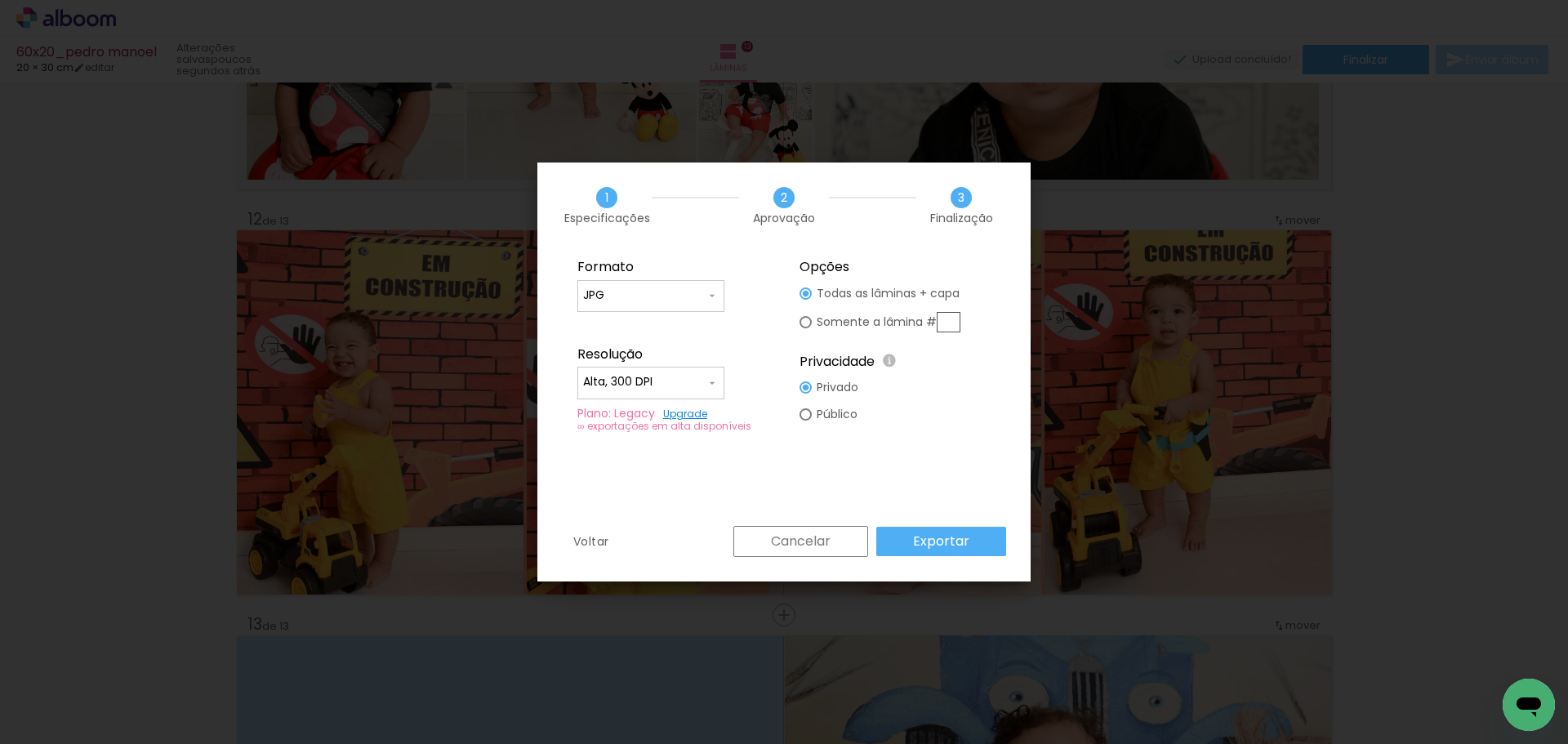
click at [0, 0] on slot "Exportar" at bounding box center [0, 0] width 0 height 0
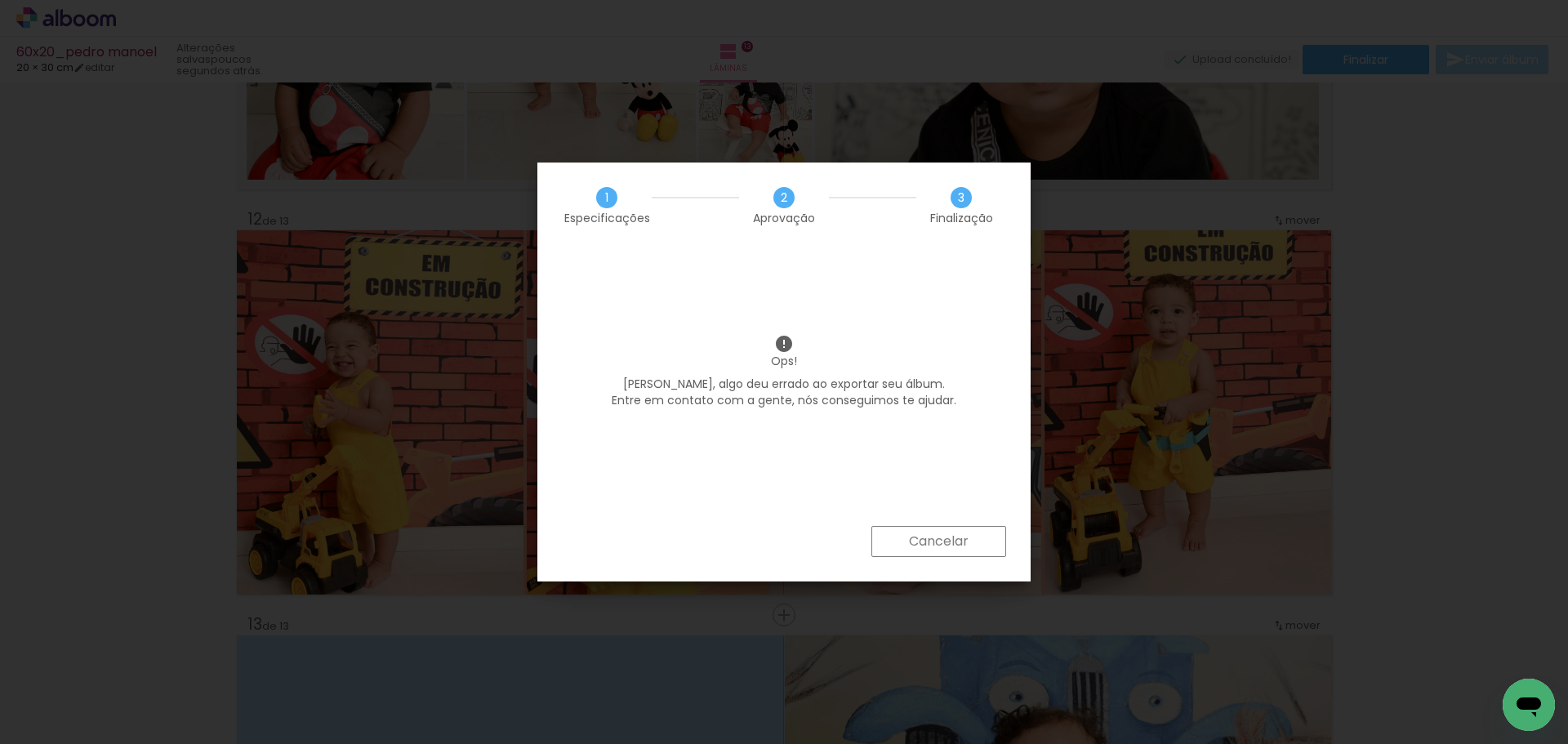
click at [0, 0] on slot "Cancelar" at bounding box center [0, 0] width 0 height 0
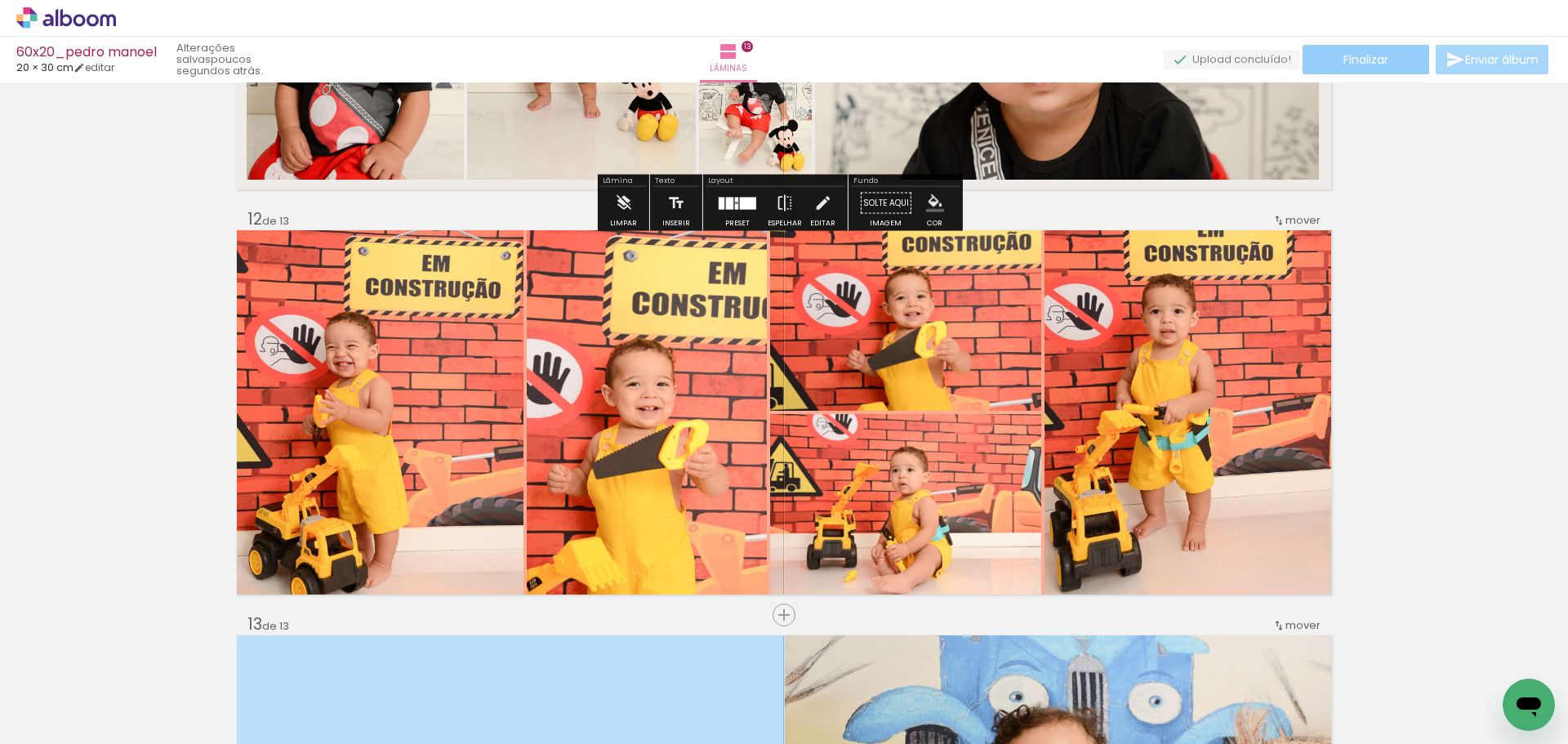
click at [1361, 62] on span "Finalizar" at bounding box center [1366, 59] width 45 height 12
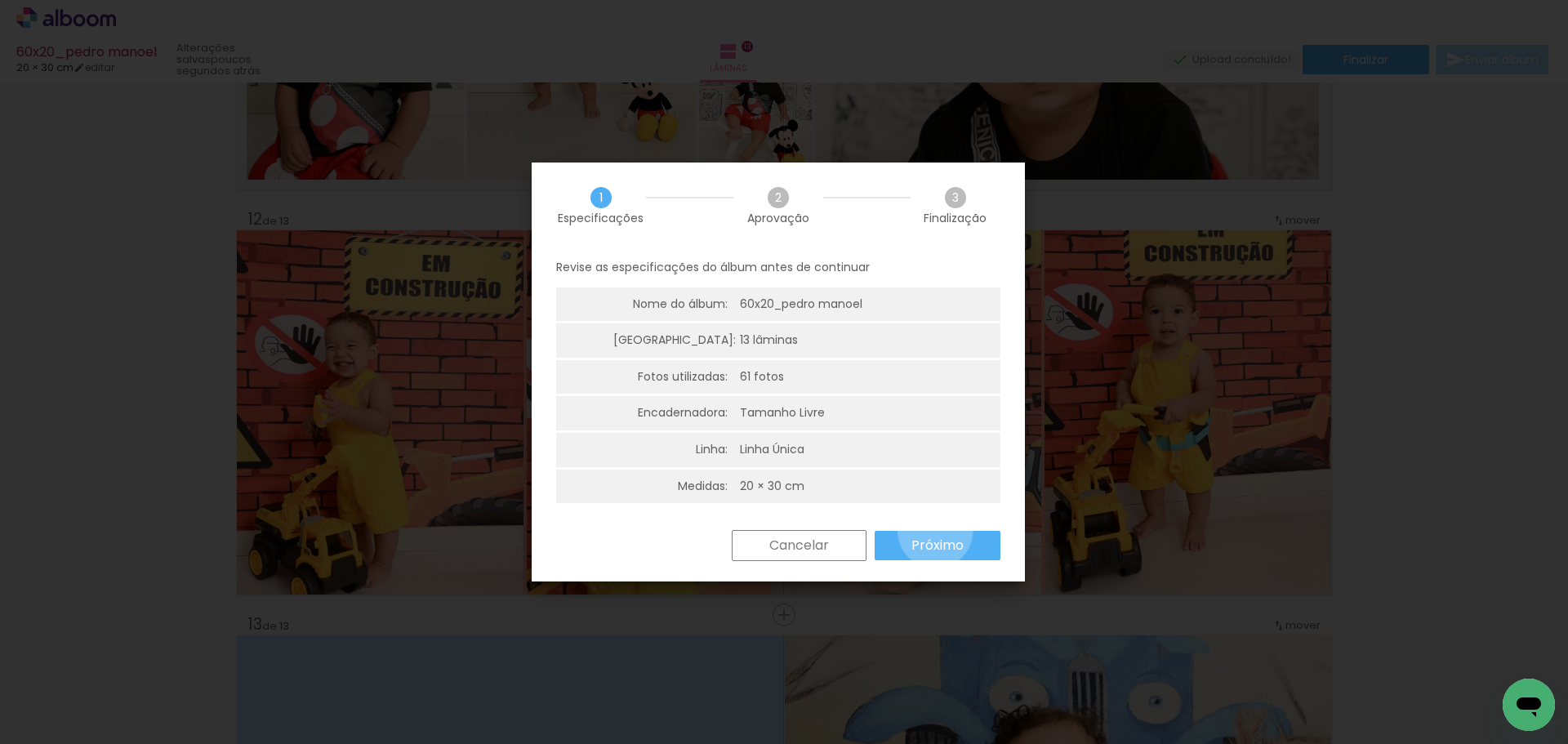
click at [935, 531] on paper-button "Próximo" at bounding box center [938, 546] width 126 height 29
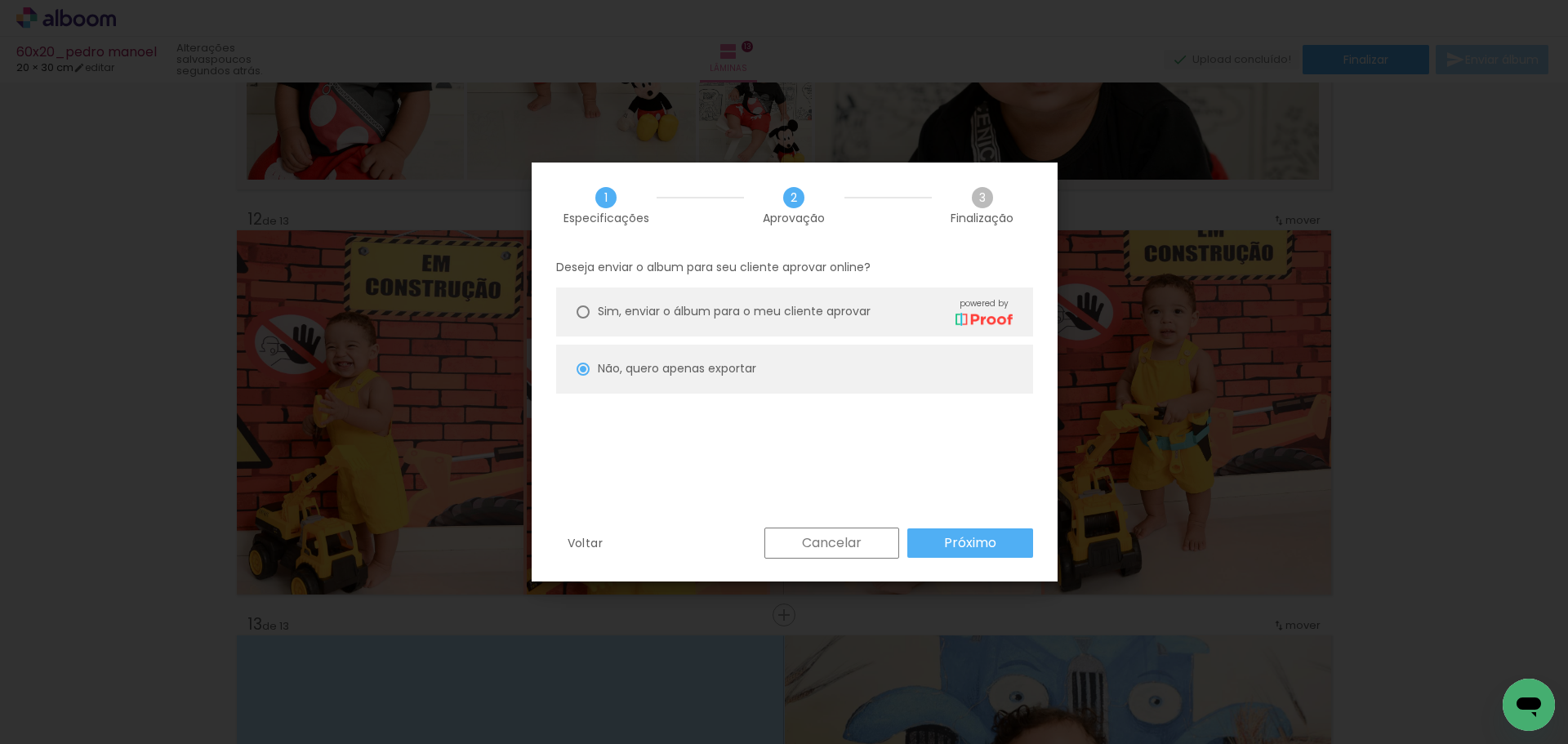
click at [0, 0] on slot "Próximo" at bounding box center [0, 0] width 0 height 0
type input "Alta, 300 DPI"
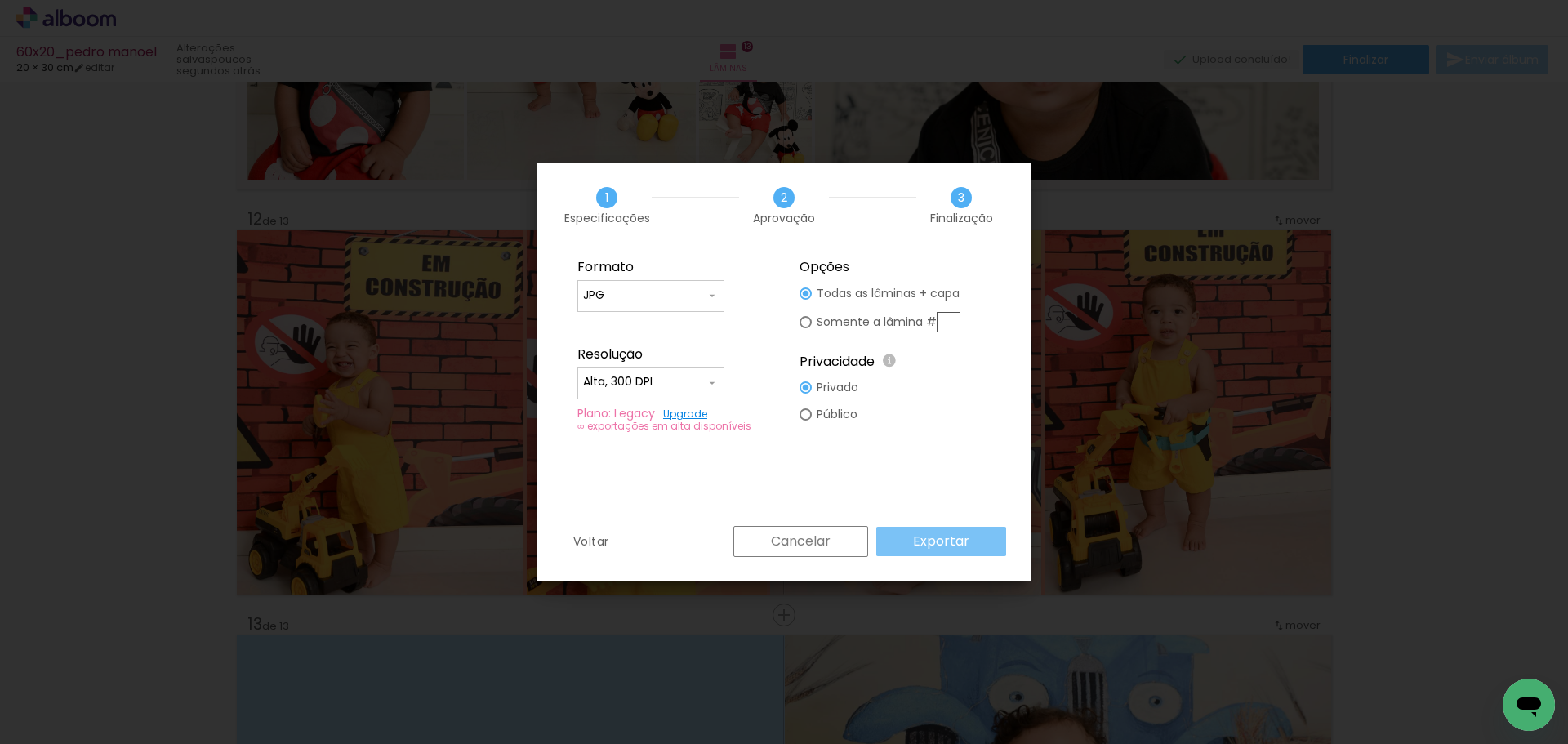
click at [0, 0] on slot "Exportar" at bounding box center [0, 0] width 0 height 0
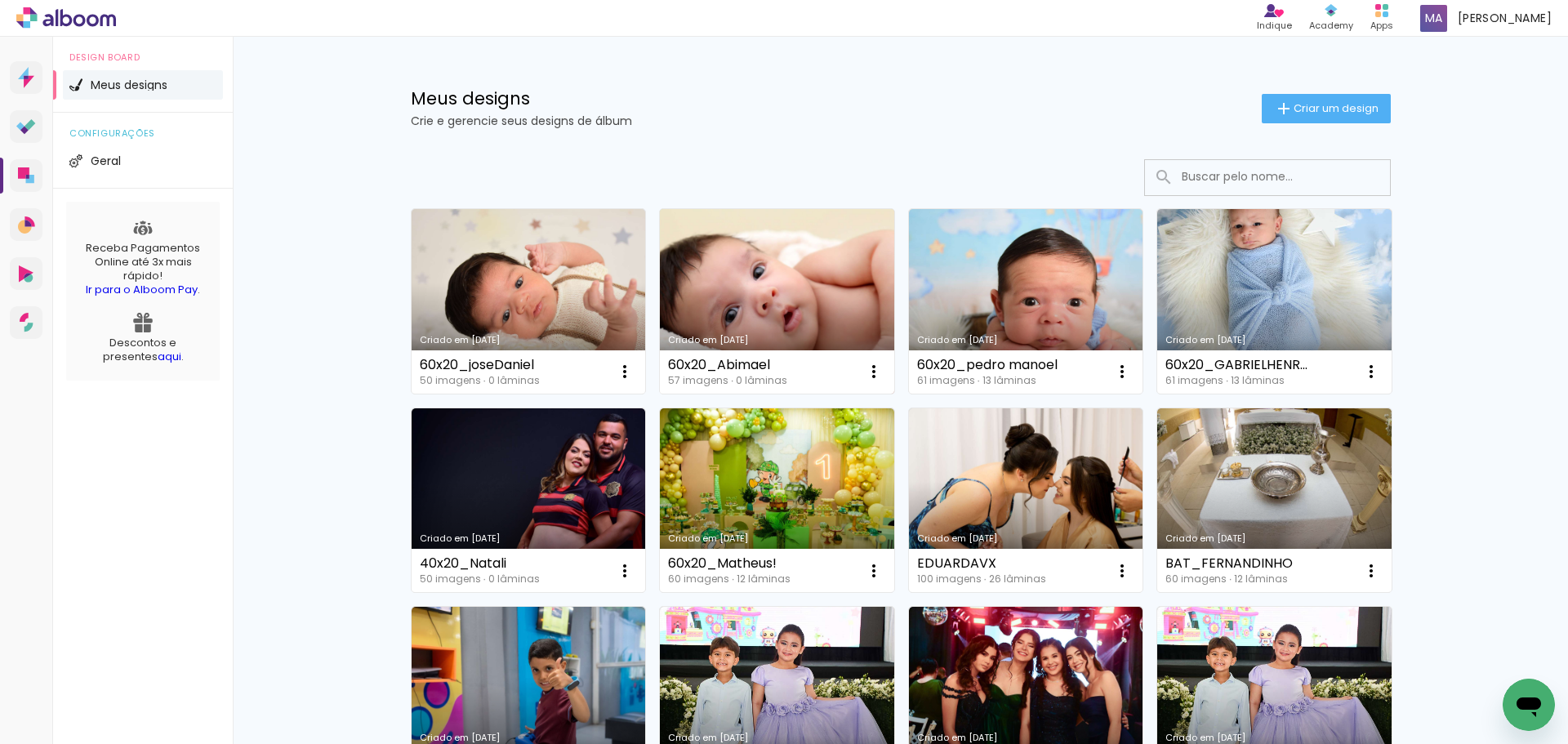
click at [745, 292] on link "Criado em [DATE]" at bounding box center [777, 301] width 234 height 185
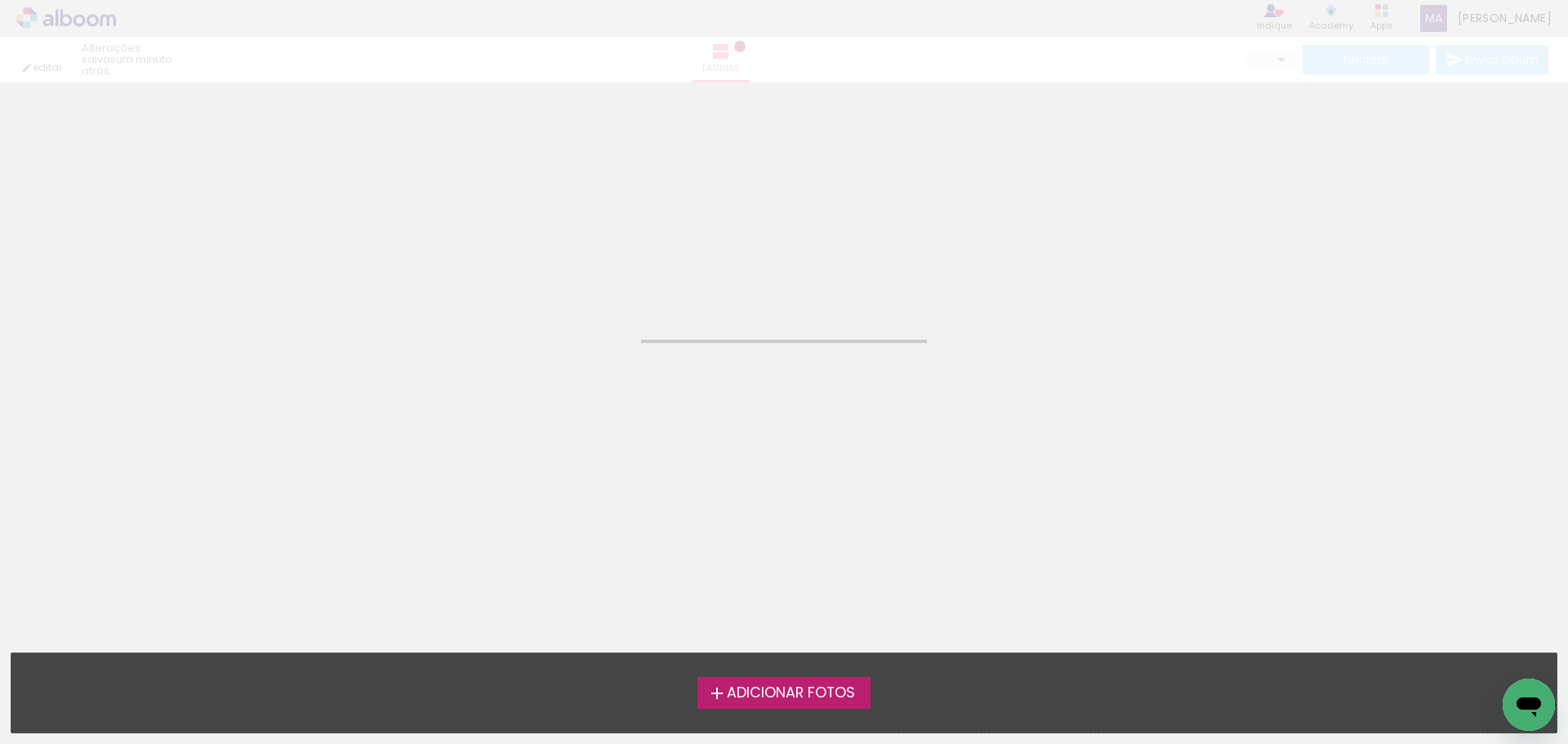
click at [745, 292] on neon-animated-pages "Confirmar Cancelar" at bounding box center [784, 413] width 1568 height 662
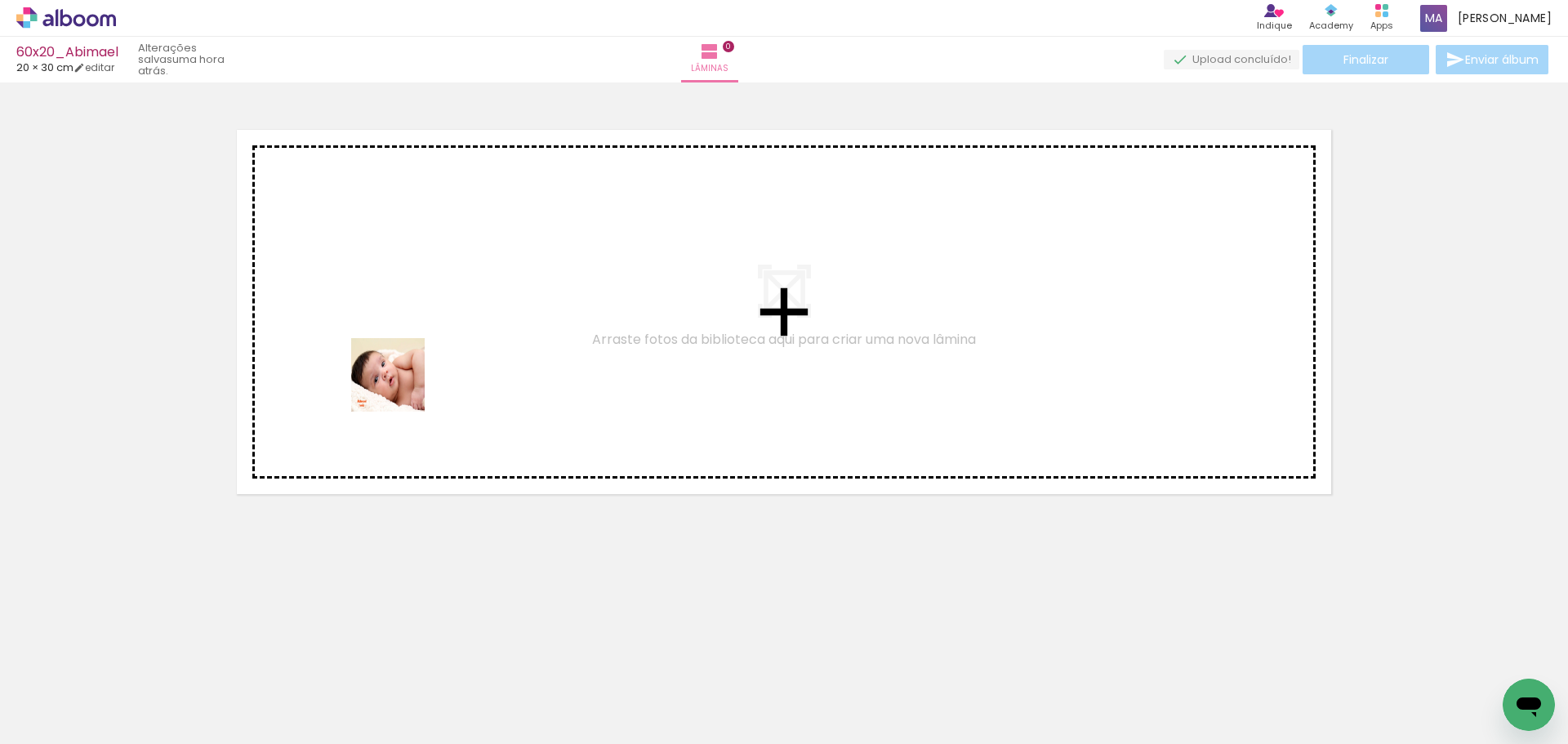
drag, startPoint x: 203, startPoint y: 697, endPoint x: 400, endPoint y: 387, distance: 367.3
click at [400, 387] on quentale-workspace at bounding box center [784, 372] width 1568 height 744
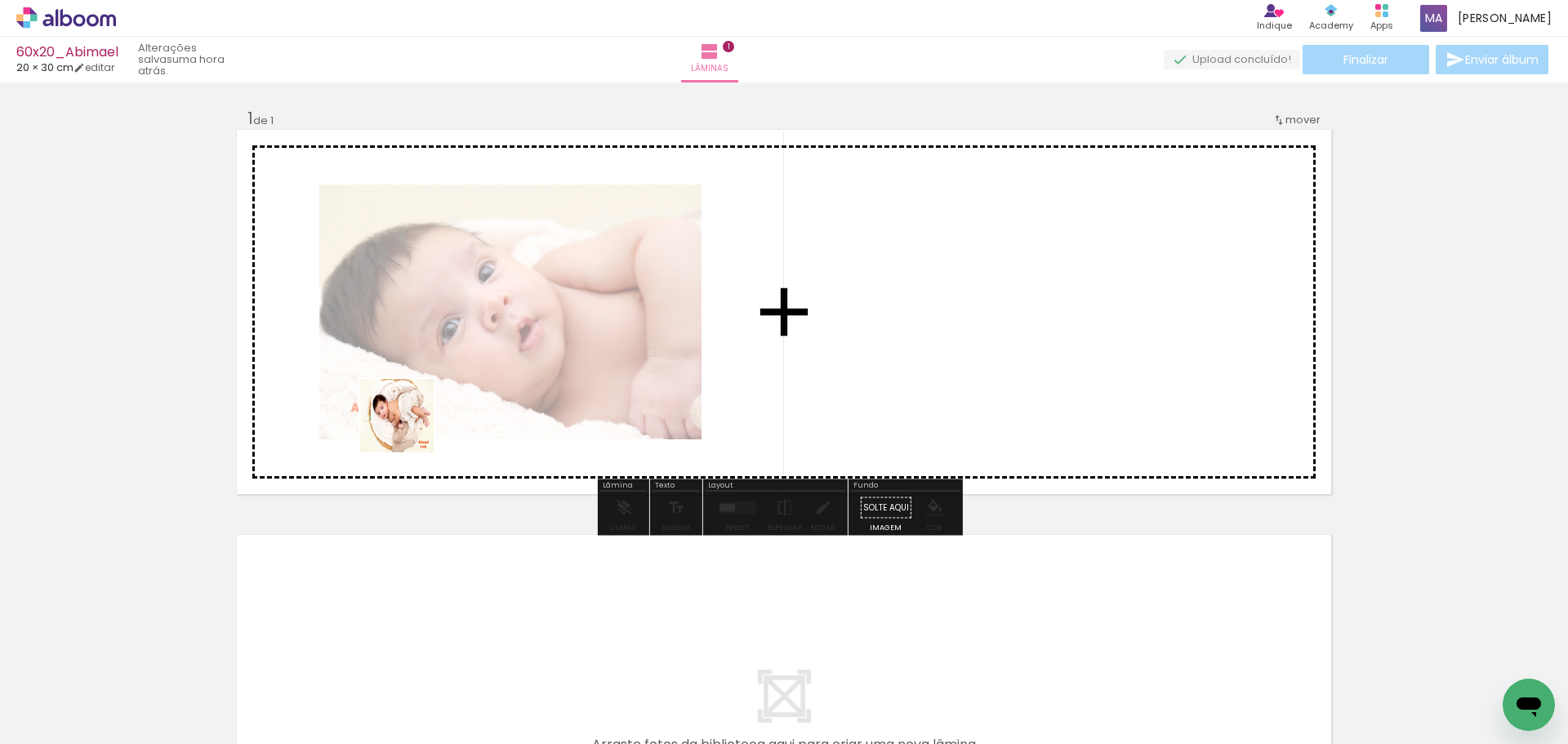
drag, startPoint x: 284, startPoint y: 685, endPoint x: 377, endPoint y: 675, distance: 93.5
click at [412, 416] on quentale-workspace at bounding box center [784, 372] width 1568 height 744
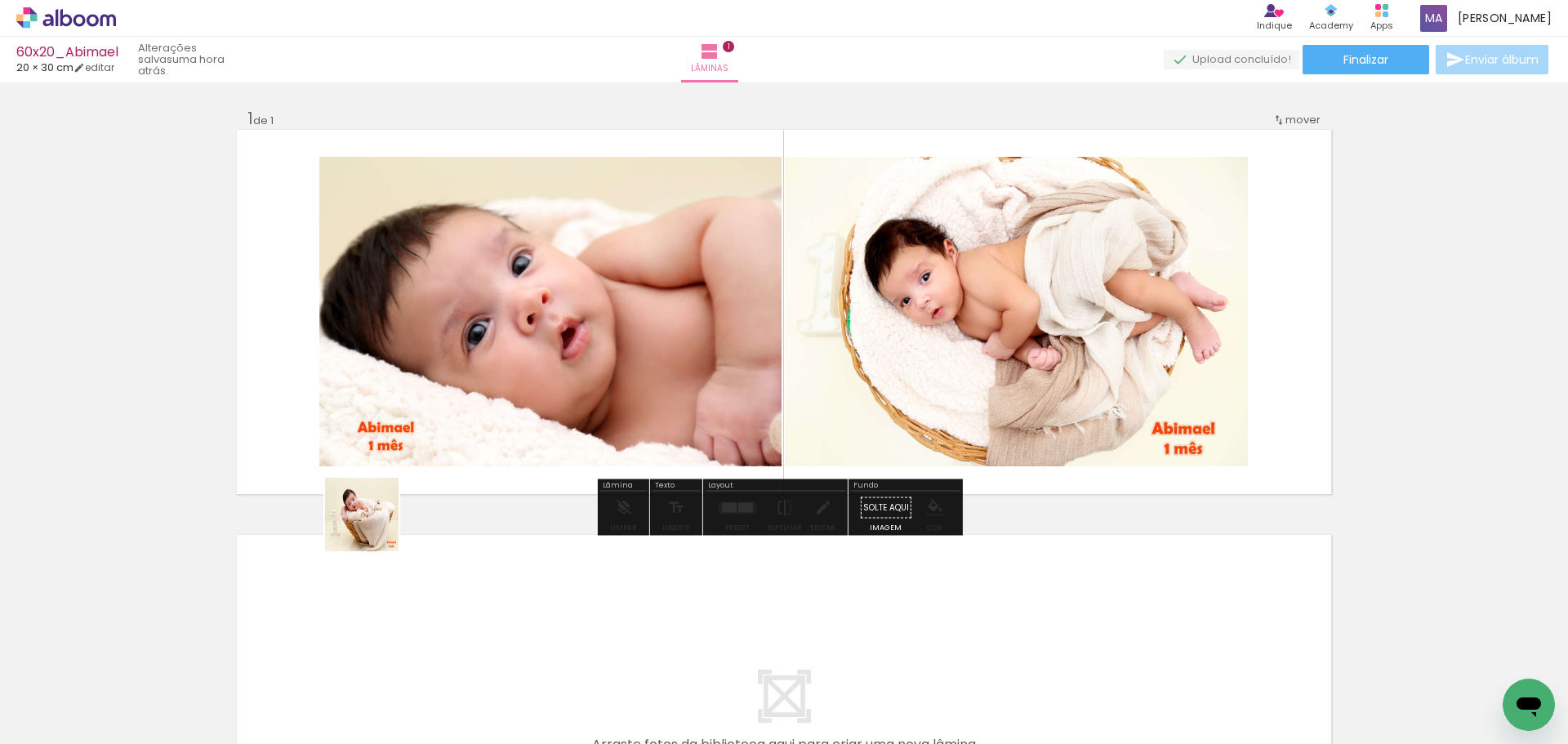
drag, startPoint x: 371, startPoint y: 628, endPoint x: 399, endPoint y: 544, distance: 88.5
click at [392, 413] on quentale-workspace at bounding box center [784, 372] width 1568 height 744
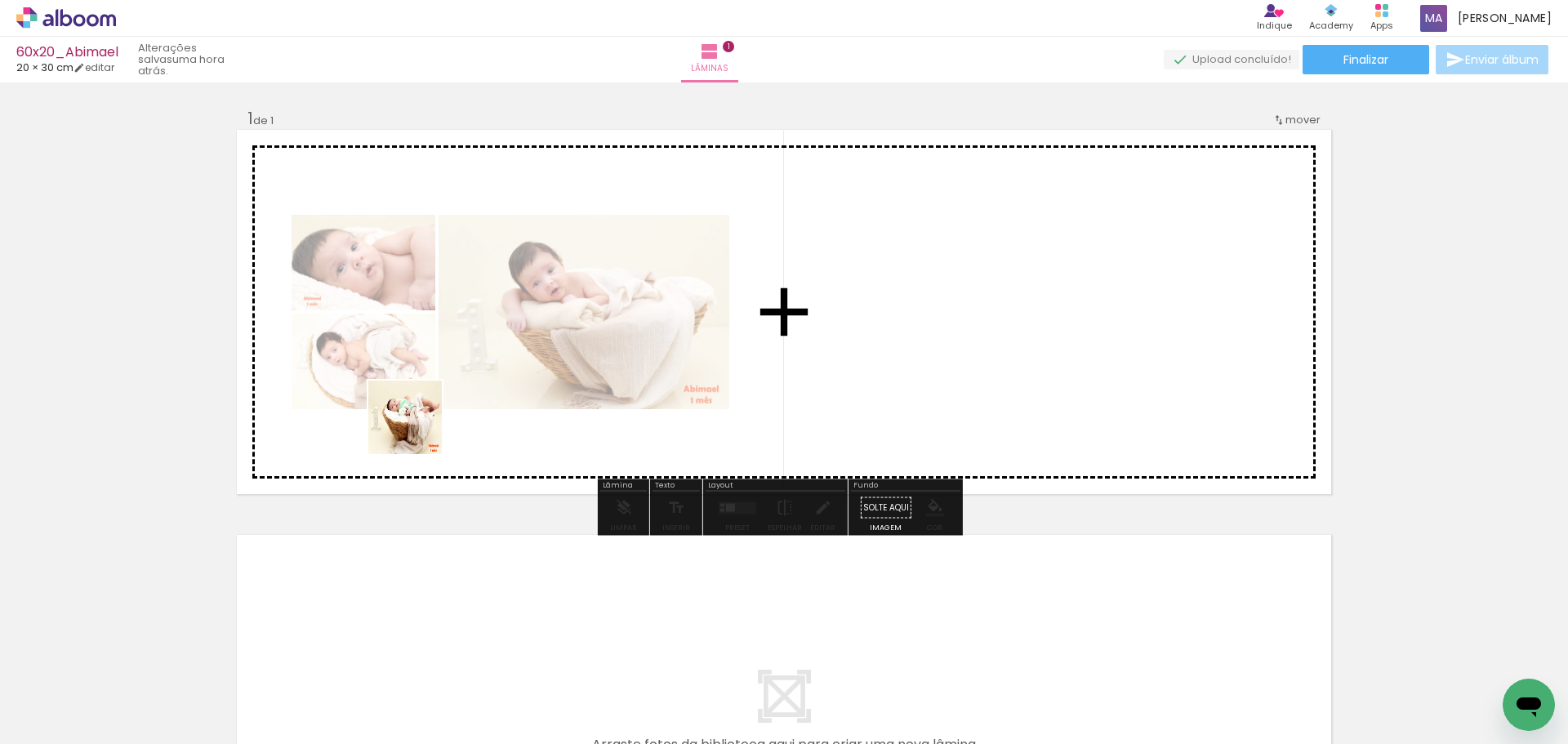
drag, startPoint x: 453, startPoint y: 634, endPoint x: 459, endPoint y: 448, distance: 186.1
click at [423, 421] on quentale-workspace at bounding box center [784, 372] width 1568 height 744
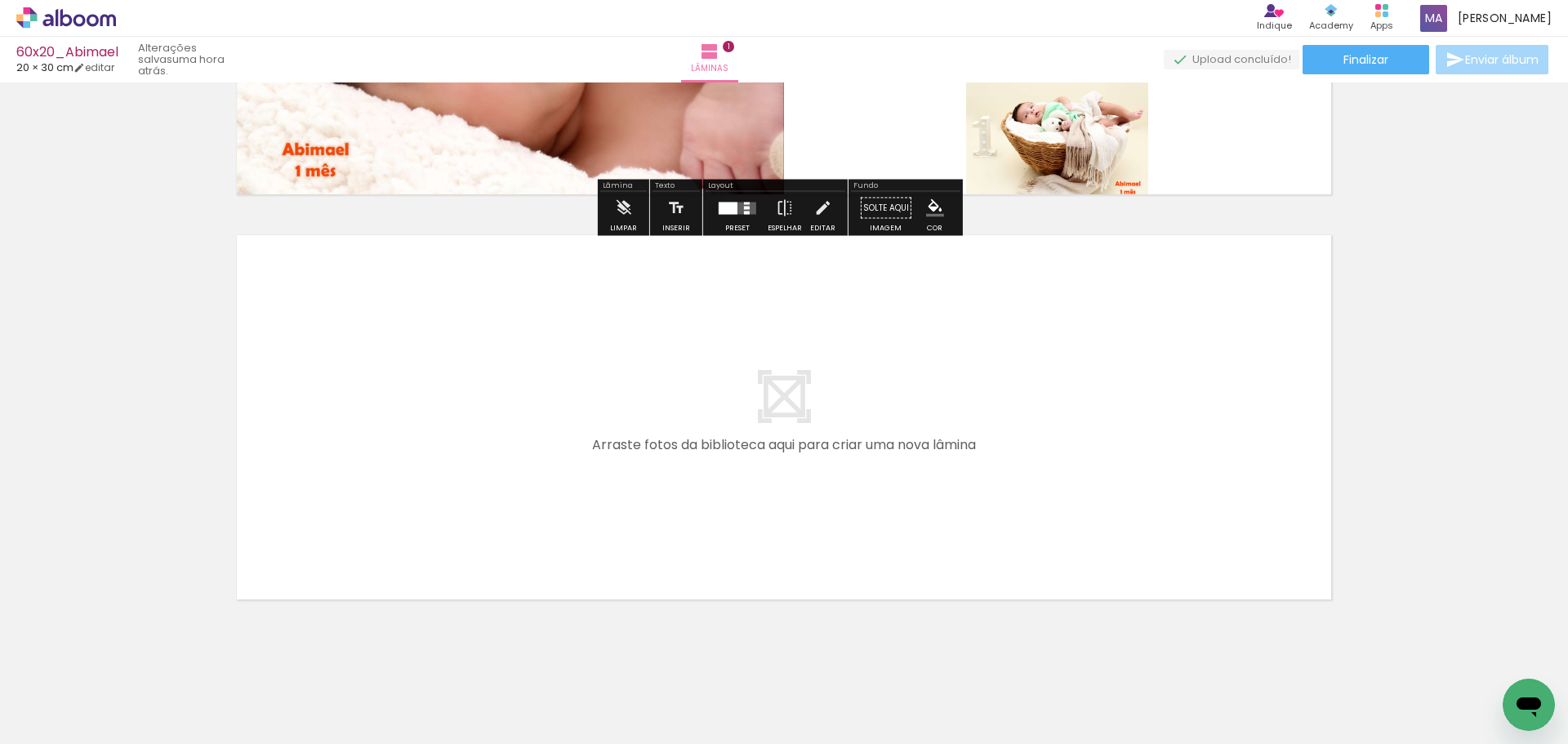
drag, startPoint x: 521, startPoint y: 691, endPoint x: 491, endPoint y: 475, distance: 218.1
click at [491, 475] on quentale-workspace at bounding box center [784, 372] width 1568 height 744
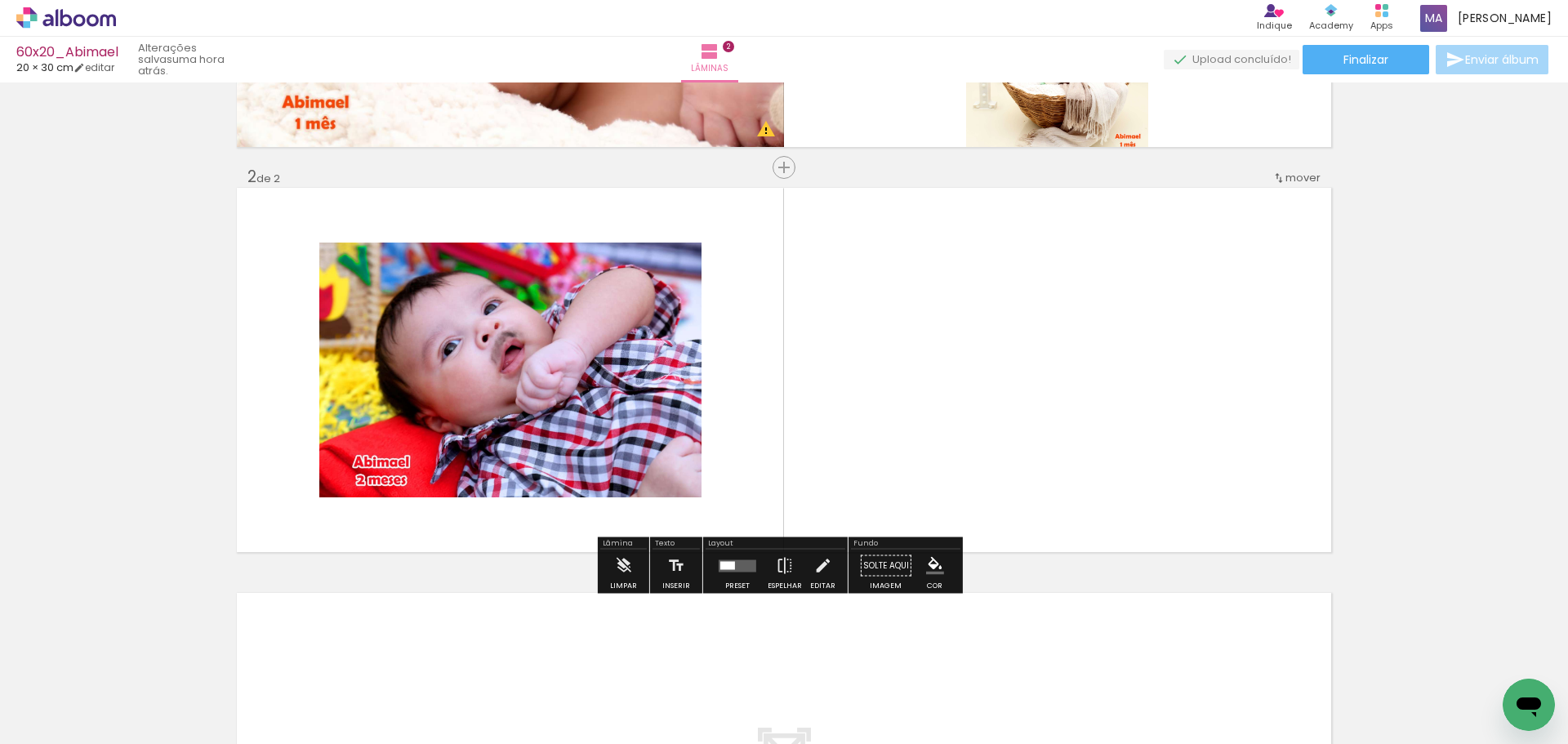
scroll to position [356, 0]
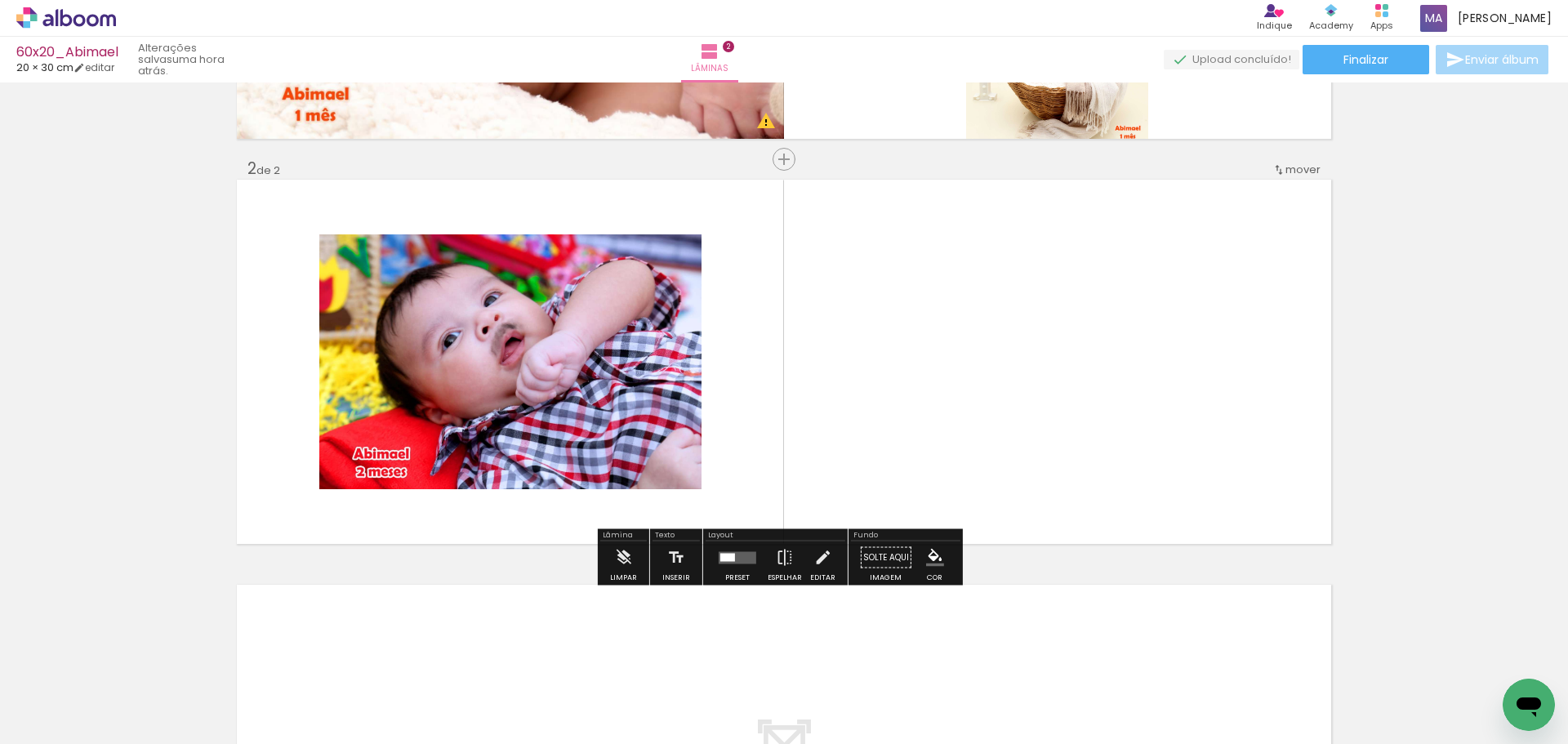
drag, startPoint x: 633, startPoint y: 697, endPoint x: 626, endPoint y: 413, distance: 284.1
click at [613, 378] on quentale-workspace at bounding box center [784, 372] width 1568 height 744
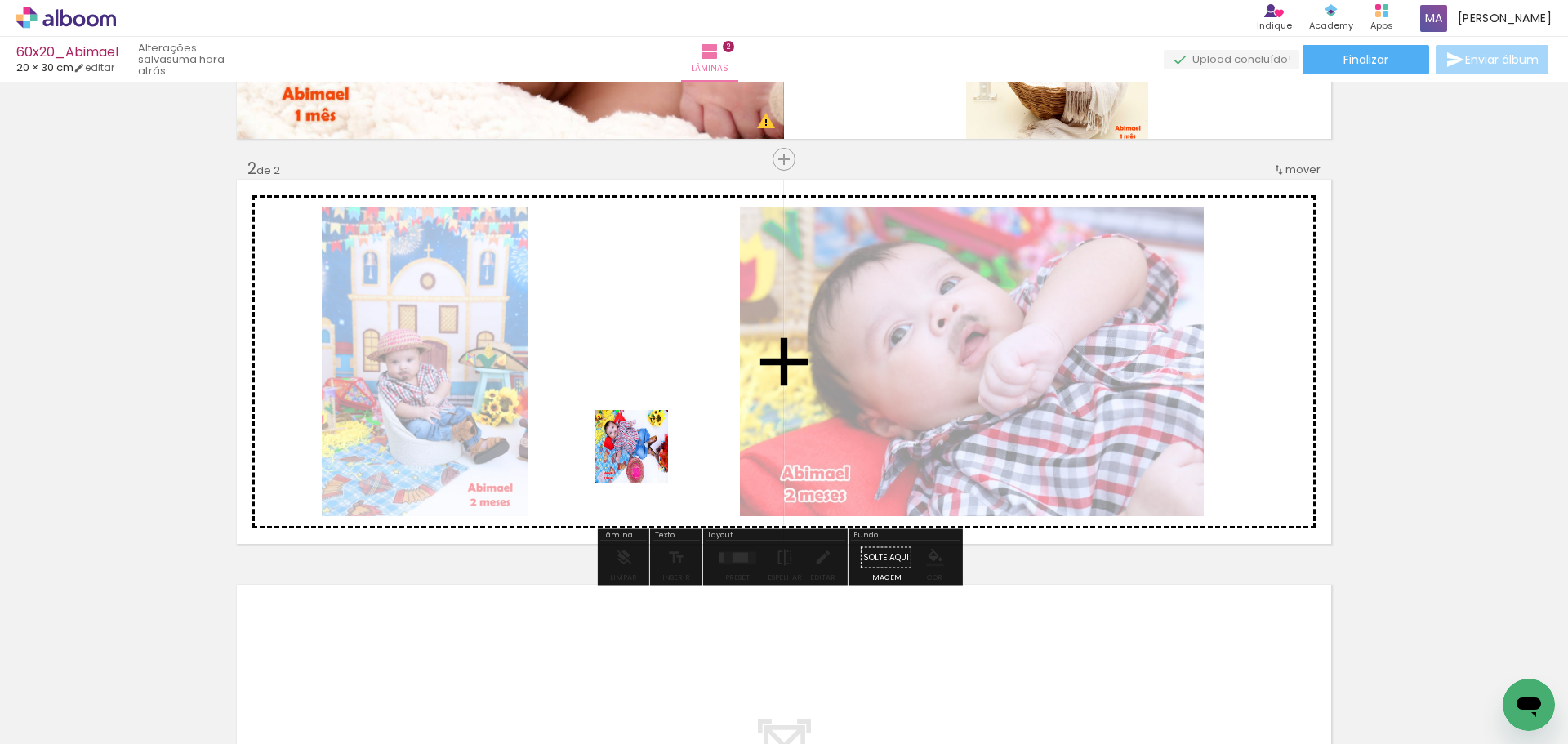
drag, startPoint x: 713, startPoint y: 686, endPoint x: 718, endPoint y: 611, distance: 75.2
click at [634, 413] on quentale-workspace at bounding box center [784, 372] width 1568 height 744
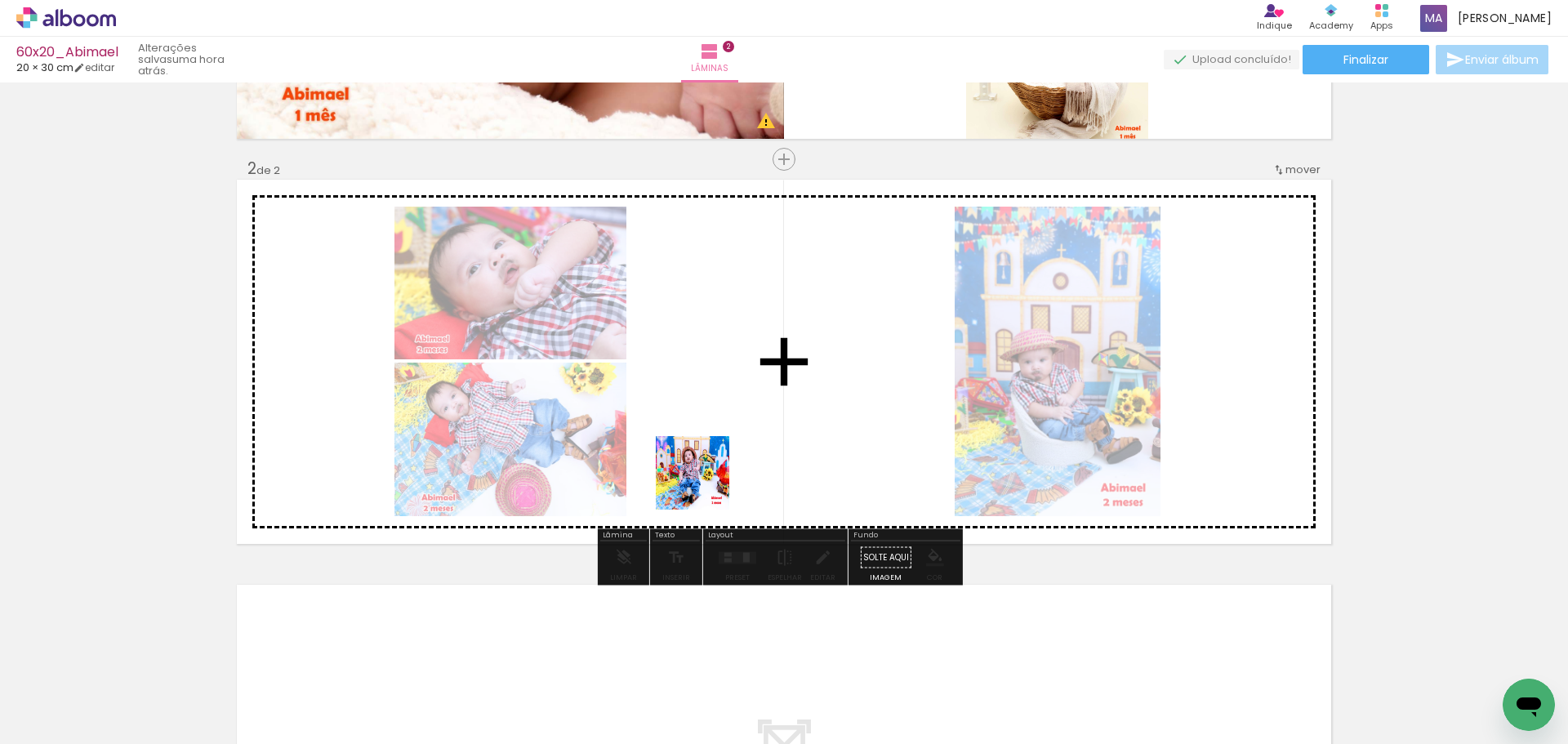
drag, startPoint x: 794, startPoint y: 700, endPoint x: 733, endPoint y: 437, distance: 270.0
click at [693, 423] on quentale-workspace at bounding box center [784, 372] width 1568 height 744
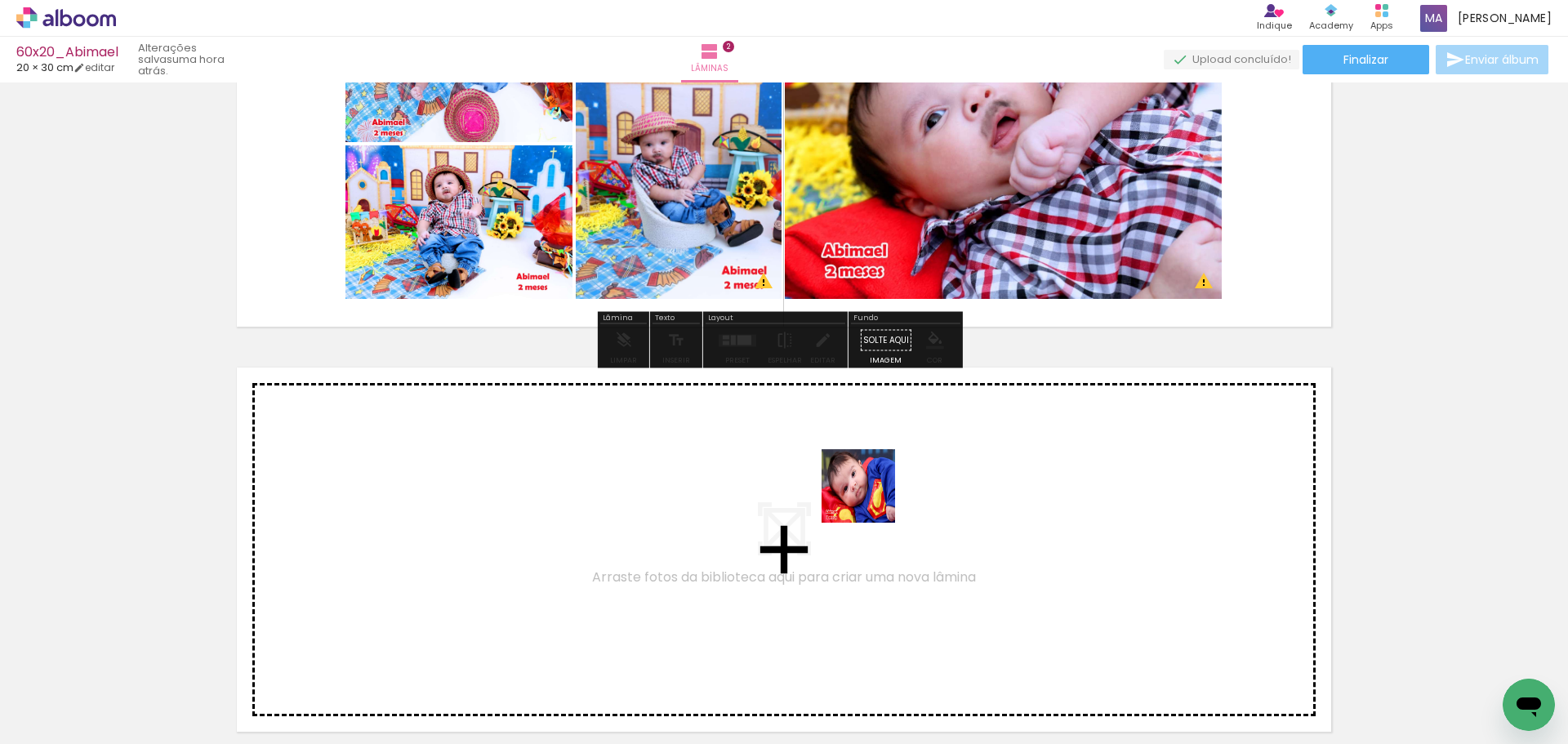
drag, startPoint x: 904, startPoint y: 690, endPoint x: 997, endPoint y: 661, distance: 97.4
click at [871, 500] on quentale-workspace at bounding box center [784, 372] width 1568 height 744
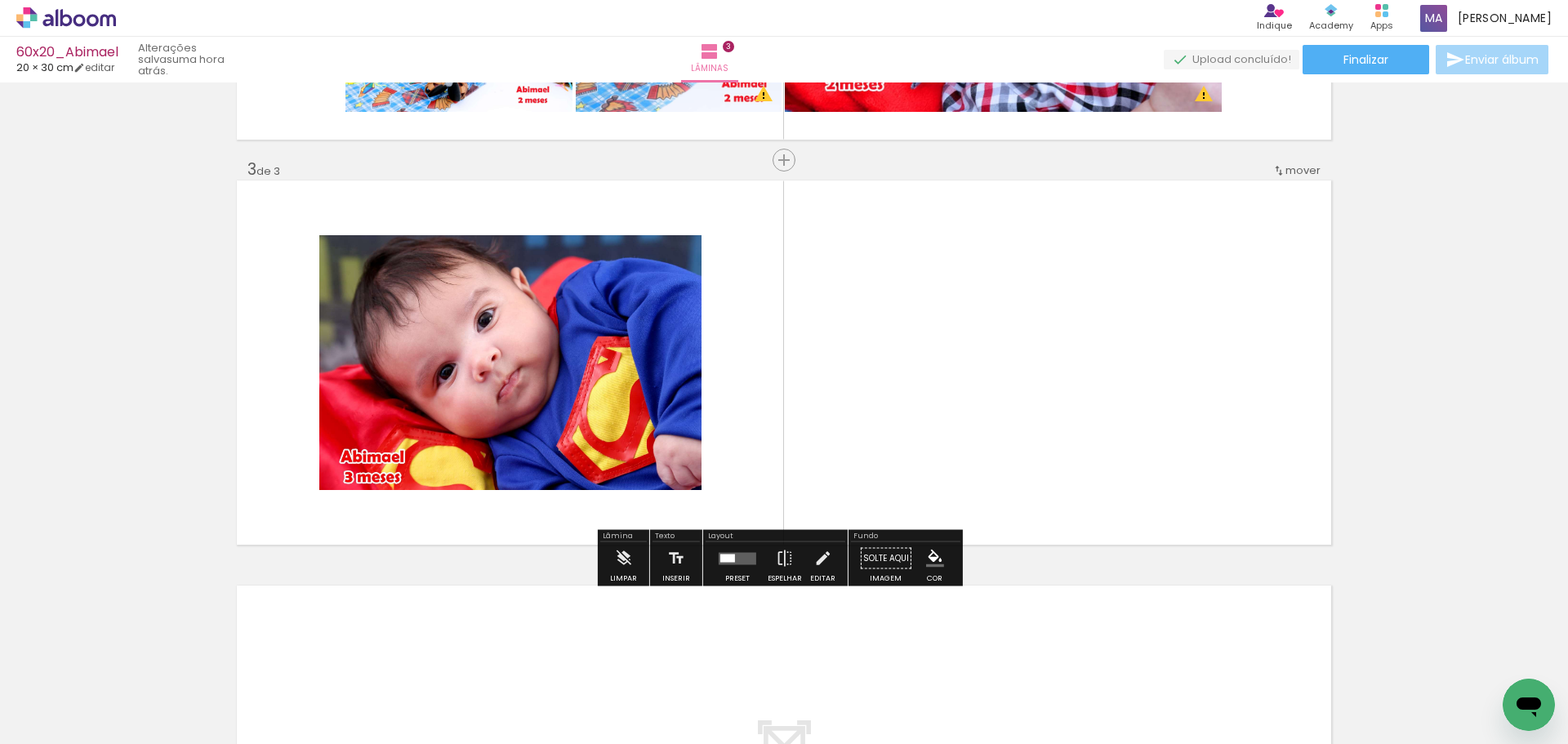
scroll to position [761, 0]
drag, startPoint x: 994, startPoint y: 688, endPoint x: 966, endPoint y: 409, distance: 280.4
click at [966, 409] on quentale-workspace at bounding box center [784, 372] width 1568 height 744
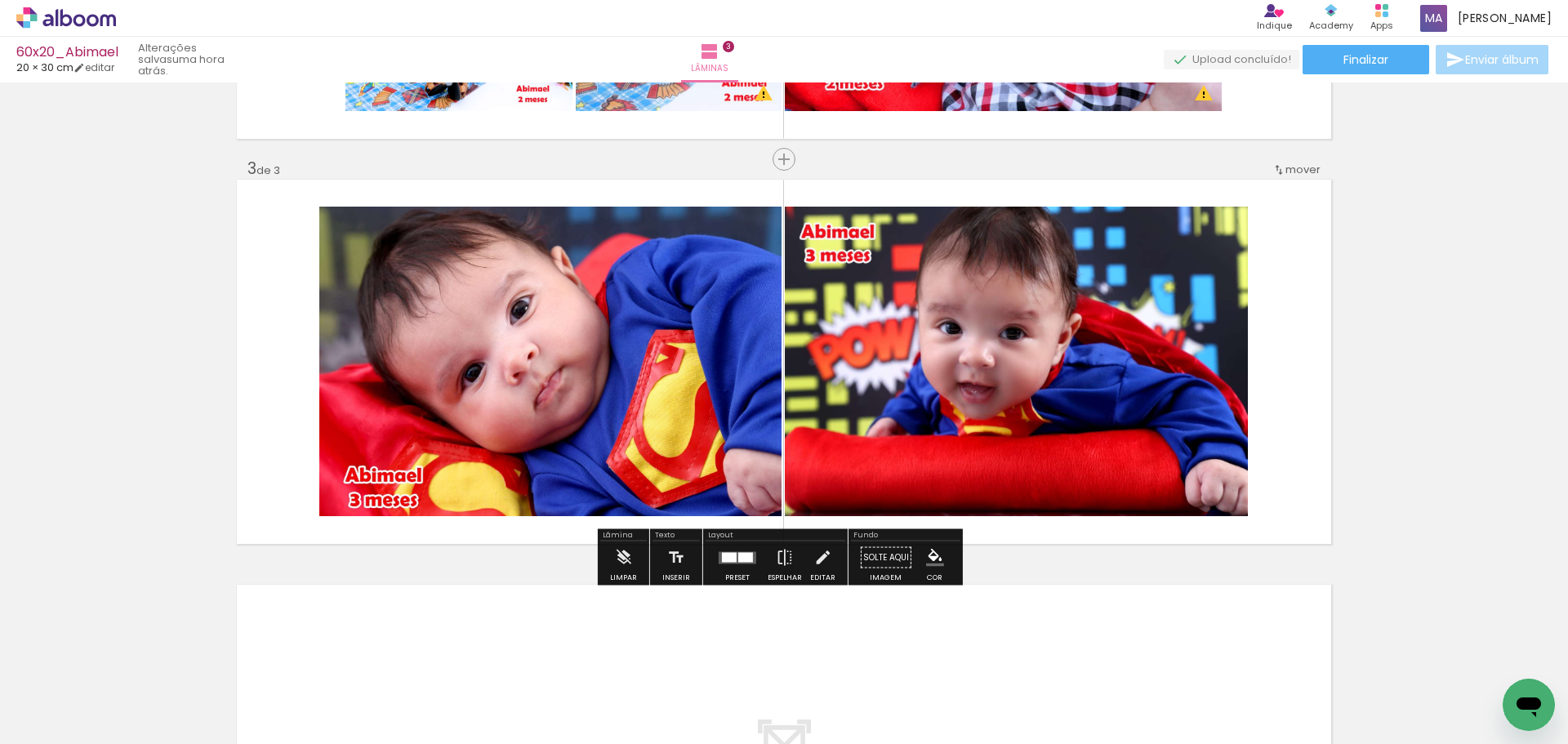
drag, startPoint x: 1075, startPoint y: 696, endPoint x: 1133, endPoint y: 577, distance: 132.4
click at [1066, 407] on quentale-workspace at bounding box center [784, 372] width 1568 height 744
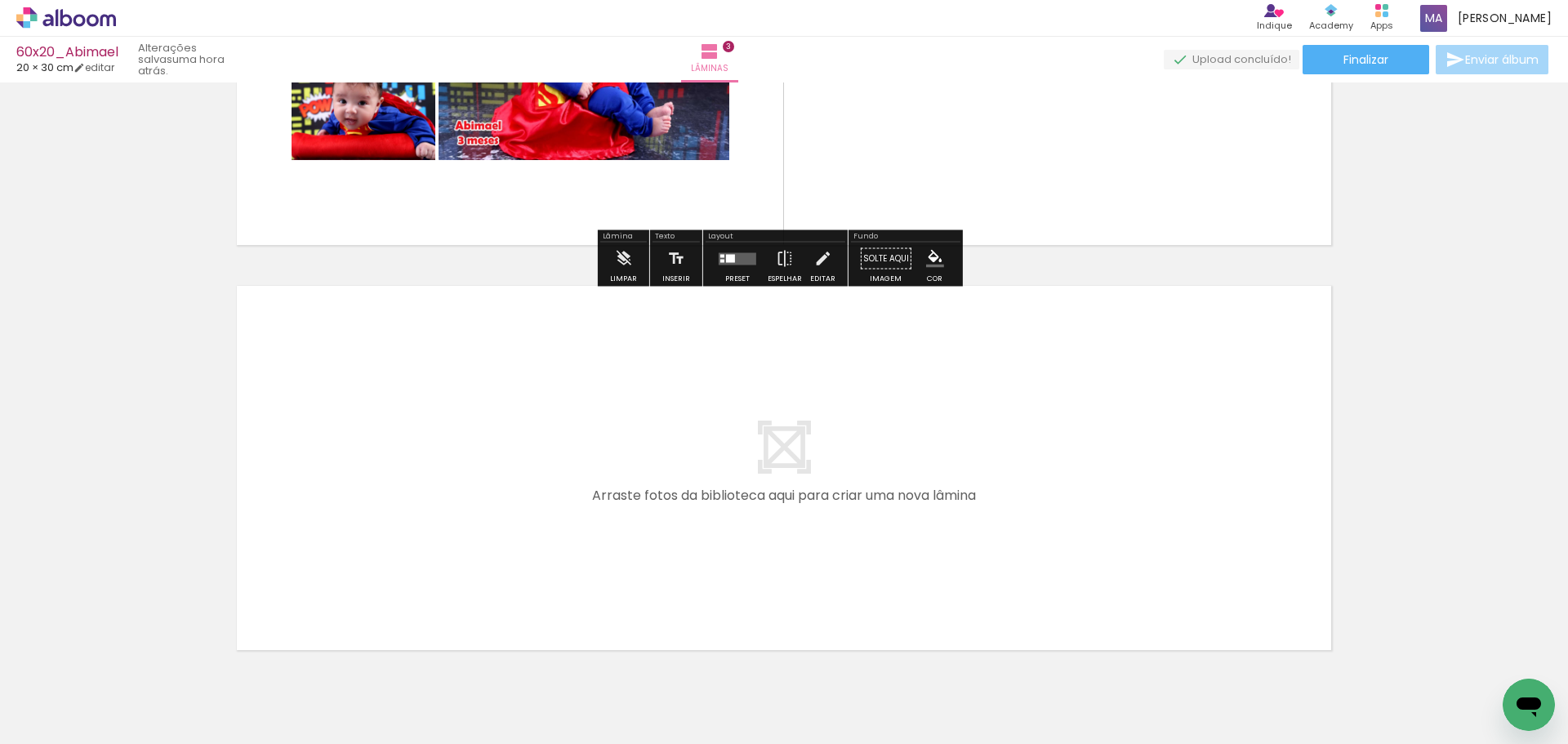
scroll to position [1060, 0]
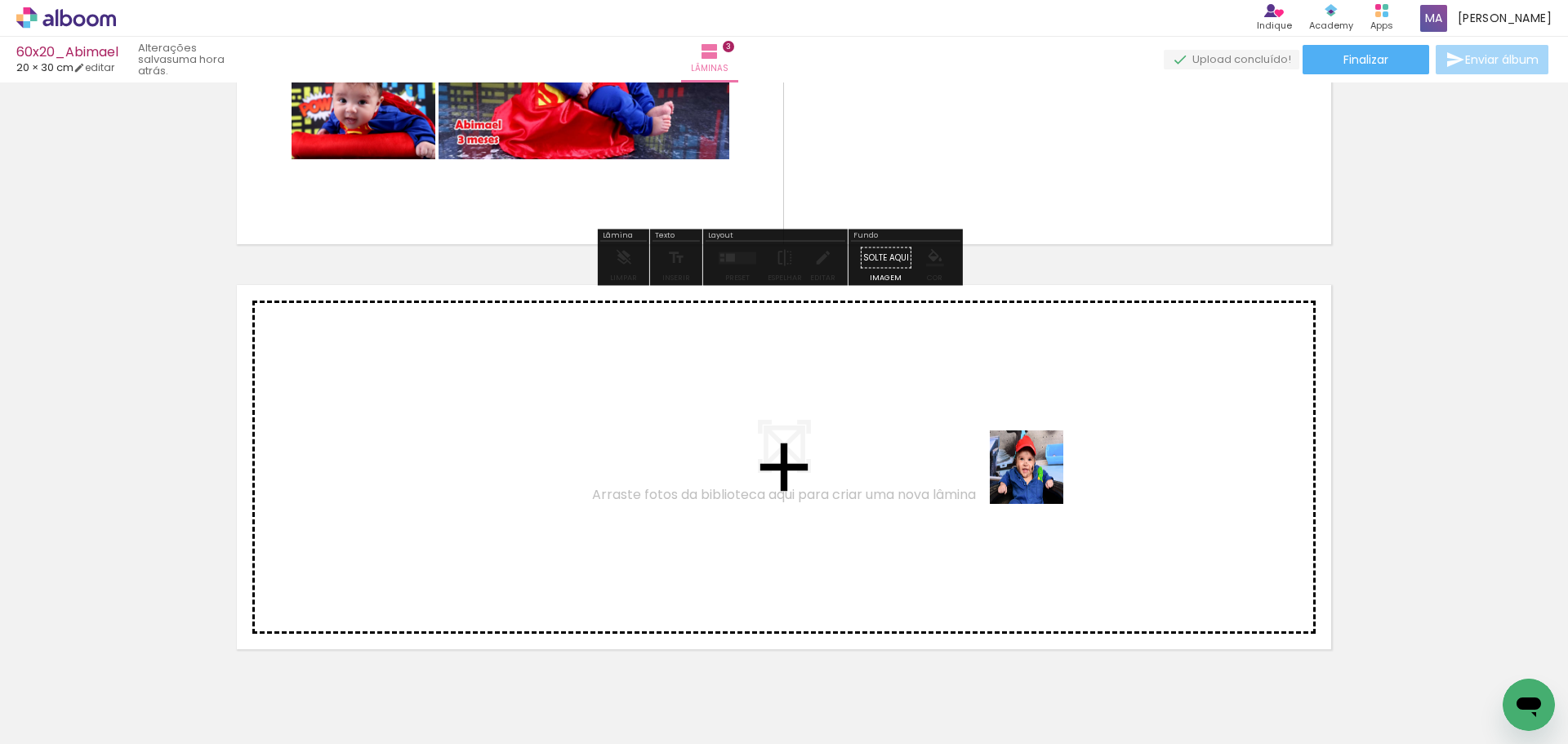
drag, startPoint x: 1159, startPoint y: 696, endPoint x: 1039, endPoint y: 480, distance: 247.1
click at [1039, 480] on quentale-workspace at bounding box center [784, 372] width 1568 height 744
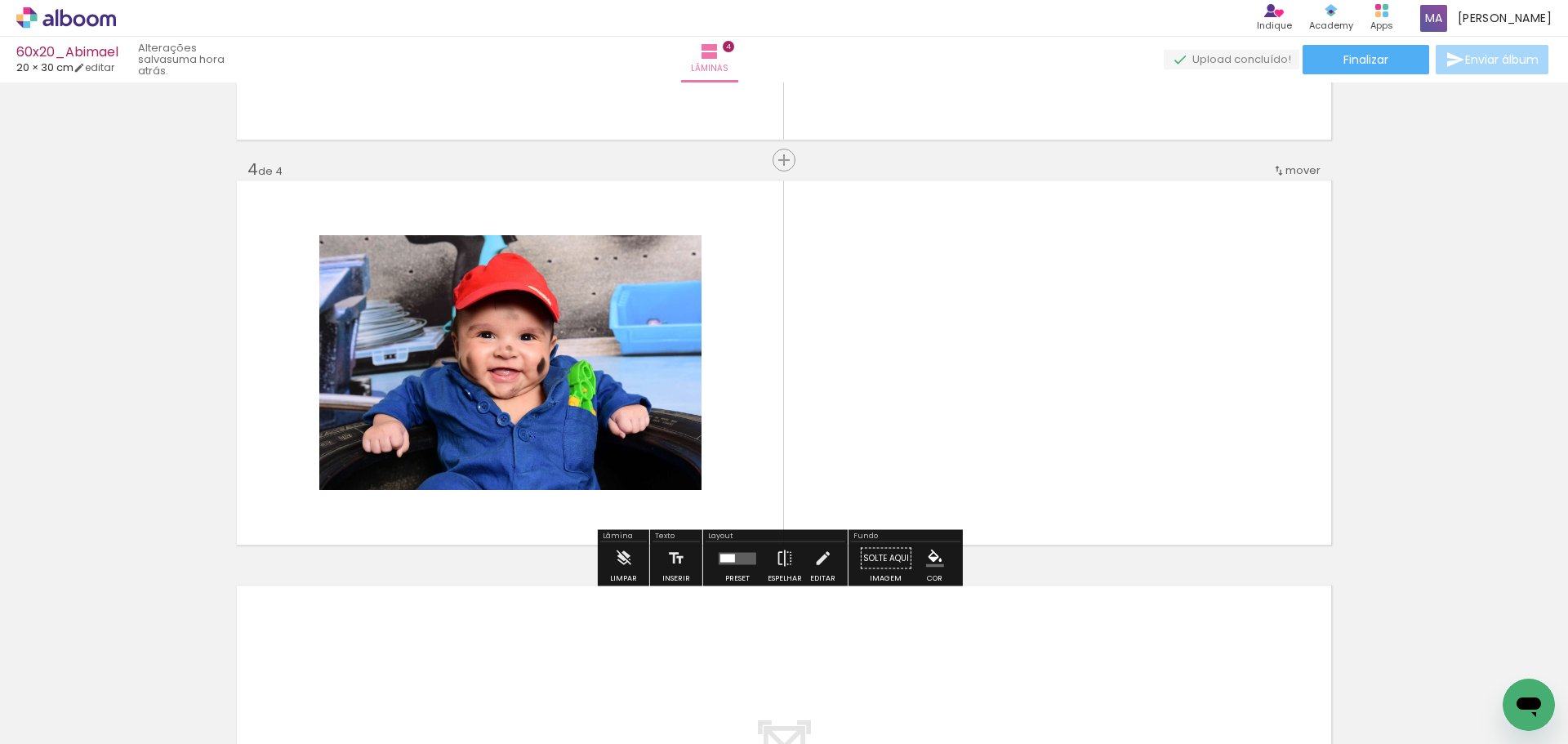
scroll to position [1166, 0]
drag, startPoint x: 1278, startPoint y: 703, endPoint x: 1032, endPoint y: 432, distance: 366.0
click at [1032, 432] on quentale-workspace at bounding box center [784, 372] width 1568 height 744
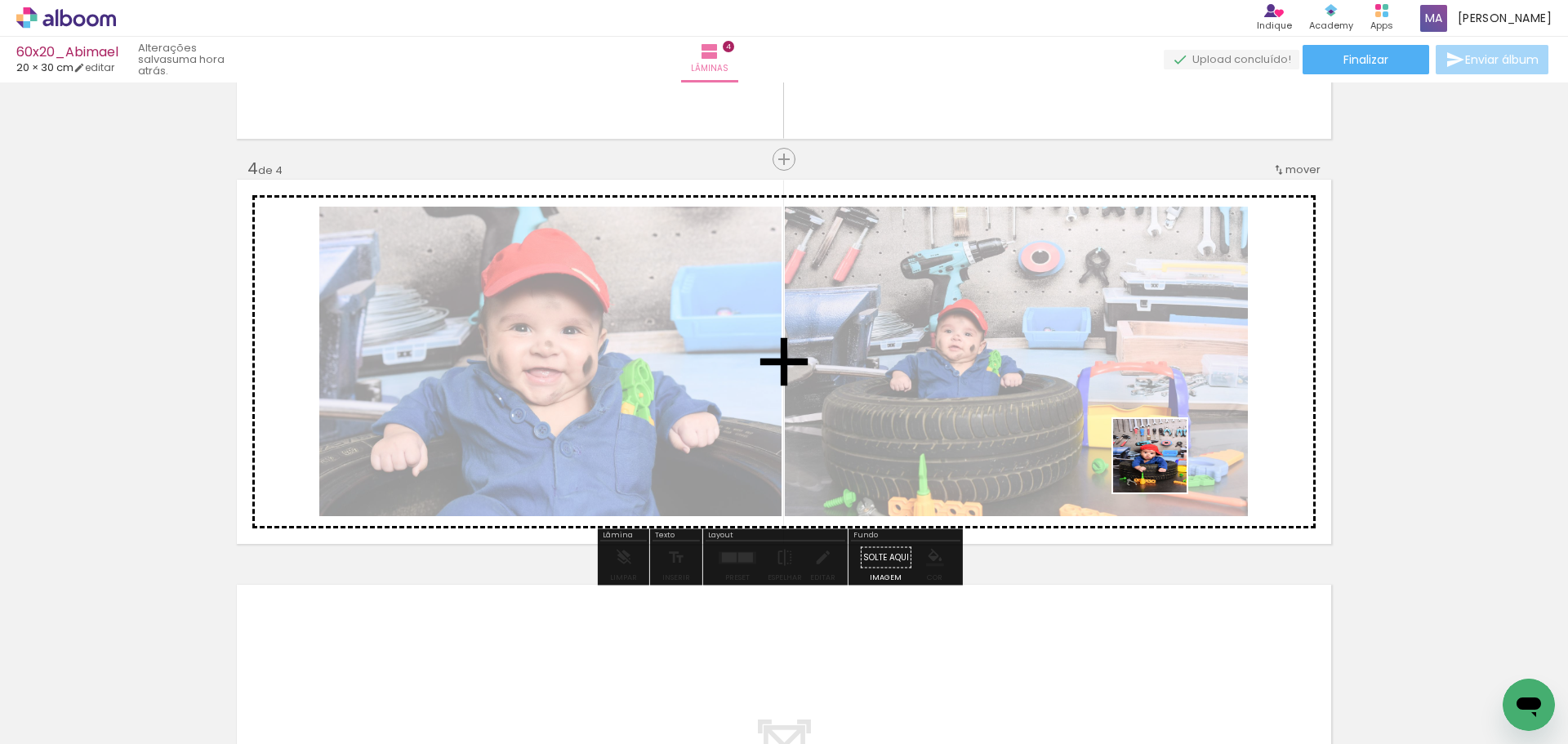
drag, startPoint x: 1362, startPoint y: 699, endPoint x: 1319, endPoint y: 633, distance: 78.8
click at [1100, 415] on quentale-workspace at bounding box center [784, 372] width 1568 height 744
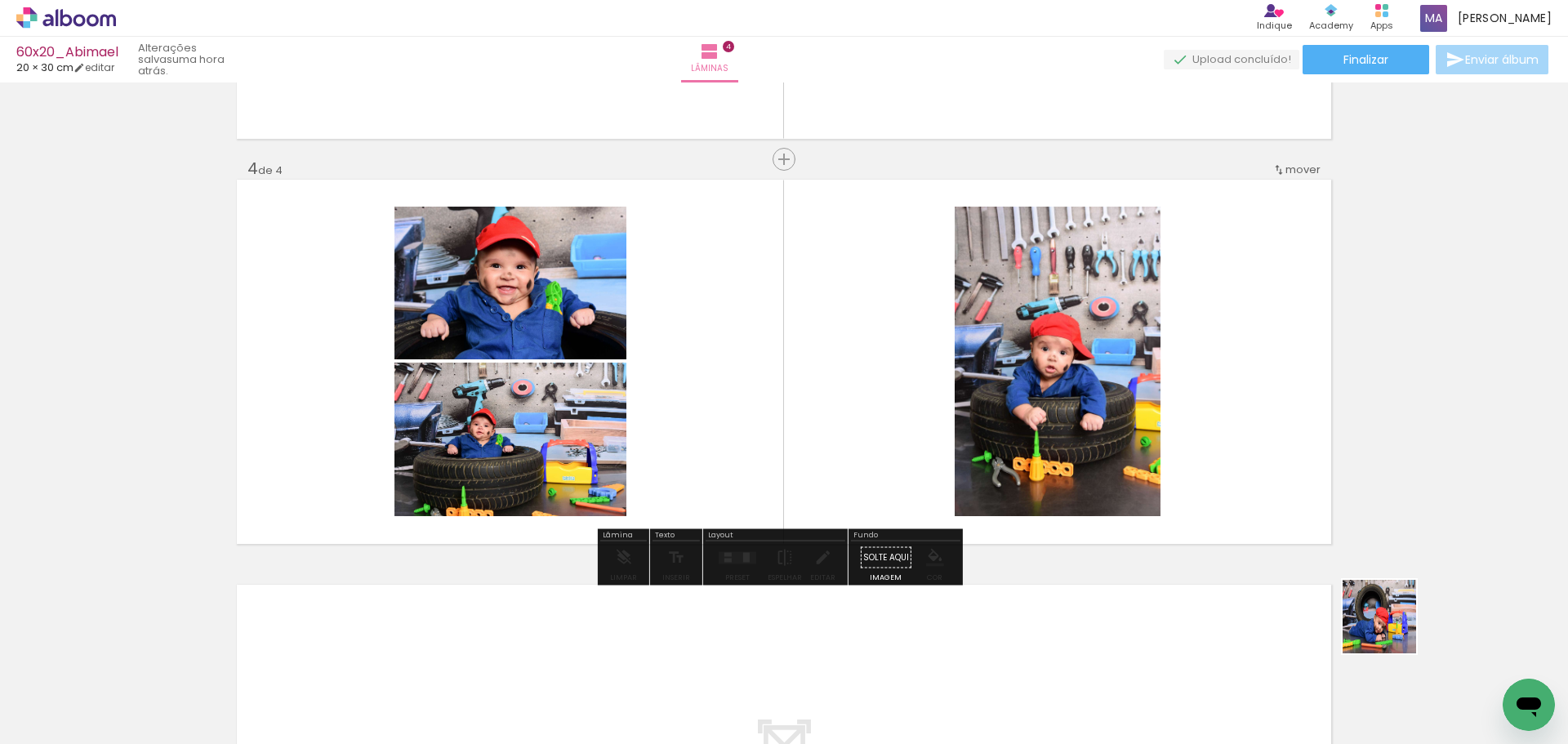
drag, startPoint x: 1454, startPoint y: 695, endPoint x: 1300, endPoint y: 527, distance: 227.9
click at [1096, 433] on quentale-workspace at bounding box center [784, 372] width 1568 height 744
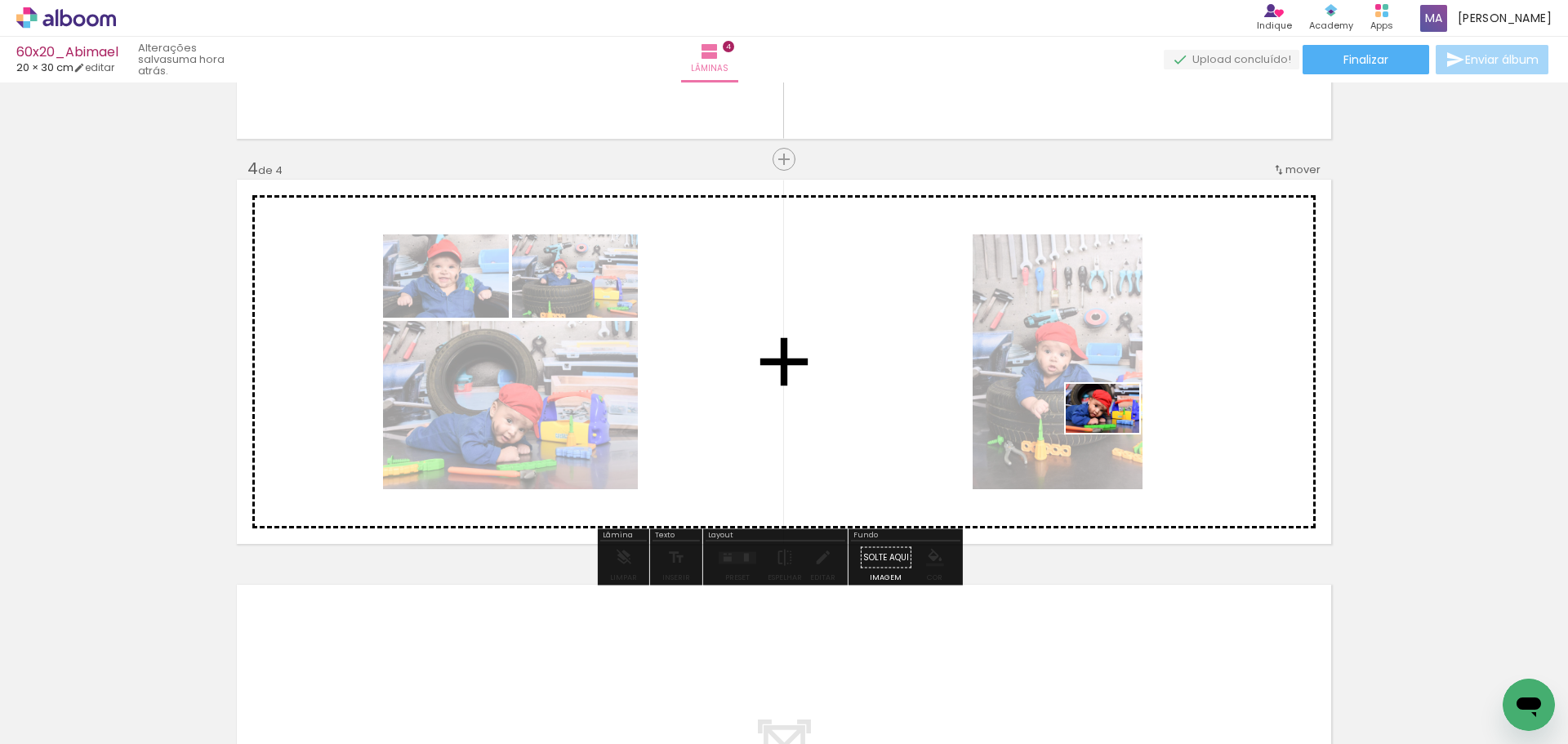
drag, startPoint x: 1549, startPoint y: 685, endPoint x: 1064, endPoint y: 493, distance: 521.6
click at [1115, 432] on quentale-workspace at bounding box center [784, 372] width 1568 height 744
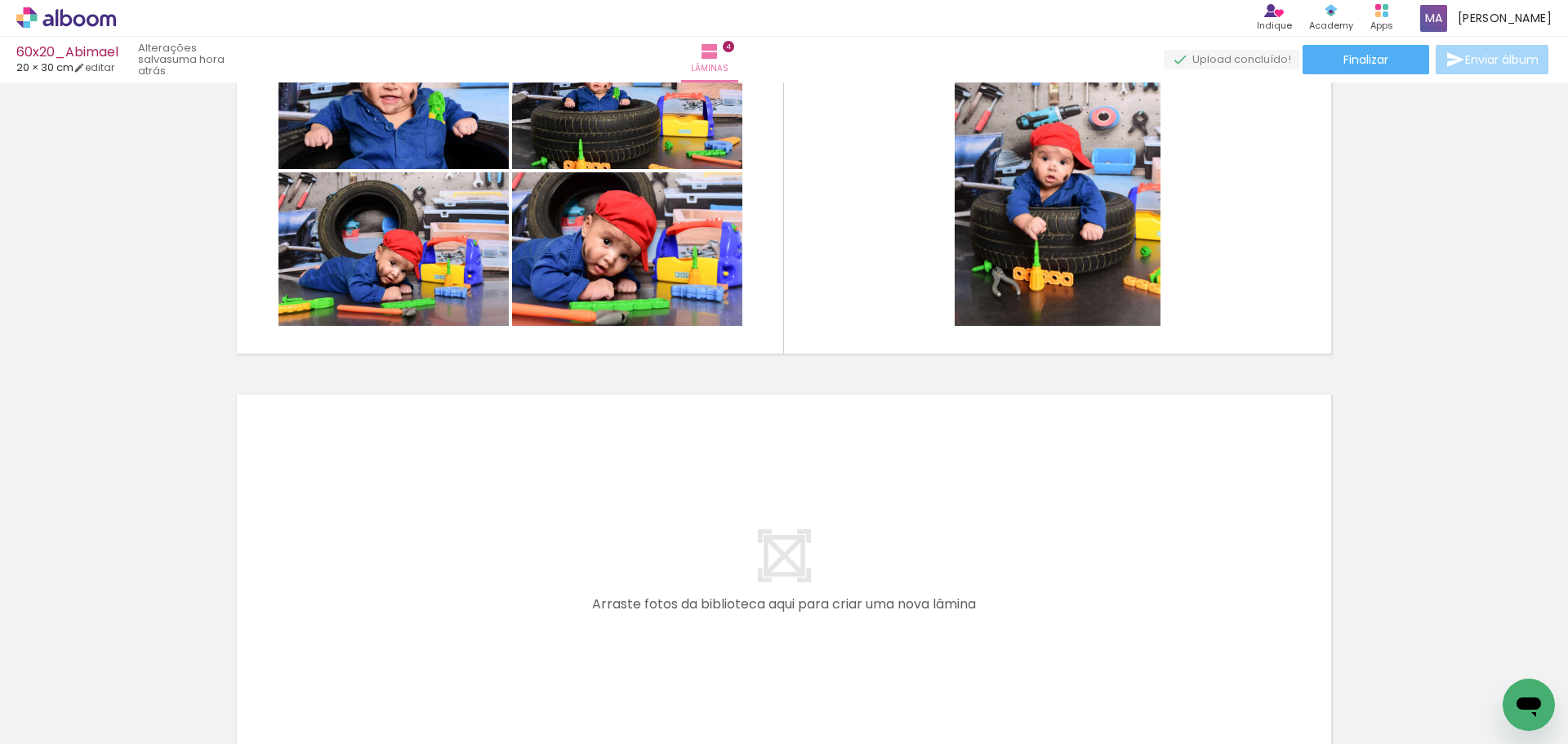
scroll to position [0, 982]
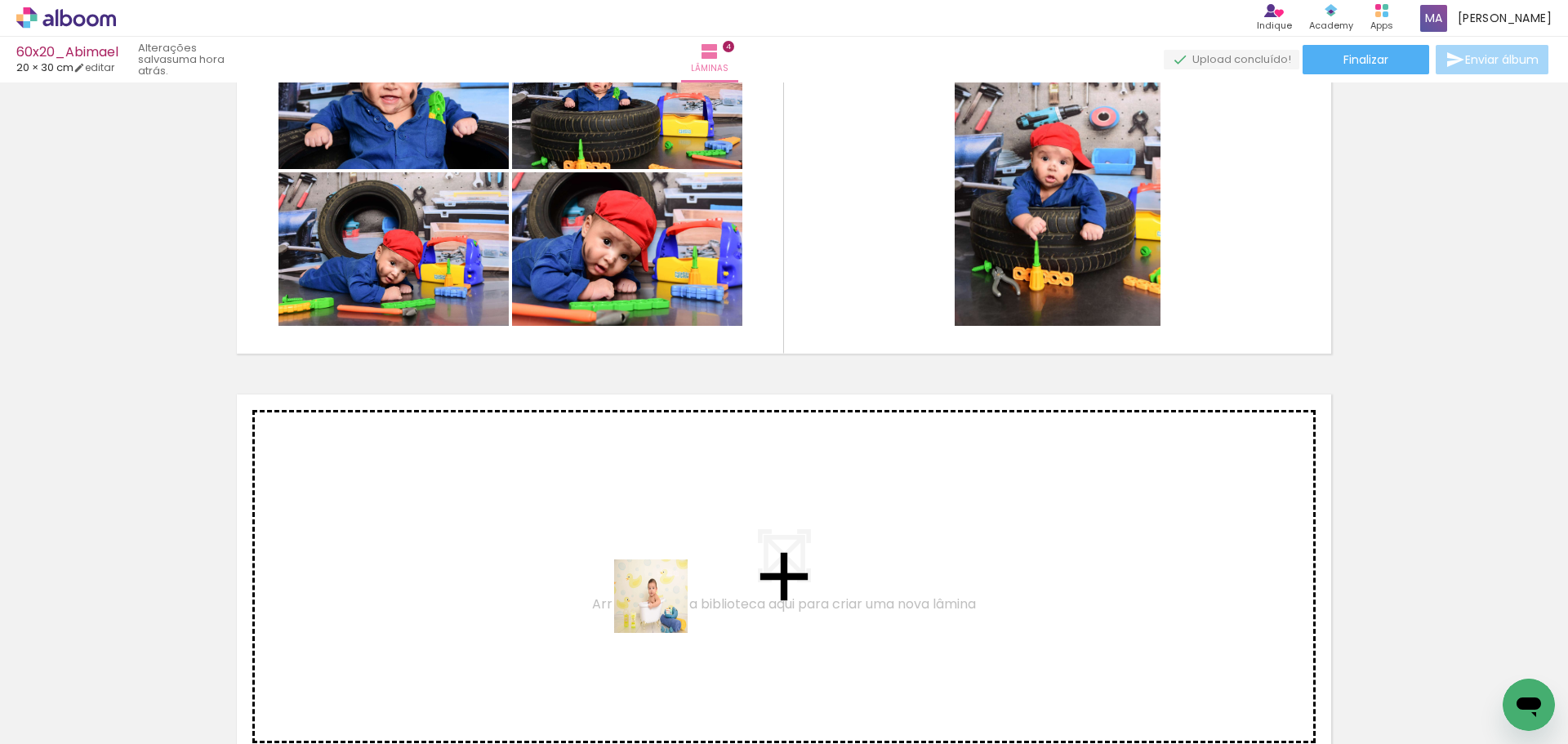
drag, startPoint x: 669, startPoint y: 696, endPoint x: 707, endPoint y: 678, distance: 42.0
click at [653, 554] on quentale-workspace at bounding box center [784, 372] width 1568 height 744
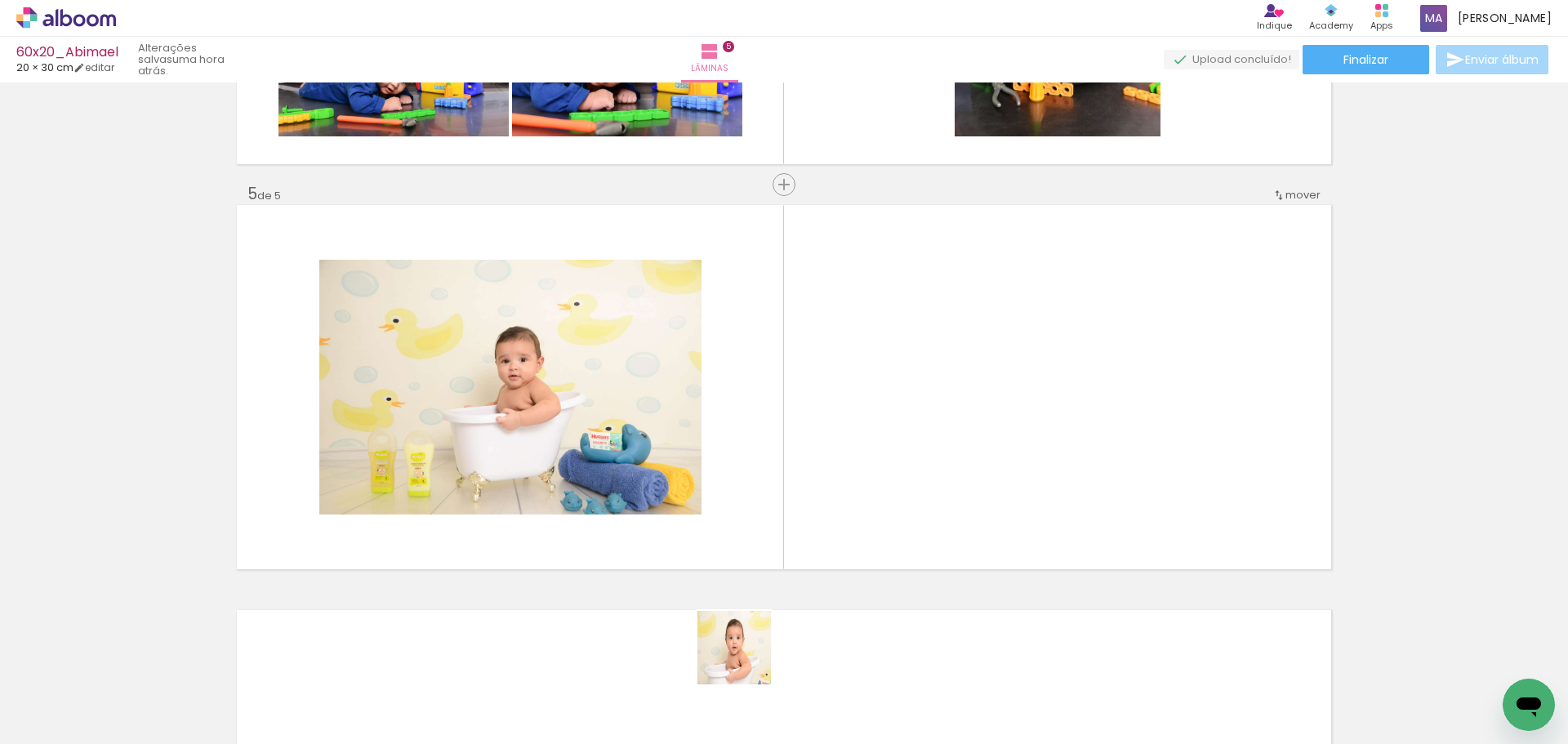
scroll to position [1571, 0]
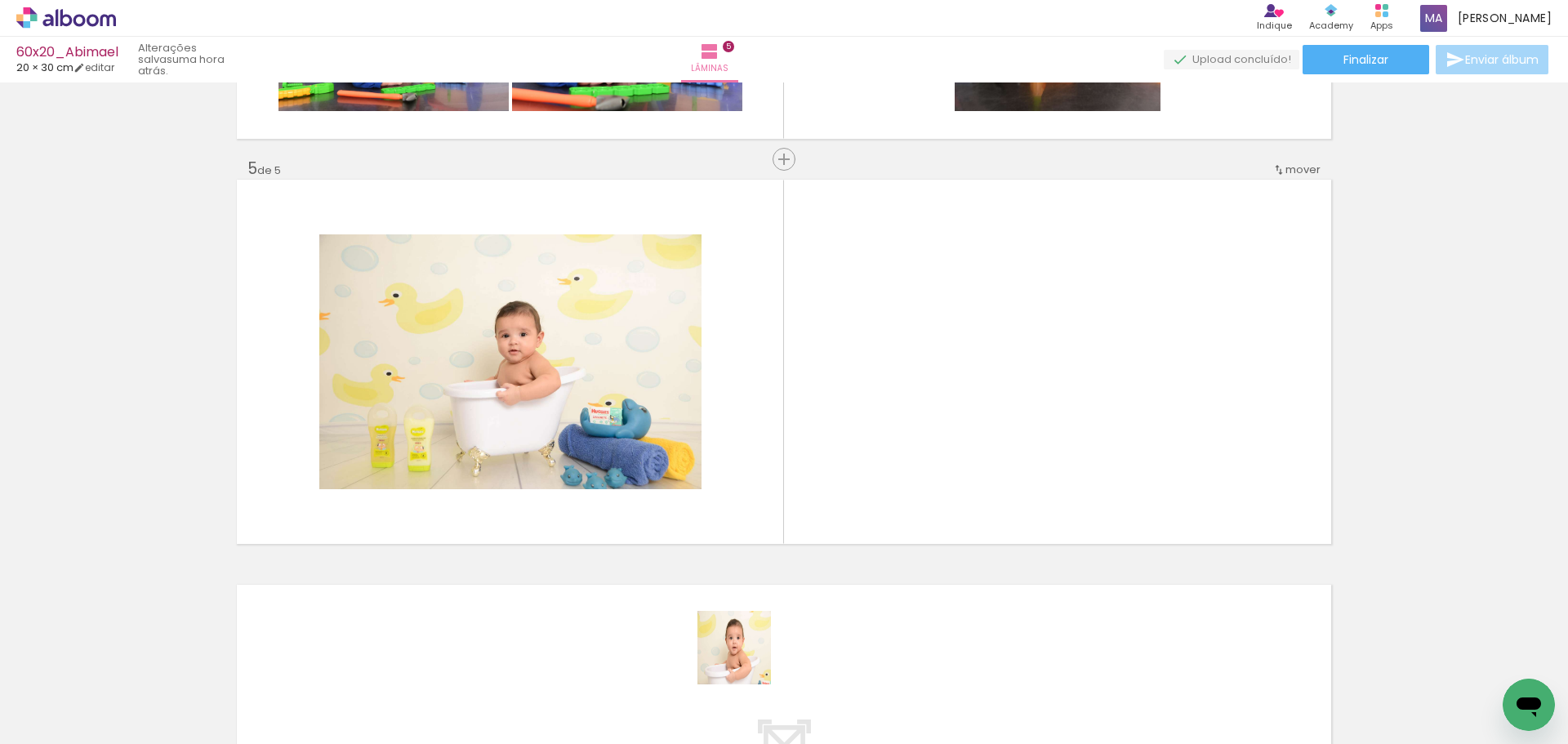
drag, startPoint x: 742, startPoint y: 692, endPoint x: 763, endPoint y: 432, distance: 260.8
click at [763, 432] on quentale-workspace at bounding box center [784, 372] width 1568 height 744
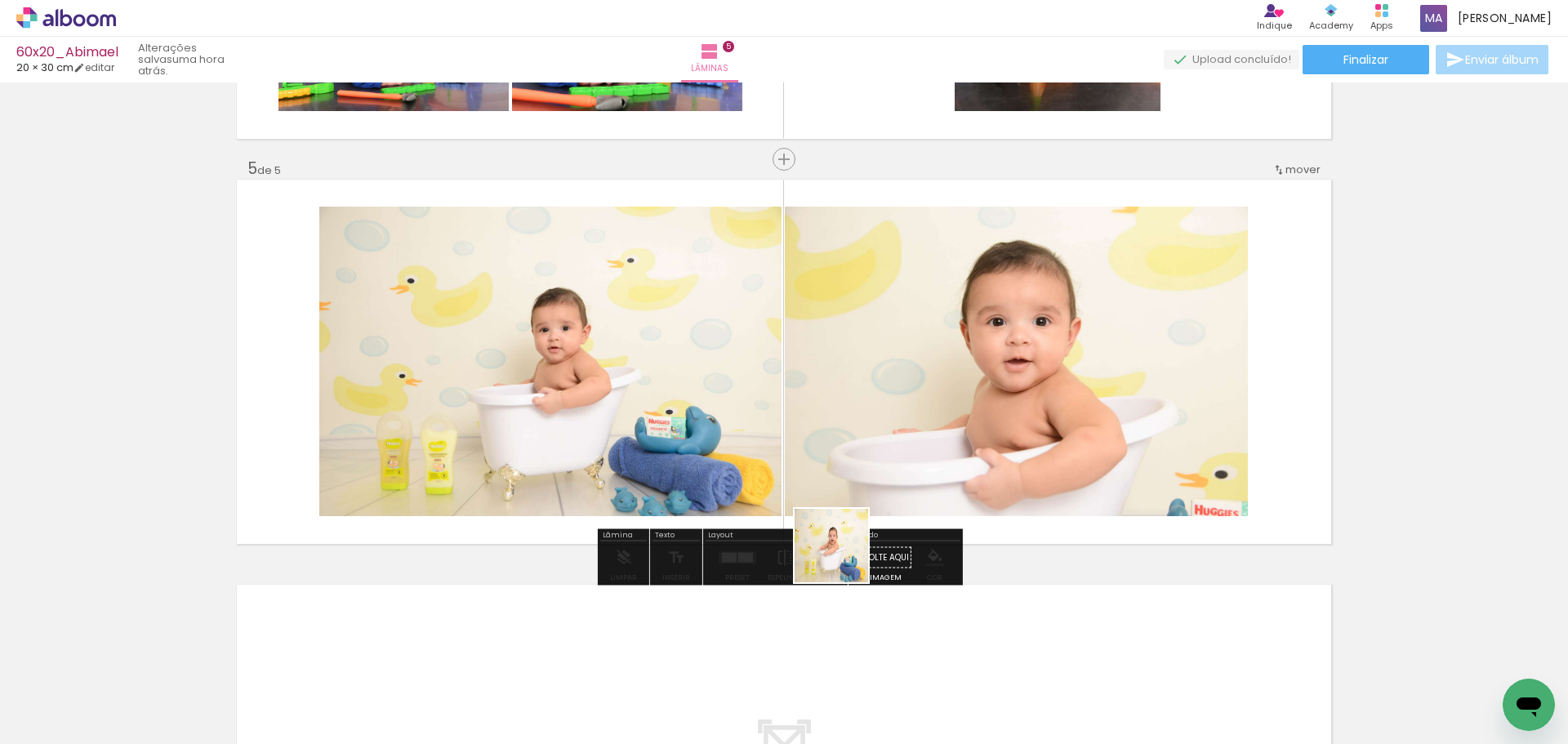
drag, startPoint x: 837, startPoint y: 688, endPoint x: 897, endPoint y: 534, distance: 165.3
click at [853, 397] on quentale-workspace at bounding box center [784, 372] width 1568 height 744
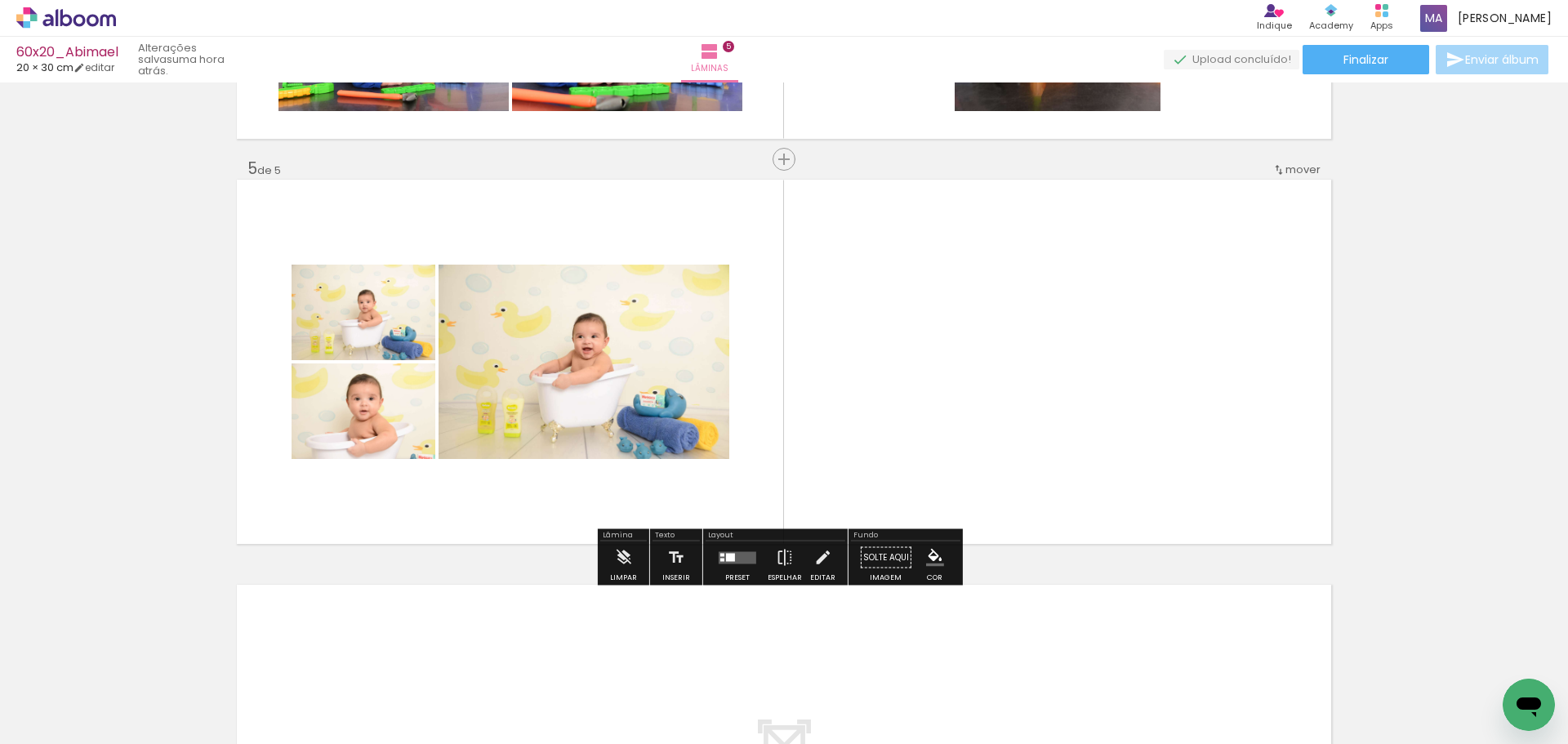
drag, startPoint x: 918, startPoint y: 692, endPoint x: 997, endPoint y: 629, distance: 101.0
click at [893, 429] on quentale-workspace at bounding box center [784, 372] width 1568 height 744
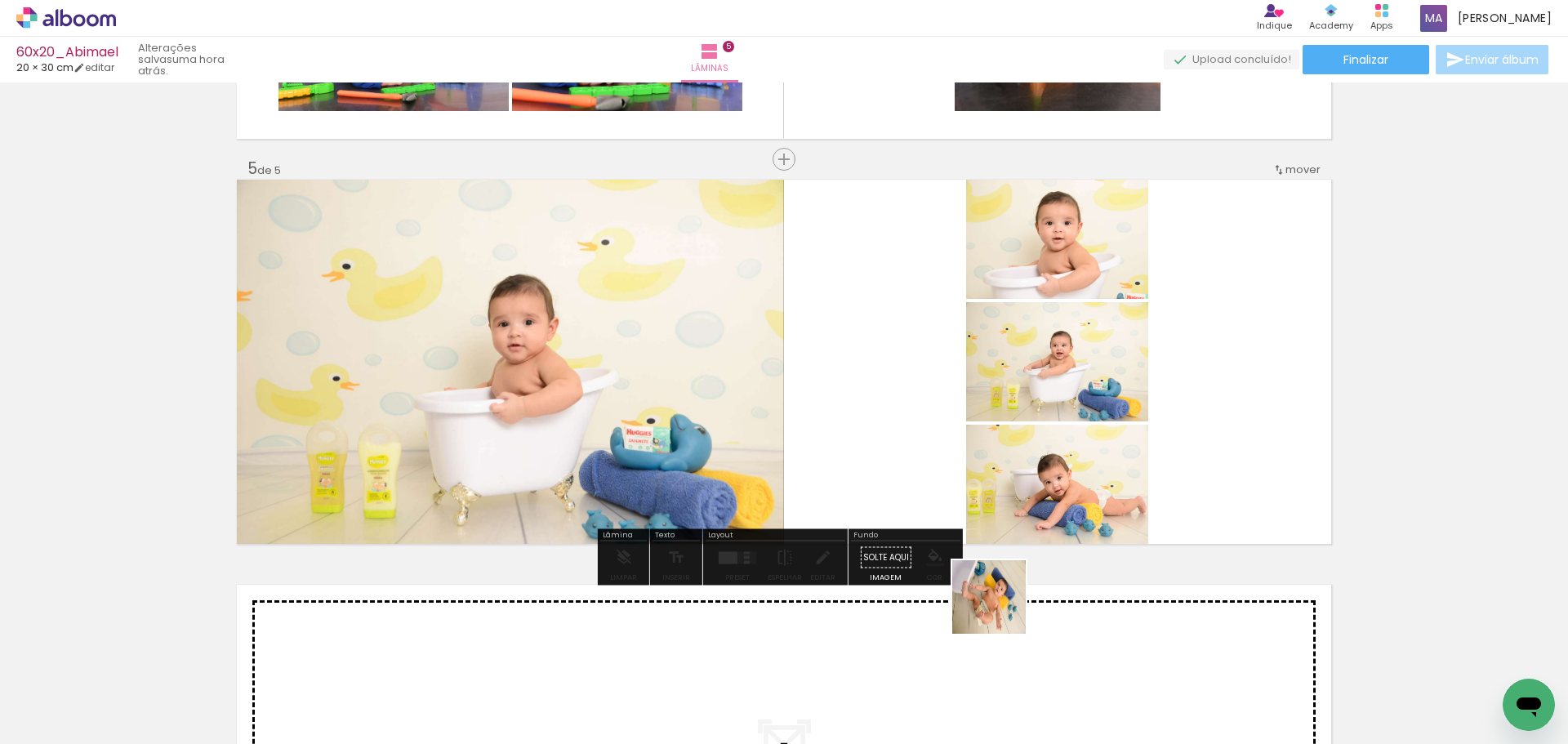
drag, startPoint x: 1012, startPoint y: 672, endPoint x: 942, endPoint y: 430, distance: 251.9
click at [940, 410] on quentale-workspace at bounding box center [784, 372] width 1568 height 744
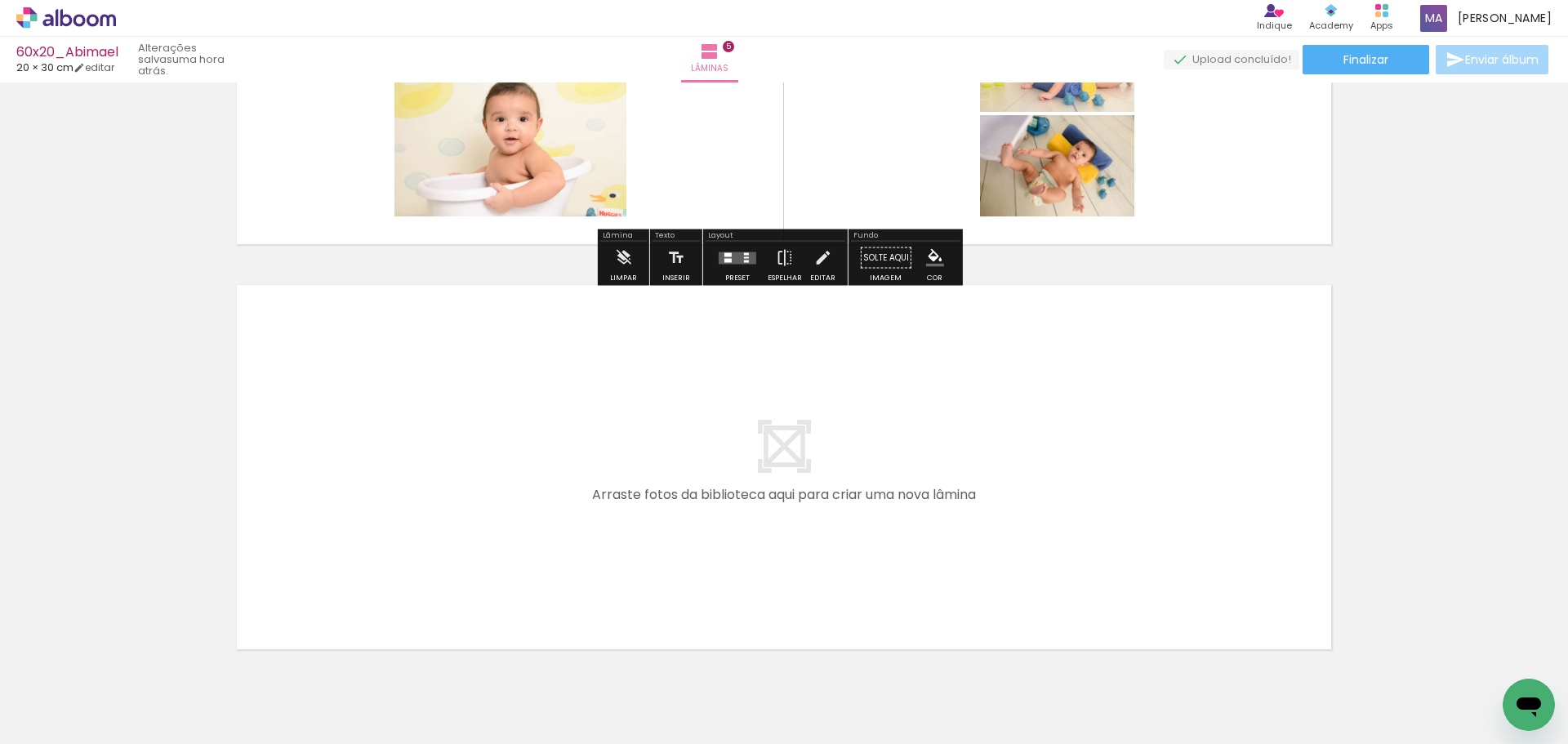
scroll to position [0, 1275]
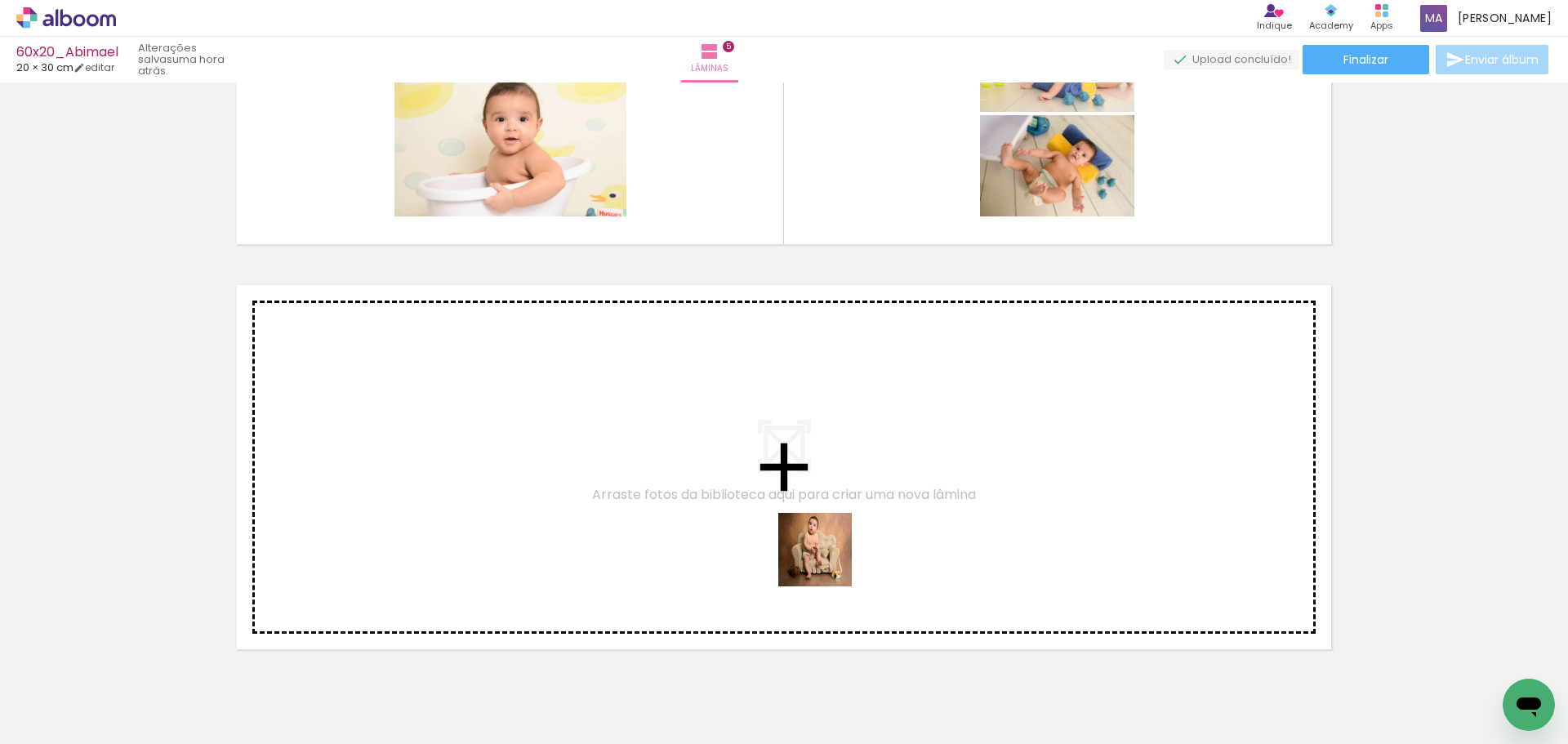
drag, startPoint x: 824, startPoint y: 708, endPoint x: 872, endPoint y: 645, distance: 79.2
click at [828, 562] on quentale-workspace at bounding box center [784, 372] width 1568 height 744
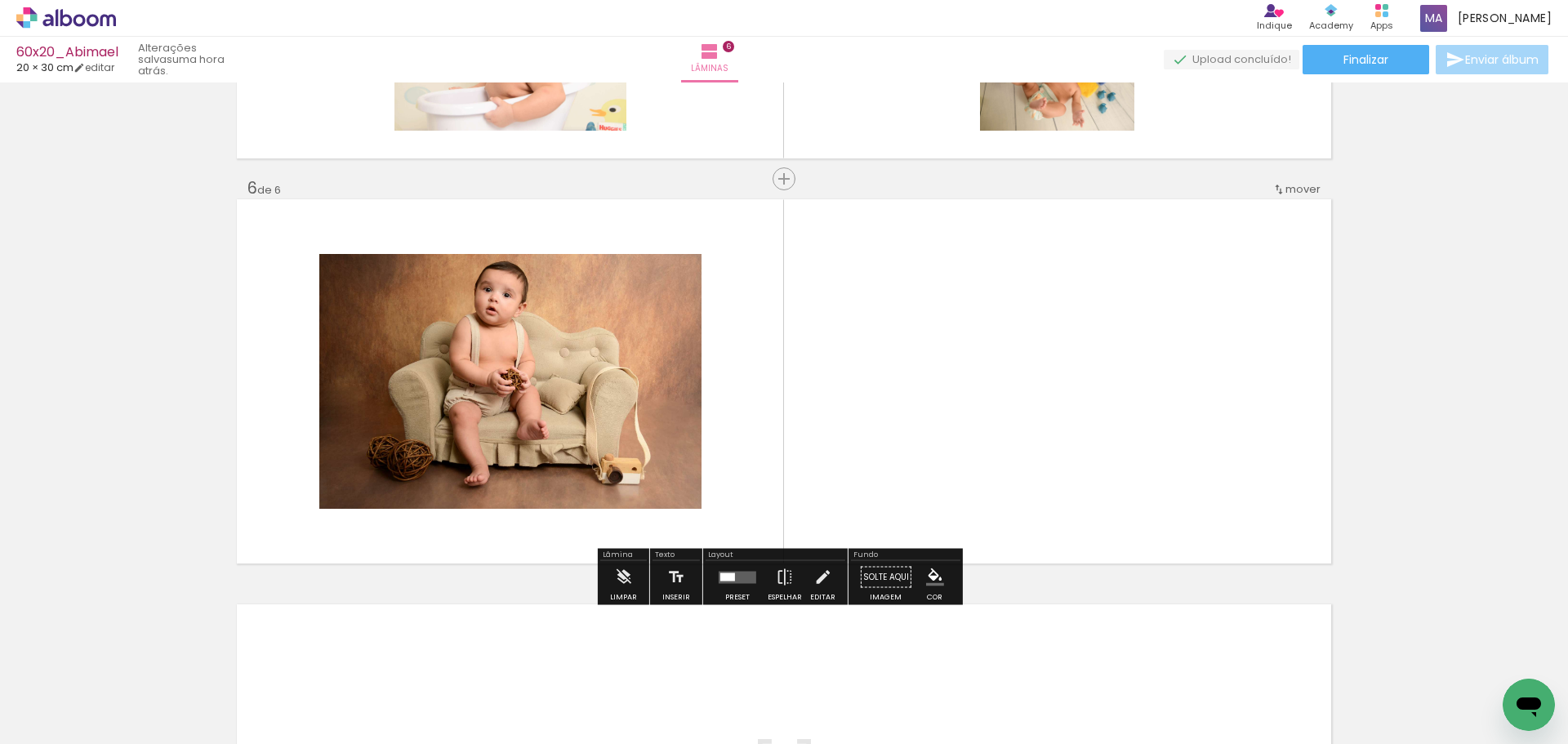
scroll to position [1977, 0]
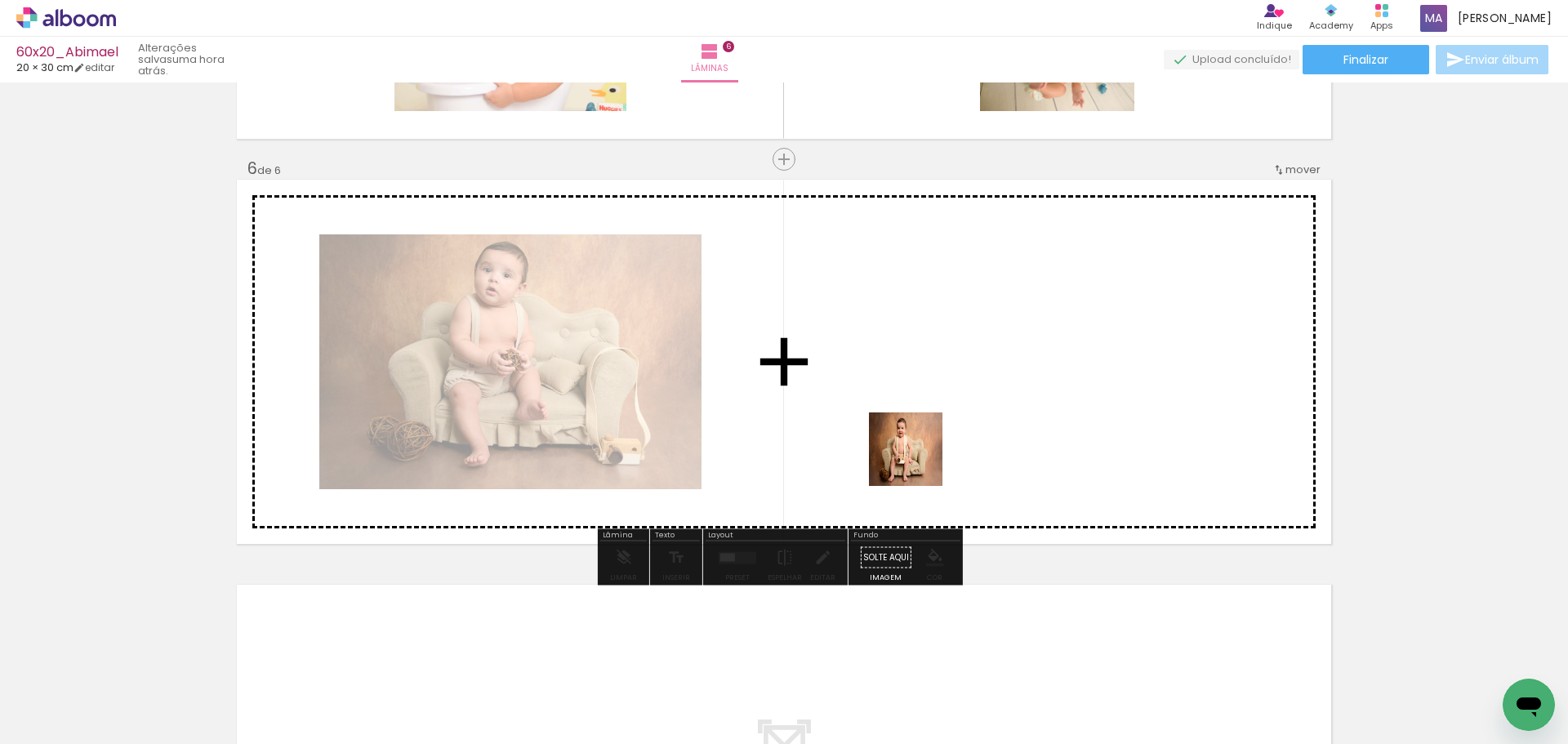
drag, startPoint x: 918, startPoint y: 642, endPoint x: 919, endPoint y: 457, distance: 185.0
click at [919, 457] on quentale-workspace at bounding box center [784, 372] width 1568 height 744
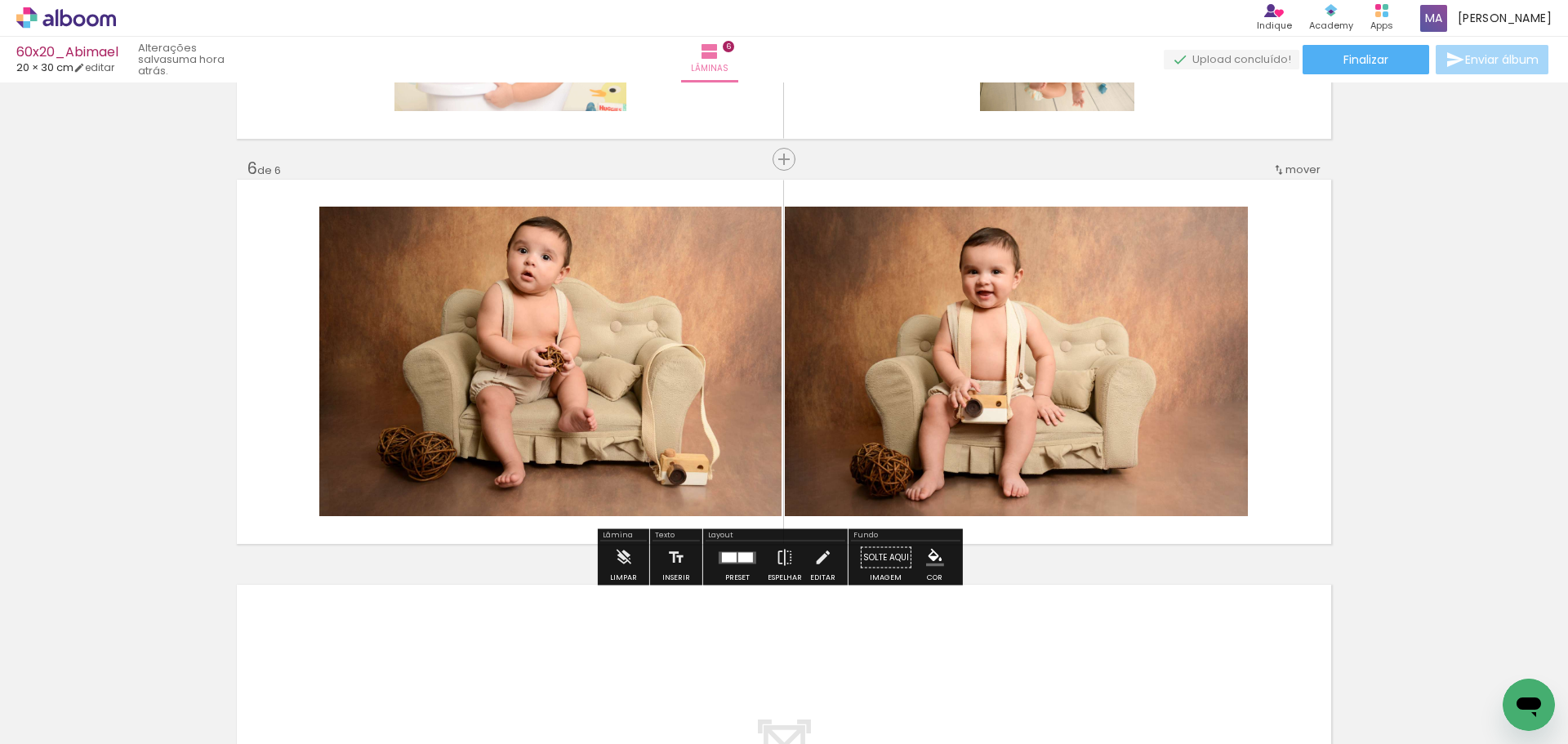
drag, startPoint x: 1007, startPoint y: 663, endPoint x: 1030, endPoint y: 543, distance: 122.2
click at [991, 427] on quentale-workspace at bounding box center [784, 372] width 1568 height 744
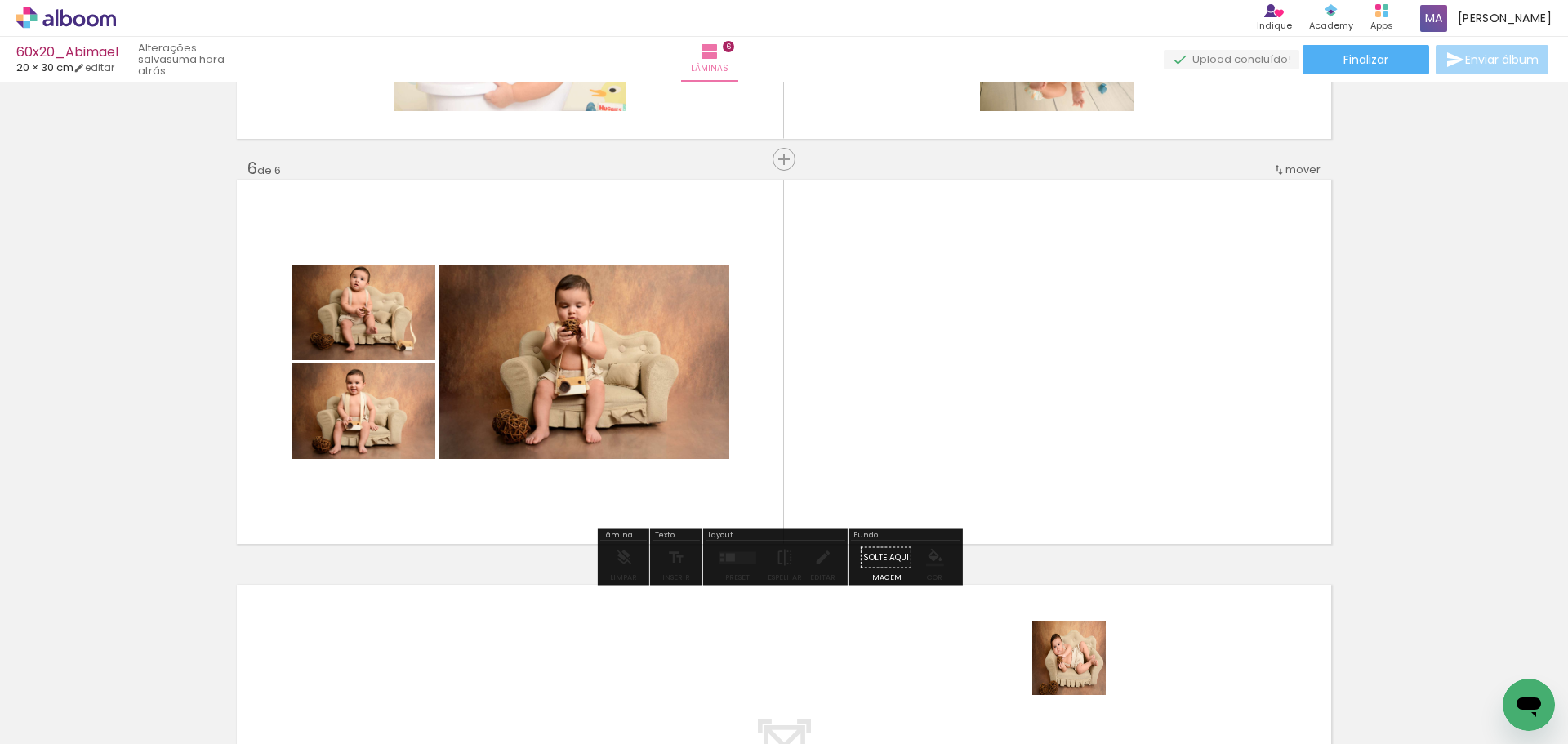
drag, startPoint x: 1082, startPoint y: 671, endPoint x: 1091, endPoint y: 547, distance: 124.3
click at [1038, 443] on quentale-workspace at bounding box center [784, 372] width 1568 height 744
